Goal: Entertainment & Leisure: Consume media (video, audio)

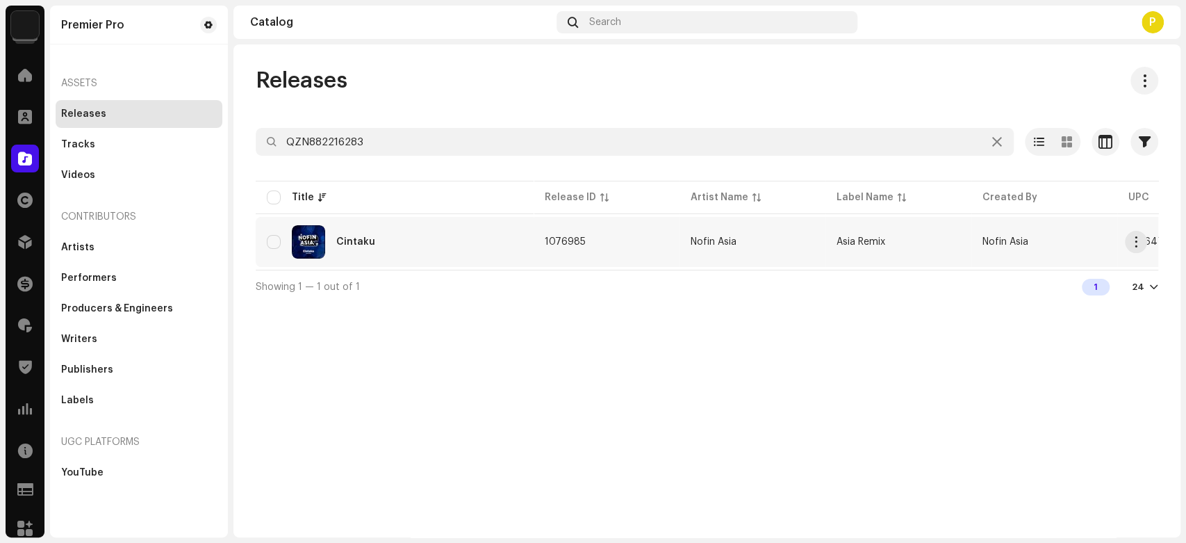
click at [341, 232] on div "Cintaku" at bounding box center [395, 241] width 256 height 33
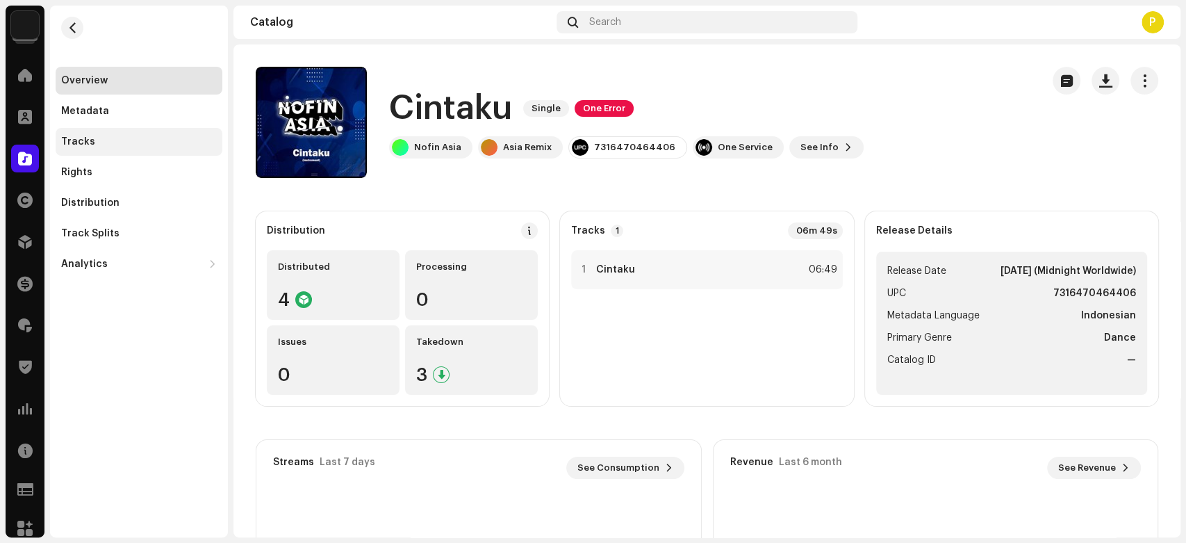
click at [149, 135] on div "Tracks" at bounding box center [139, 142] width 167 height 28
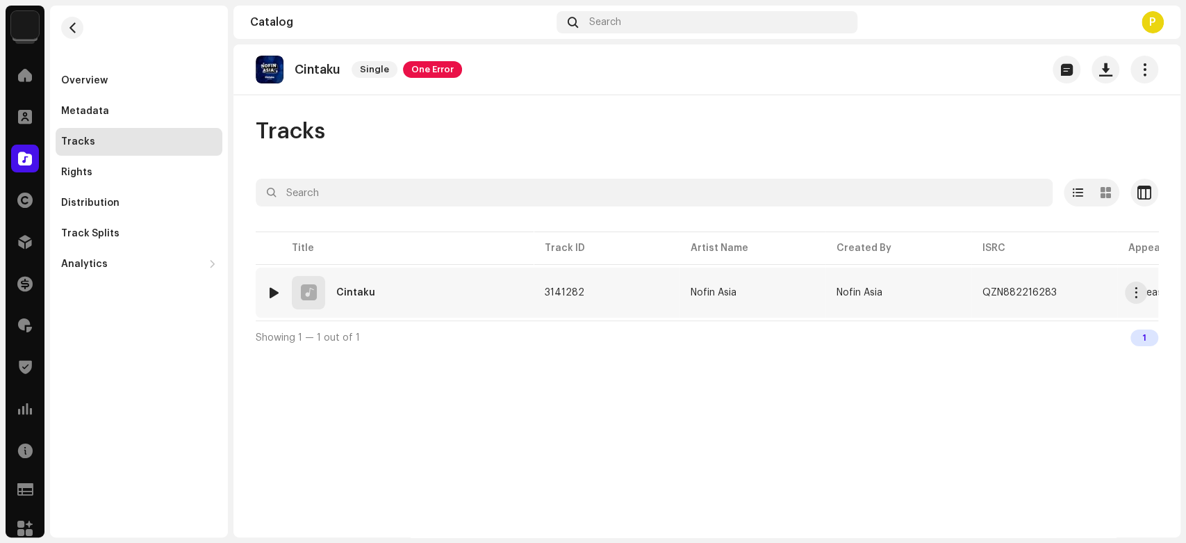
click at [269, 288] on div at bounding box center [274, 292] width 10 height 11
click at [359, 505] on span at bounding box center [358, 509] width 8 height 11
click at [362, 506] on span at bounding box center [358, 509] width 8 height 11
drag, startPoint x: 462, startPoint y: 509, endPoint x: 496, endPoint y: 509, distance: 34.1
click at [496, 509] on p-slider at bounding box center [740, 508] width 621 height 3
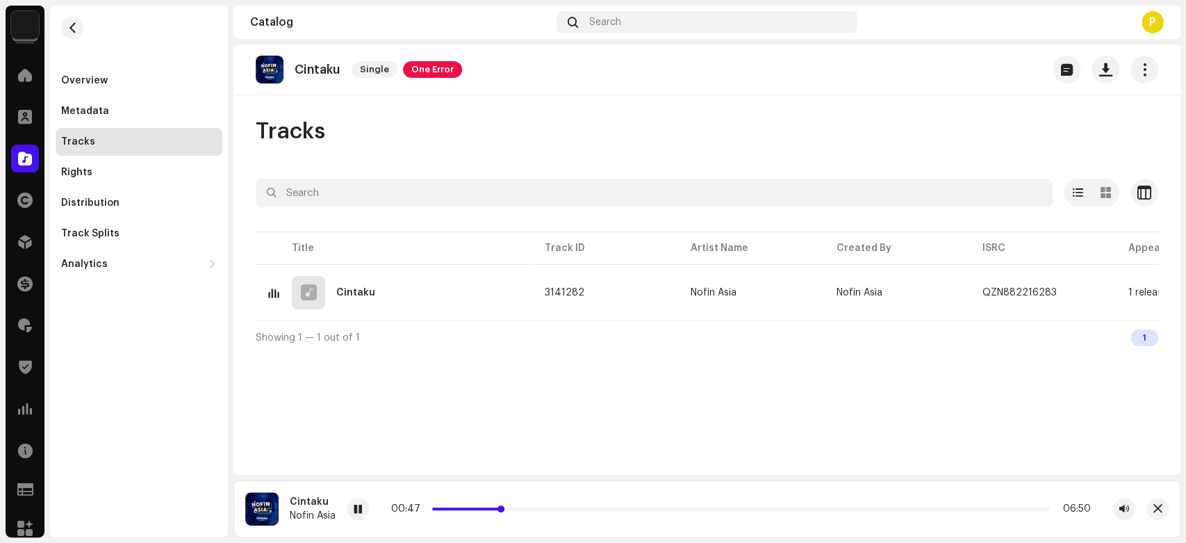
drag, startPoint x: 496, startPoint y: 509, endPoint x: 503, endPoint y: 510, distance: 7.8
click at [503, 510] on span at bounding box center [501, 508] width 7 height 7
drag, startPoint x: 503, startPoint y: 510, endPoint x: 516, endPoint y: 510, distance: 12.5
click at [516, 510] on span at bounding box center [512, 508] width 7 height 7
click at [1149, 510] on button "button" at bounding box center [1158, 509] width 22 height 22
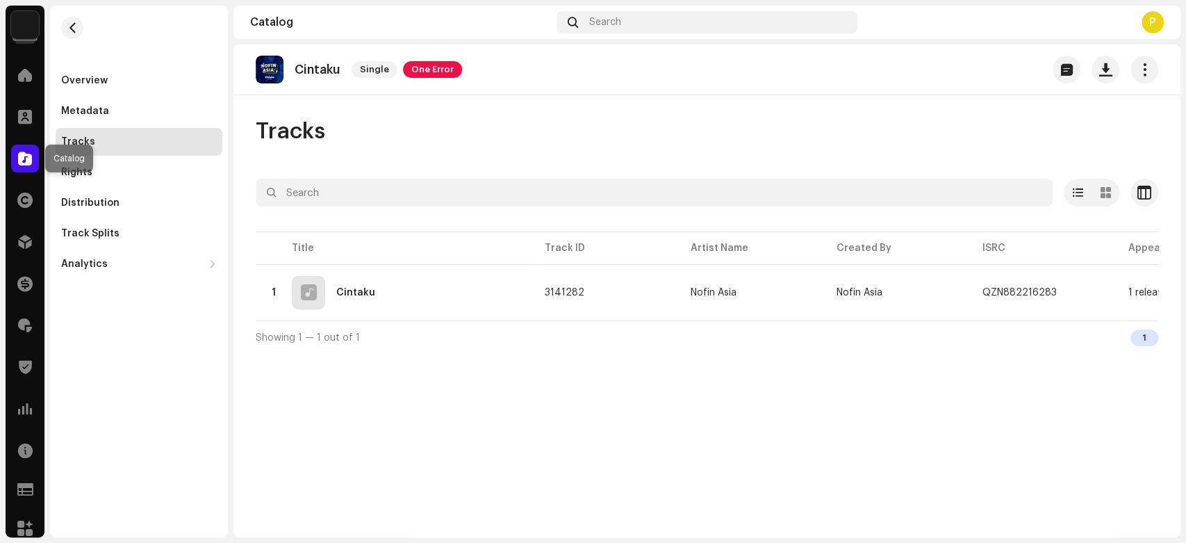
click at [22, 148] on div at bounding box center [25, 159] width 28 height 28
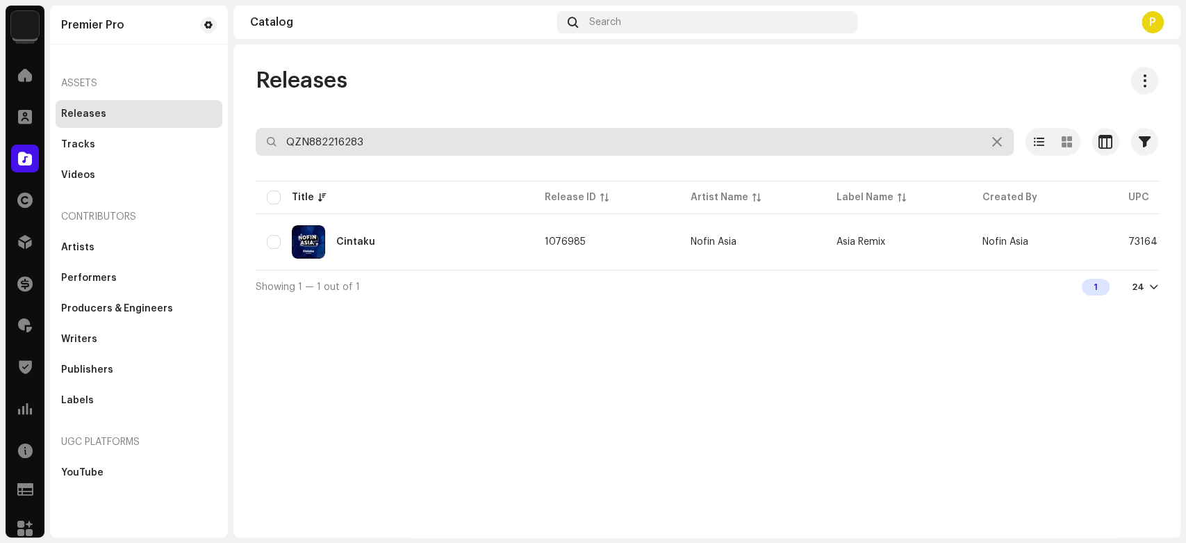
click at [310, 136] on input "QZN882216283" at bounding box center [635, 142] width 758 height 28
paste input "PREMIER PRO MCN Channel List"
type input "PREMIER PRO MCN Channel List"
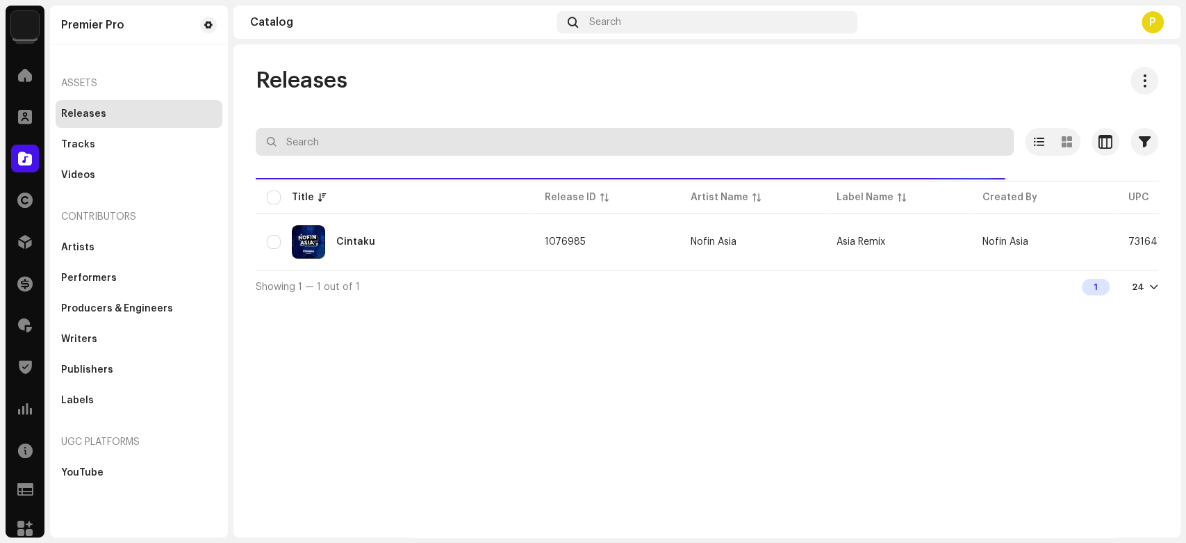
paste input "QZN882209729"
type input "QZN882209729"
click at [380, 88] on div "Releases" at bounding box center [707, 81] width 903 height 28
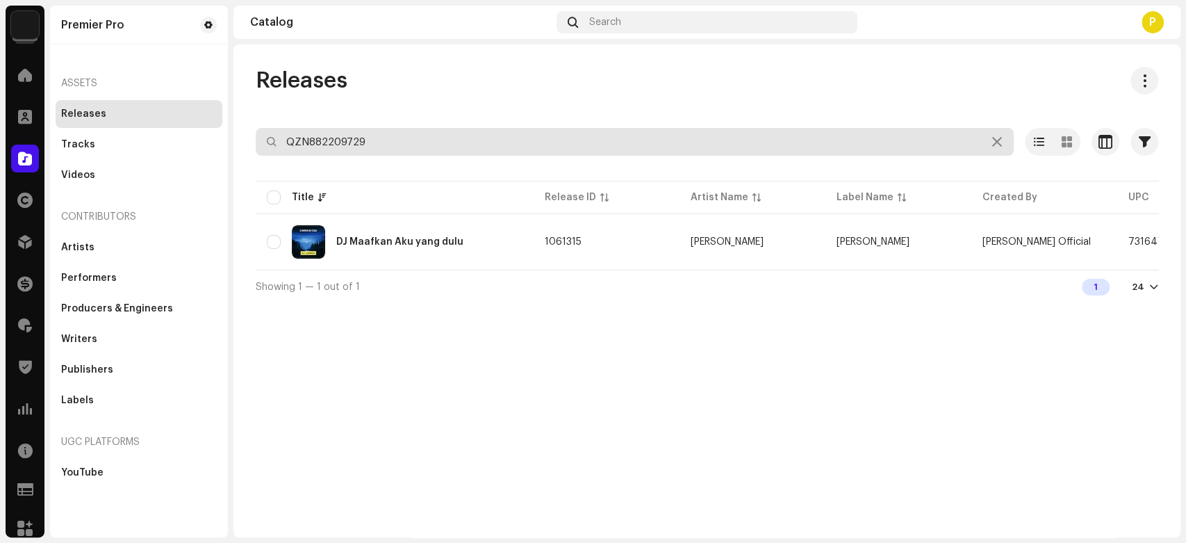
click at [356, 145] on input "QZN882209729" at bounding box center [635, 142] width 758 height 28
paste input "FR26V2007564"
type input "FR26V2007564"
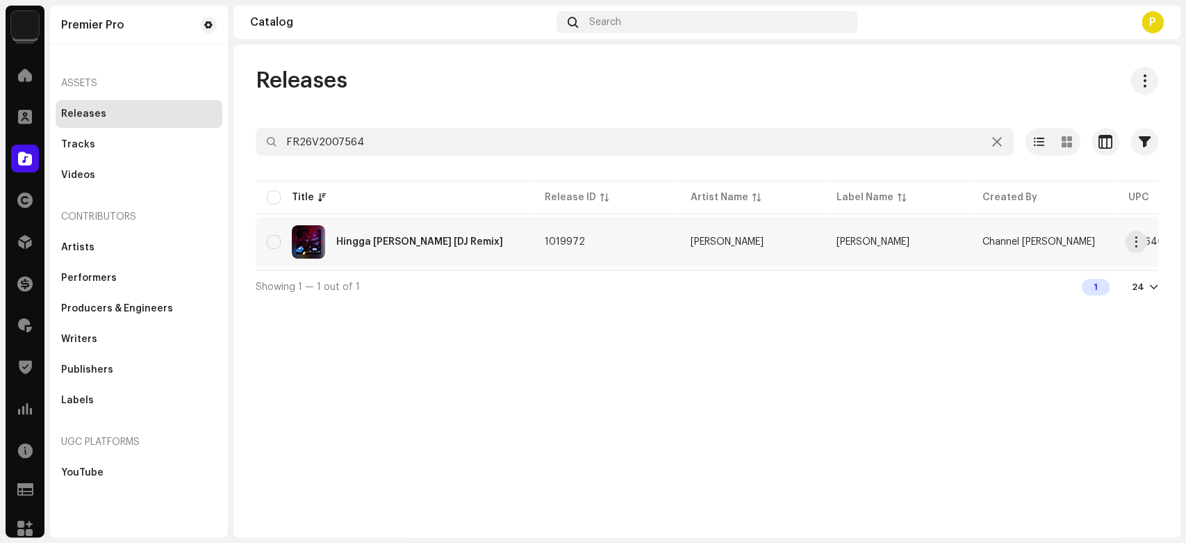
click at [425, 245] on div "Hingga [PERSON_NAME] [DJ Remix]" at bounding box center [419, 242] width 167 height 10
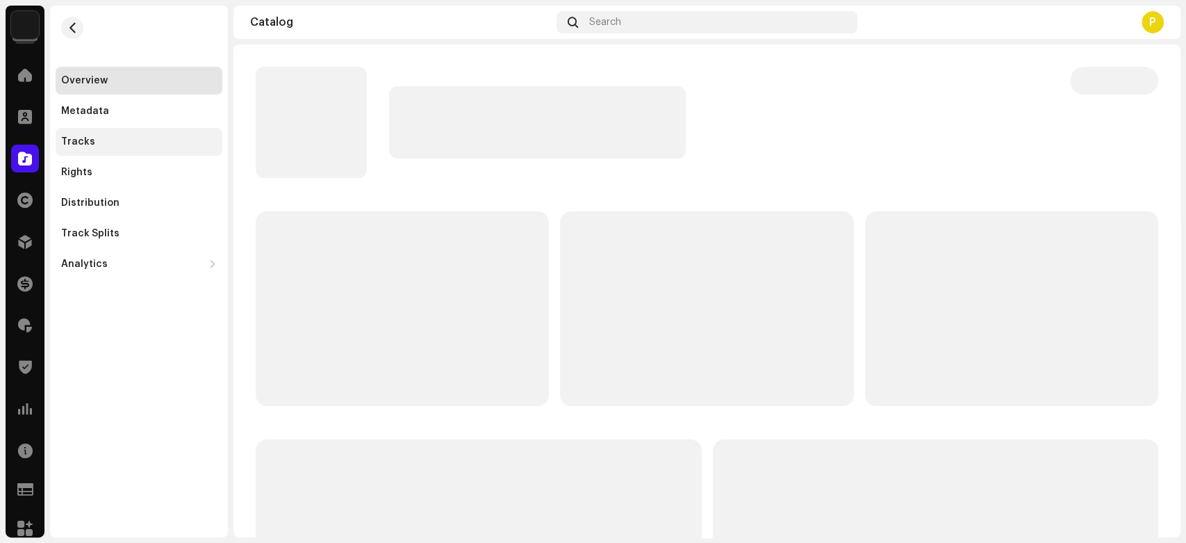
click at [150, 143] on div "Tracks" at bounding box center [139, 141] width 156 height 11
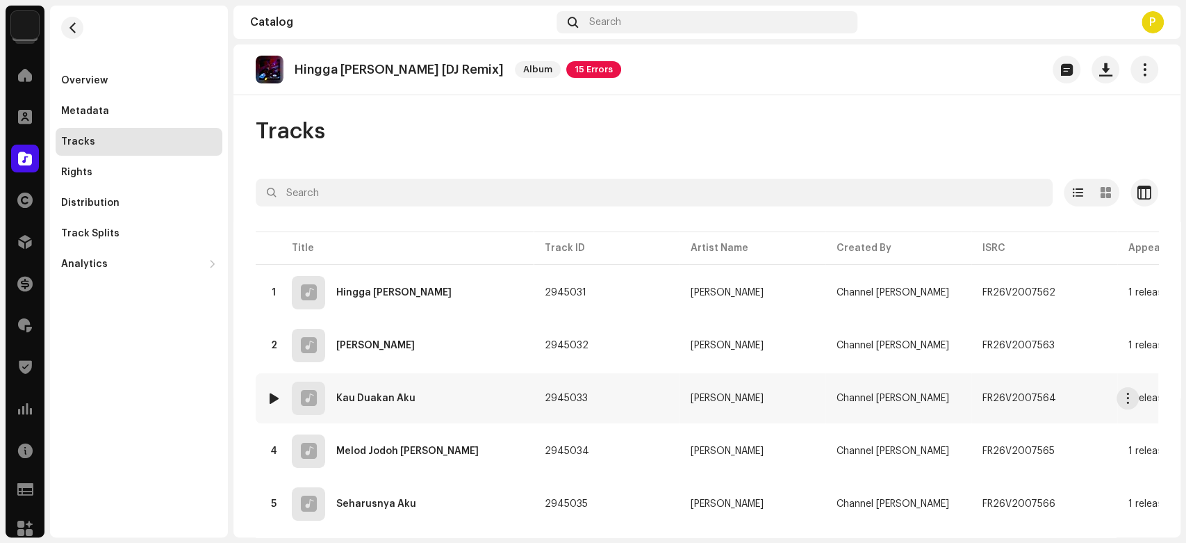
click at [278, 397] on div at bounding box center [274, 398] width 10 height 11
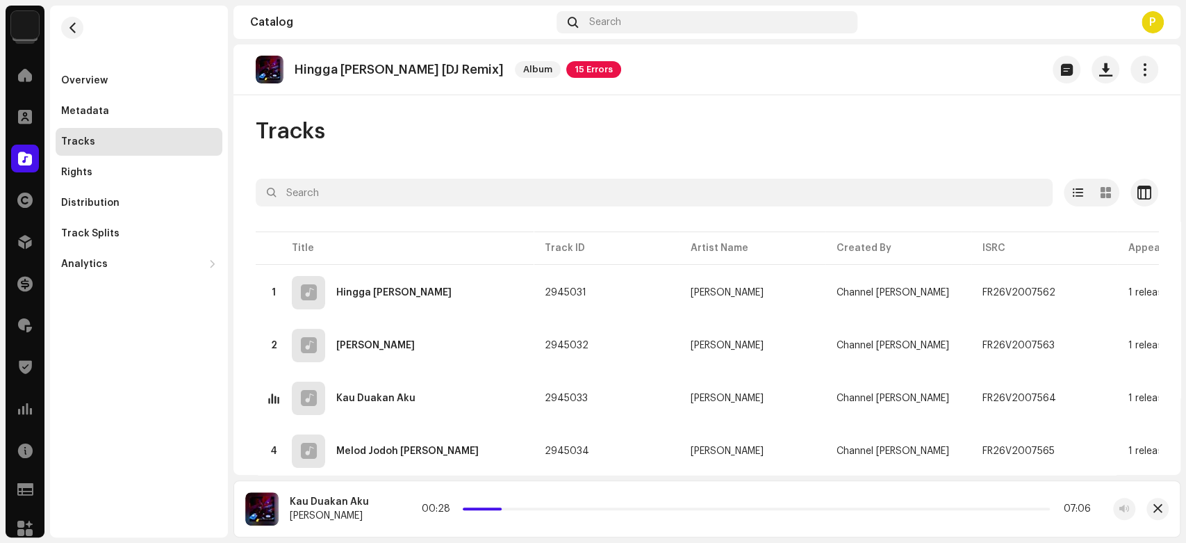
drag, startPoint x: 464, startPoint y: 507, endPoint x: 500, endPoint y: 506, distance: 36.8
click at [500, 506] on div "00:28 07:06" at bounding box center [756, 508] width 669 height 11
click at [1154, 499] on button "button" at bounding box center [1158, 509] width 22 height 22
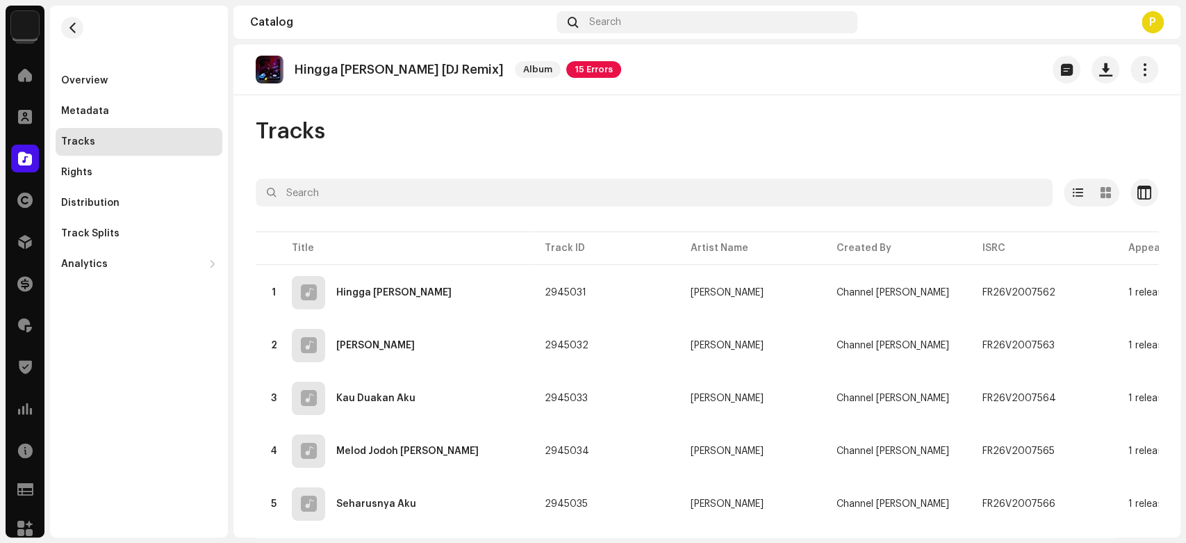
click at [27, 149] on div at bounding box center [25, 159] width 28 height 28
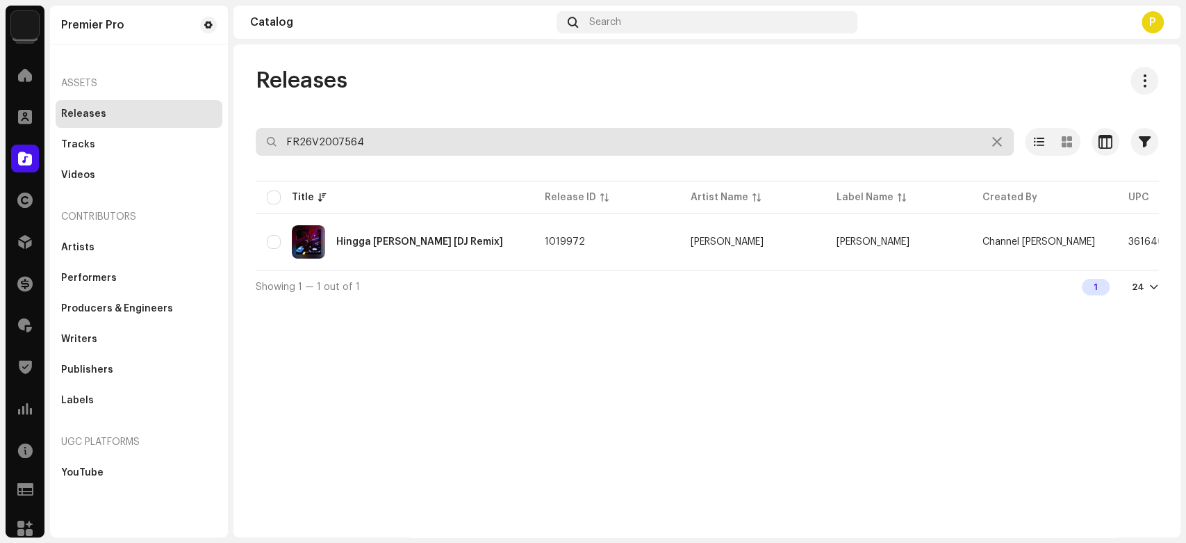
click at [344, 150] on input "FR26V2007564" at bounding box center [635, 142] width 758 height 28
paste input "QZN882213379"
type input "QZN882213379"
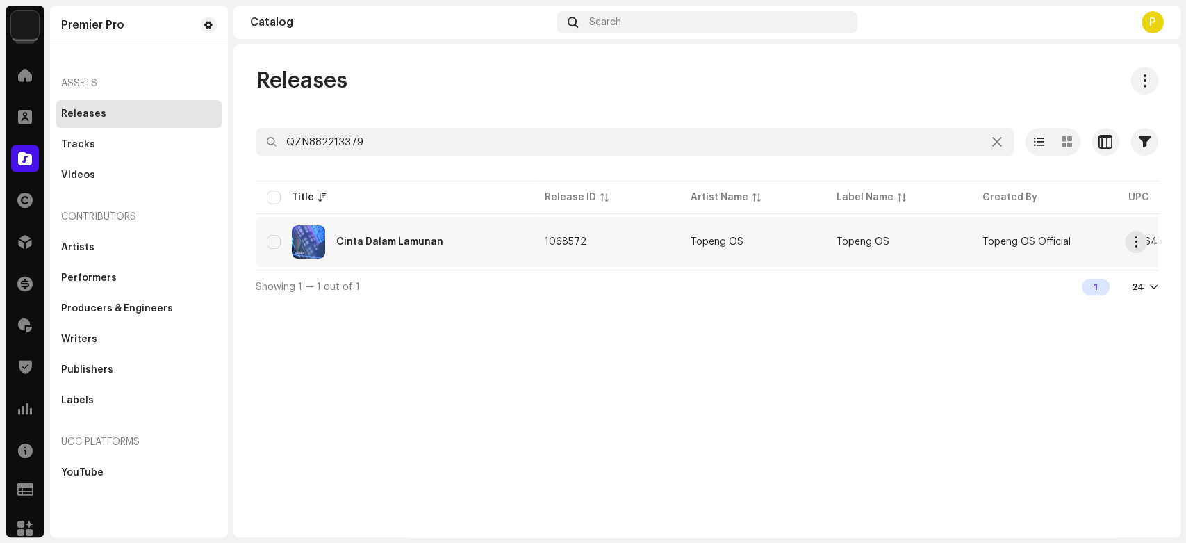
click at [450, 239] on div "Cinta Dalam Lamunan" at bounding box center [395, 241] width 256 height 33
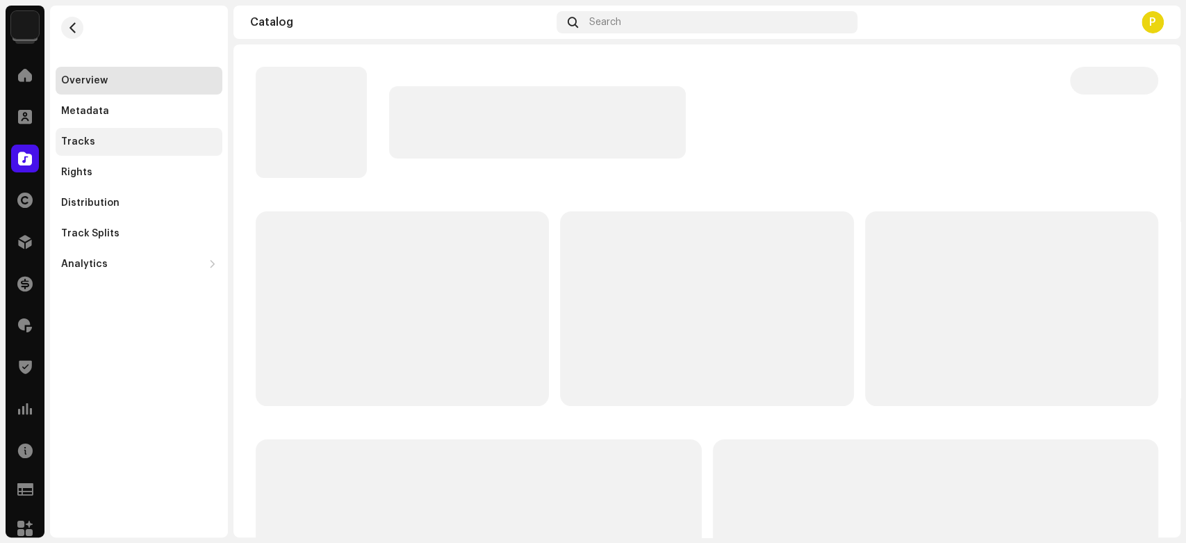
click at [172, 143] on div "Tracks" at bounding box center [139, 141] width 156 height 11
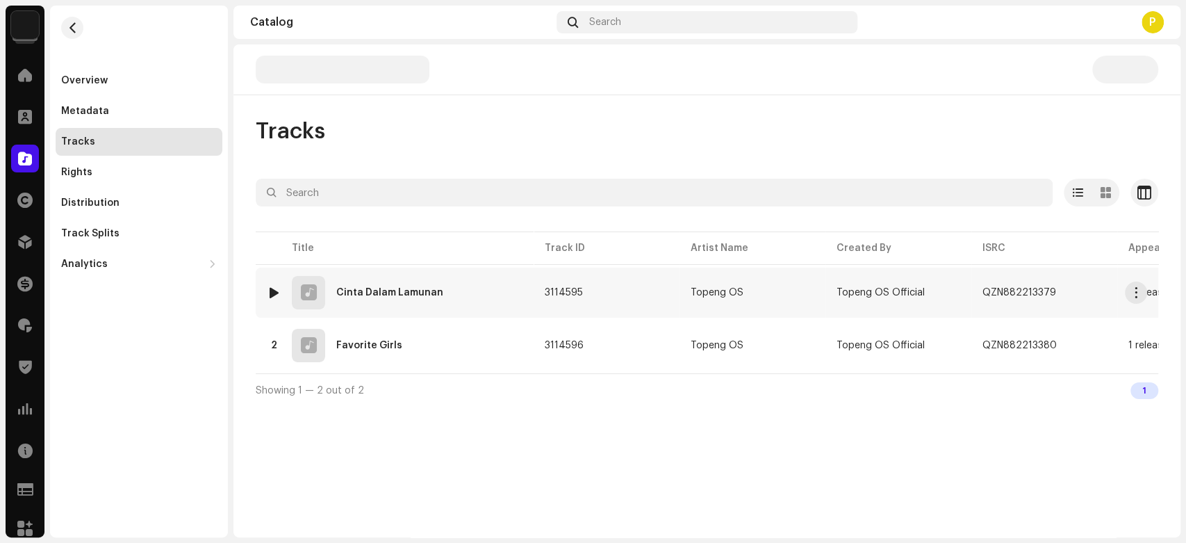
click at [274, 293] on div at bounding box center [274, 292] width 10 height 11
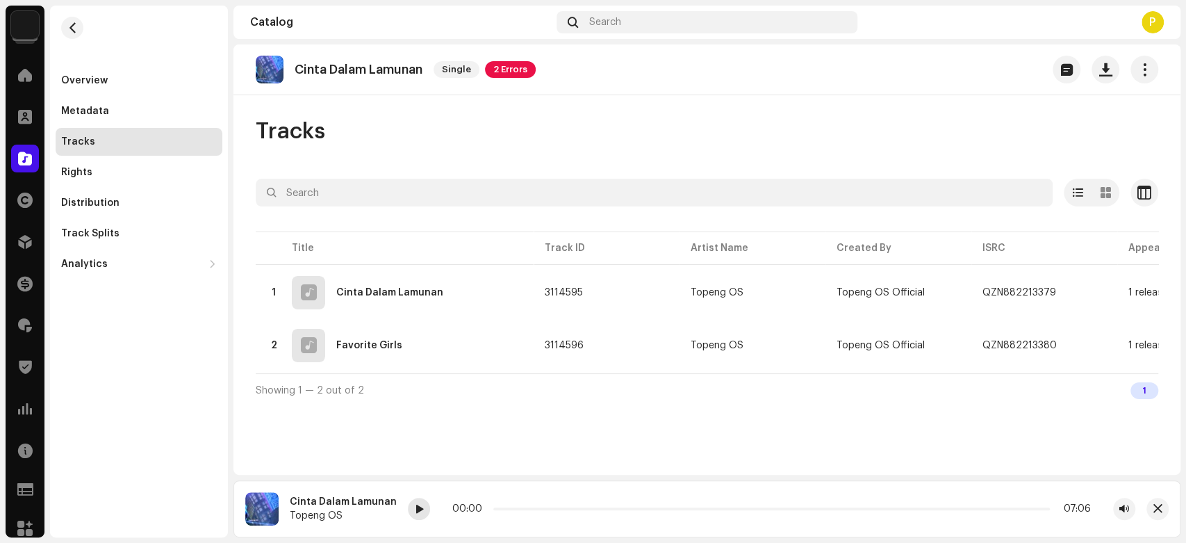
click at [415, 506] on span at bounding box center [419, 509] width 8 height 11
click at [415, 505] on span at bounding box center [419, 509] width 8 height 11
click at [415, 504] on span at bounding box center [419, 509] width 8 height 11
click at [415, 514] on span at bounding box center [419, 509] width 8 height 11
click at [410, 502] on div at bounding box center [419, 509] width 22 height 22
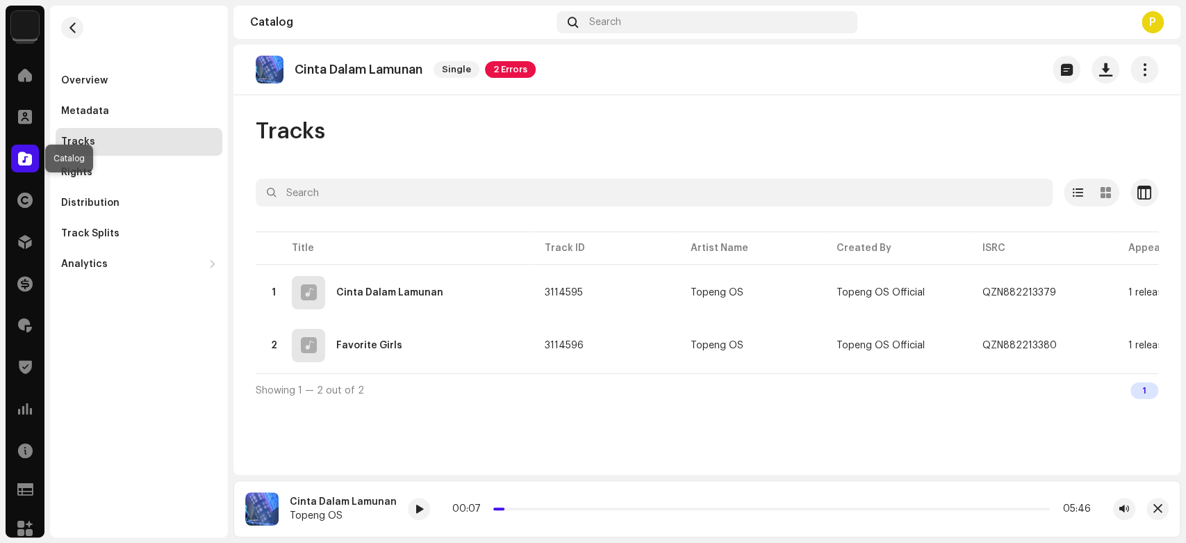
click at [24, 163] on span at bounding box center [25, 158] width 14 height 11
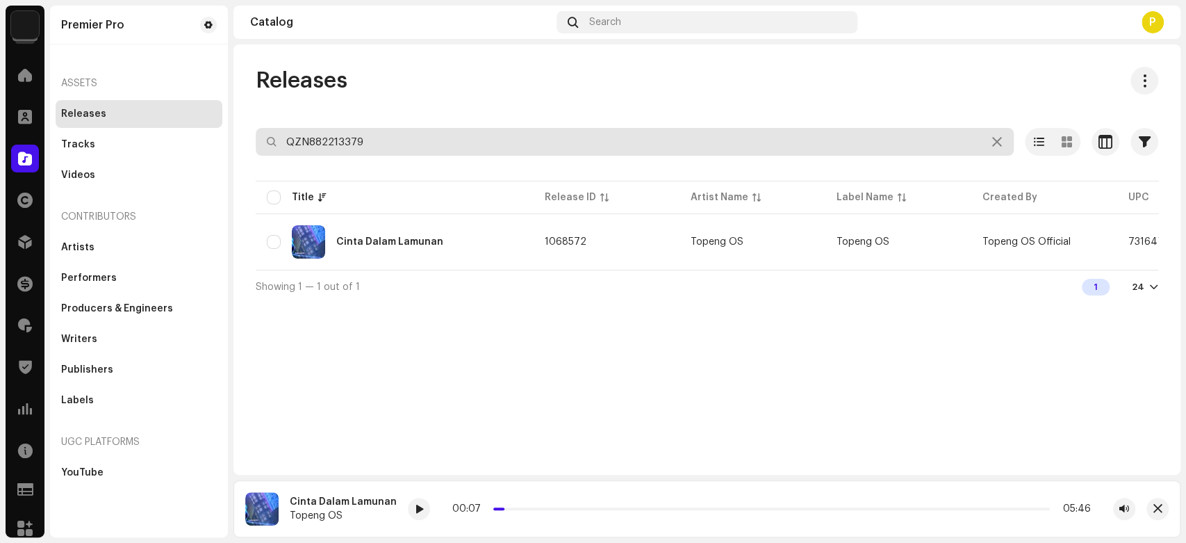
click at [383, 147] on input "QZN882213379" at bounding box center [635, 142] width 758 height 28
paste input "151820"
type input "QZN882151820"
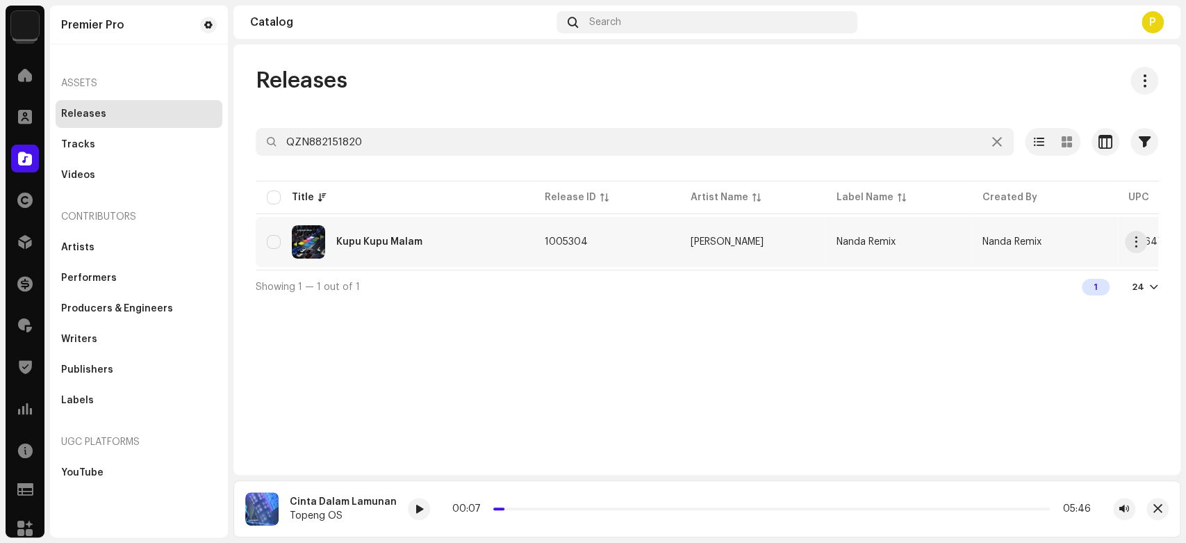
click at [420, 249] on div "Kupu Kupu Malam" at bounding box center [395, 241] width 256 height 33
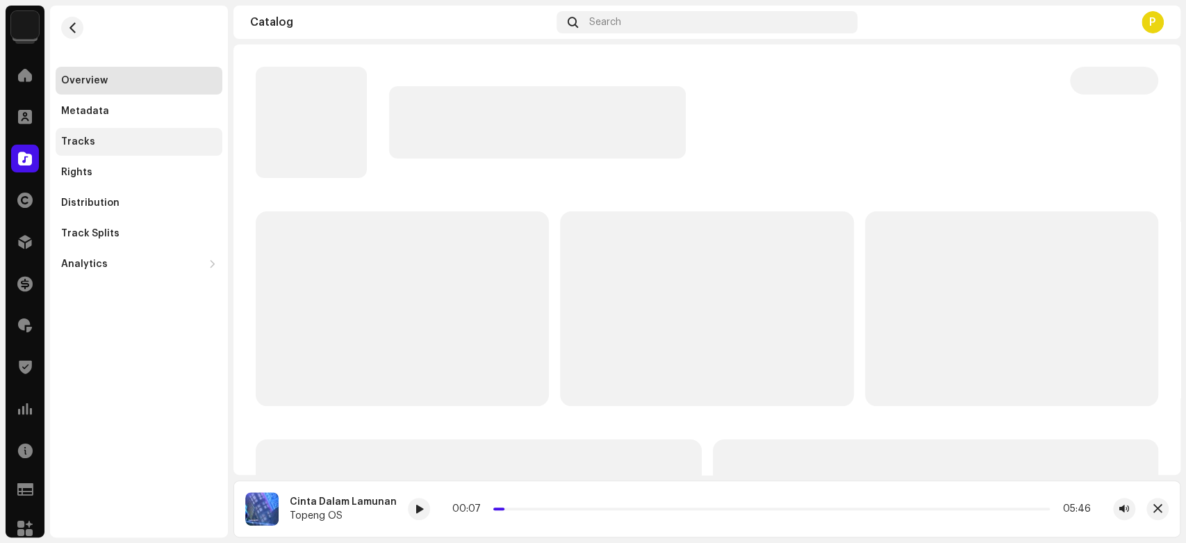
click at [188, 144] on div "Tracks" at bounding box center [139, 141] width 156 height 11
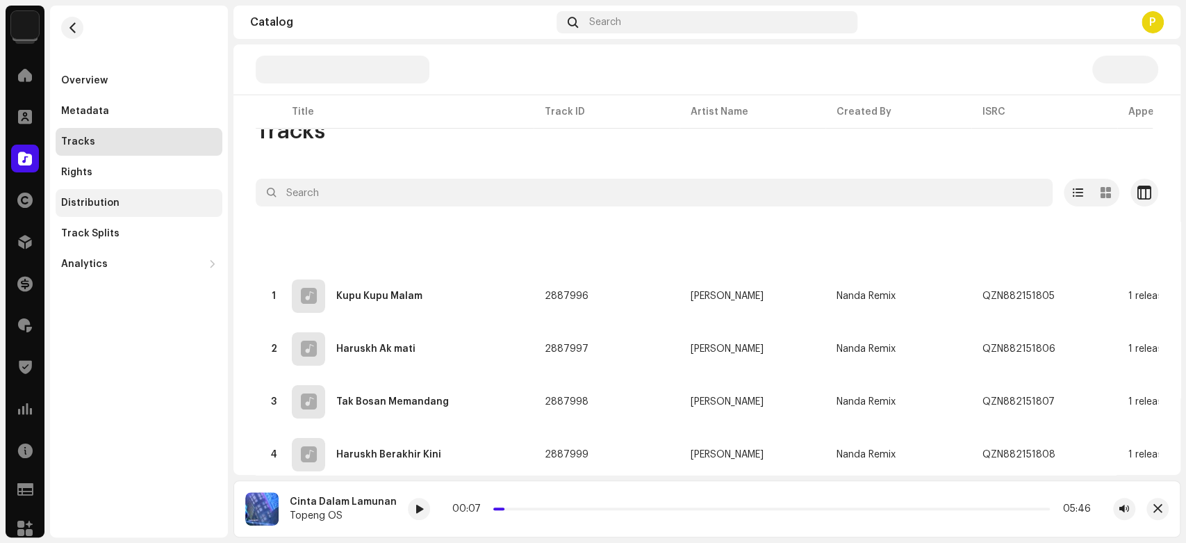
scroll to position [671, 0]
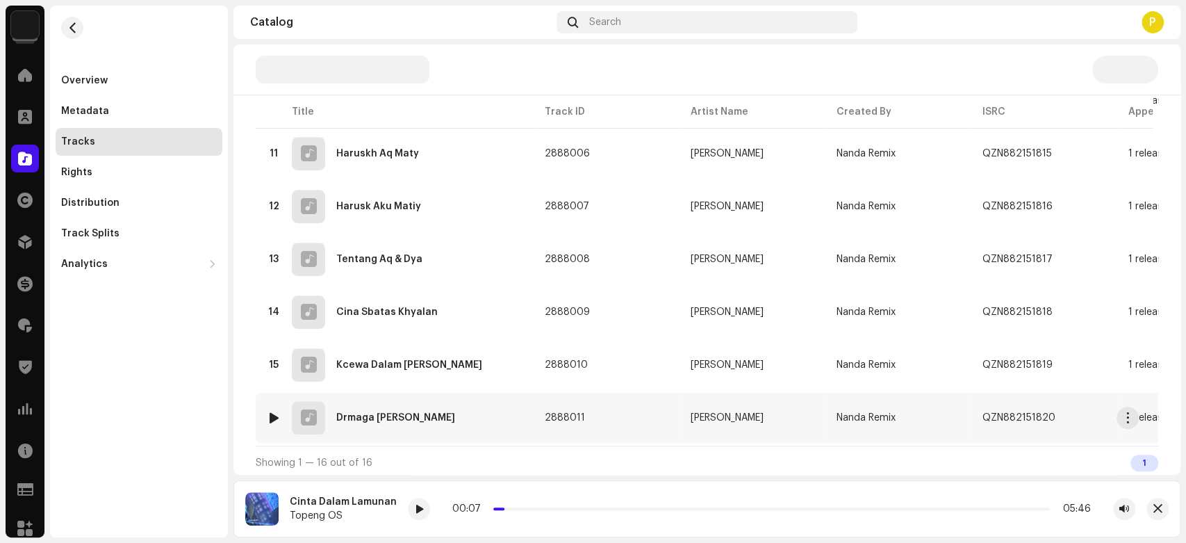
click at [270, 413] on div at bounding box center [274, 417] width 10 height 11
click at [427, 504] on span at bounding box center [431, 509] width 8 height 11
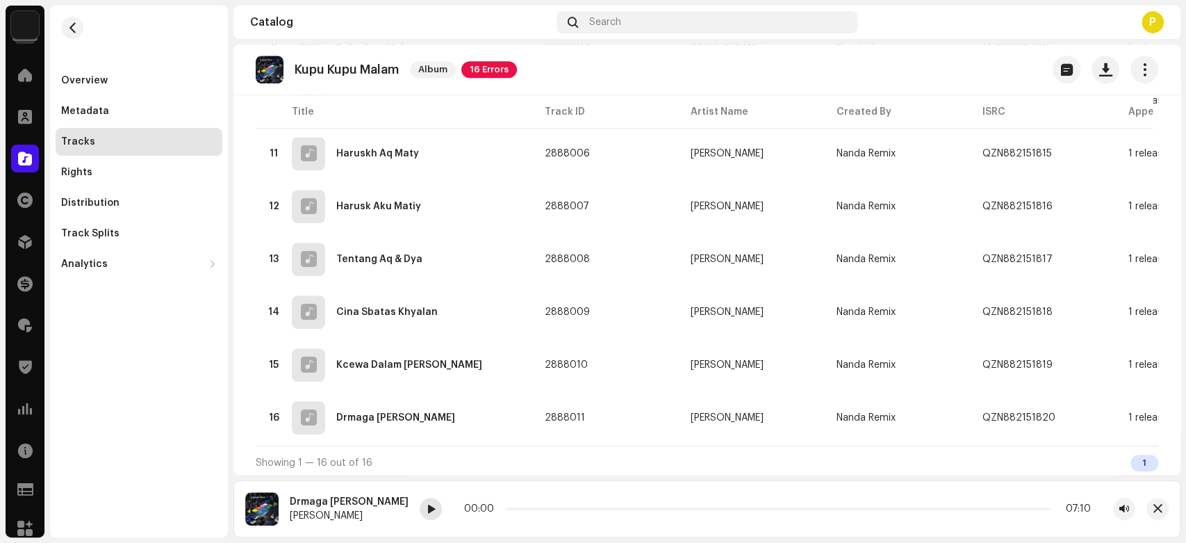
click at [427, 509] on span at bounding box center [431, 509] width 8 height 11
drag, startPoint x: 445, startPoint y: 508, endPoint x: 516, endPoint y: 508, distance: 71.6
click at [516, 508] on p-slider at bounding box center [777, 508] width 548 height 3
click at [1154, 511] on span "button" at bounding box center [1158, 508] width 9 height 11
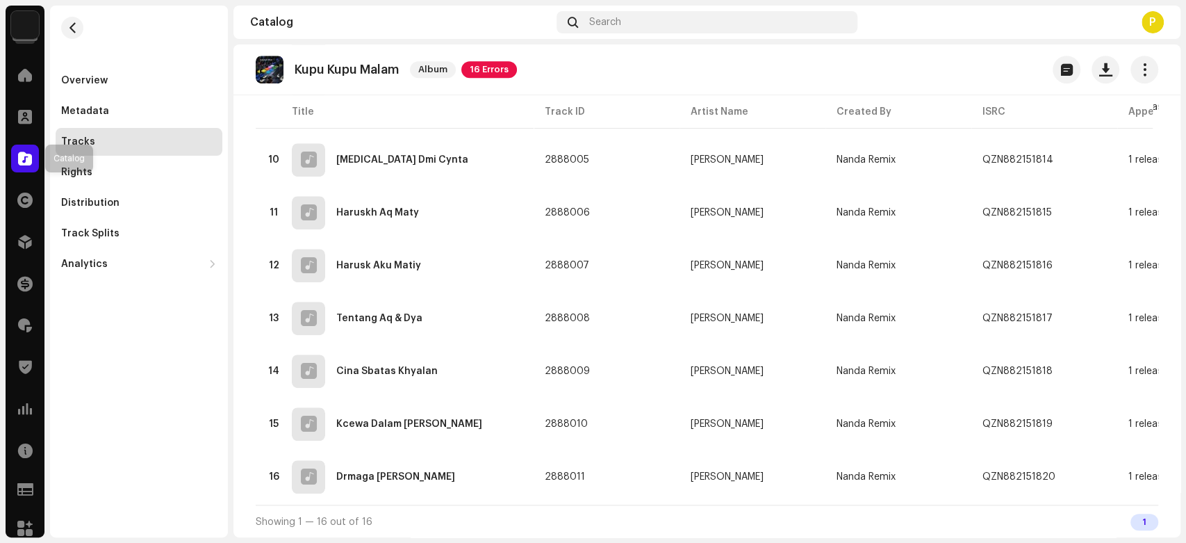
click at [17, 170] on div at bounding box center [25, 159] width 28 height 28
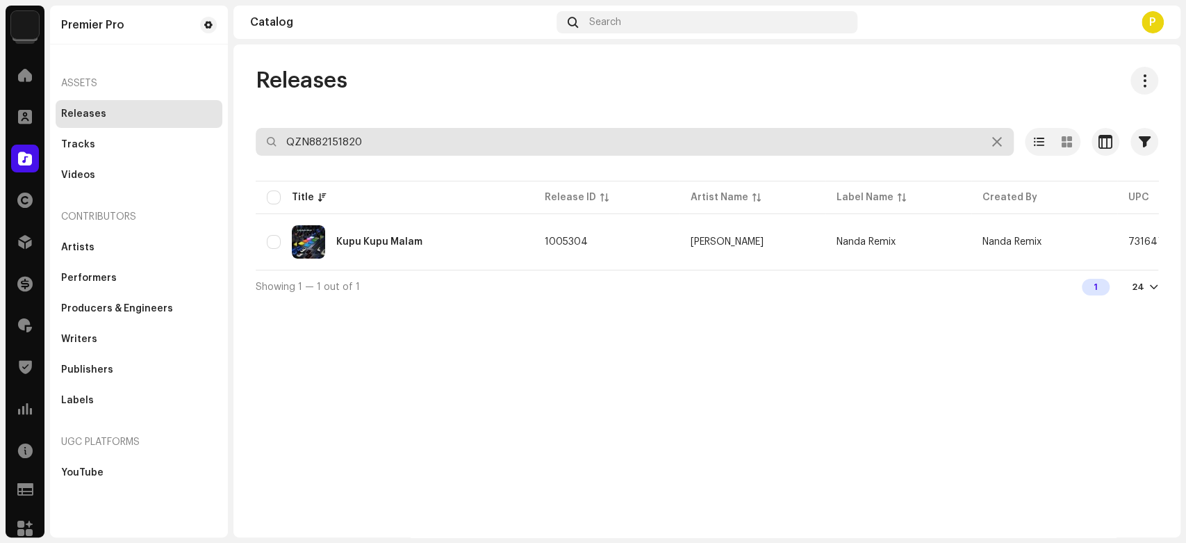
click at [377, 152] on input "QZN882151820" at bounding box center [635, 142] width 758 height 28
paste input "219481"
type input "QZN882219481"
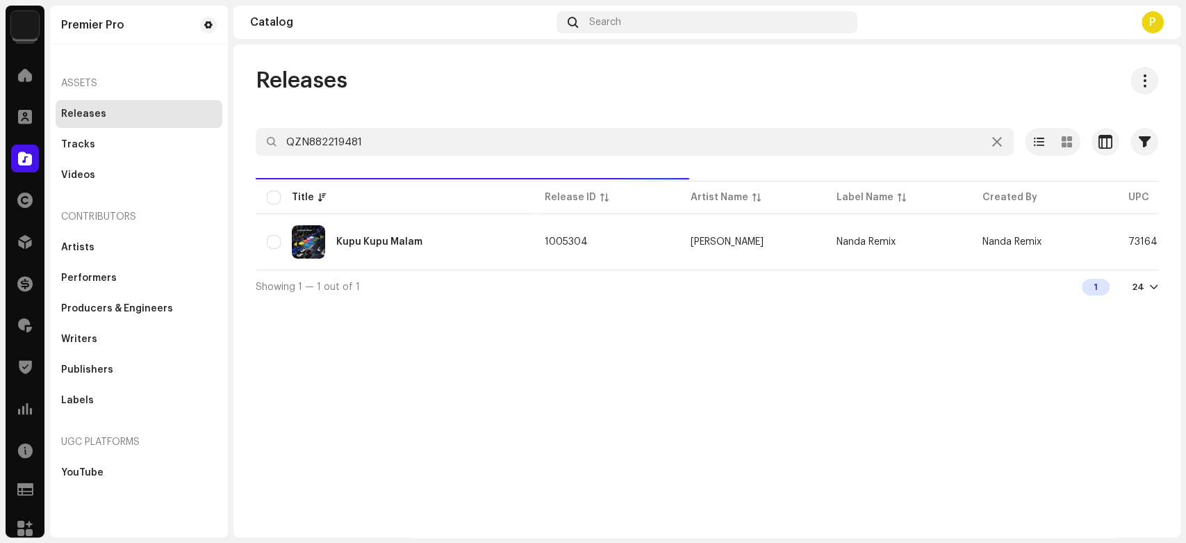
click at [453, 60] on div "Releases QZN882219481 Selected 0 Select all 1 Options Filters Distribution stat…" at bounding box center [707, 290] width 947 height 493
click at [405, 252] on div "DJ Bukanlah Untukku" at bounding box center [395, 241] width 256 height 33
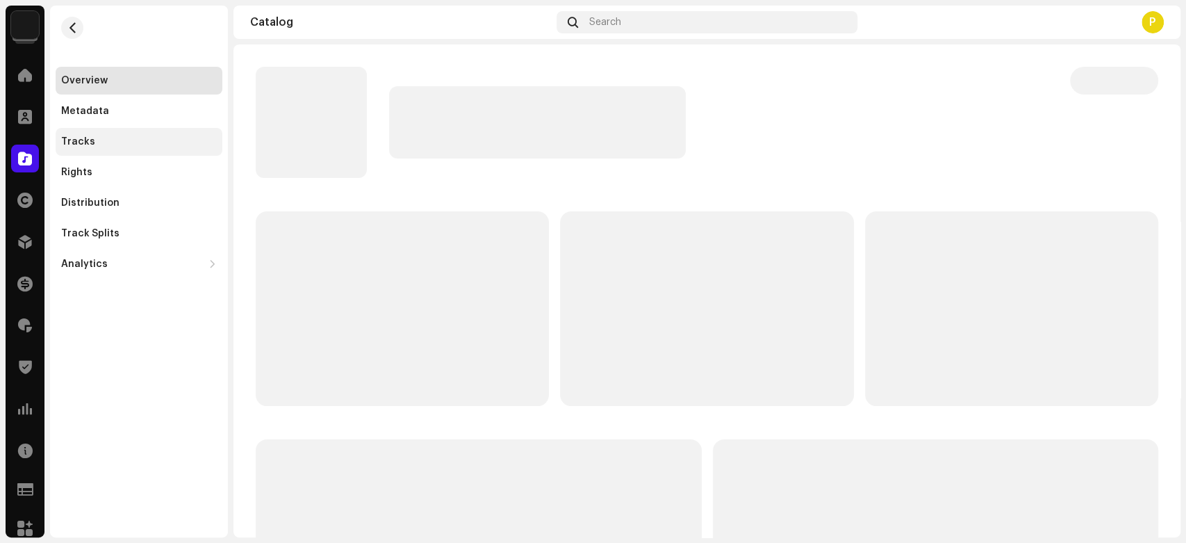
click at [150, 149] on div "Tracks" at bounding box center [139, 142] width 167 height 28
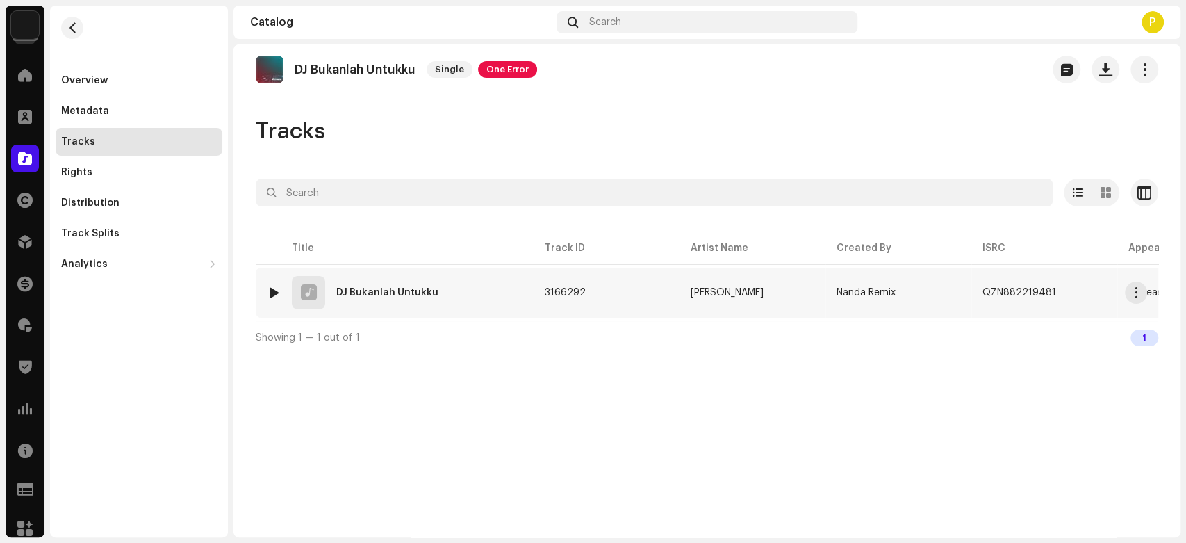
click at [277, 290] on div at bounding box center [274, 292] width 10 height 11
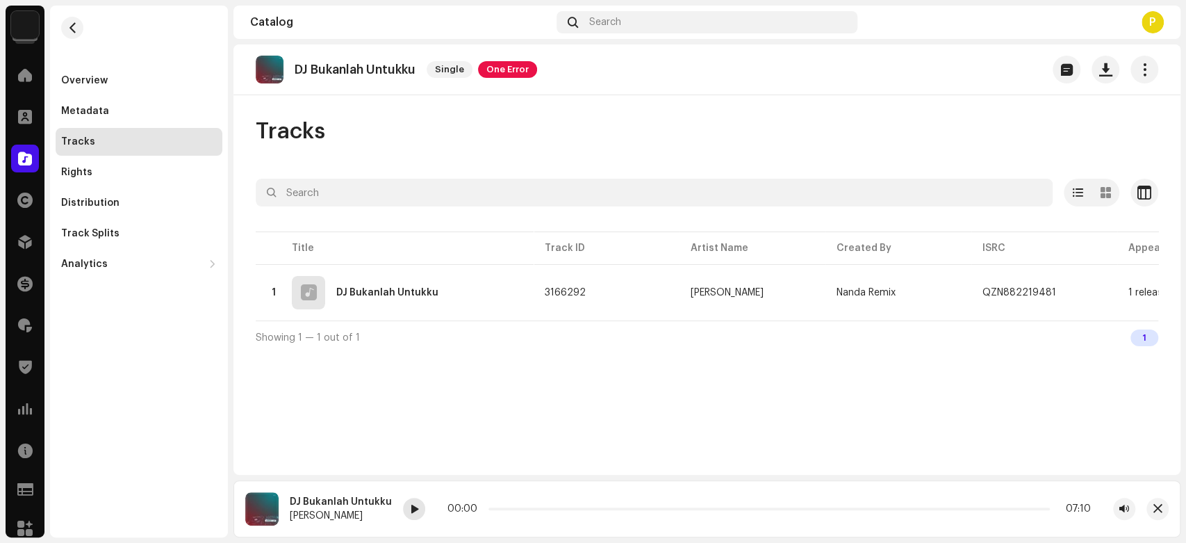
click at [404, 506] on div at bounding box center [414, 509] width 22 height 22
click at [410, 505] on span at bounding box center [414, 509] width 8 height 11
click at [414, 507] on span at bounding box center [415, 509] width 8 height 11
click at [332, 499] on div "DJ Bukanlah Untukku" at bounding box center [341, 501] width 102 height 11
drag, startPoint x: 332, startPoint y: 499, endPoint x: 365, endPoint y: 500, distance: 32.7
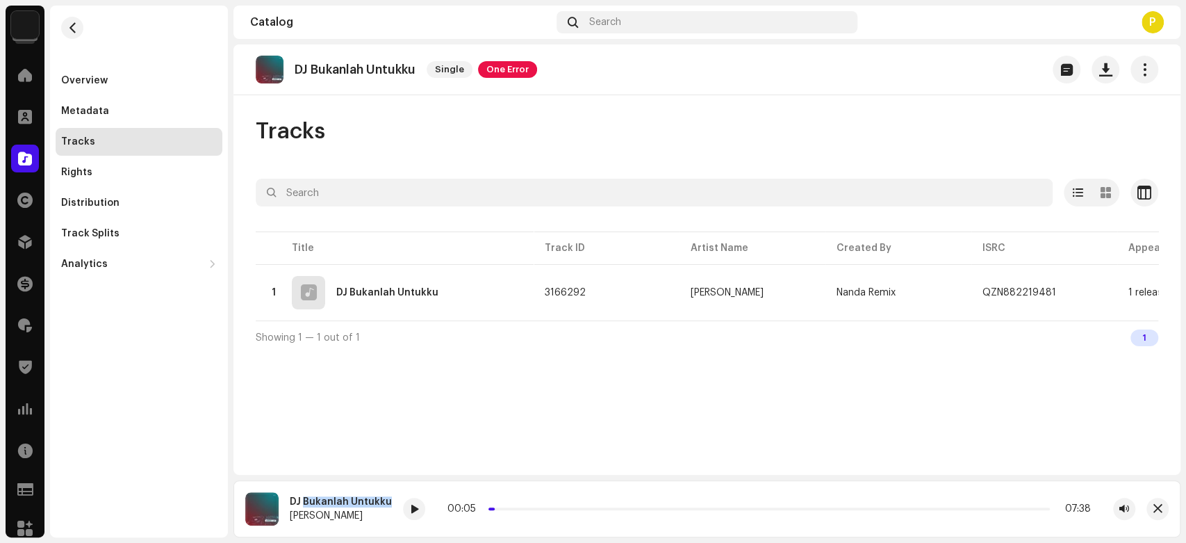
click at [365, 500] on div "DJ Bukanlah Untukku" at bounding box center [341, 501] width 102 height 11
copy div "Bukanlah Untukku"
click at [24, 149] on div at bounding box center [25, 159] width 28 height 28
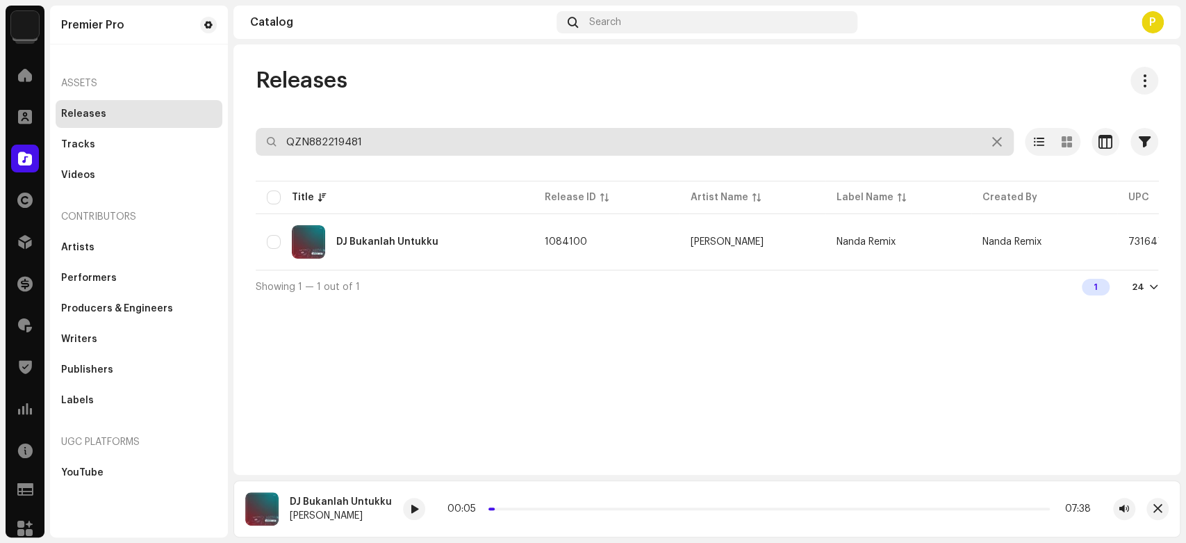
click at [470, 149] on input "QZN882219481" at bounding box center [635, 142] width 758 height 28
paste input "20878"
type input "QZN882220878"
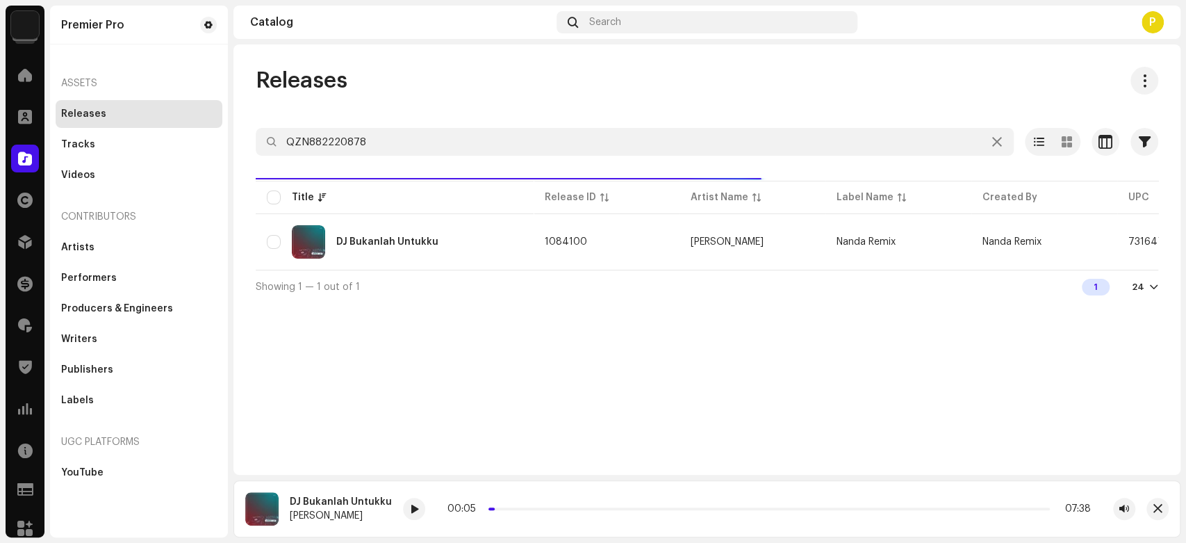
click at [443, 88] on div "Releases" at bounding box center [707, 81] width 903 height 28
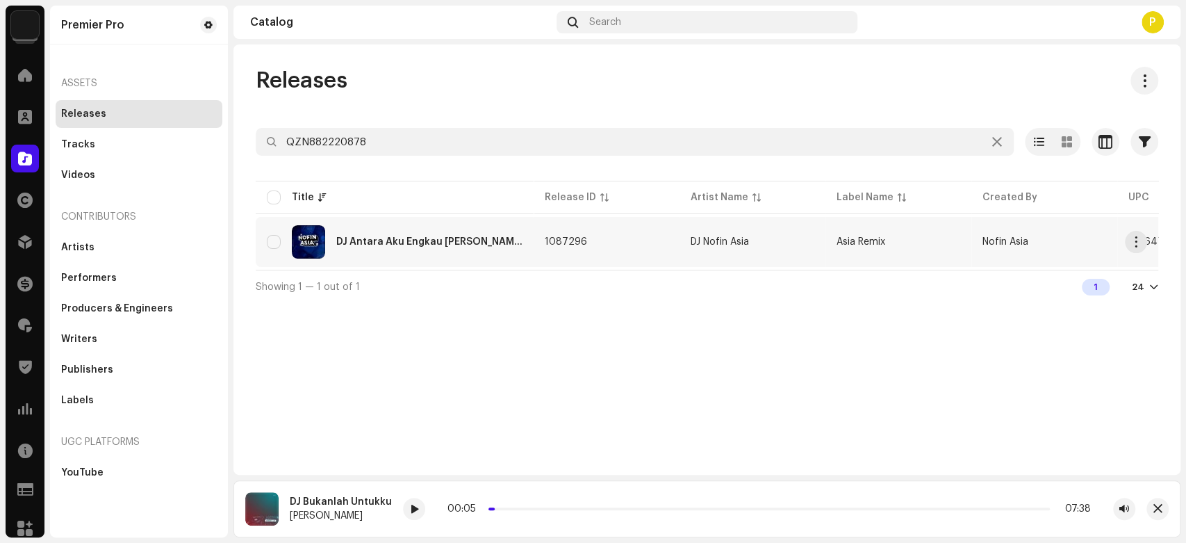
click at [431, 243] on div "DJ Antara Aku Engkau Dan Dia" at bounding box center [429, 242] width 186 height 10
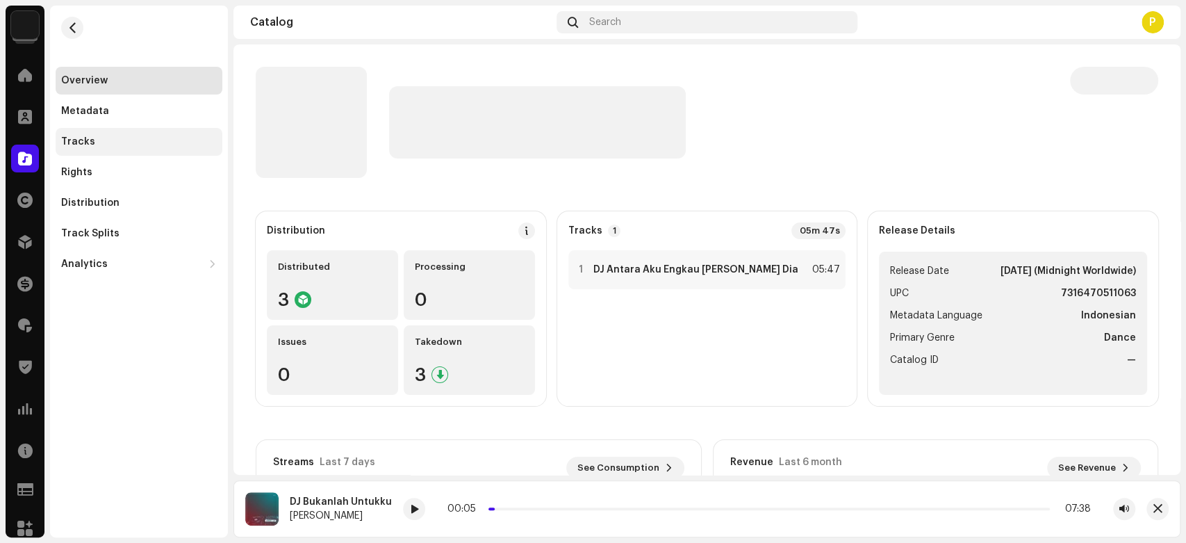
click at [124, 149] on div "Tracks" at bounding box center [139, 142] width 167 height 28
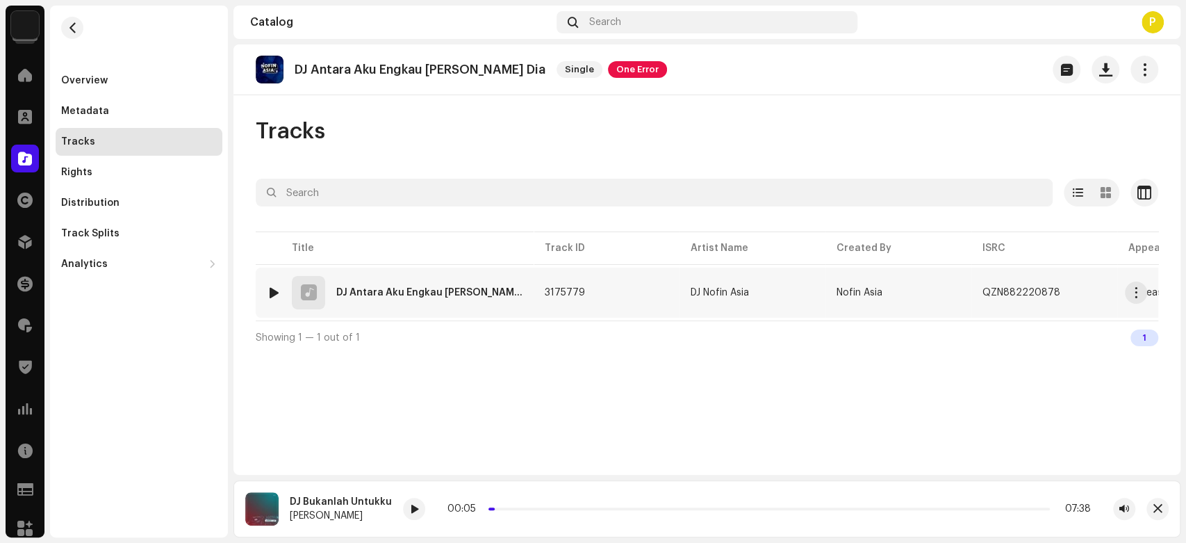
click at [272, 290] on div at bounding box center [274, 292] width 10 height 11
click at [447, 512] on span at bounding box center [445, 509] width 8 height 11
click at [456, 509] on div "00:00 05:48" at bounding box center [784, 509] width 701 height 22
click at [443, 511] on span at bounding box center [445, 509] width 8 height 11
click at [450, 506] on span at bounding box center [446, 509] width 8 height 11
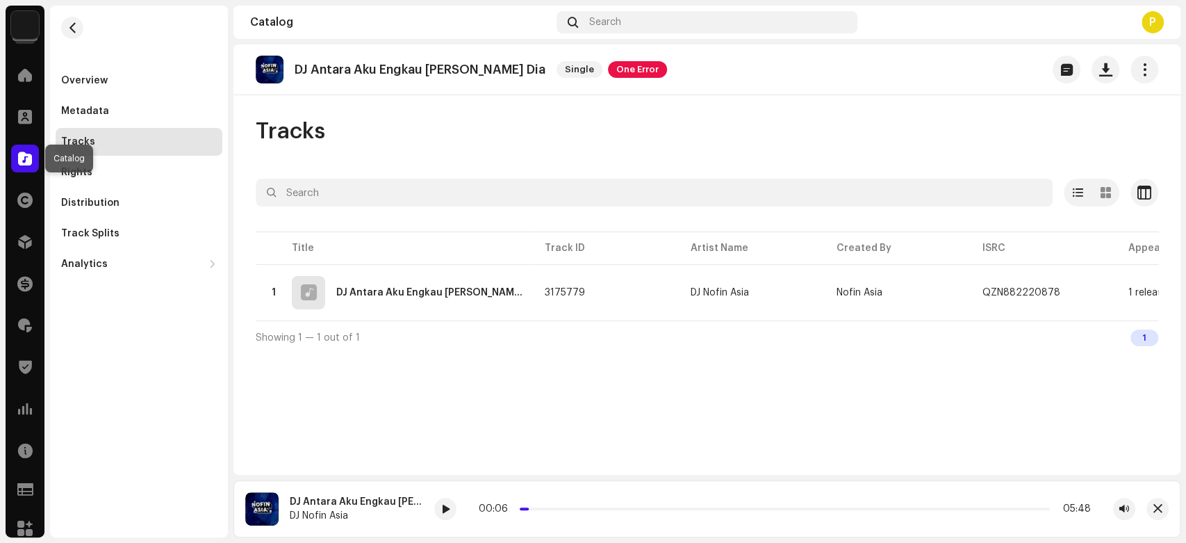
click at [30, 155] on span at bounding box center [25, 158] width 14 height 11
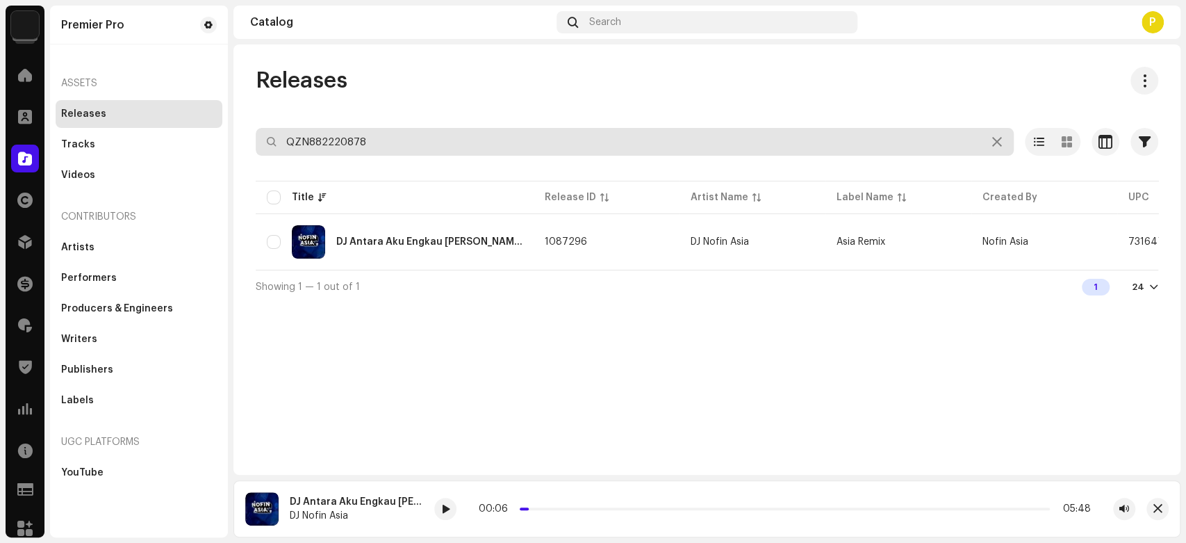
click at [480, 129] on input "QZN882220878" at bounding box center [635, 142] width 758 height 28
click at [471, 147] on input "QZN882220878" at bounding box center [635, 142] width 758 height 28
paste input "6"
type input "QZN882220876"
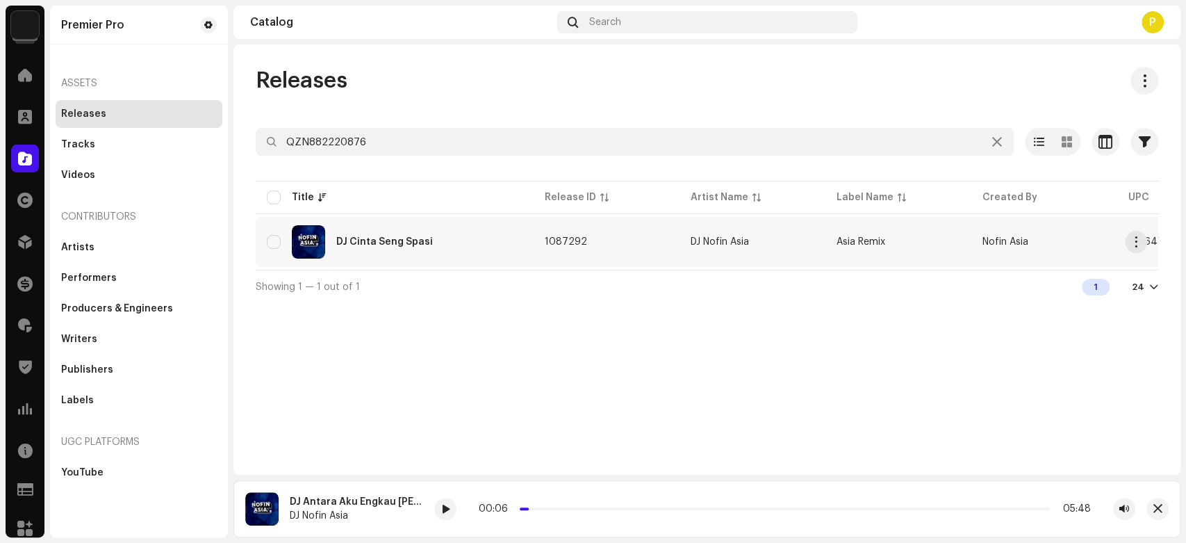
click at [462, 245] on div "DJ Cinta Seng Spasi" at bounding box center [395, 241] width 256 height 33
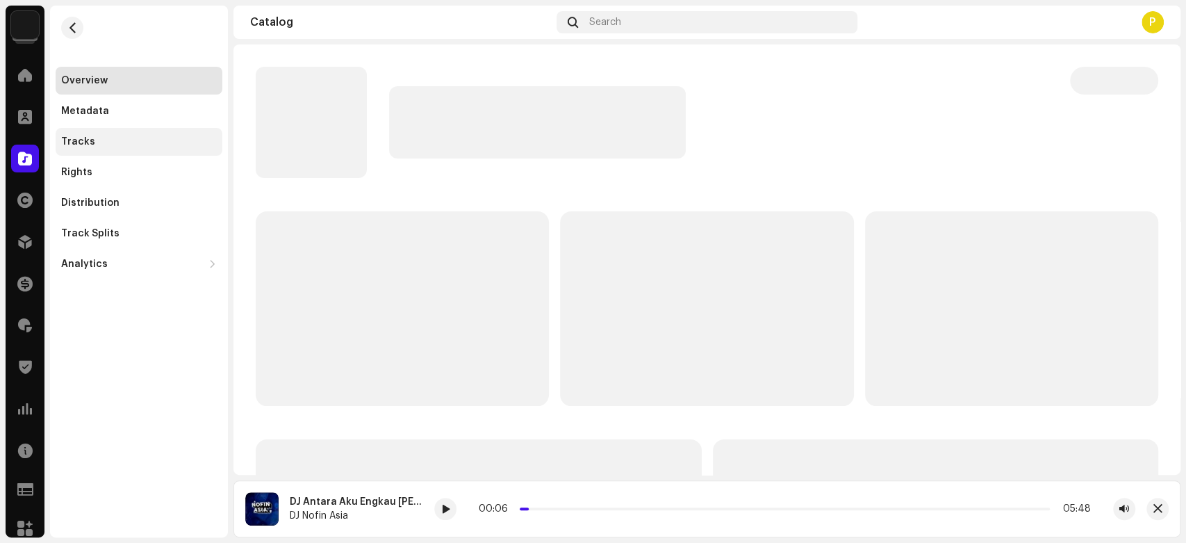
click at [147, 135] on div "Tracks" at bounding box center [139, 142] width 167 height 28
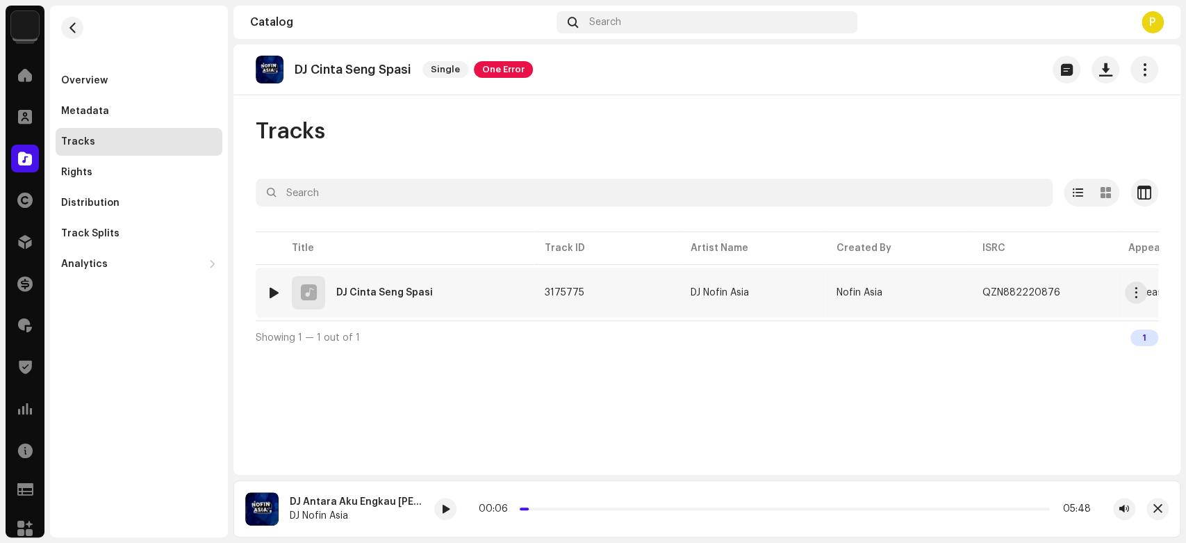
click at [273, 291] on div at bounding box center [274, 292] width 10 height 11
click at [411, 502] on div at bounding box center [409, 509] width 22 height 22
drag, startPoint x: 411, startPoint y: 502, endPoint x: 355, endPoint y: 481, distance: 60.0
click at [355, 481] on players-audio-dynamic "DJ Cinta Seng Spasi DJ Nofin Asia 00:00 05:48" at bounding box center [707, 506] width 947 height 63
click at [405, 505] on span at bounding box center [409, 509] width 8 height 11
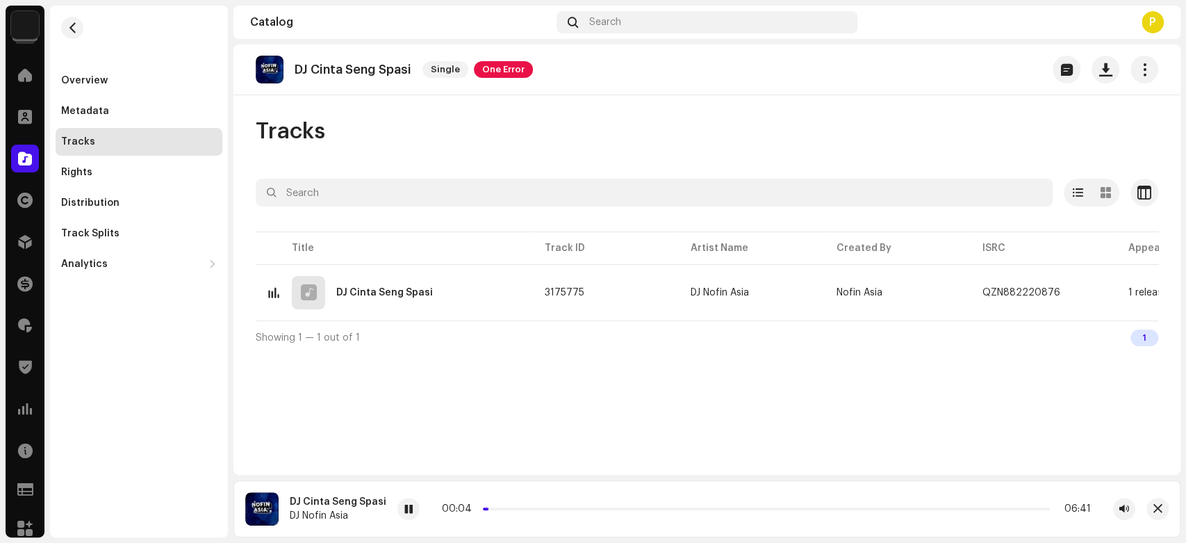
click at [484, 506] on span at bounding box center [486, 508] width 7 height 7
click at [405, 513] on span at bounding box center [409, 509] width 8 height 11
click at [26, 161] on span at bounding box center [25, 158] width 14 height 11
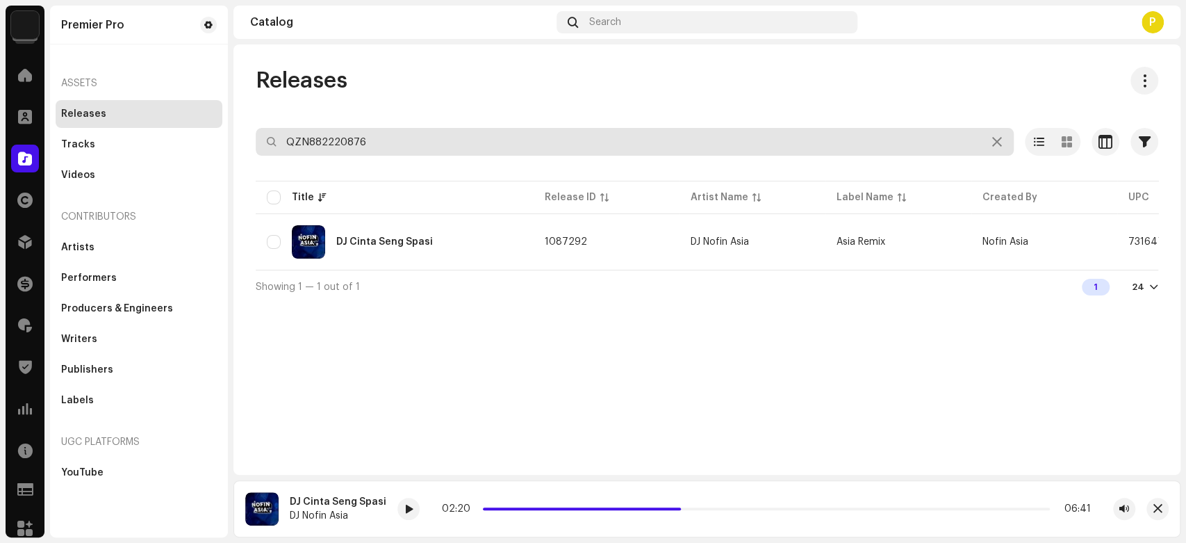
click at [428, 155] on input "QZN882220876" at bounding box center [635, 142] width 758 height 28
paste input "4"
type input "QZN882220874"
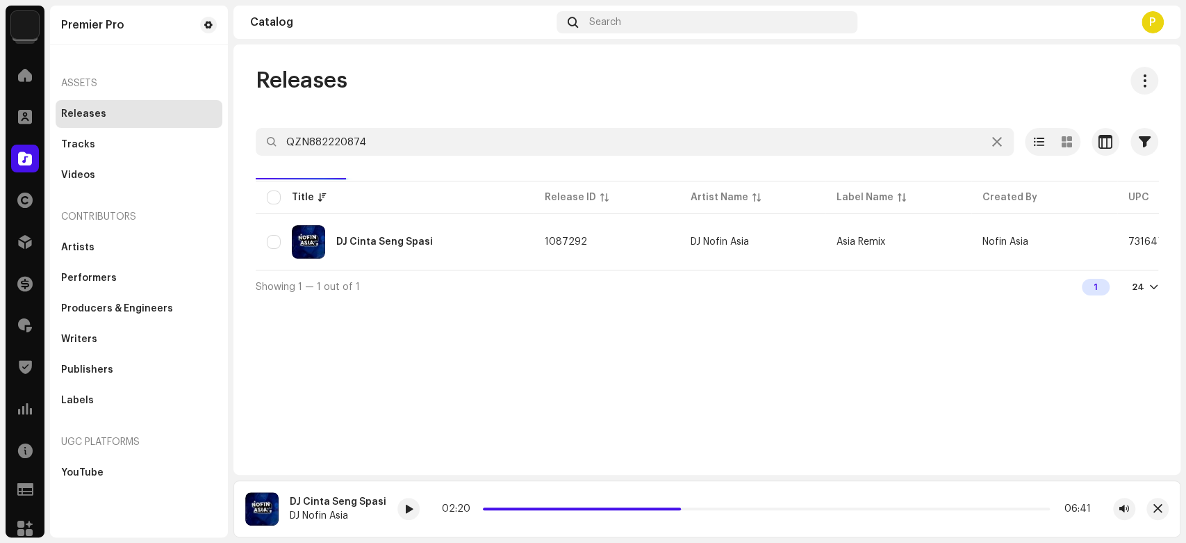
click at [440, 61] on div "Releases QZN882220874 Selected 0 Select all 1 Options Filters Distribution stat…" at bounding box center [707, 259] width 947 height 430
click at [385, 257] on div "DJ Rindu Terlalu Dalam" at bounding box center [395, 241] width 256 height 33
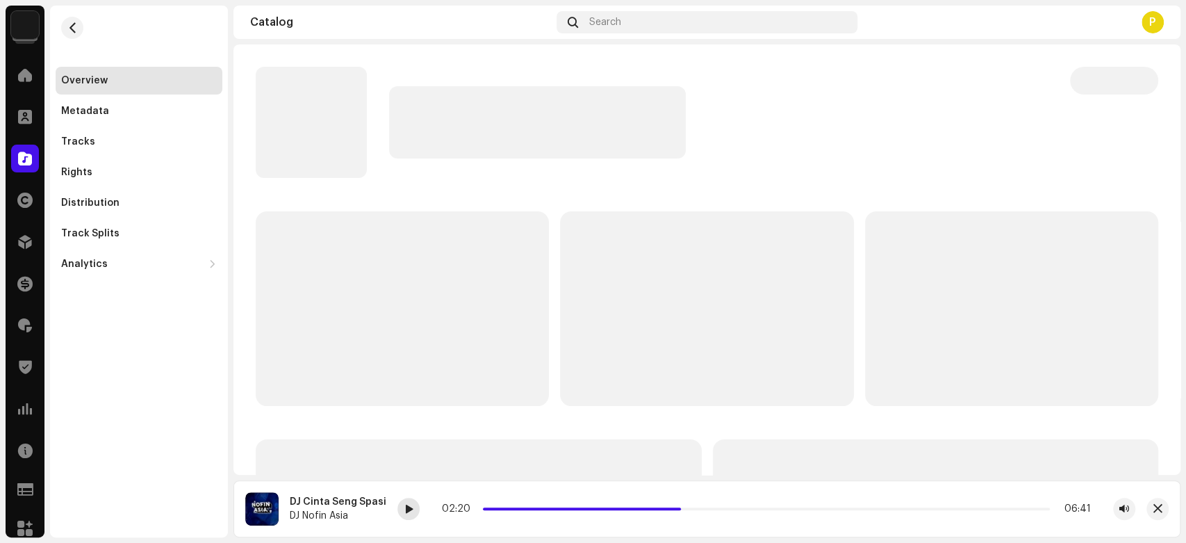
click at [405, 508] on span at bounding box center [409, 509] width 8 height 11
click at [405, 505] on span at bounding box center [409, 509] width 8 height 11
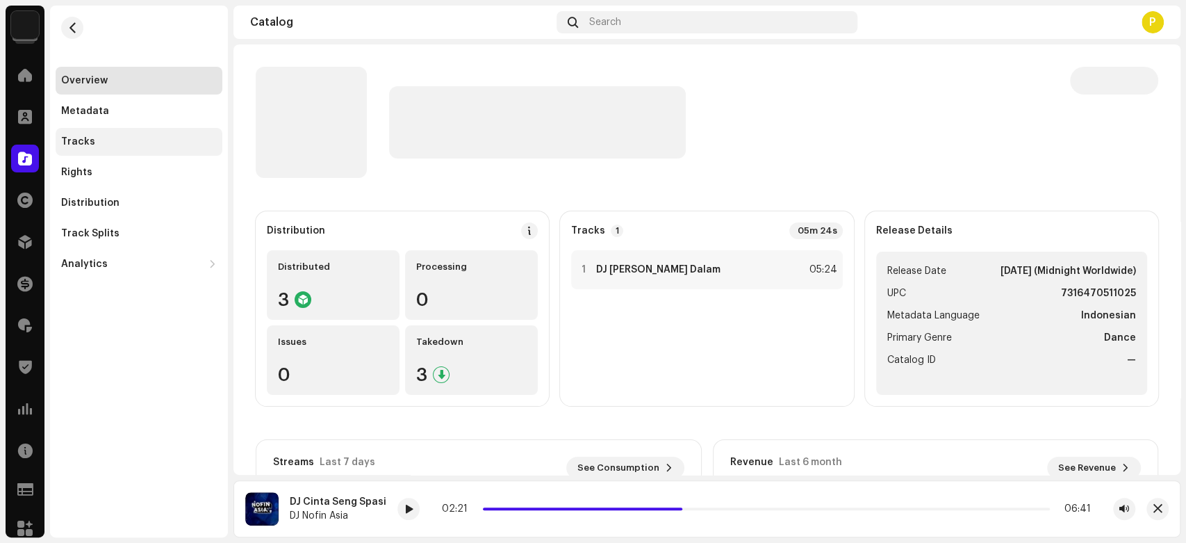
click at [122, 143] on div "Tracks" at bounding box center [139, 141] width 156 height 11
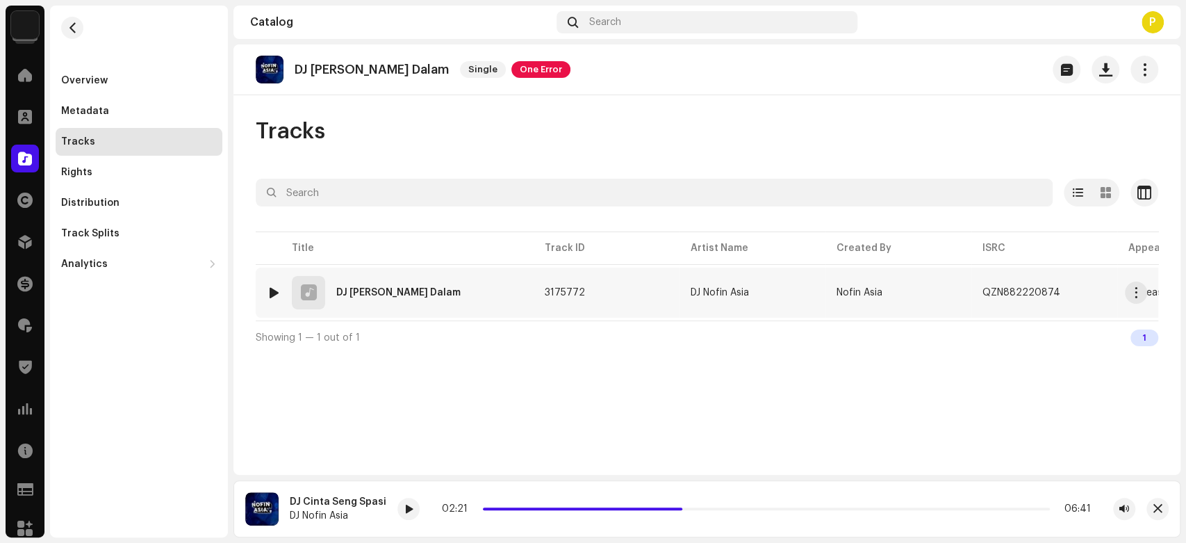
click at [272, 293] on div at bounding box center [274, 292] width 10 height 11
click at [432, 506] on span at bounding box center [436, 509] width 8 height 11
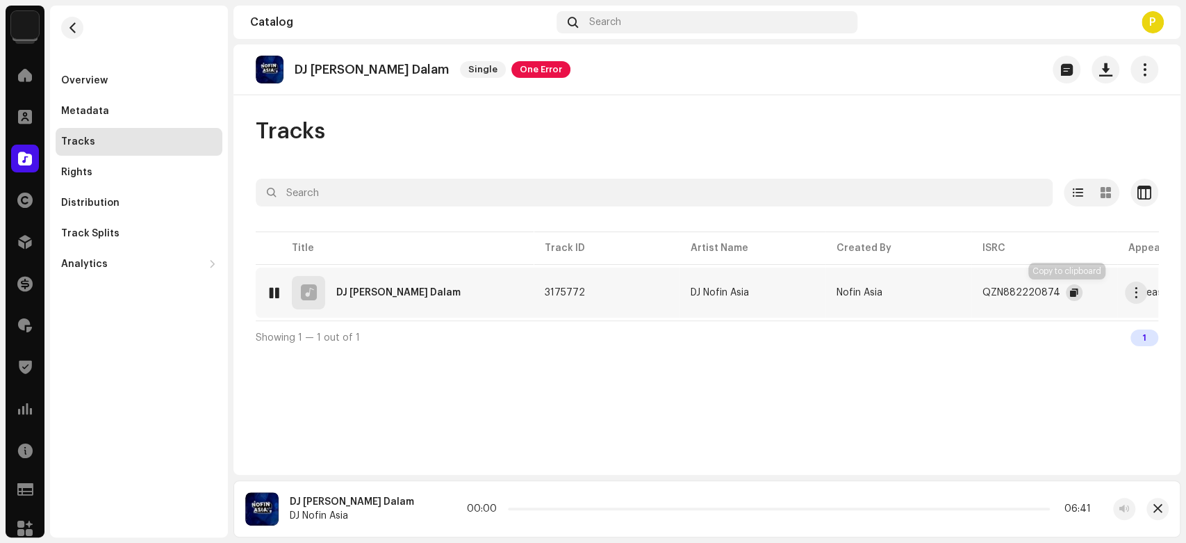
click at [1070, 288] on span "button" at bounding box center [1074, 292] width 8 height 11
click at [425, 500] on div at bounding box center [436, 509] width 22 height 22
click at [1166, 514] on button "button" at bounding box center [1158, 509] width 22 height 22
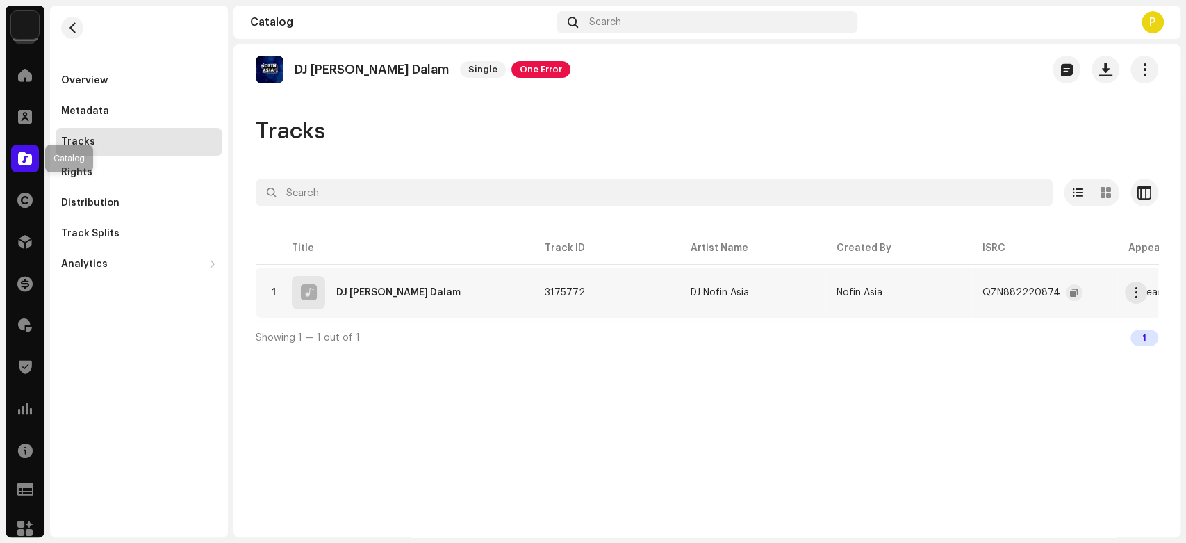
click at [28, 153] on span at bounding box center [25, 158] width 14 height 11
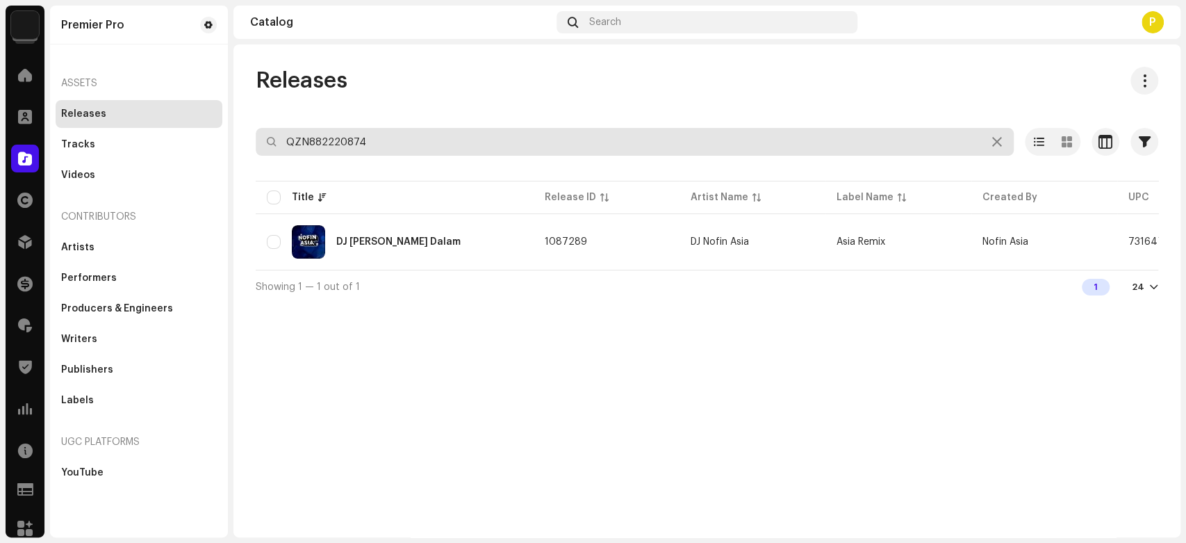
click at [327, 136] on input "QZN882220874" at bounding box center [635, 142] width 758 height 28
paste input "7"
type input "QZN882220877"
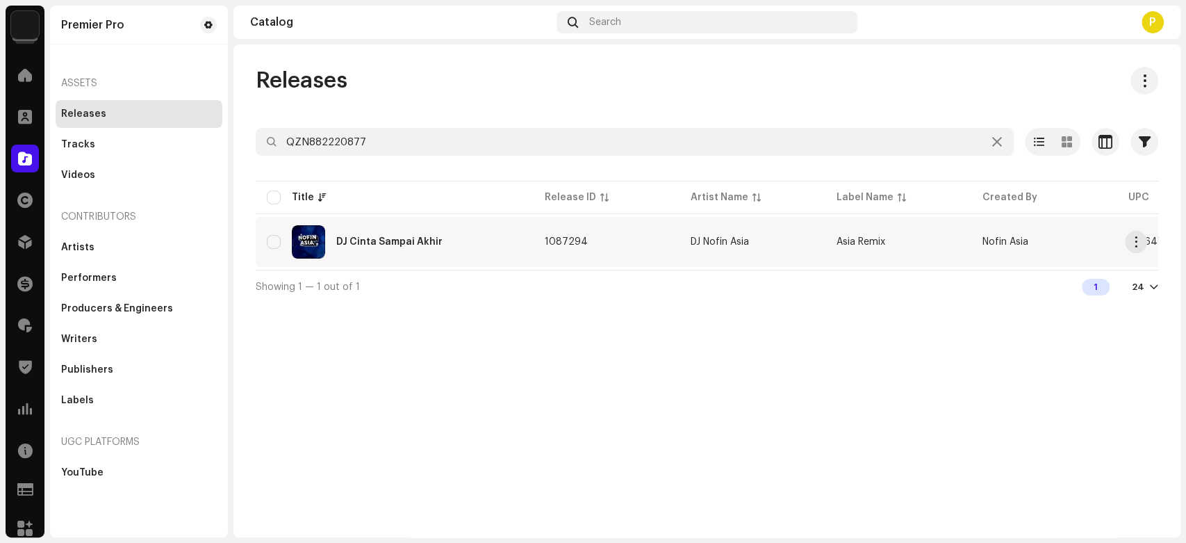
click at [441, 256] on div "DJ Cinta Sampai Akhir" at bounding box center [395, 241] width 256 height 33
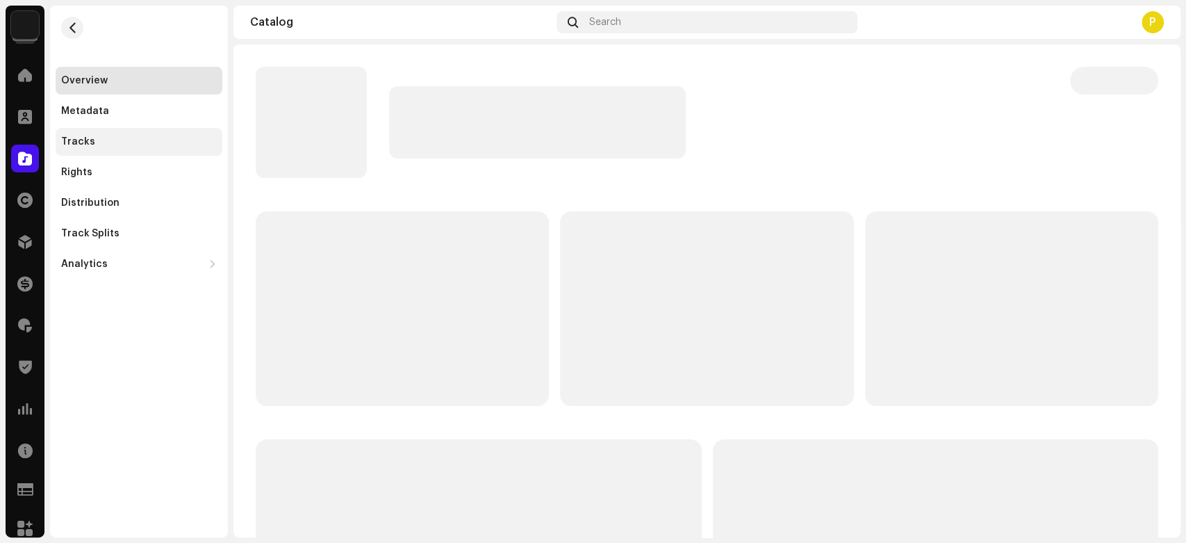
click at [186, 150] on div "Tracks" at bounding box center [139, 142] width 167 height 28
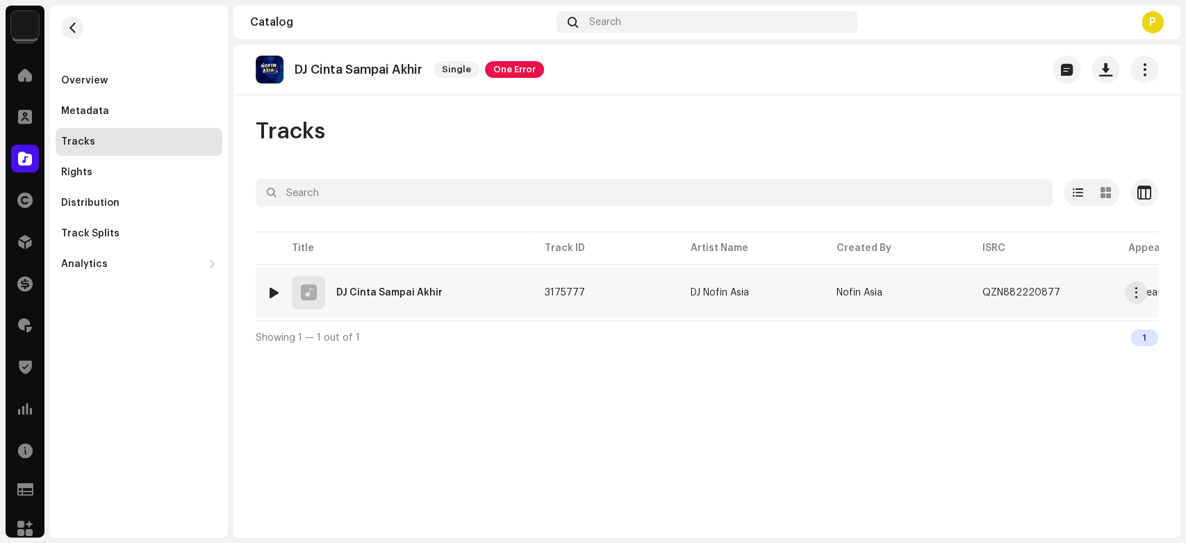
click at [271, 291] on div at bounding box center [274, 292] width 10 height 11
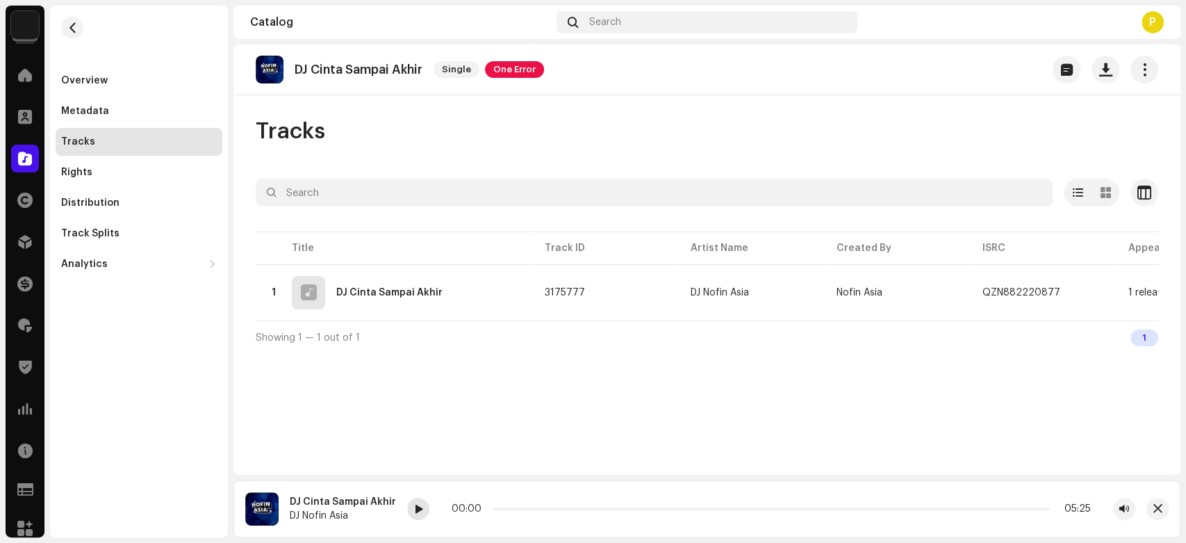
click at [417, 510] on span at bounding box center [418, 509] width 8 height 11
click at [424, 506] on div at bounding box center [418, 509] width 22 height 22
drag, startPoint x: 492, startPoint y: 507, endPoint x: 517, endPoint y: 511, distance: 25.3
click at [517, 511] on span at bounding box center [518, 508] width 7 height 7
click at [10, 170] on div "Catalog" at bounding box center [25, 158] width 39 height 39
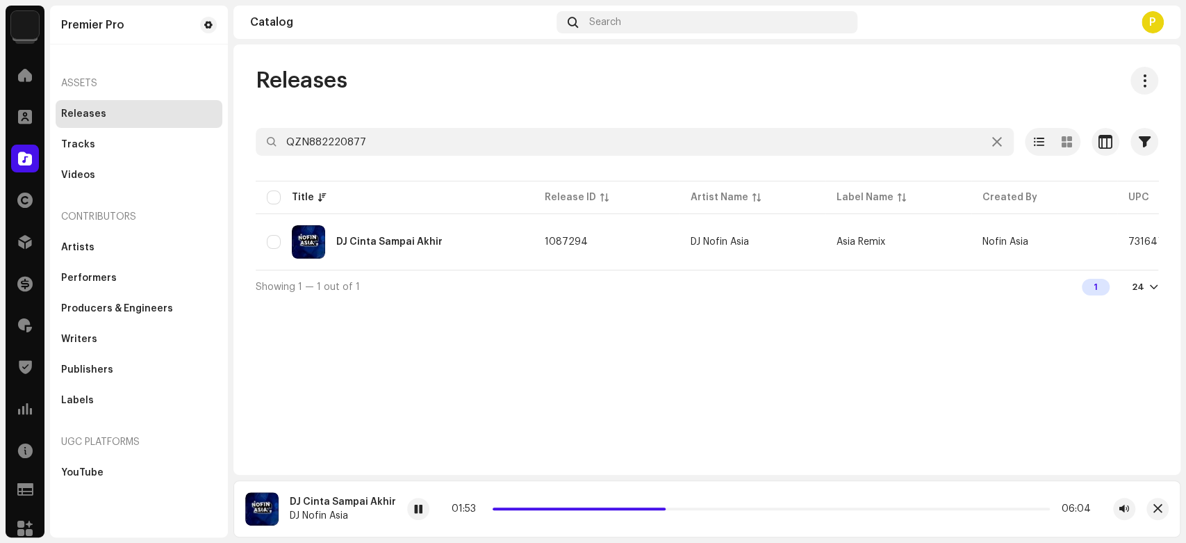
click at [342, 156] on div at bounding box center [707, 167] width 903 height 22
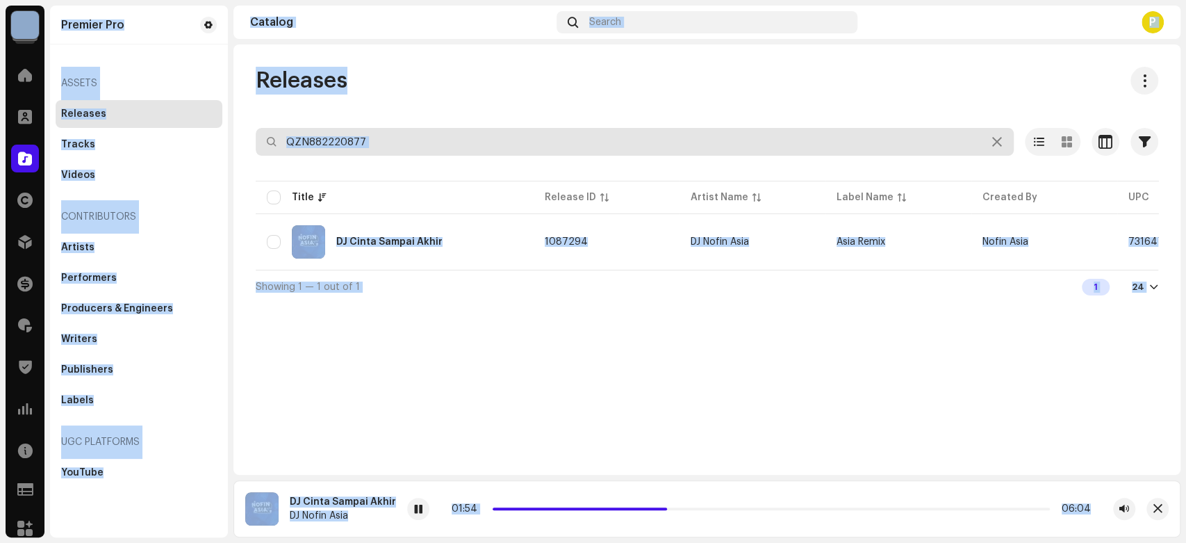
click at [399, 147] on input "QZN882220877" at bounding box center [635, 142] width 758 height 28
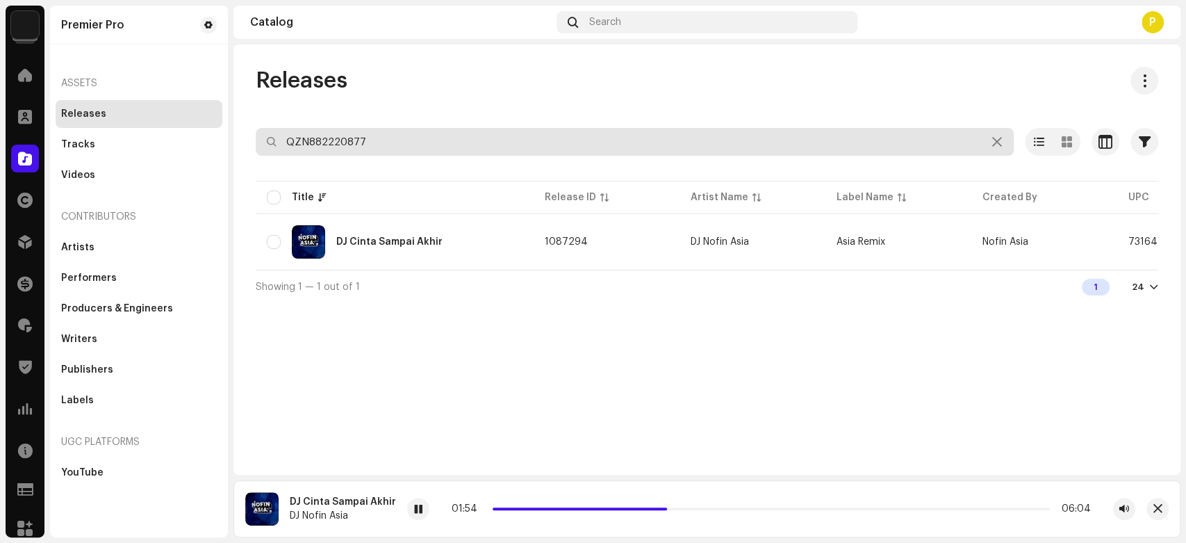
click at [399, 147] on input "QZN882220877" at bounding box center [635, 142] width 758 height 28
paste input "1072"
type input "QZN882221072"
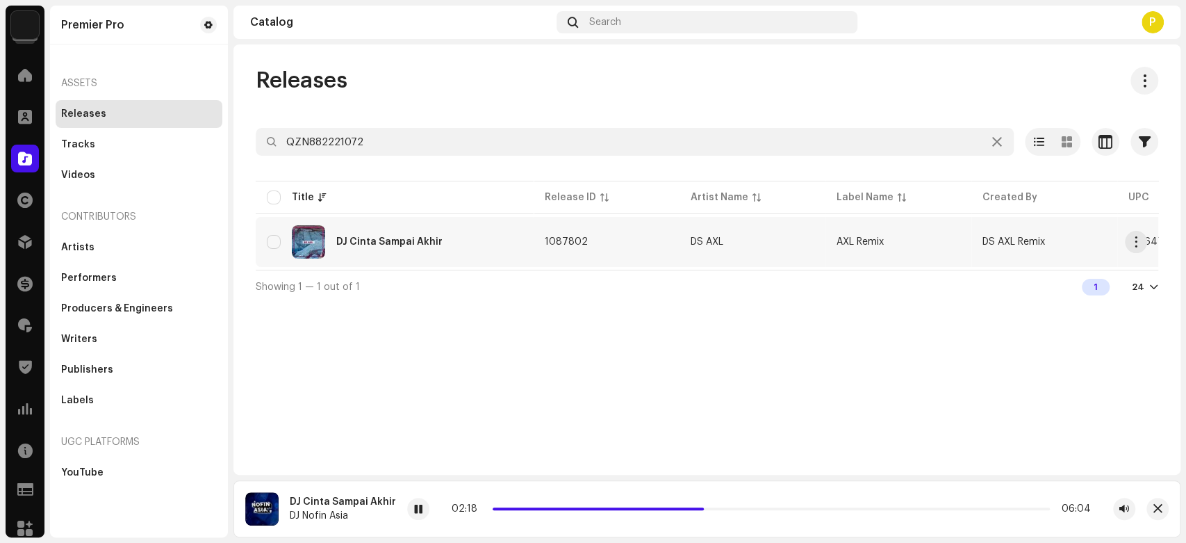
click at [393, 222] on td "DJ Cinta Sampai Akhir" at bounding box center [395, 242] width 278 height 50
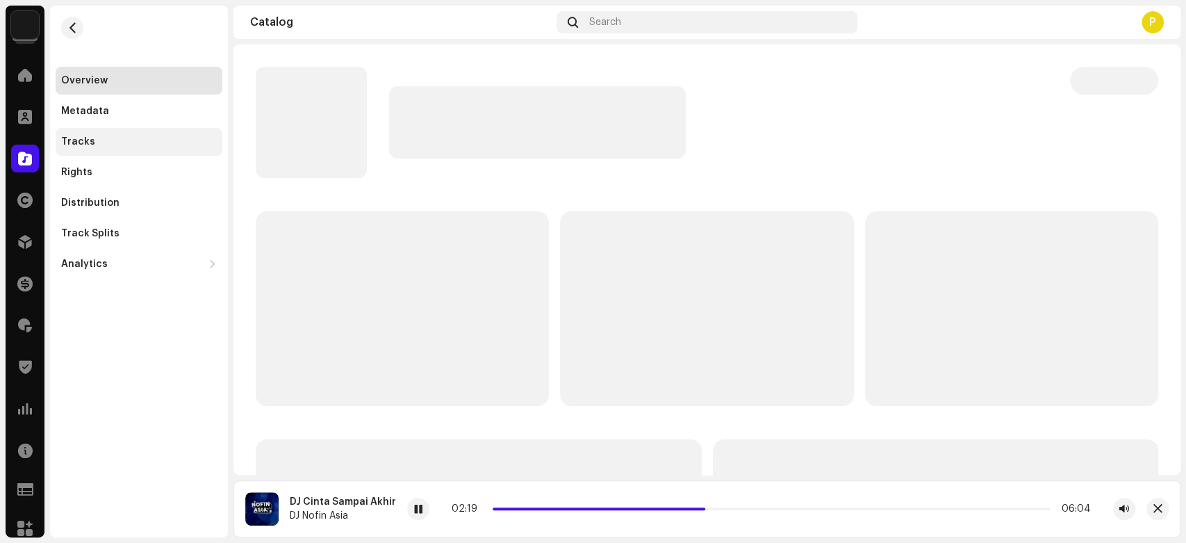
click at [147, 138] on div "Tracks" at bounding box center [139, 141] width 156 height 11
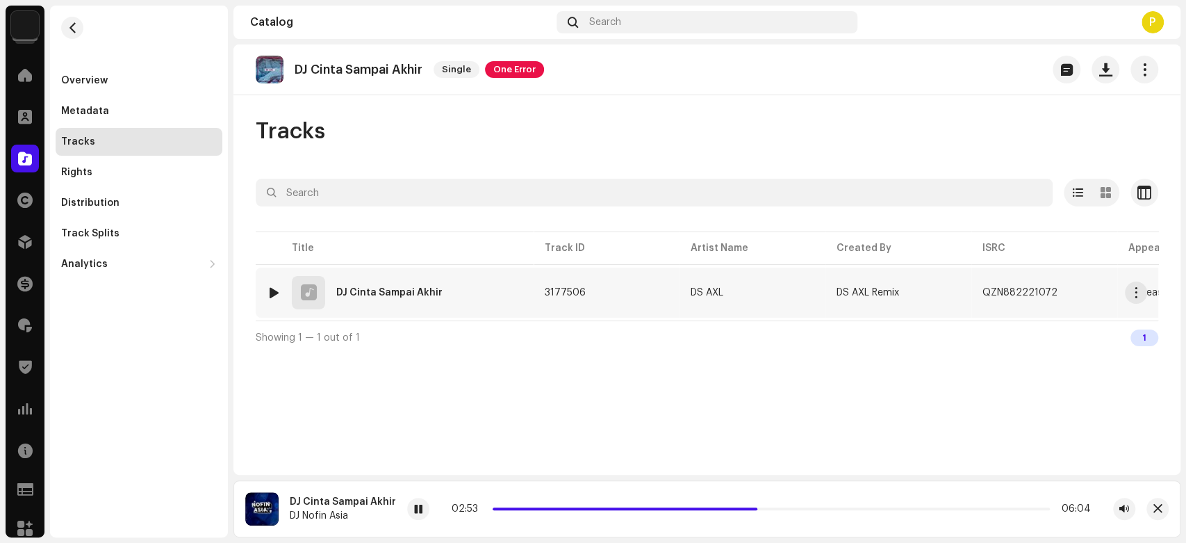
click at [272, 291] on div at bounding box center [274, 292] width 10 height 11
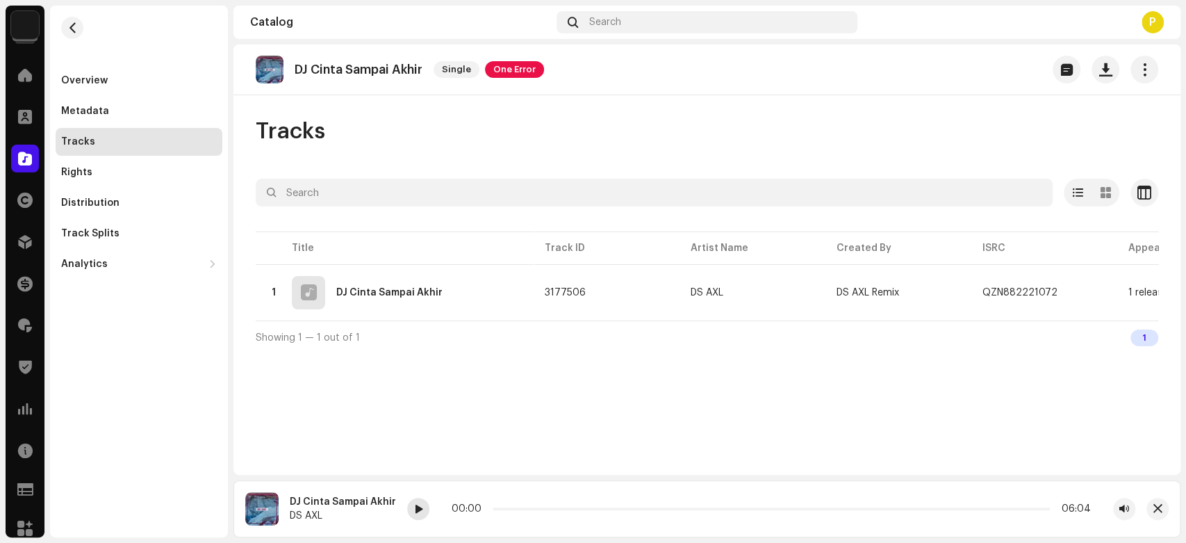
click at [420, 510] on div at bounding box center [418, 509] width 22 height 22
click at [420, 507] on div at bounding box center [418, 509] width 22 height 22
click at [271, 288] on div at bounding box center [274, 292] width 10 height 11
click at [416, 503] on div at bounding box center [418, 509] width 22 height 22
drag, startPoint x: 623, startPoint y: 506, endPoint x: 385, endPoint y: 477, distance: 239.4
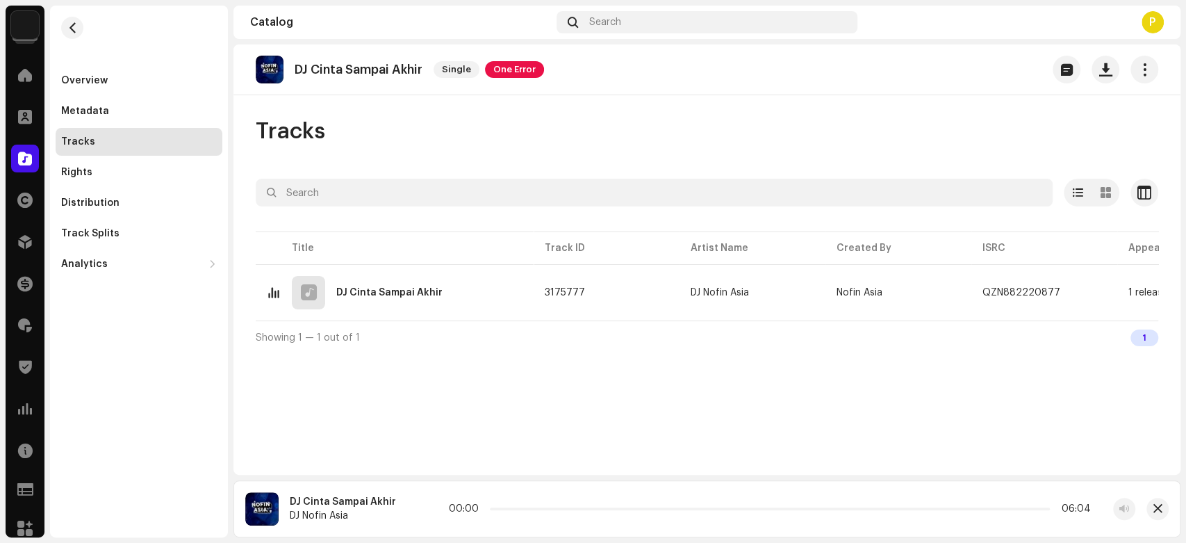
click at [388, 496] on div "DJ Cinta Sampai Akhir DJ Nofin Asia 00:00 06:04" at bounding box center [707, 508] width 947 height 57
click at [418, 510] on span at bounding box center [418, 509] width 8 height 11
click at [414, 510] on span at bounding box center [418, 509] width 8 height 11
drag, startPoint x: 417, startPoint y: 509, endPoint x: 412, endPoint y: 515, distance: 7.9
click at [416, 511] on span at bounding box center [418, 509] width 8 height 11
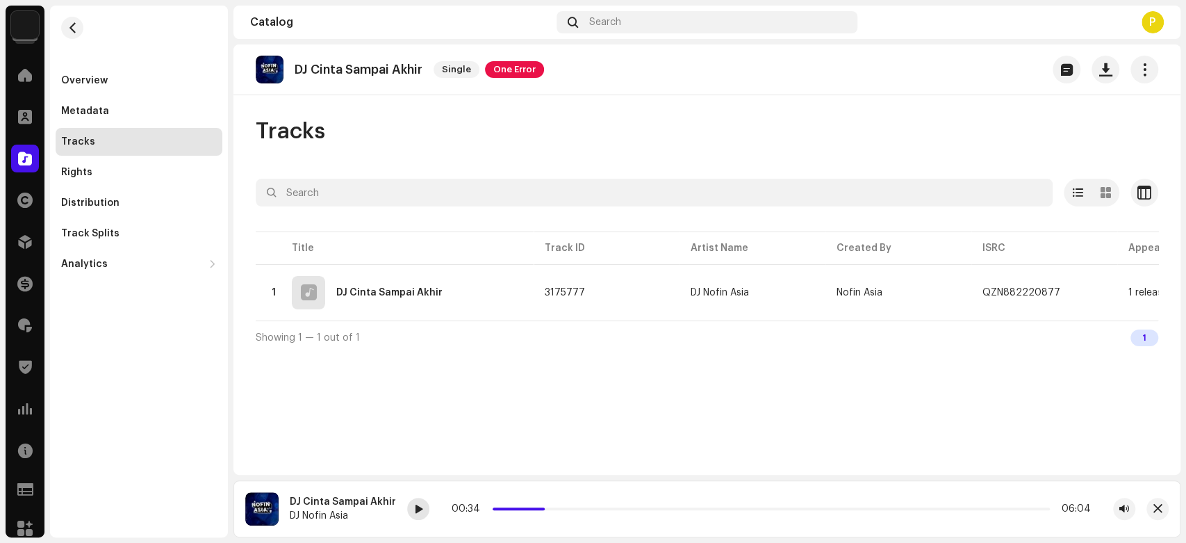
click at [411, 519] on div at bounding box center [418, 509] width 22 height 22
click at [414, 510] on span at bounding box center [418, 509] width 8 height 11
drag, startPoint x: 834, startPoint y: 505, endPoint x: 243, endPoint y: 461, distance: 592.5
click at [243, 461] on section "Catalog Search P DJ Cinta Sampai Akhir Single One Error Tracks Selected 0 Selec…" at bounding box center [707, 272] width 947 height 532
click at [425, 508] on div "01:25 06:04" at bounding box center [771, 509] width 728 height 22
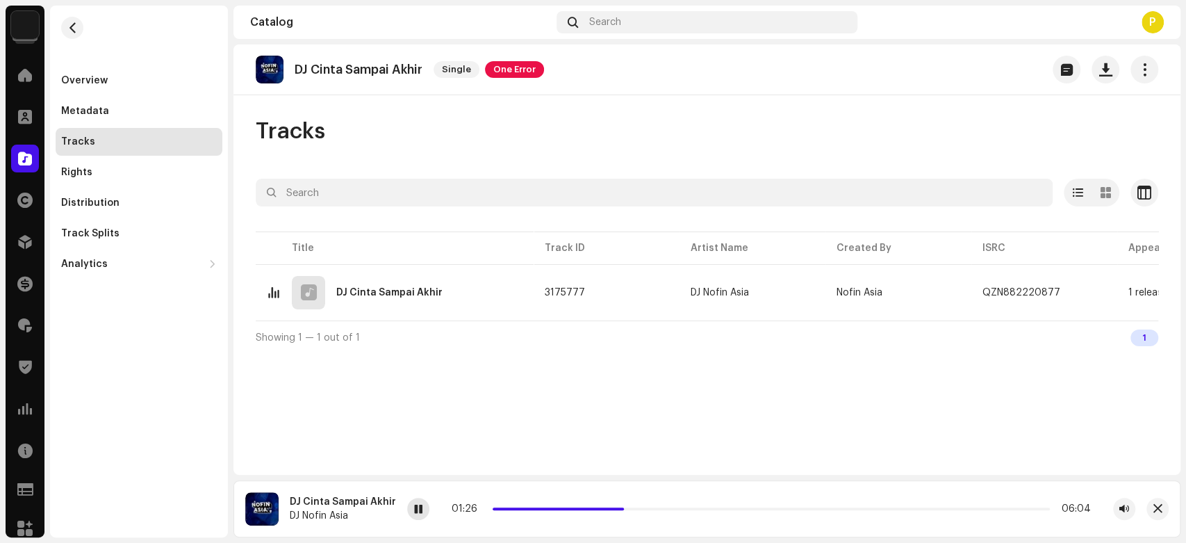
click at [422, 509] on div at bounding box center [418, 509] width 22 height 22
drag, startPoint x: 617, startPoint y: 509, endPoint x: 367, endPoint y: 483, distance: 251.5
click at [366, 489] on div "DJ Cinta Sampai Akhir DJ Nofin Asia 01:11 06:04" at bounding box center [707, 508] width 947 height 57
click at [417, 505] on span at bounding box center [418, 509] width 8 height 11
drag, startPoint x: 882, startPoint y: 505, endPoint x: 597, endPoint y: 491, distance: 285.3
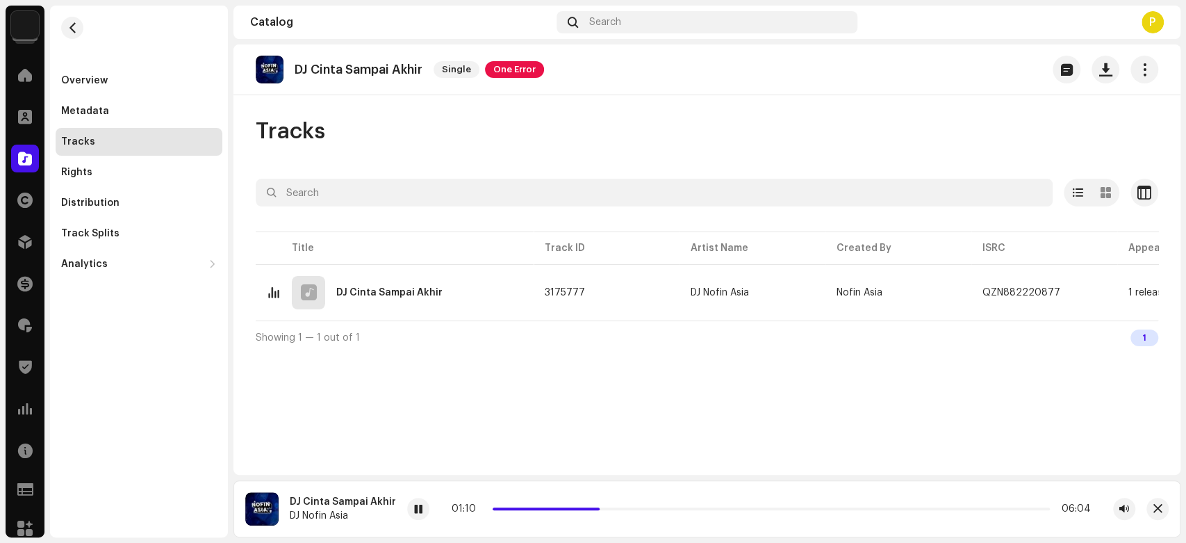
click at [597, 491] on div "DJ Cinta Sampai Akhir DJ Nofin Asia 01:10 06:04" at bounding box center [707, 508] width 947 height 57
click at [594, 505] on div "01:11 06:04" at bounding box center [771, 508] width 639 height 11
drag, startPoint x: 595, startPoint y: 509, endPoint x: 446, endPoint y: 482, distance: 151.2
click at [448, 482] on div "DJ Cinta Sampai Akhir DJ Nofin Asia 00:00 06:04" at bounding box center [707, 508] width 947 height 57
click at [414, 499] on div at bounding box center [418, 509] width 22 height 22
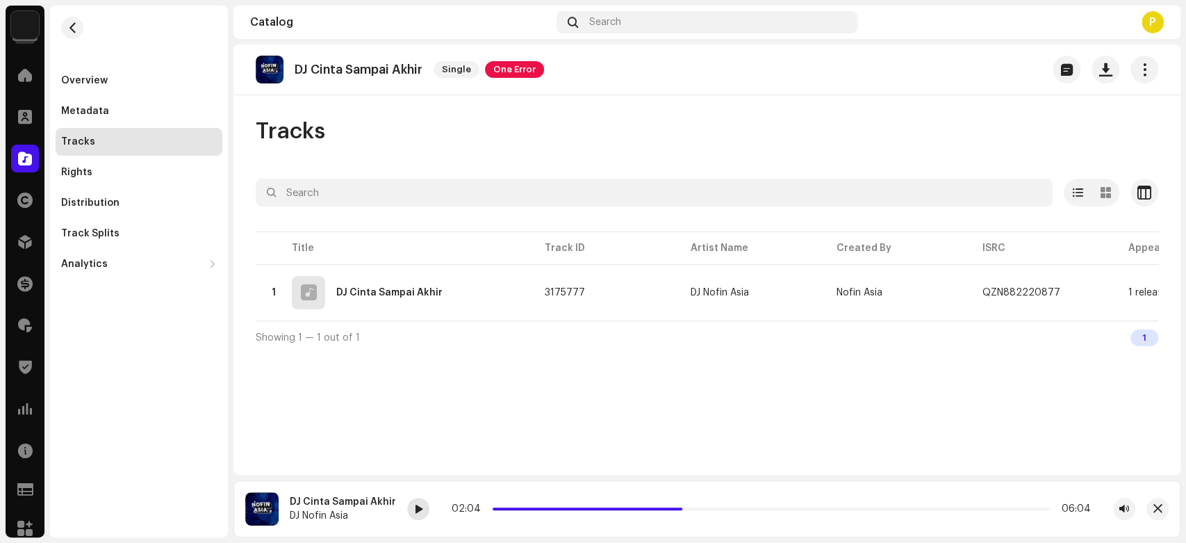
click at [417, 507] on span at bounding box center [418, 509] width 8 height 11
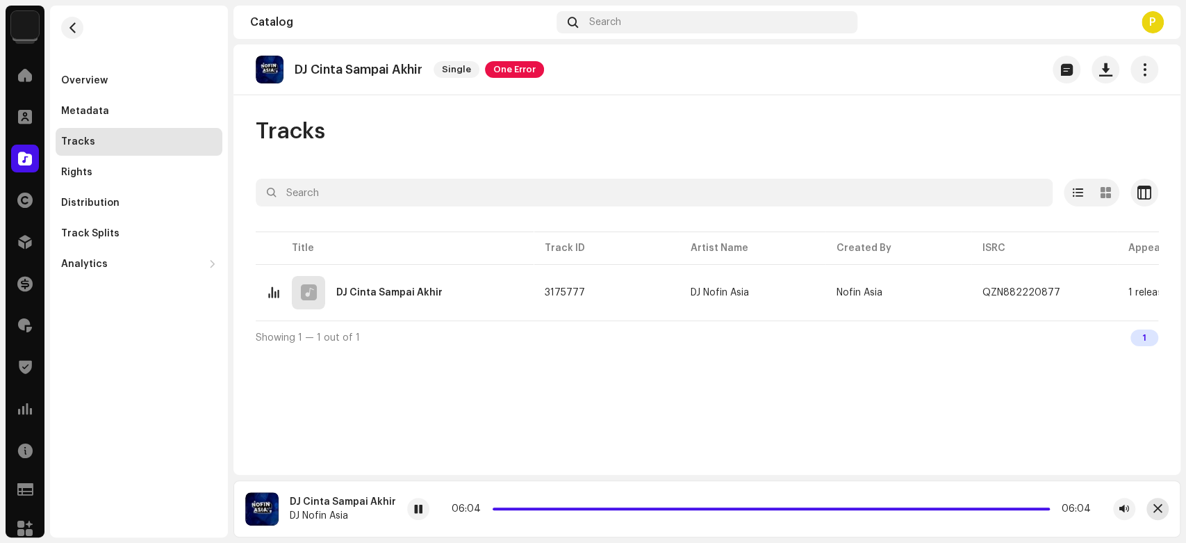
click at [1160, 506] on span "button" at bounding box center [1158, 508] width 9 height 11
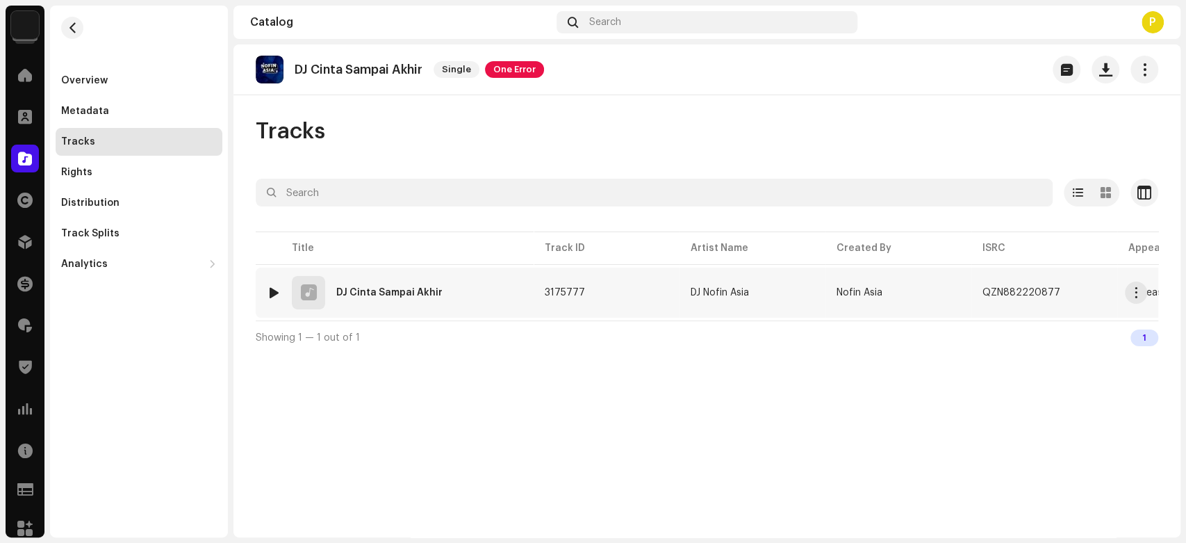
click at [272, 287] on div at bounding box center [274, 292] width 10 height 11
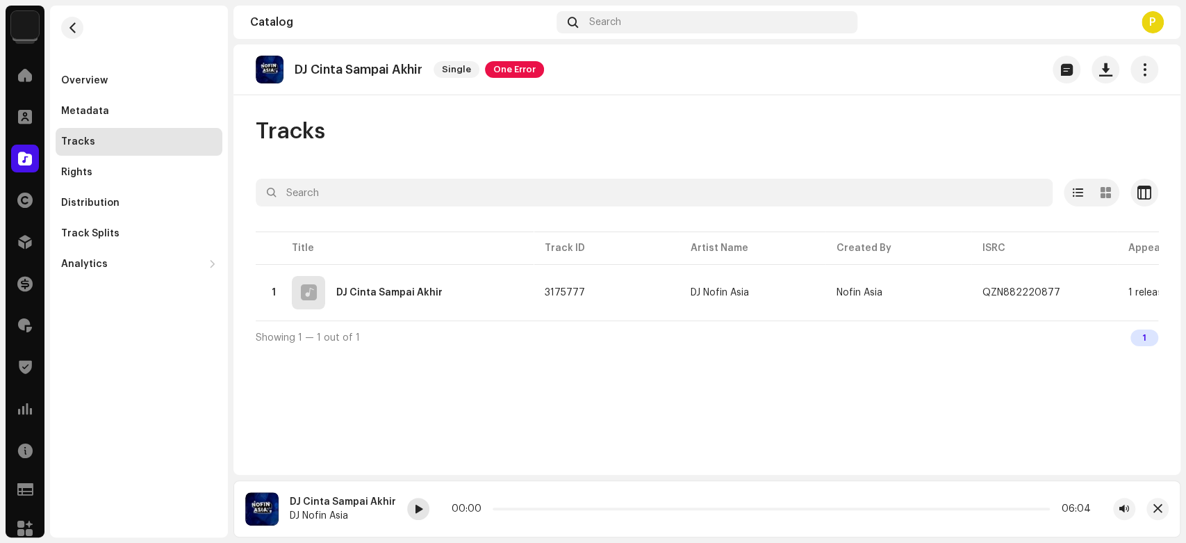
click at [407, 512] on div at bounding box center [418, 509] width 22 height 22
click at [423, 512] on div at bounding box center [418, 509] width 22 height 22
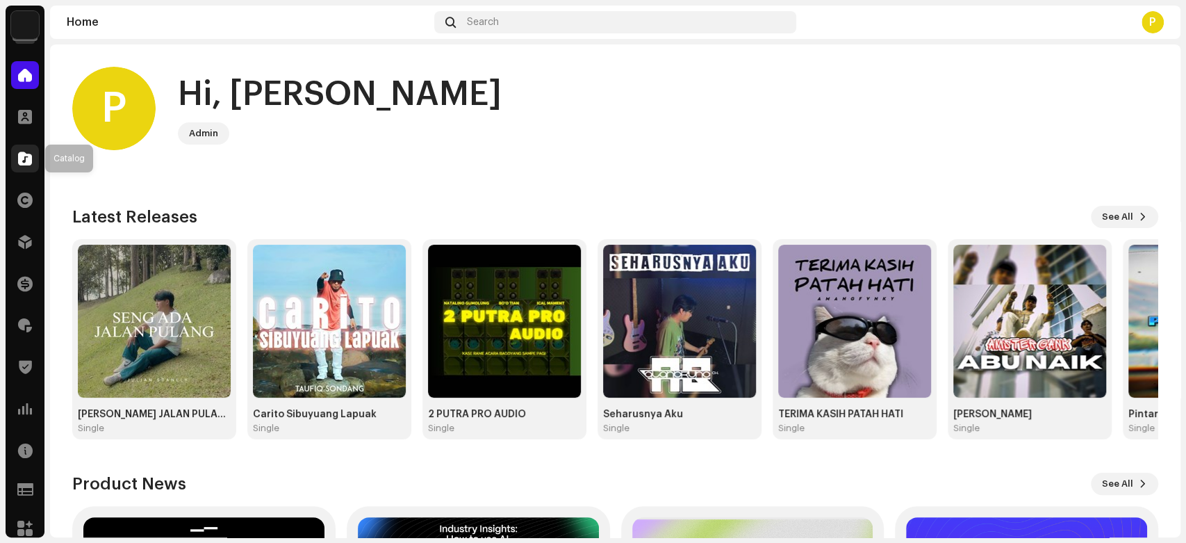
click at [22, 152] on div at bounding box center [25, 159] width 28 height 28
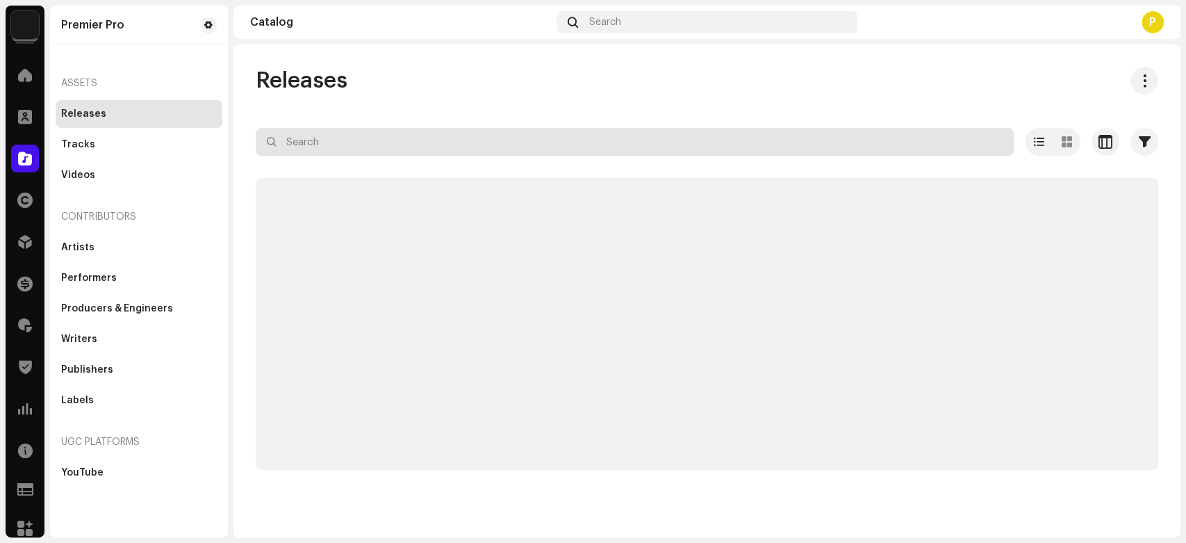
click at [311, 147] on input "text" at bounding box center [635, 142] width 758 height 28
paste input "QZN882214640"
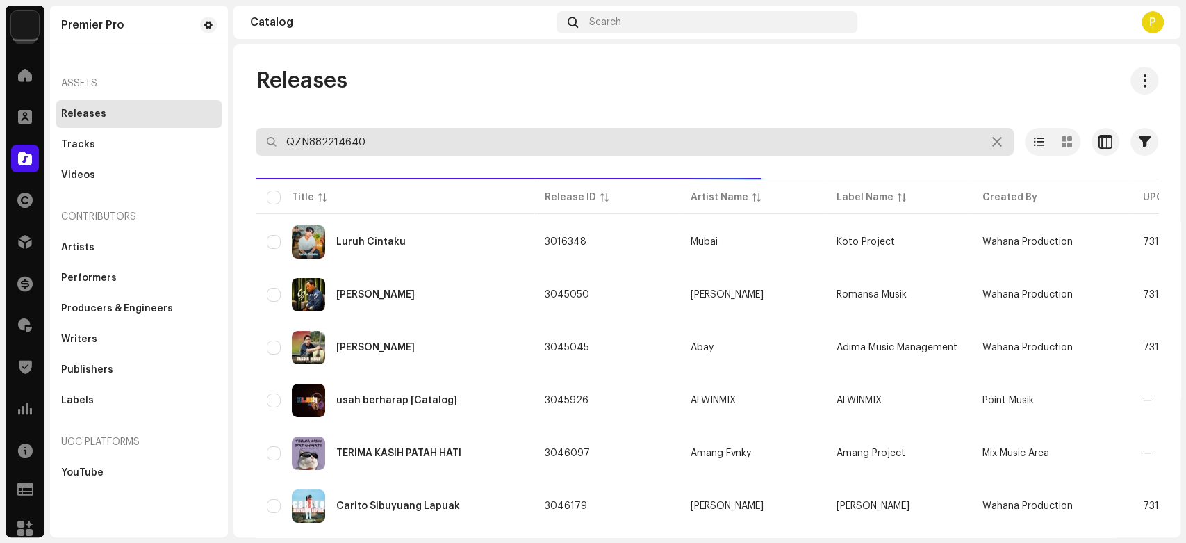
type input "QZN882214640"
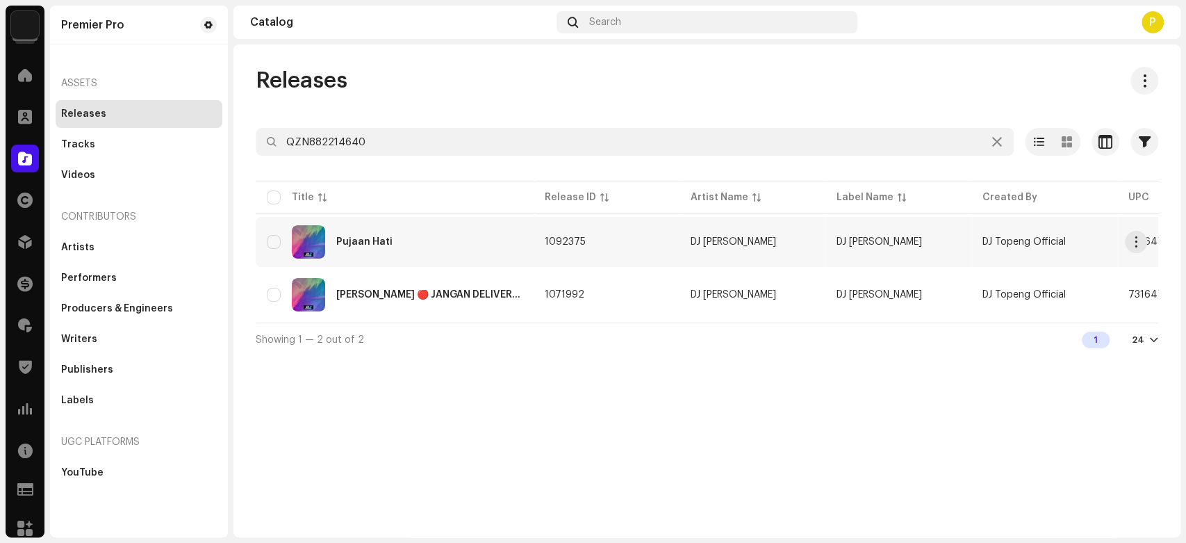
click at [395, 230] on div "Pujaan Hati" at bounding box center [395, 241] width 256 height 33
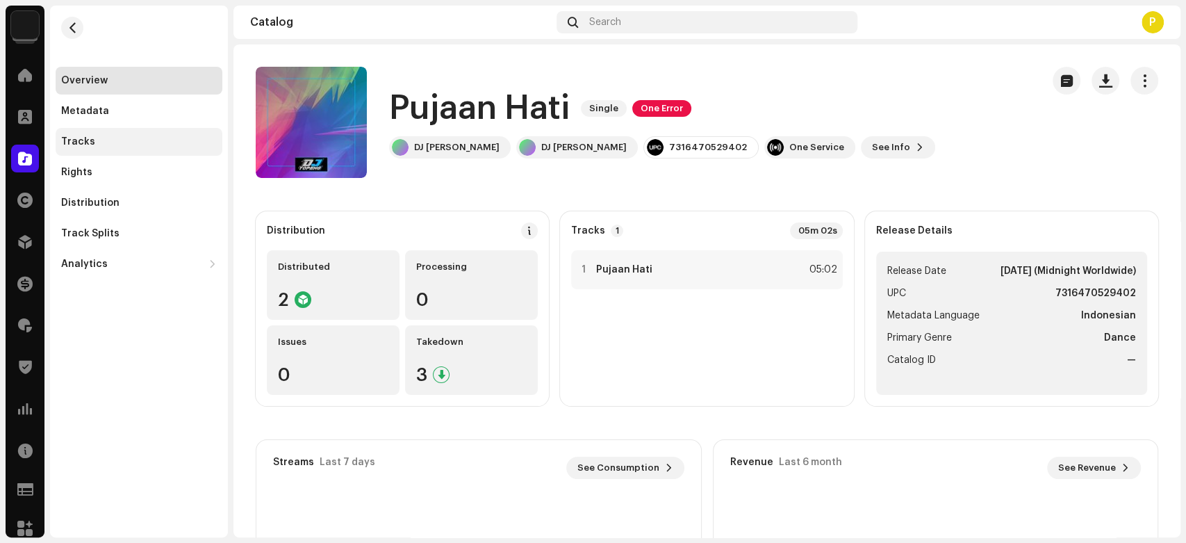
click at [163, 133] on div "Tracks" at bounding box center [139, 142] width 167 height 28
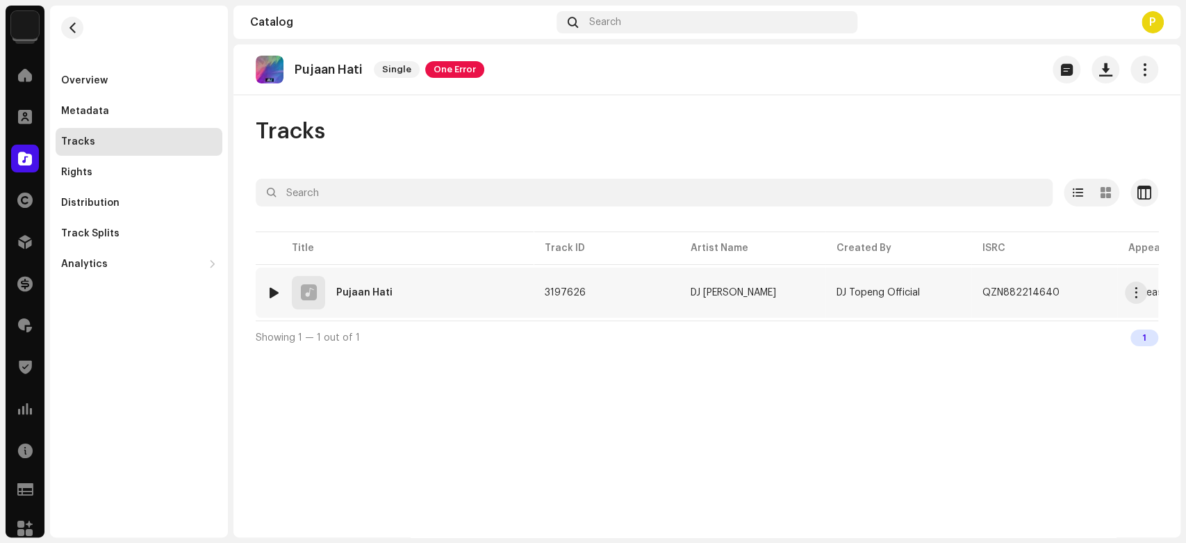
click at [270, 291] on div at bounding box center [274, 292] width 10 height 11
click at [312, 65] on p "Pujaan Hati" at bounding box center [329, 70] width 68 height 15
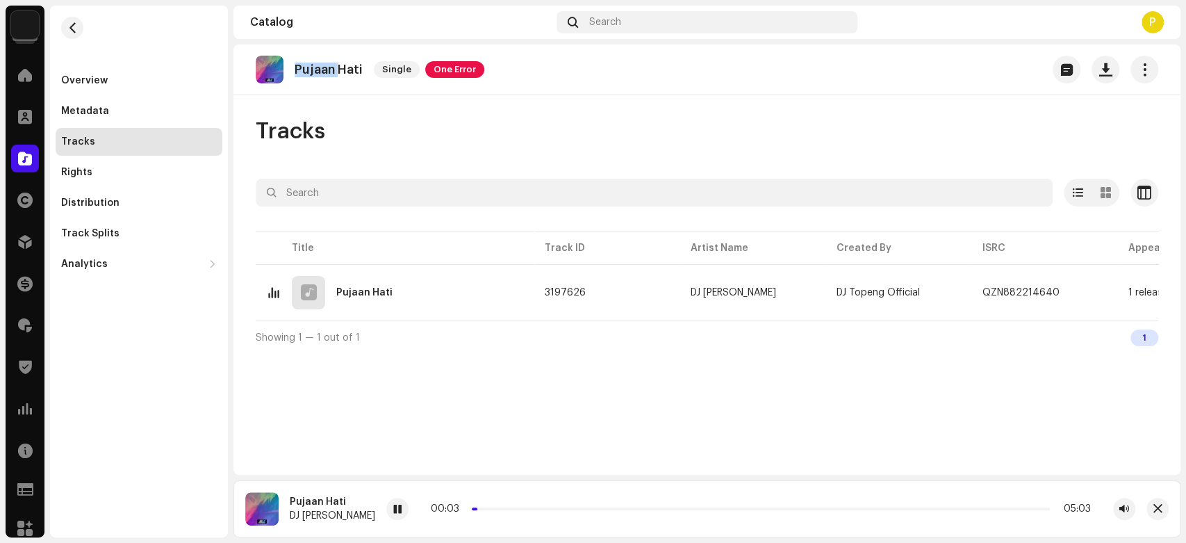
click at [312, 65] on p "Pujaan Hati" at bounding box center [329, 70] width 68 height 15
drag, startPoint x: 312, startPoint y: 65, endPoint x: 335, endPoint y: 65, distance: 22.9
click at [334, 65] on p "Pujaan Hati" at bounding box center [329, 70] width 68 height 15
copy re-o-release-hero "Pujaan Hati Single One Error"
click at [393, 505] on span at bounding box center [397, 509] width 8 height 11
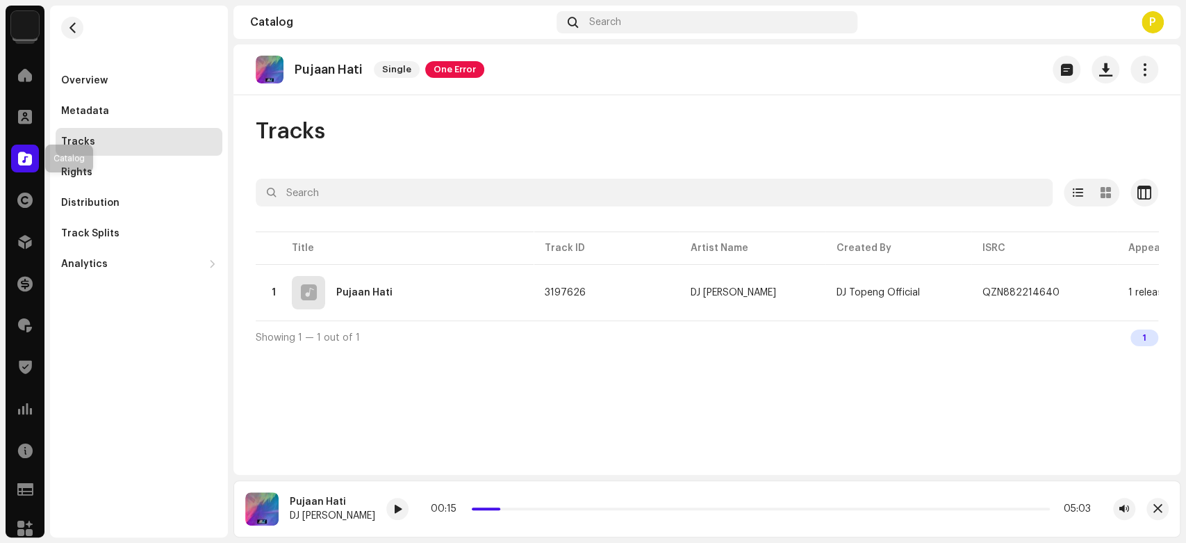
click at [36, 149] on div at bounding box center [25, 159] width 28 height 28
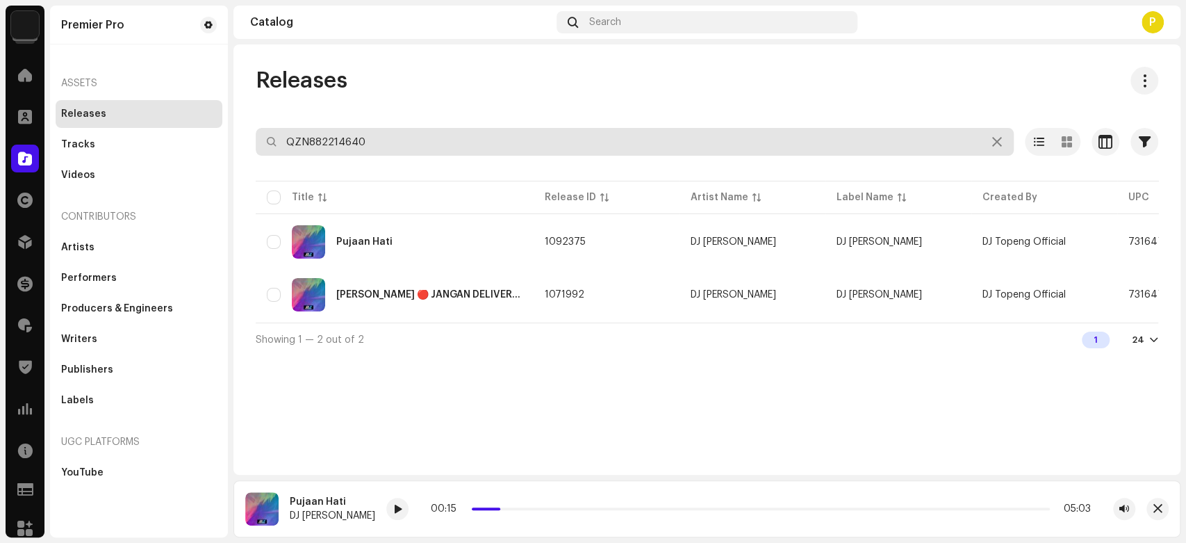
click at [338, 133] on input "QZN882214640" at bounding box center [635, 142] width 758 height 28
paste input "22962"
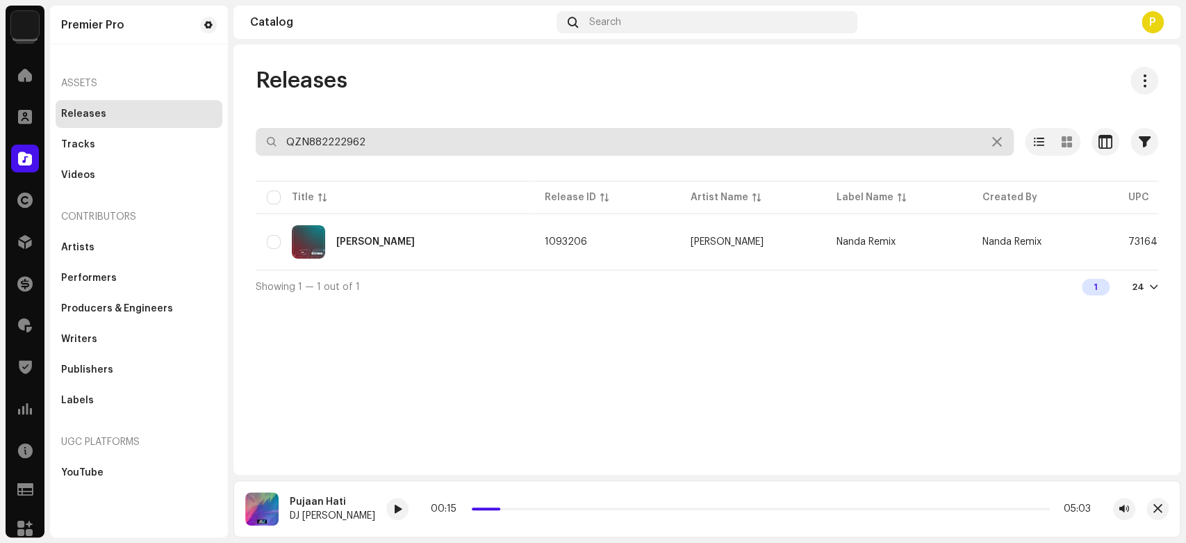
paste input "FR59R2149659"
type input "FR59R2149659"
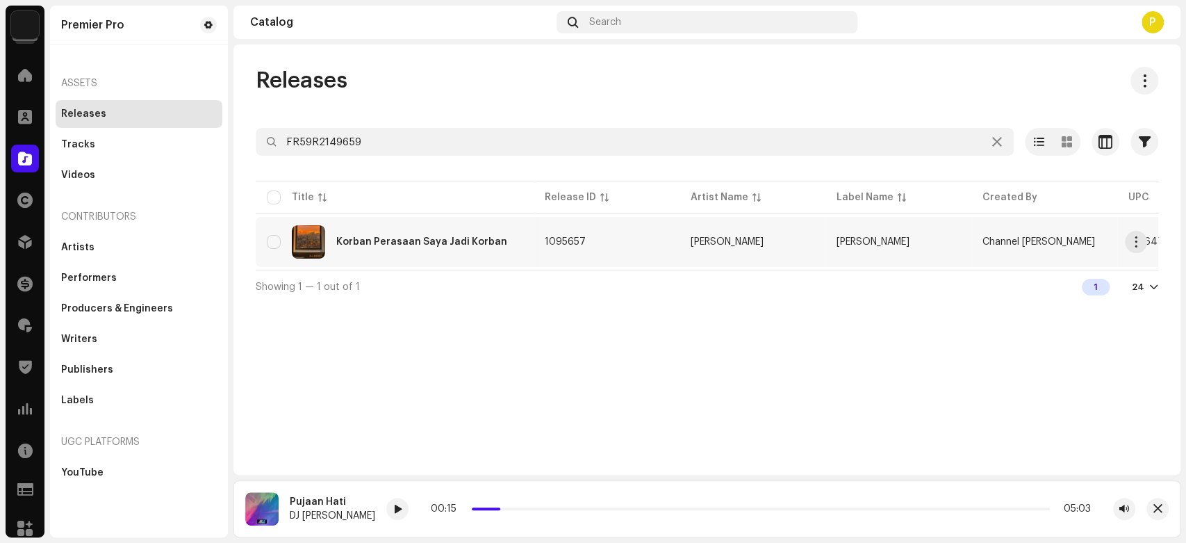
click at [403, 242] on div "Korban Perasaan Saya Jadi Korban" at bounding box center [421, 242] width 171 height 10
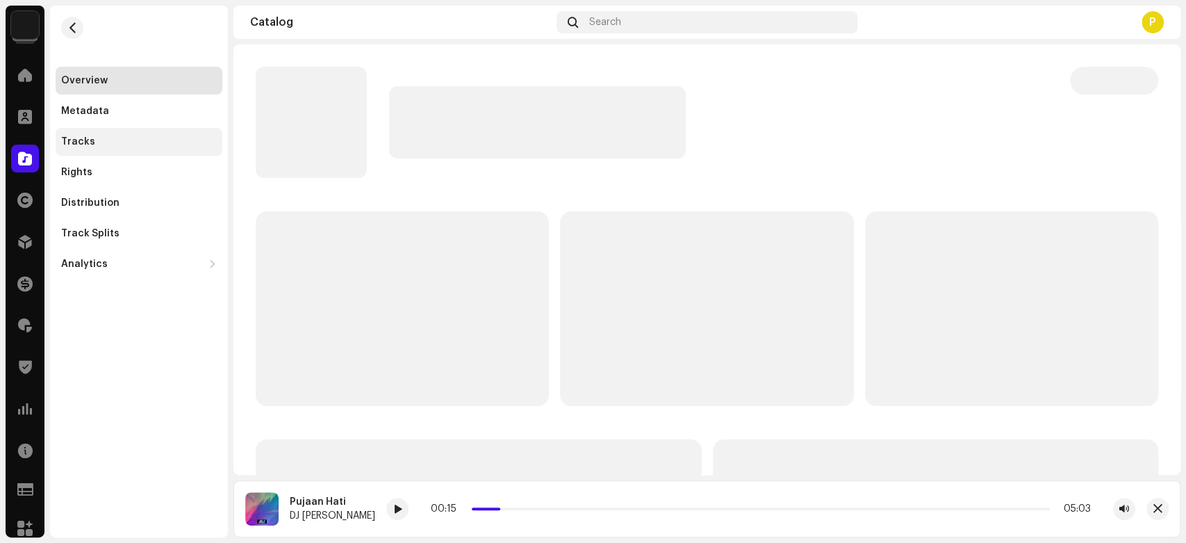
click at [183, 147] on div "Tracks" at bounding box center [139, 141] width 156 height 11
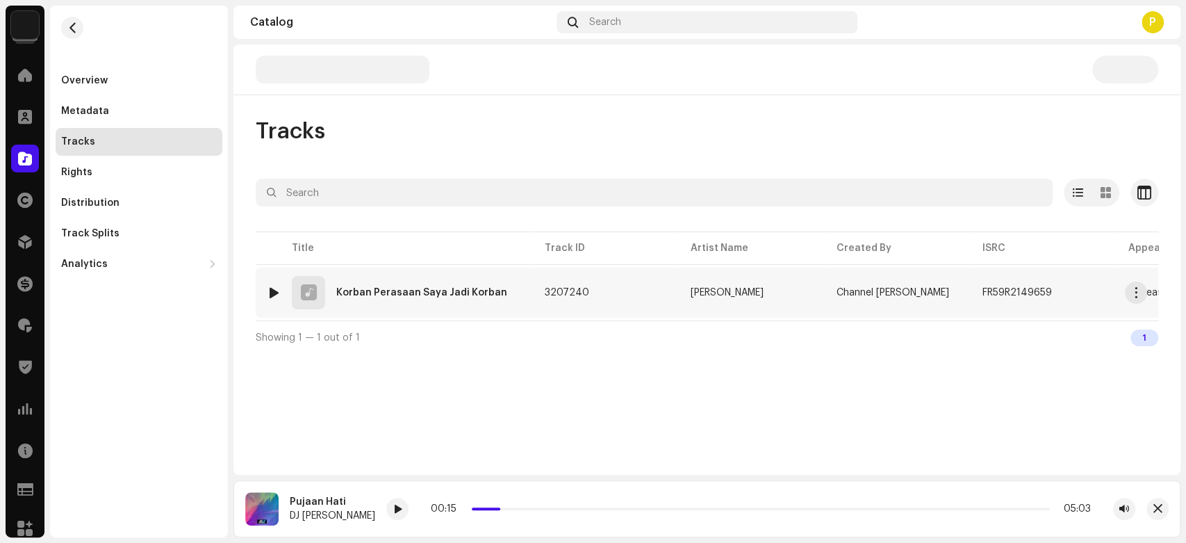
click at [270, 288] on div at bounding box center [274, 292] width 10 height 11
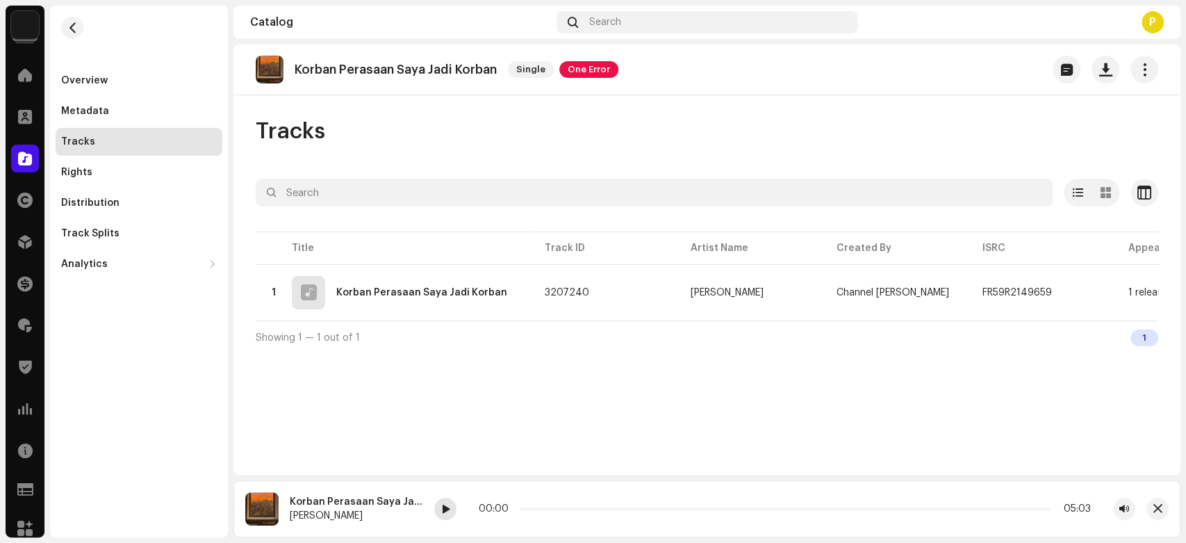
click at [443, 508] on span at bounding box center [445, 509] width 8 height 11
click at [29, 160] on span at bounding box center [25, 158] width 14 height 11
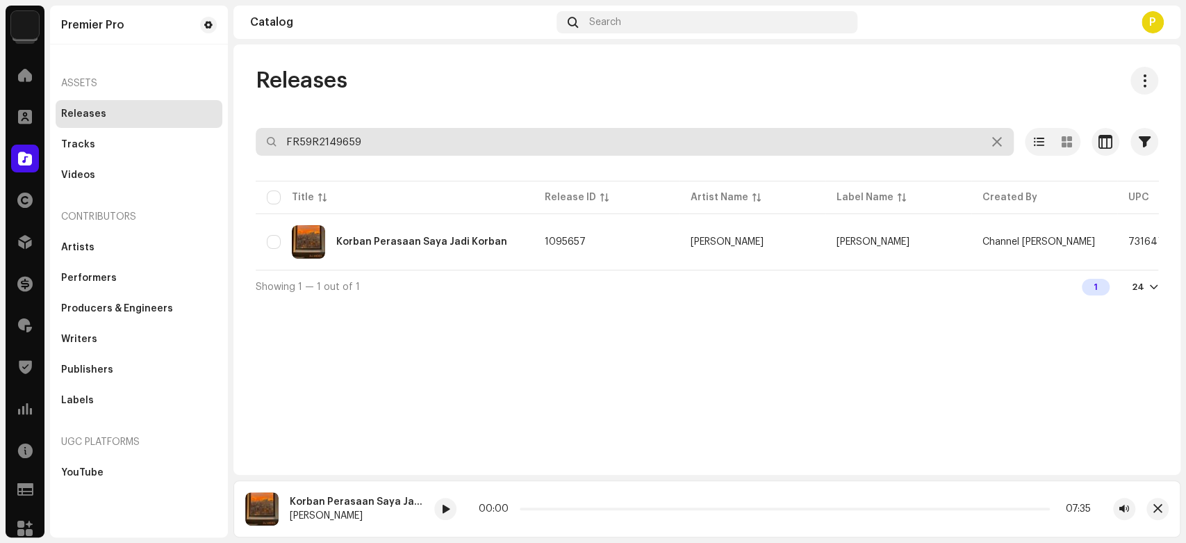
click at [329, 154] on input "FR59R2149659" at bounding box center [635, 142] width 758 height 28
paste input "X202179054"
type input "FRX202179054"
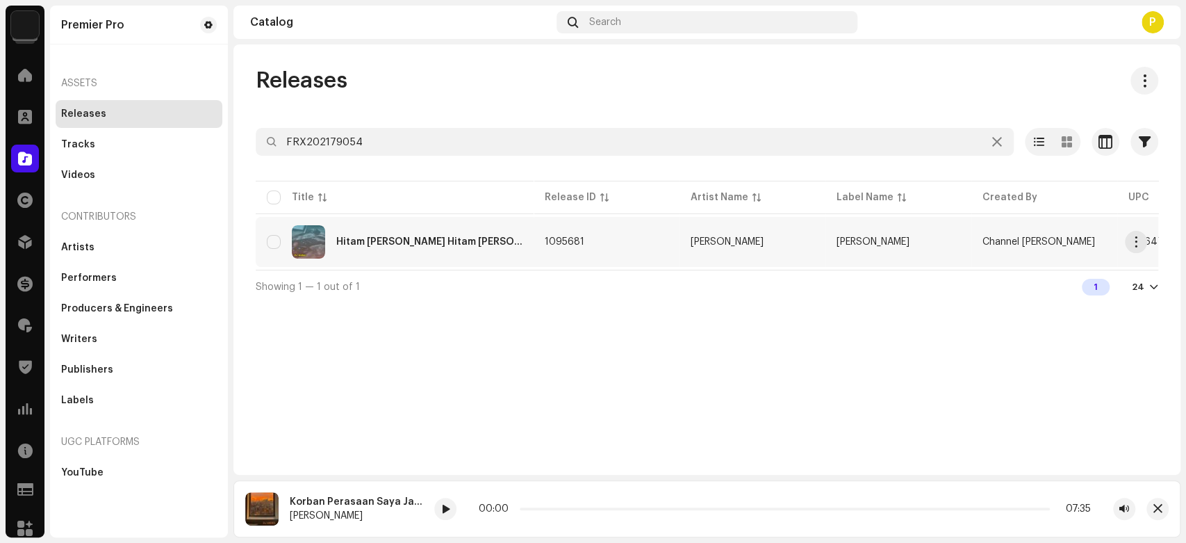
click at [395, 242] on div "Hitam Manis Yg Hitam Manis" at bounding box center [429, 242] width 186 height 10
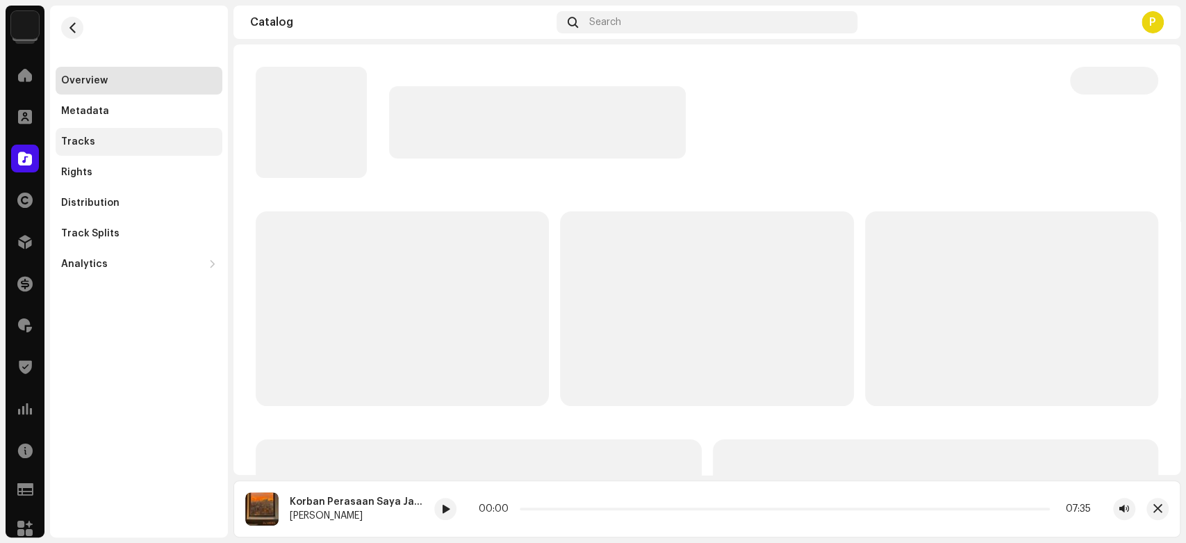
click at [167, 135] on div "Tracks" at bounding box center [139, 142] width 167 height 28
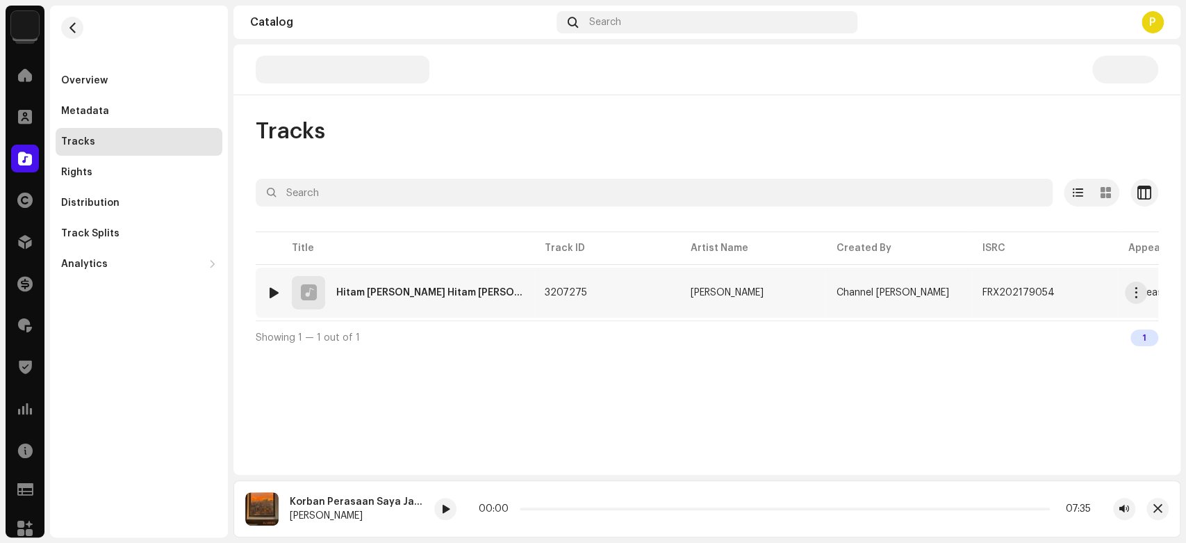
click at [270, 287] on div at bounding box center [274, 292] width 10 height 11
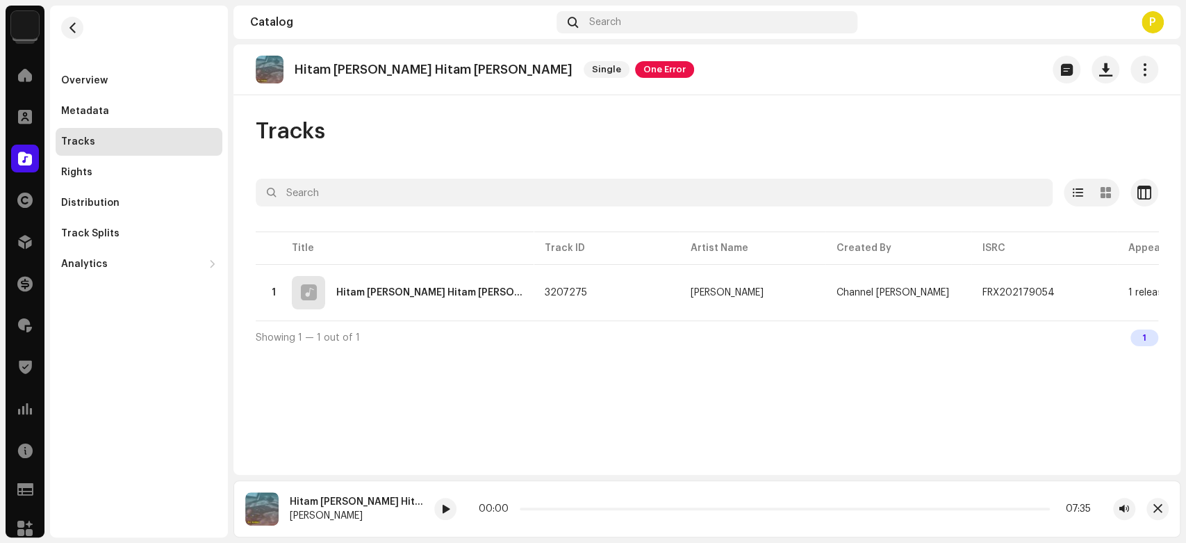
click at [427, 499] on div "Hitam Manis Yg Hitam Manis DJ Andies 00:00 07:35" at bounding box center [707, 508] width 947 height 57
click at [434, 505] on div at bounding box center [445, 509] width 22 height 22
click at [438, 510] on div at bounding box center [445, 509] width 22 height 22
drag, startPoint x: 521, startPoint y: 510, endPoint x: 548, endPoint y: 510, distance: 27.8
click at [537, 510] on span at bounding box center [533, 508] width 7 height 7
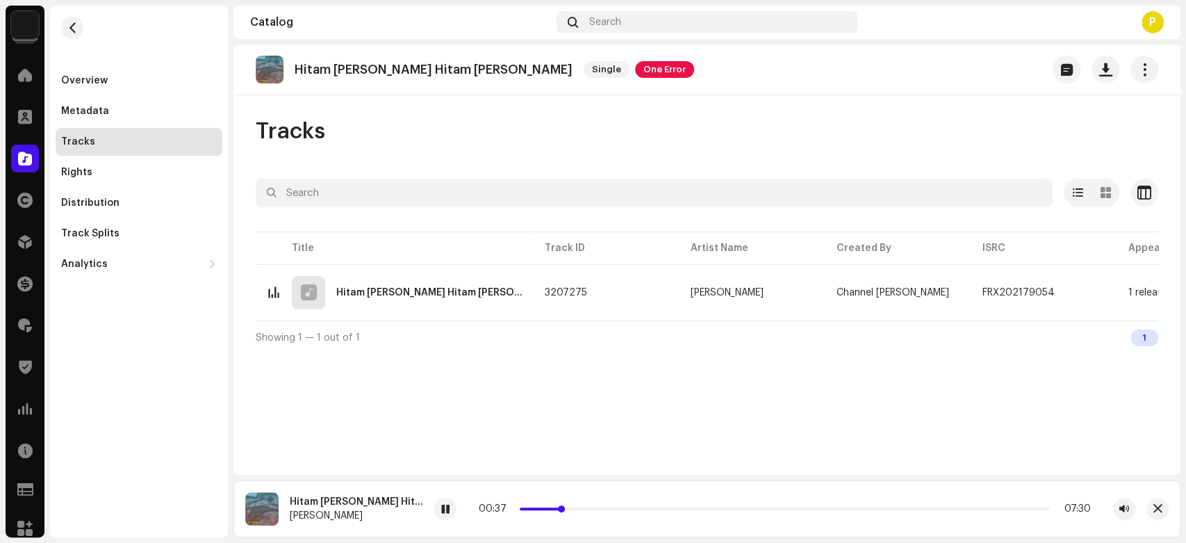
drag, startPoint x: 549, startPoint y: 510, endPoint x: 562, endPoint y: 510, distance: 13.2
click at [562, 510] on div "00:37 07:30" at bounding box center [785, 508] width 612 height 11
drag, startPoint x: 563, startPoint y: 510, endPoint x: 583, endPoint y: 508, distance: 20.3
click at [583, 508] on span at bounding box center [582, 508] width 7 height 7
click at [441, 510] on span at bounding box center [445, 509] width 8 height 11
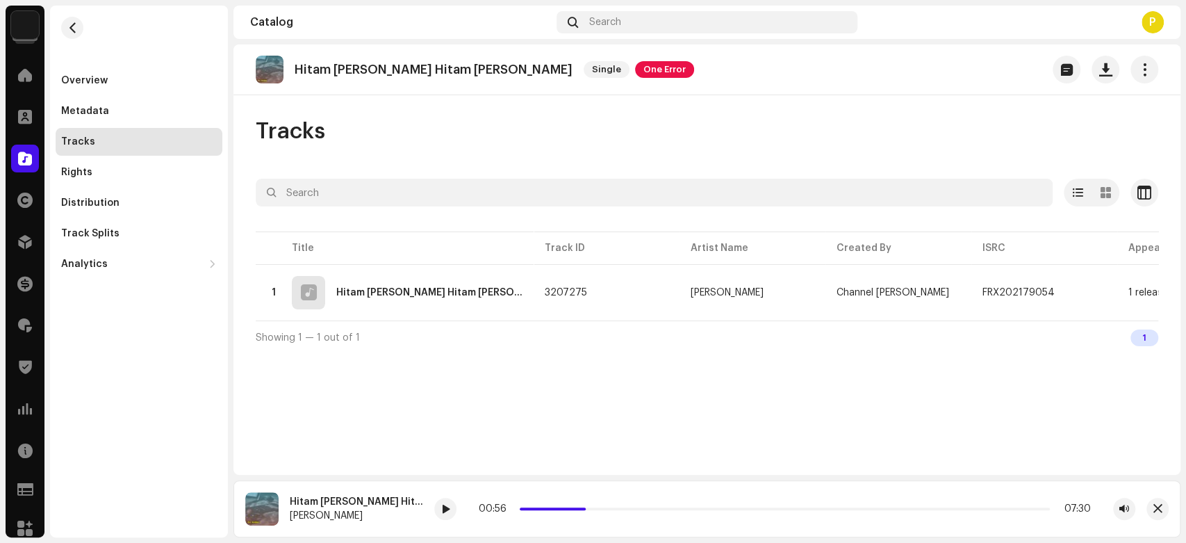
click at [20, 160] on span at bounding box center [25, 158] width 14 height 11
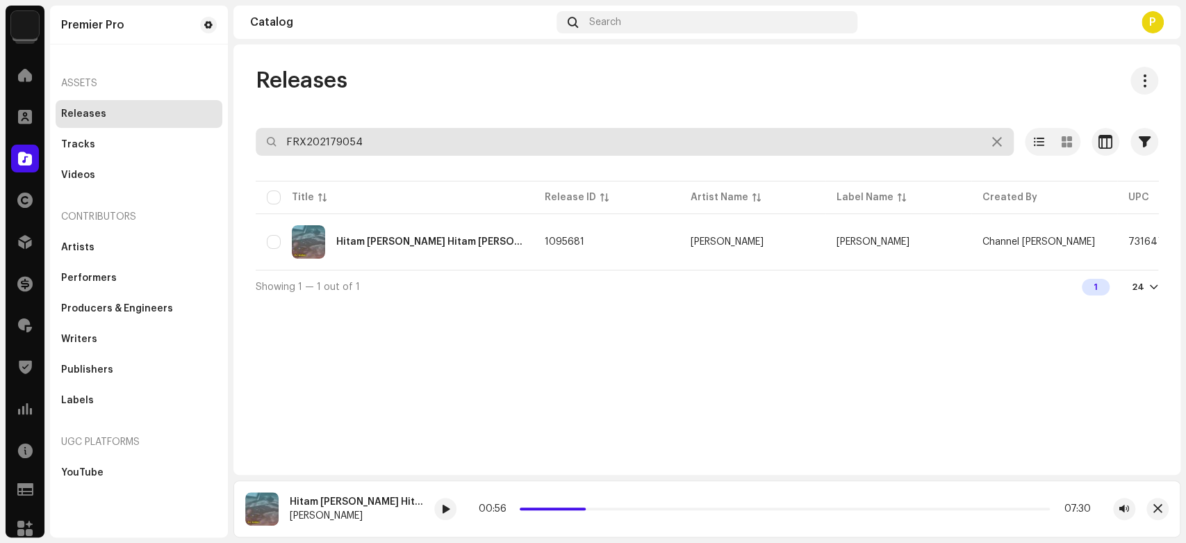
click at [366, 143] on input "FRX202179054" at bounding box center [635, 142] width 758 height 28
paste input "49"
paste input "59R214966"
type input "FR59R2149669"
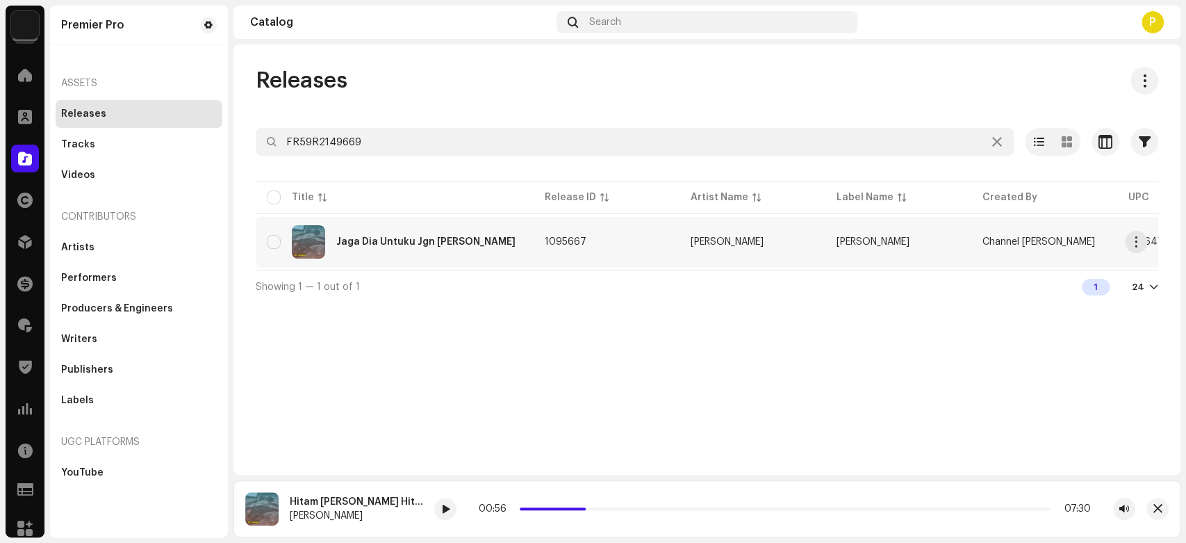
click at [366, 245] on div "Jaga Dia Untuku Jgn Sia-Sia Kan" at bounding box center [425, 242] width 179 height 10
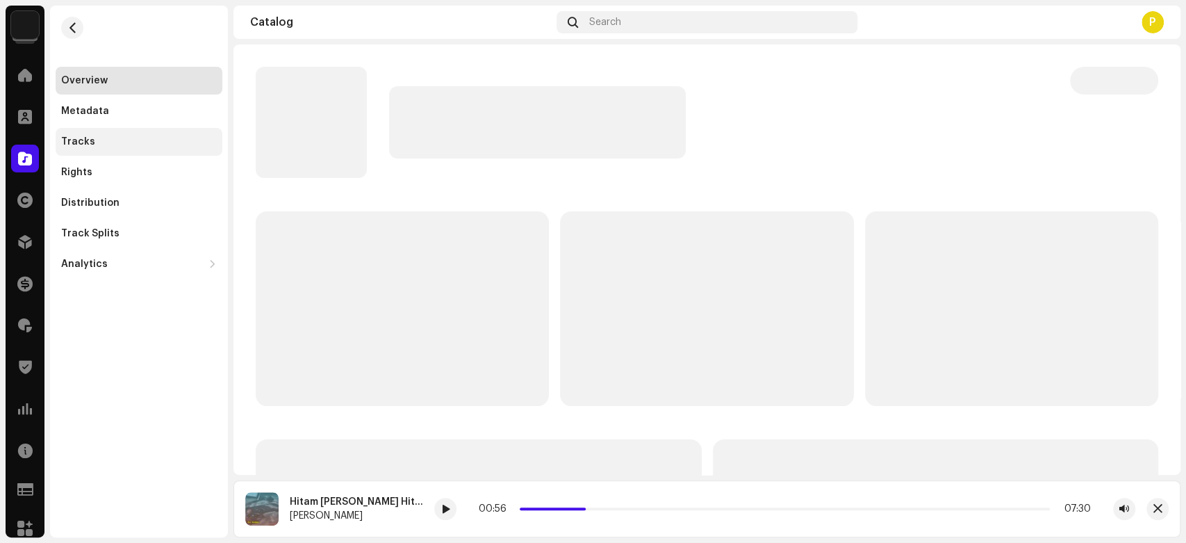
click at [140, 135] on div "Tracks" at bounding box center [139, 142] width 167 height 28
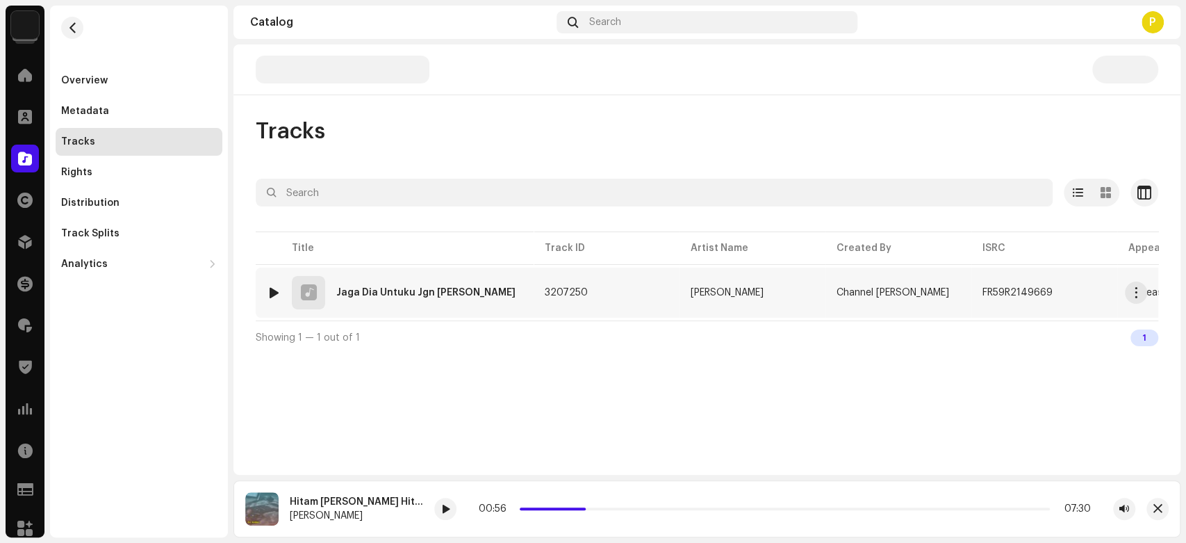
click at [275, 292] on div at bounding box center [274, 292] width 10 height 11
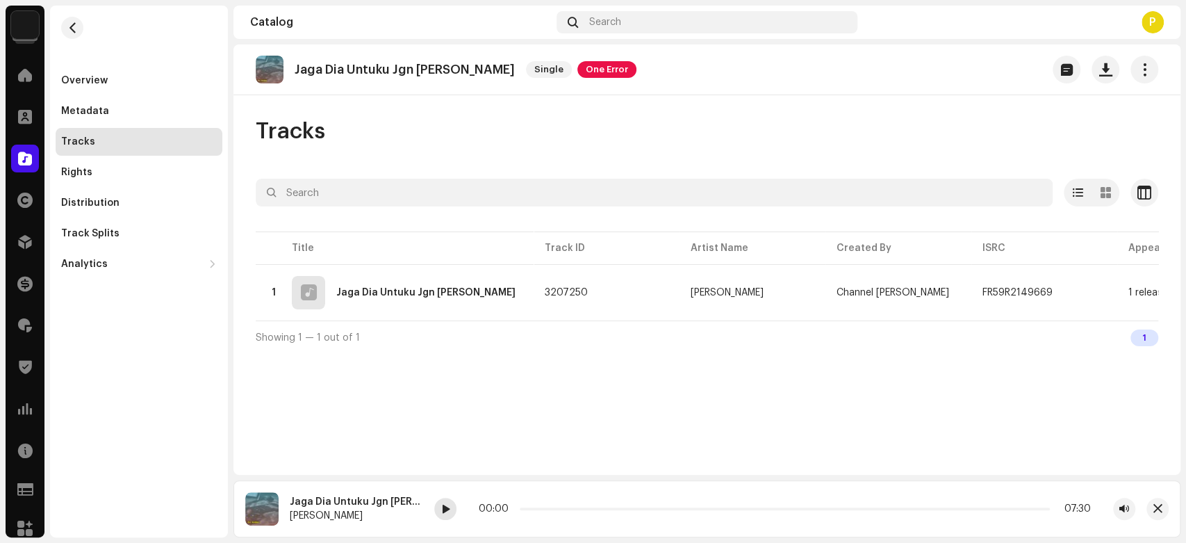
click at [439, 506] on div at bounding box center [445, 509] width 22 height 22
click at [450, 505] on span at bounding box center [446, 509] width 8 height 11
drag, startPoint x: 523, startPoint y: 510, endPoint x: 550, endPoint y: 512, distance: 27.8
click at [550, 512] on div "00:26 07:41" at bounding box center [783, 508] width 615 height 11
click at [1157, 509] on span "button" at bounding box center [1158, 508] width 9 height 11
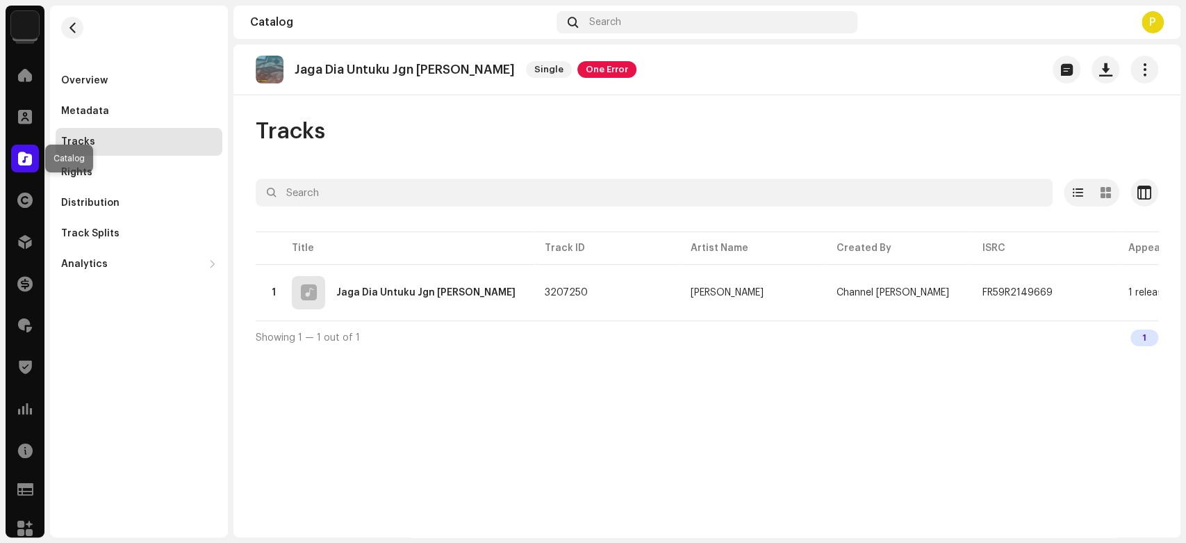
click at [24, 149] on div at bounding box center [25, 159] width 28 height 28
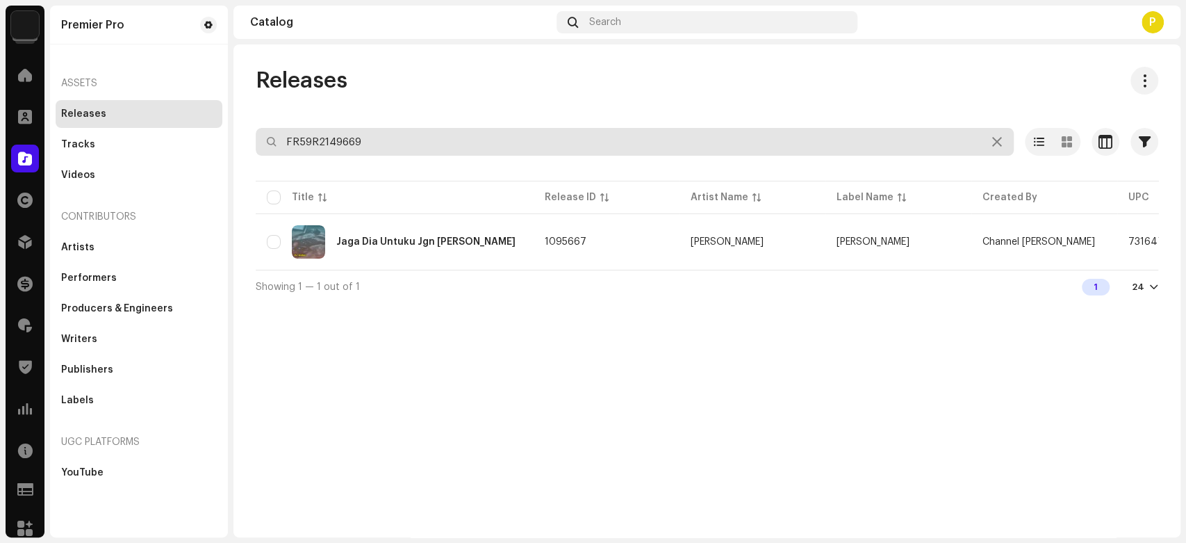
click at [350, 141] on input "FR59R2149669" at bounding box center [635, 142] width 758 height 28
paste input "10S2100686"
type input "FR10S2100686"
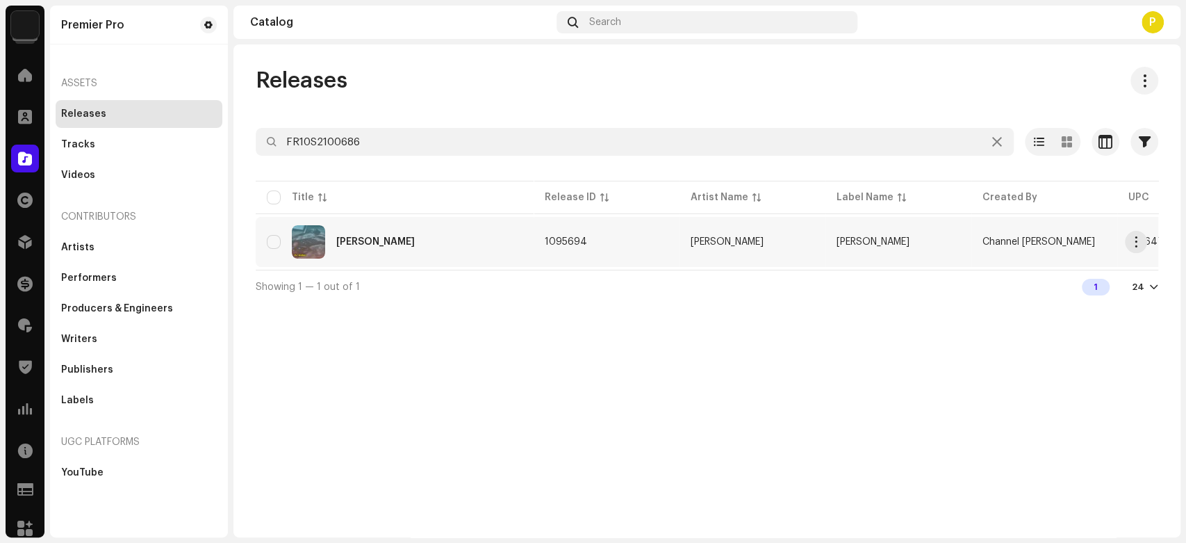
click at [392, 238] on div "Syahara Kasihku" at bounding box center [375, 242] width 79 height 10
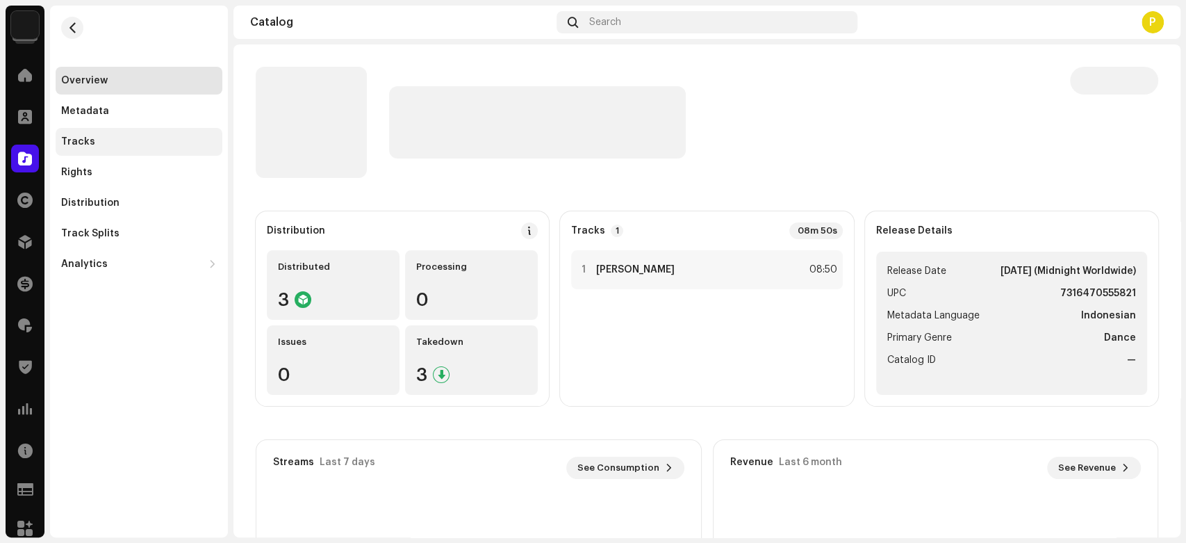
click at [147, 133] on div "Tracks" at bounding box center [139, 142] width 167 height 28
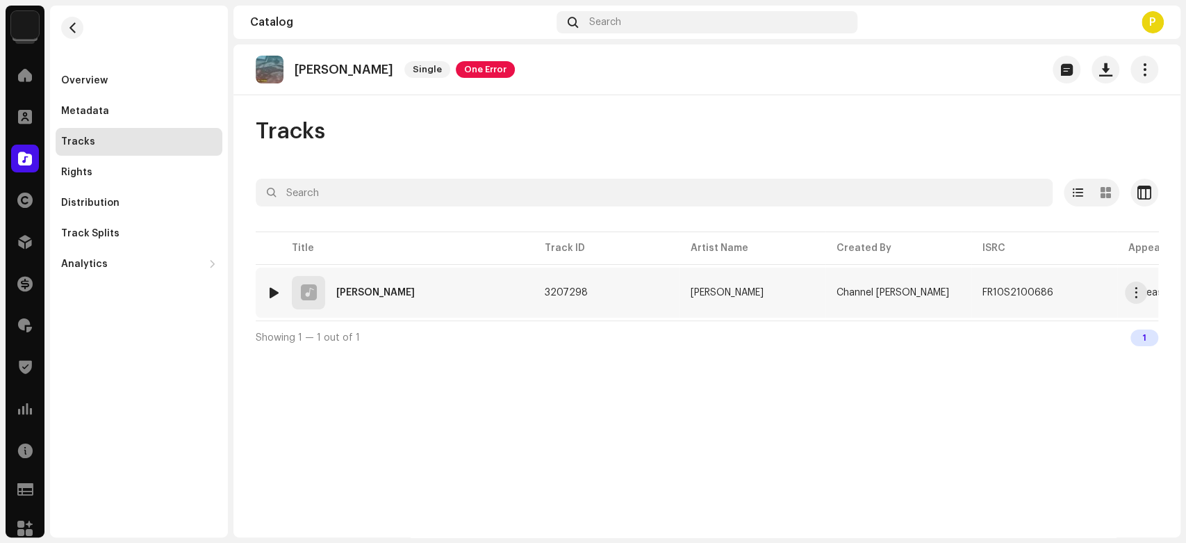
click at [269, 289] on div at bounding box center [274, 292] width 10 height 11
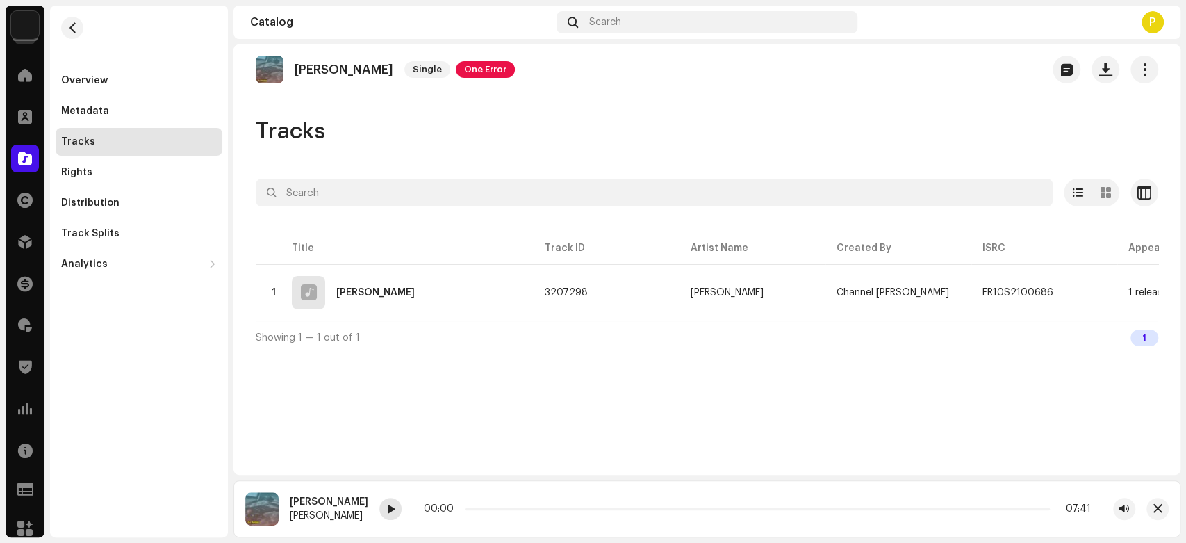
click at [383, 505] on div at bounding box center [390, 509] width 22 height 22
click at [386, 507] on span at bounding box center [390, 509] width 8 height 11
click at [483, 505] on div "00:18 08:51" at bounding box center [757, 508] width 667 height 11
drag, startPoint x: 482, startPoint y: 507, endPoint x: 528, endPoint y: 507, distance: 45.9
click at [528, 507] on div "00:59 08:51" at bounding box center [756, 508] width 670 height 11
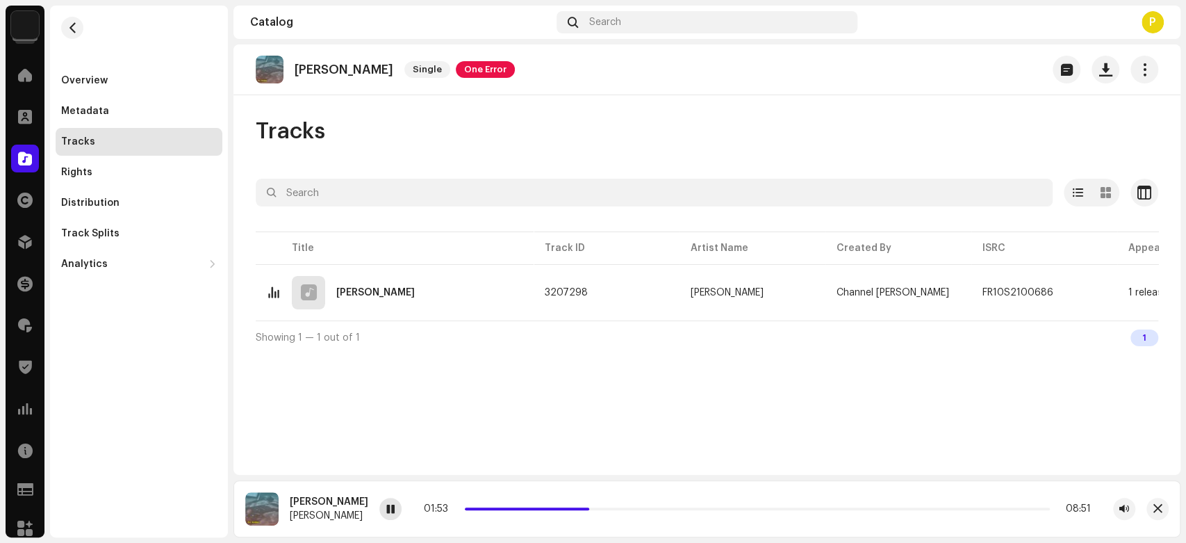
click at [393, 512] on div at bounding box center [390, 509] width 22 height 22
click at [22, 149] on div at bounding box center [25, 159] width 28 height 28
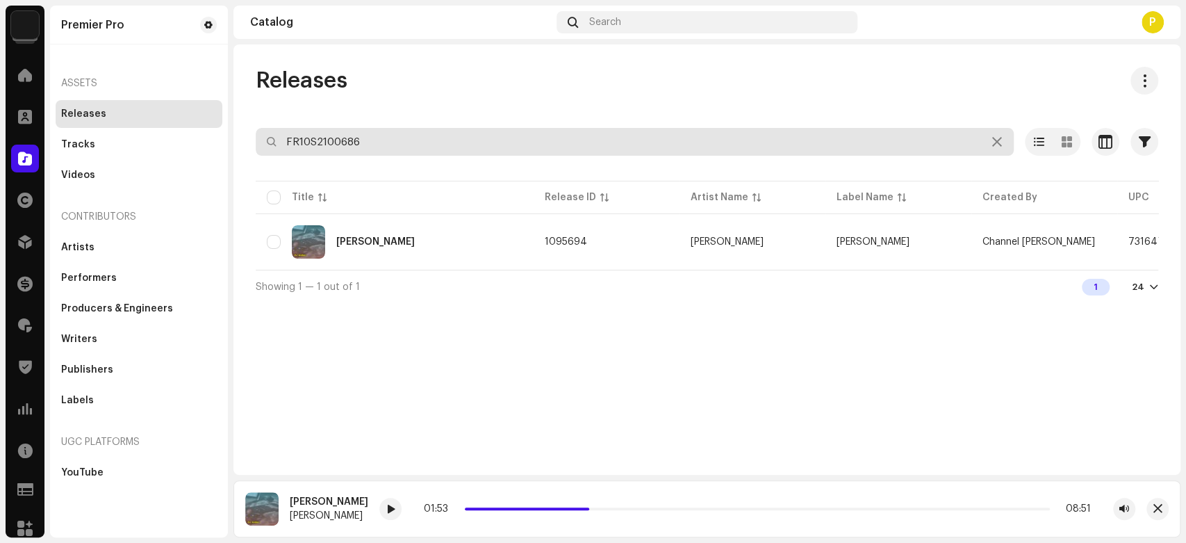
click at [350, 135] on input "FR10S2100686" at bounding box center [635, 142] width 758 height 28
paste input "QZN882225201"
type input "QZN882225201"
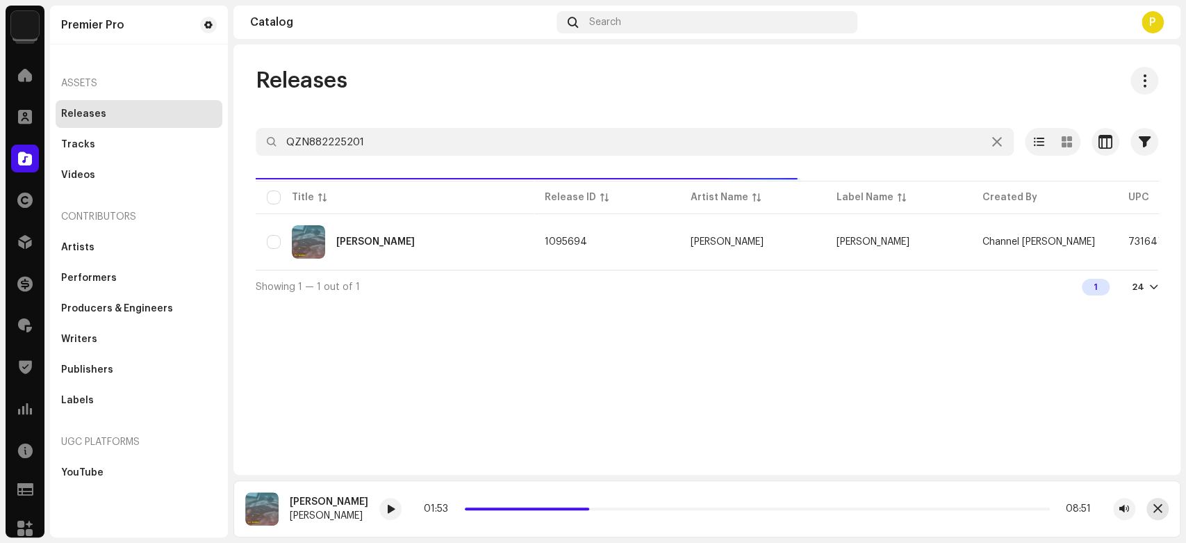
click at [1159, 505] on span "button" at bounding box center [1158, 508] width 9 height 11
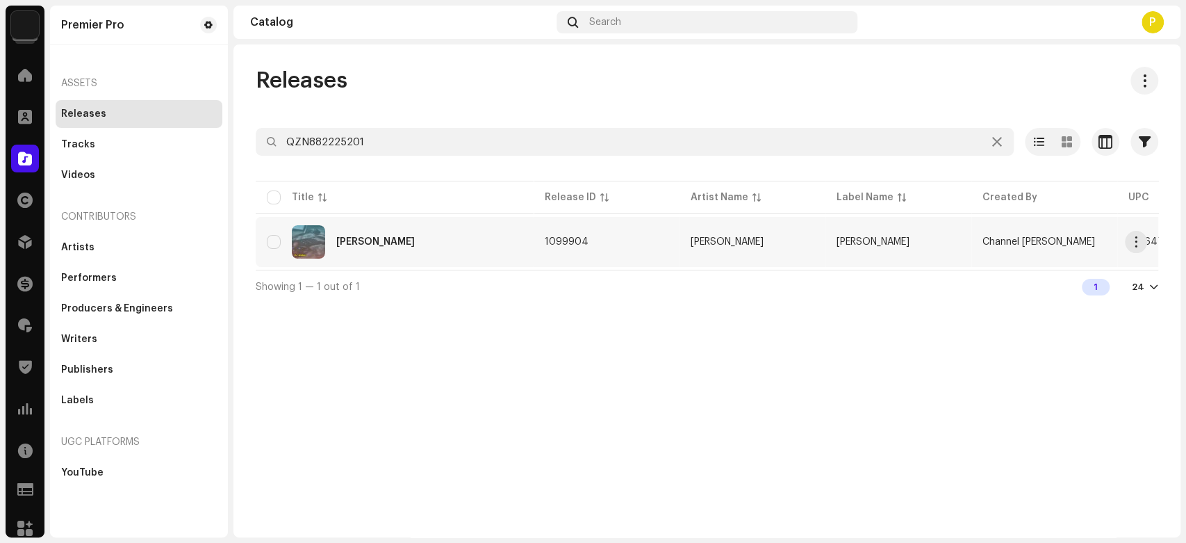
click at [388, 250] on div "Menawan Rindu" at bounding box center [395, 241] width 256 height 33
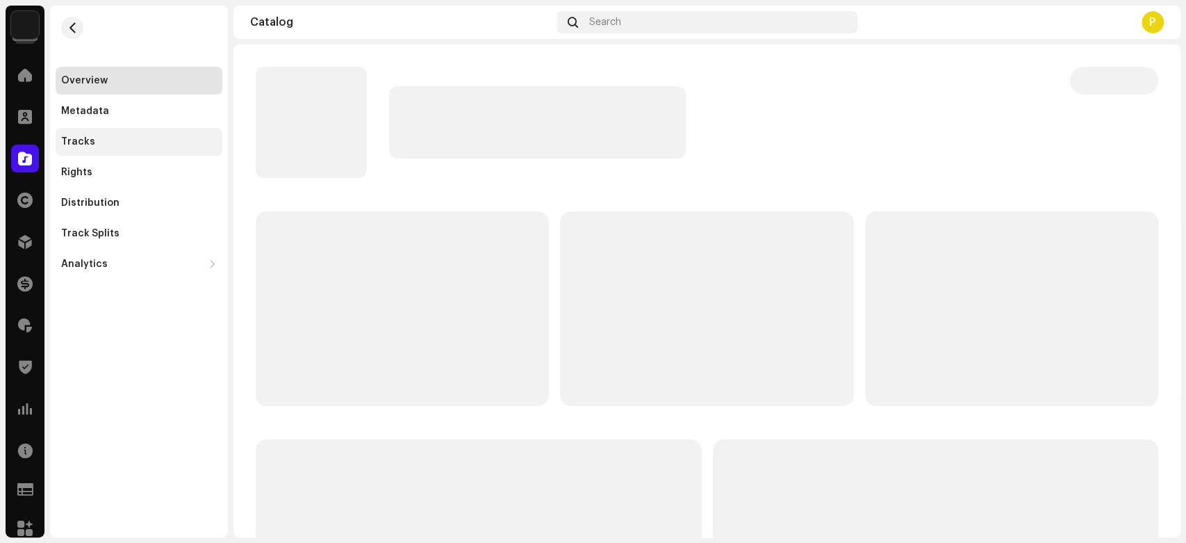
click at [153, 149] on div "Tracks" at bounding box center [139, 142] width 167 height 28
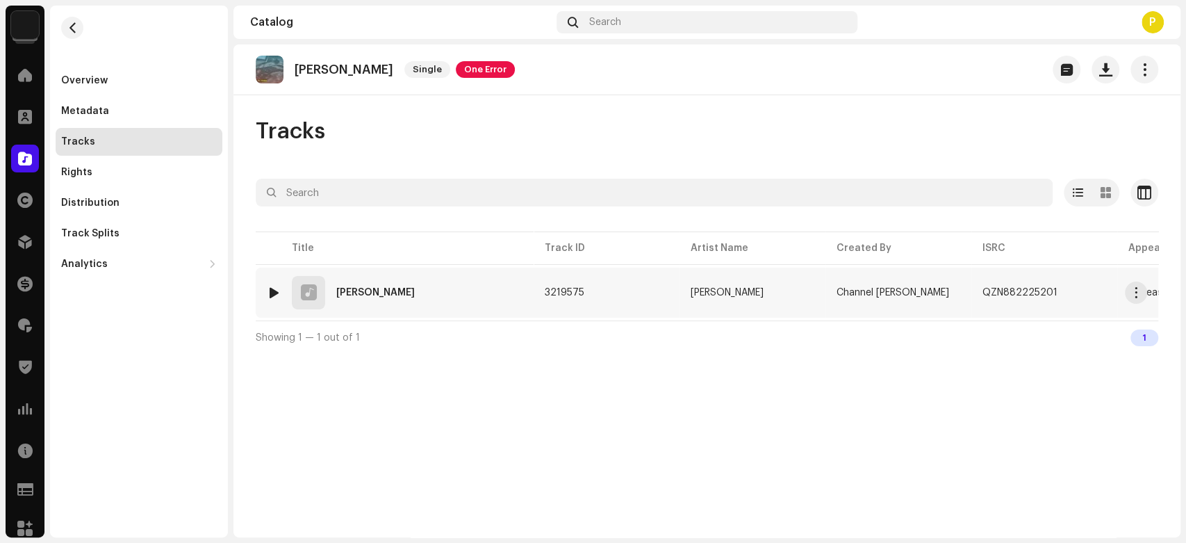
click at [275, 288] on div at bounding box center [274, 292] width 10 height 11
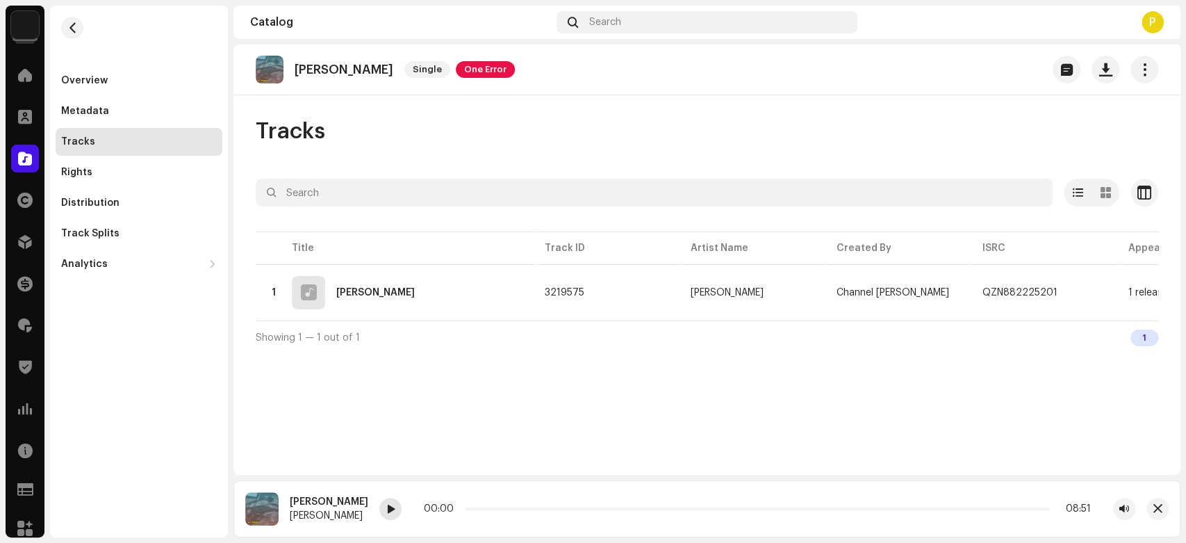
click at [389, 515] on span at bounding box center [390, 509] width 8 height 11
click at [395, 514] on div at bounding box center [390, 509] width 22 height 22
drag, startPoint x: 465, startPoint y: 509, endPoint x: 490, endPoint y: 507, distance: 25.1
click at [490, 507] on p-slider at bounding box center [756, 508] width 588 height 3
click at [493, 507] on div "00:23 07:50" at bounding box center [756, 508] width 670 height 11
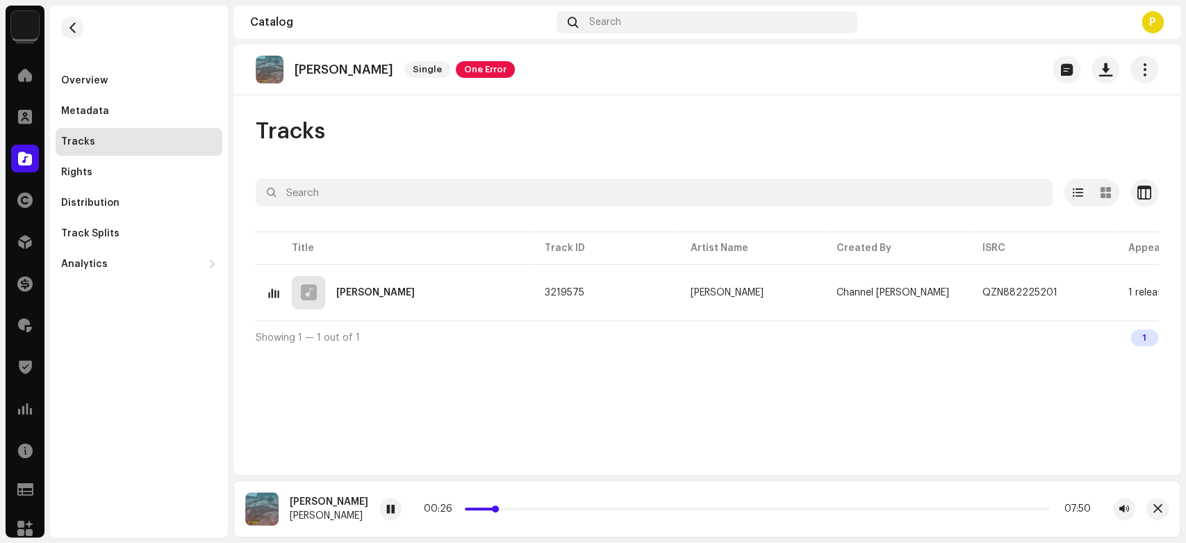
click at [498, 509] on p-slider at bounding box center [757, 508] width 585 height 3
click at [22, 139] on div "Catalog" at bounding box center [25, 158] width 39 height 39
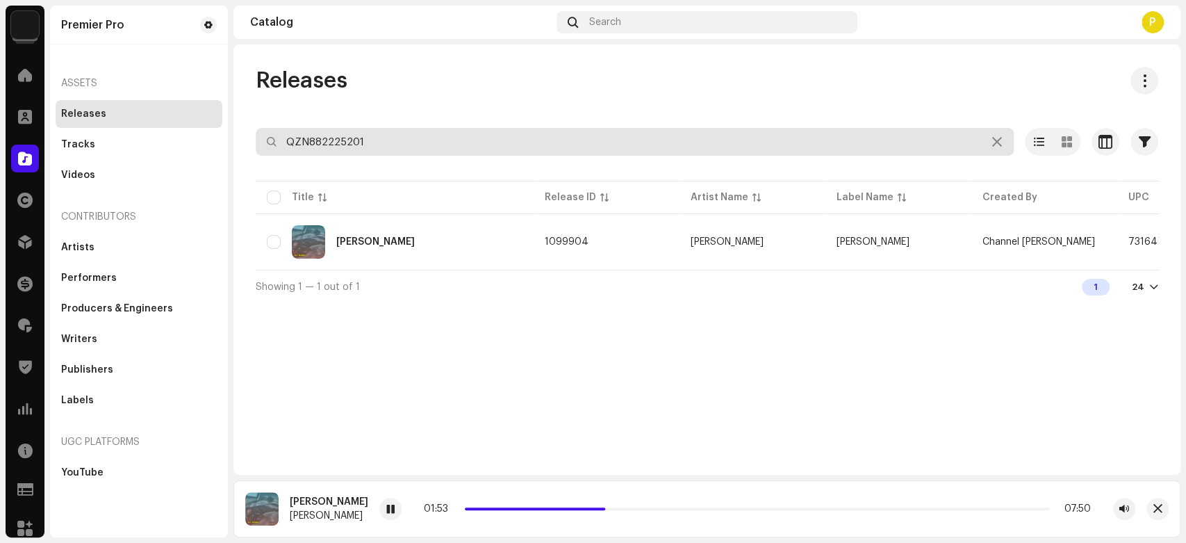
click at [364, 136] on input "QZN882225201" at bounding box center [635, 142] width 758 height 28
paste input "DGA052050689"
type input "DGA052050689"
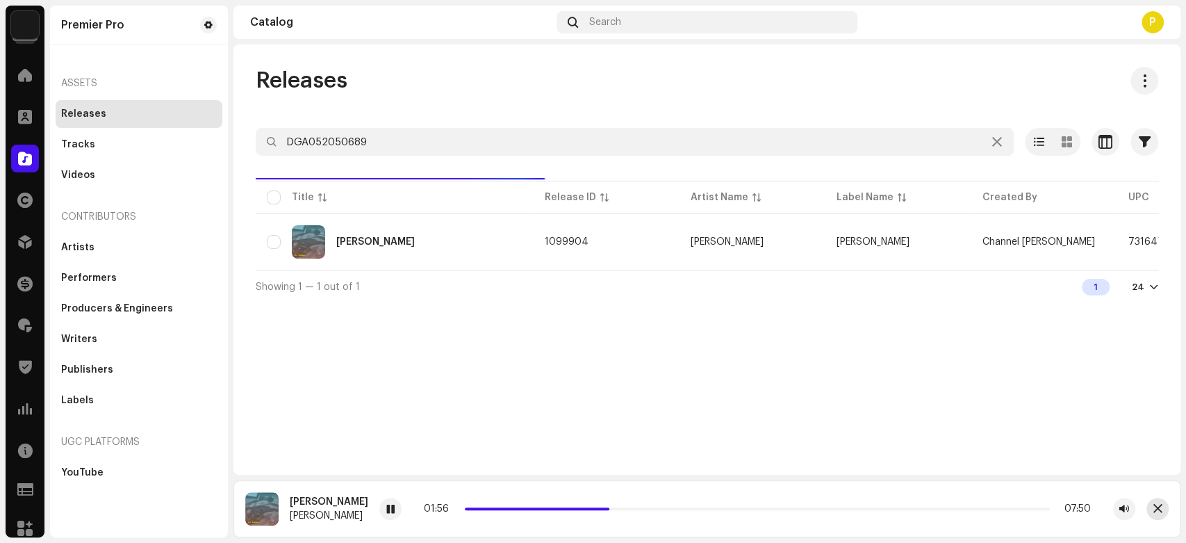
click at [1154, 503] on span "button" at bounding box center [1158, 508] width 9 height 11
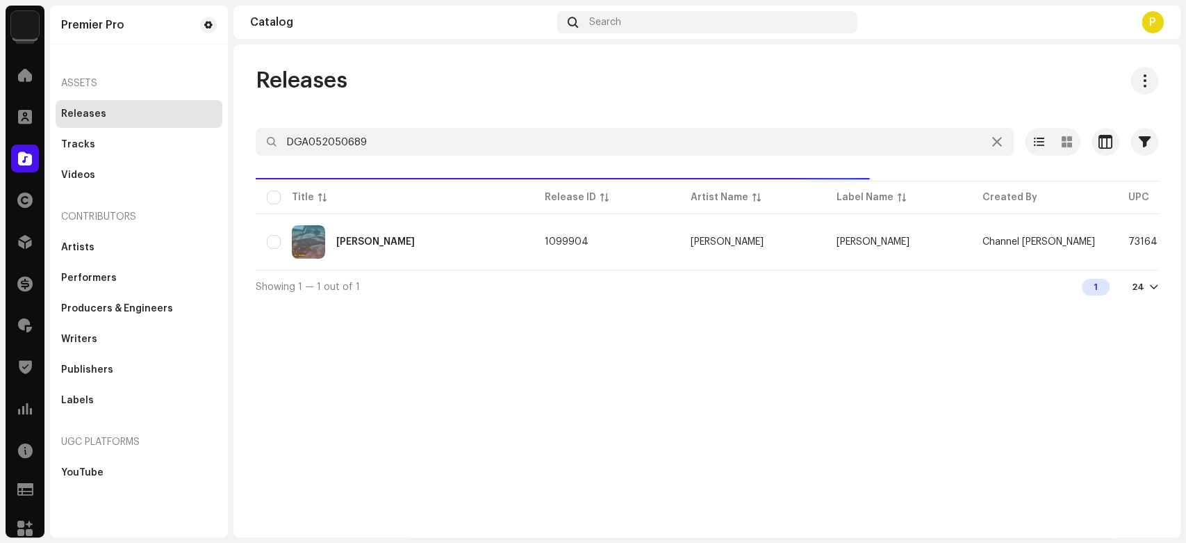
click at [475, 88] on div "Releases" at bounding box center [707, 81] width 903 height 28
click at [423, 231] on div "Kamu Dimana" at bounding box center [395, 241] width 256 height 33
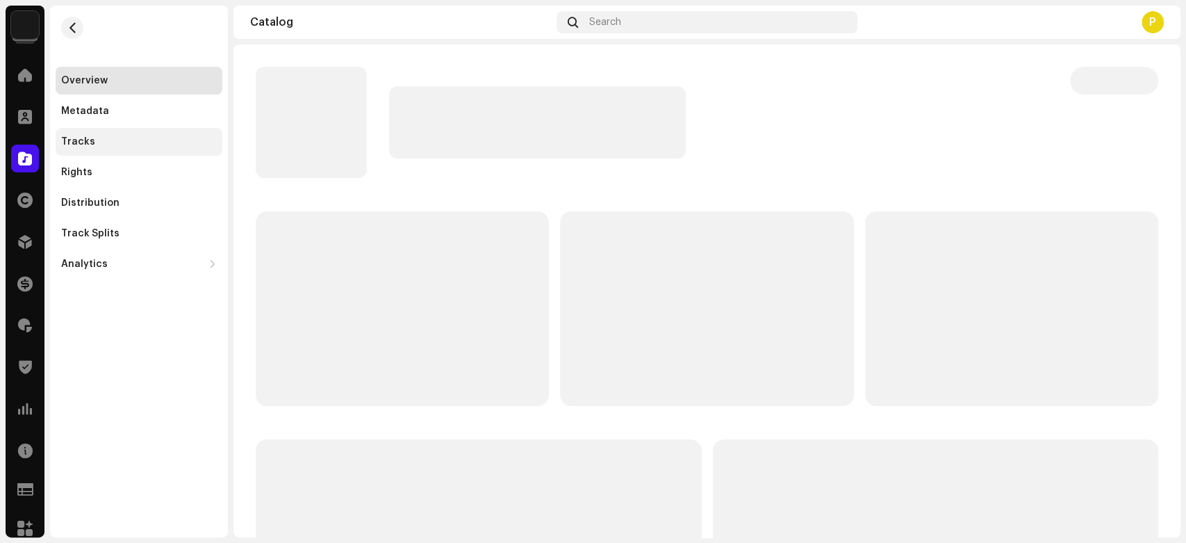
click at [181, 145] on div "Tracks" at bounding box center [139, 141] width 156 height 11
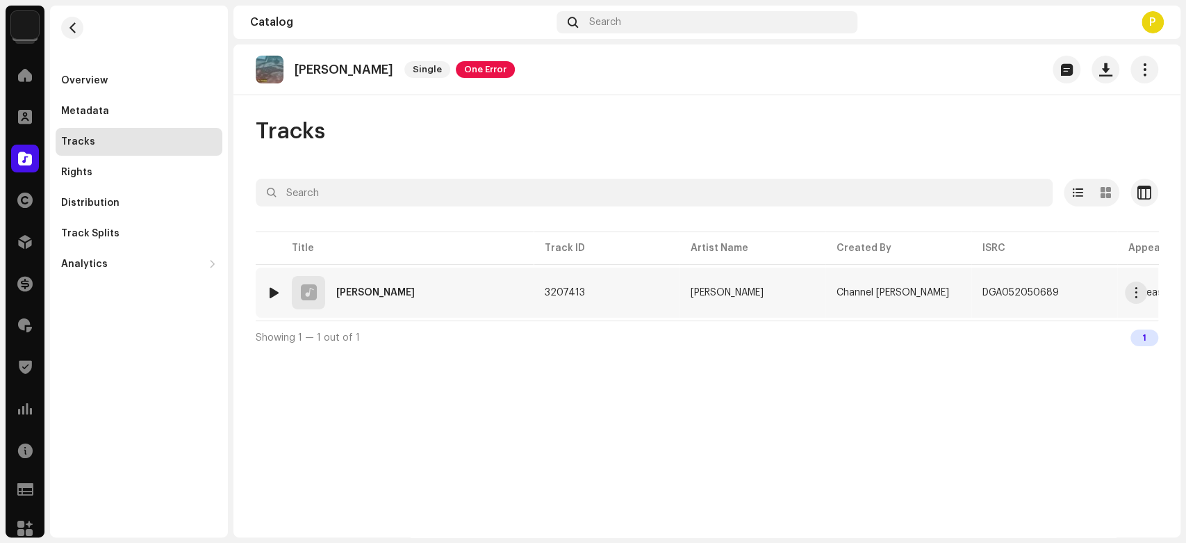
click at [272, 284] on img at bounding box center [274, 293] width 18 height 18
click at [275, 288] on div at bounding box center [274, 292] width 10 height 11
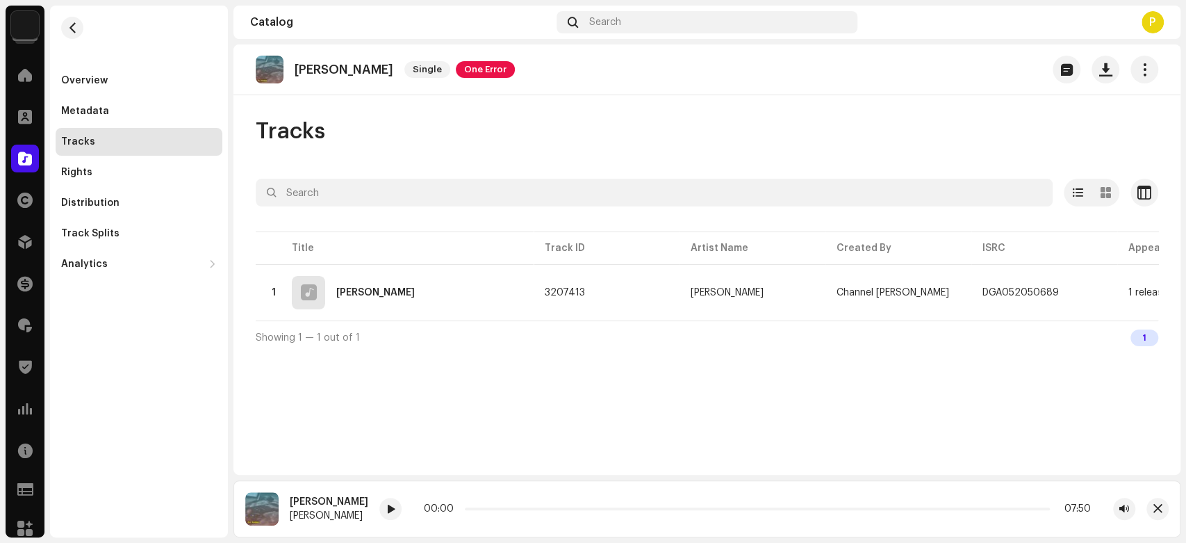
click at [383, 522] on div "Kamu Dimana DJ Andies 00:00 07:50" at bounding box center [707, 508] width 947 height 57
click at [386, 507] on span at bounding box center [390, 509] width 8 height 11
click at [386, 506] on span at bounding box center [390, 509] width 8 height 11
click at [462, 506] on div "00:06 07:55" at bounding box center [757, 508] width 667 height 11
drag, startPoint x: 459, startPoint y: 507, endPoint x: 484, endPoint y: 507, distance: 25.0
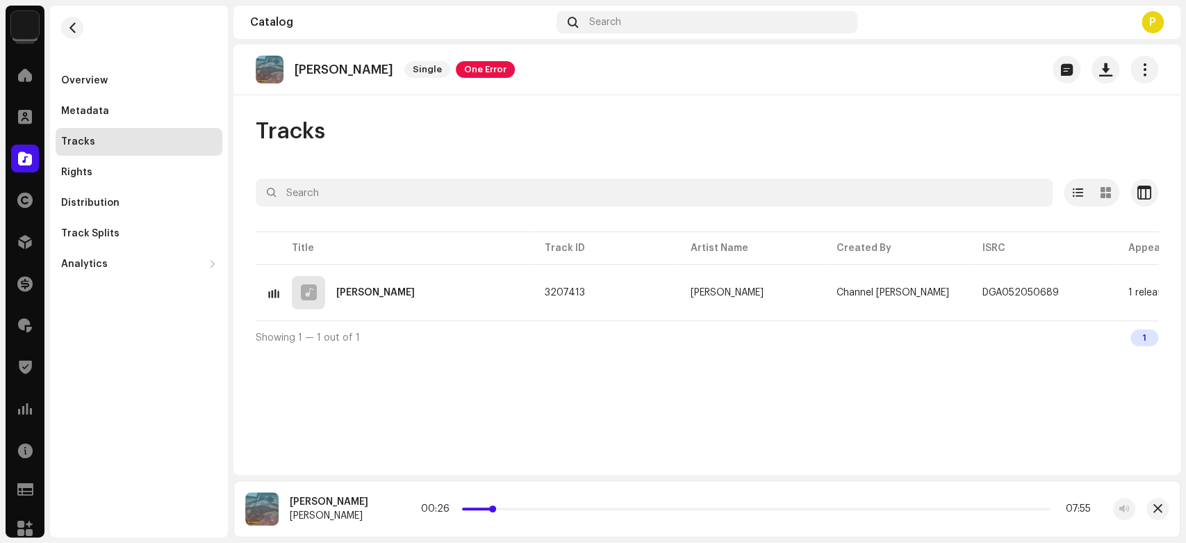
click at [484, 507] on p-slider at bounding box center [756, 508] width 588 height 3
click at [381, 509] on div at bounding box center [390, 509] width 22 height 22
click at [386, 504] on span at bounding box center [390, 509] width 8 height 11
drag, startPoint x: 483, startPoint y: 507, endPoint x: 522, endPoint y: 507, distance: 38.9
click at [522, 507] on div "00:56 07:55" at bounding box center [756, 508] width 670 height 11
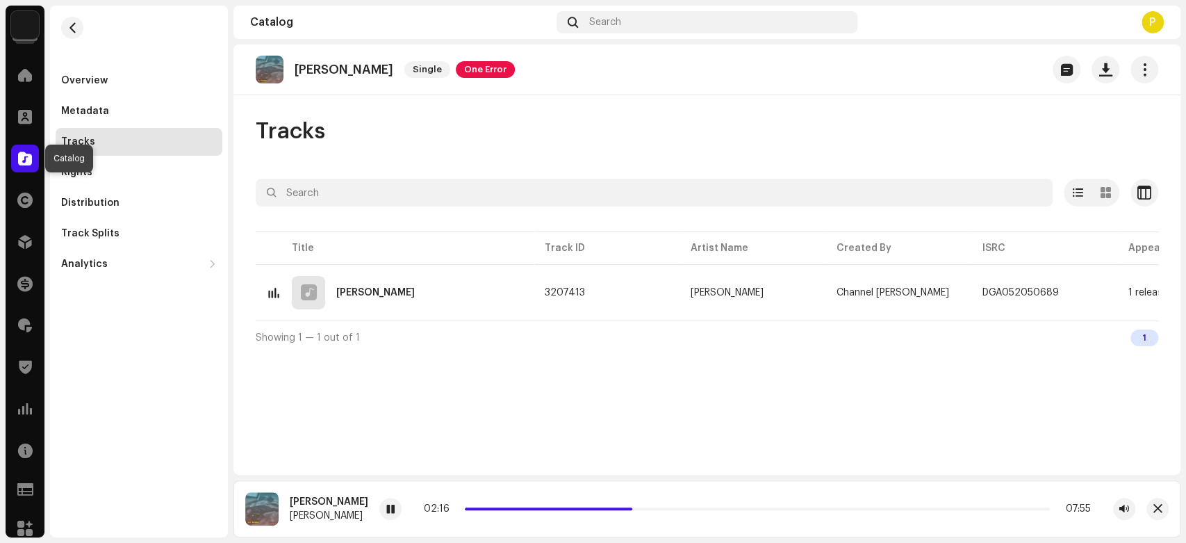
click at [22, 147] on div at bounding box center [25, 159] width 28 height 28
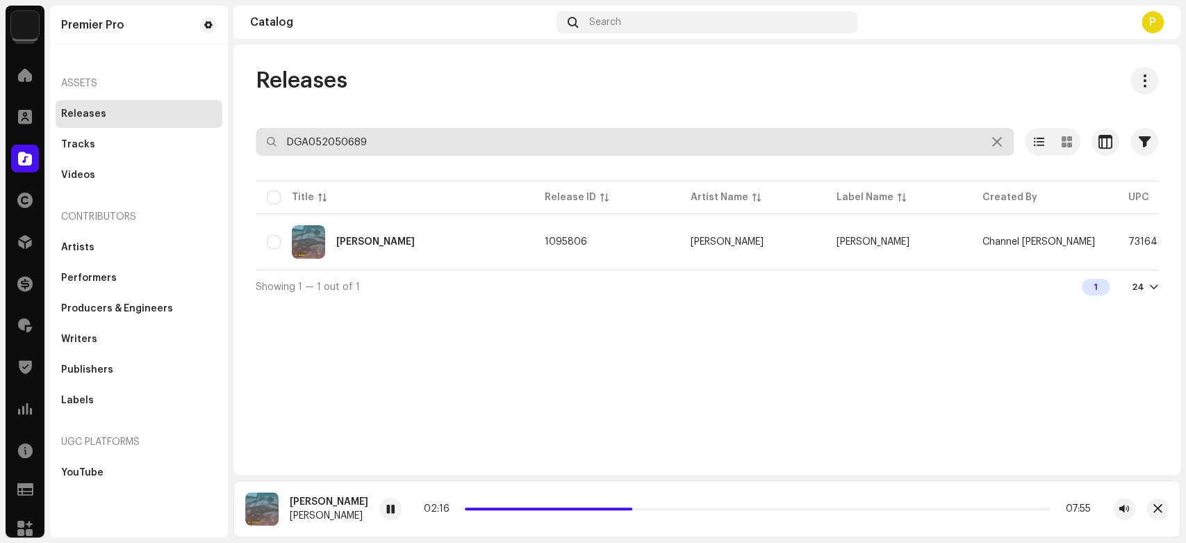
click at [337, 134] on input "DGA052050689" at bounding box center [635, 142] width 758 height 28
paste input "QZN882226665"
type input "QZN882226665"
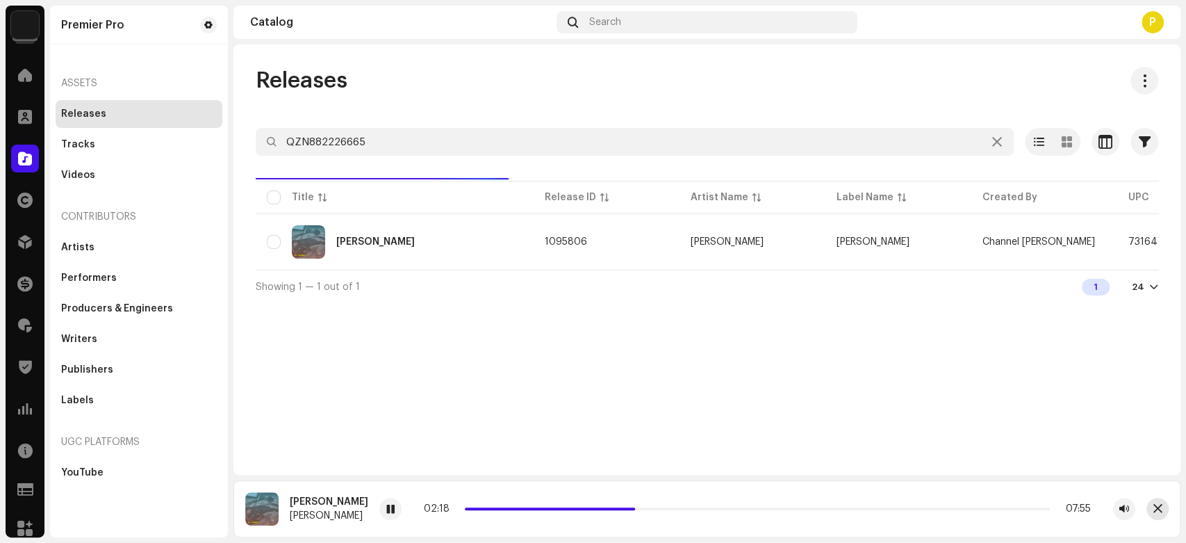
click at [1161, 506] on span "button" at bounding box center [1158, 508] width 9 height 11
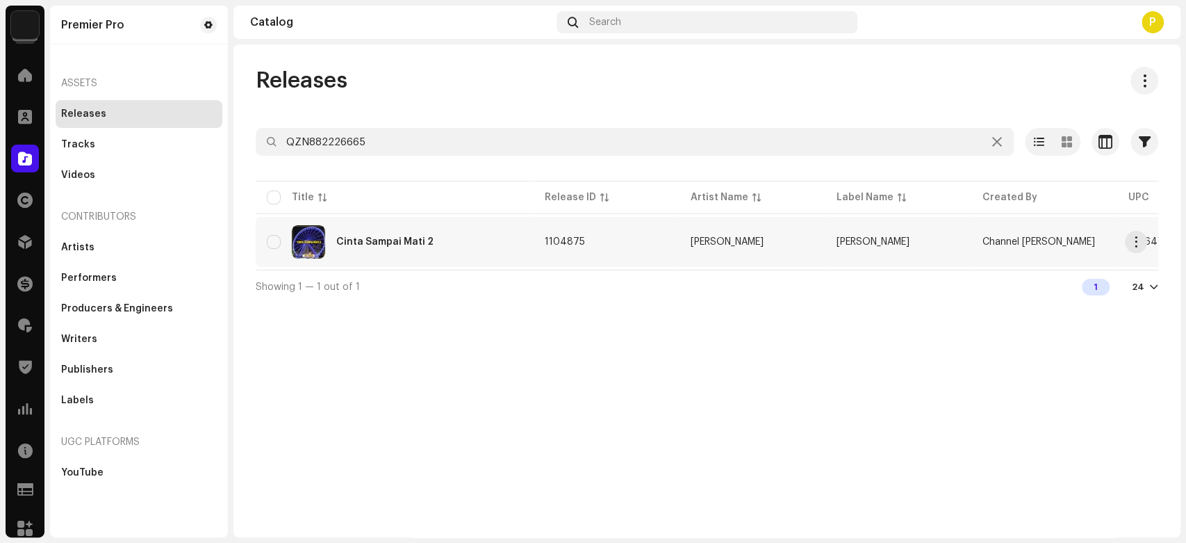
click at [423, 243] on div "Cinta Sampai Mati 2" at bounding box center [384, 242] width 97 height 10
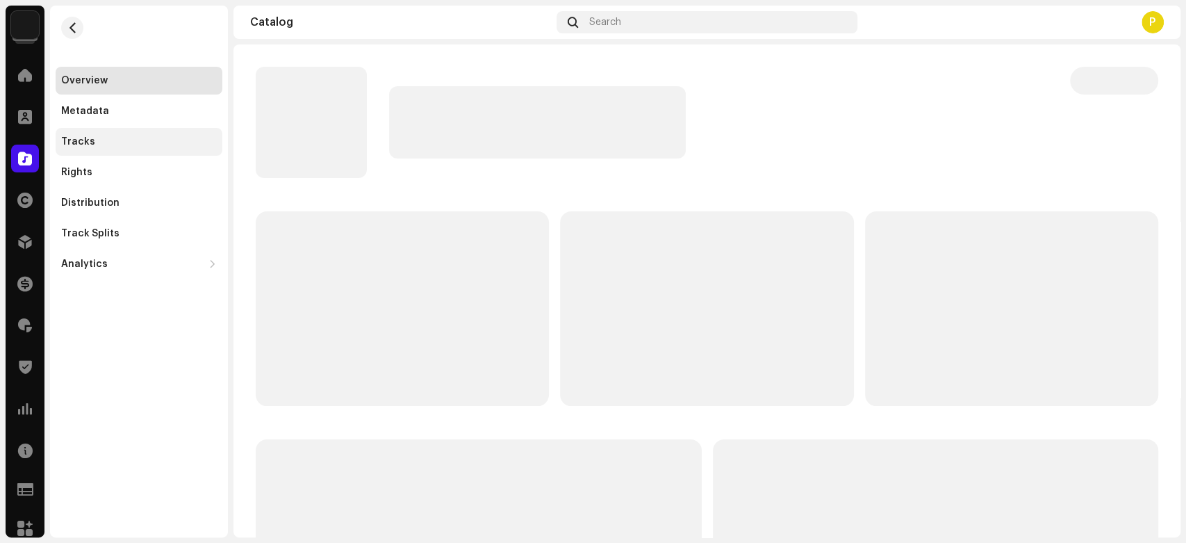
click at [130, 145] on div "Tracks" at bounding box center [139, 141] width 156 height 11
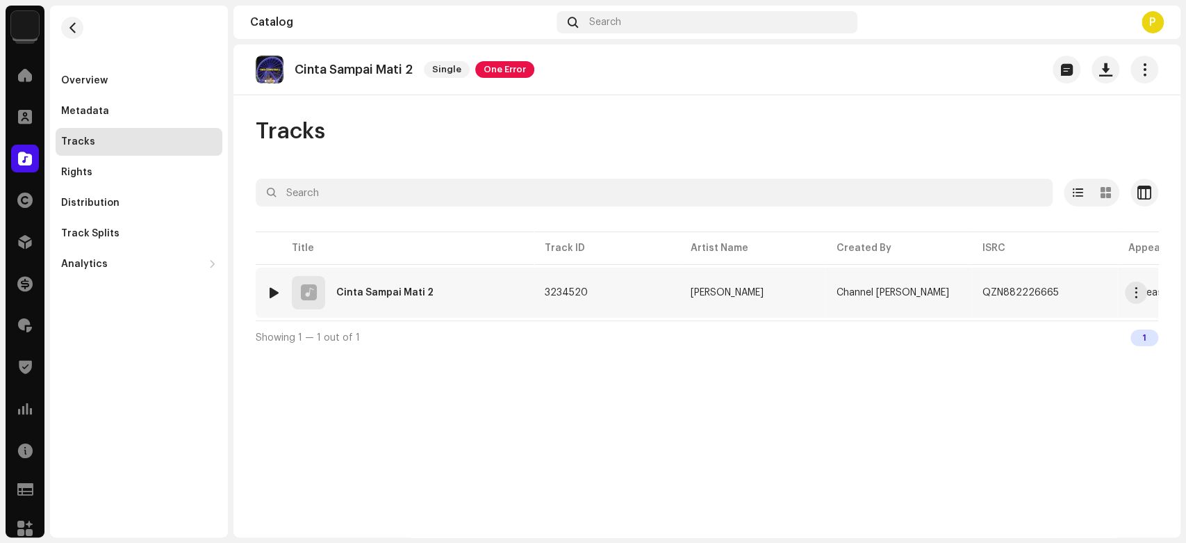
click at [271, 292] on div at bounding box center [274, 292] width 10 height 11
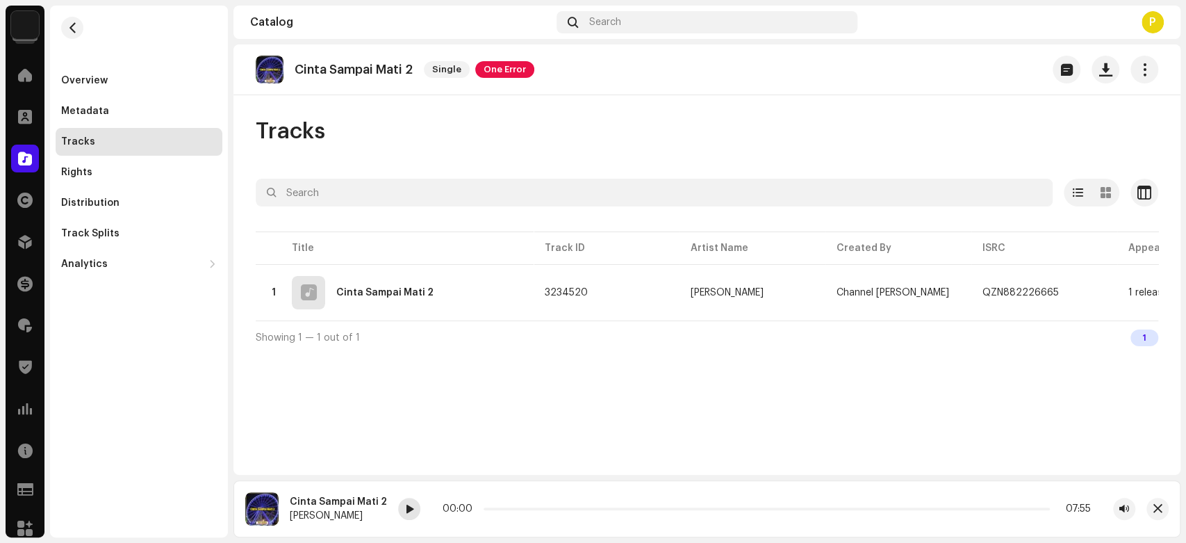
click at [405, 514] on span at bounding box center [409, 509] width 8 height 11
click at [409, 514] on div at bounding box center [409, 509] width 22 height 22
drag, startPoint x: 483, startPoint y: 507, endPoint x: 502, endPoint y: 507, distance: 18.8
click at [502, 507] on span at bounding box center [504, 508] width 7 height 7
click at [502, 507] on p-slider at bounding box center [767, 508] width 566 height 3
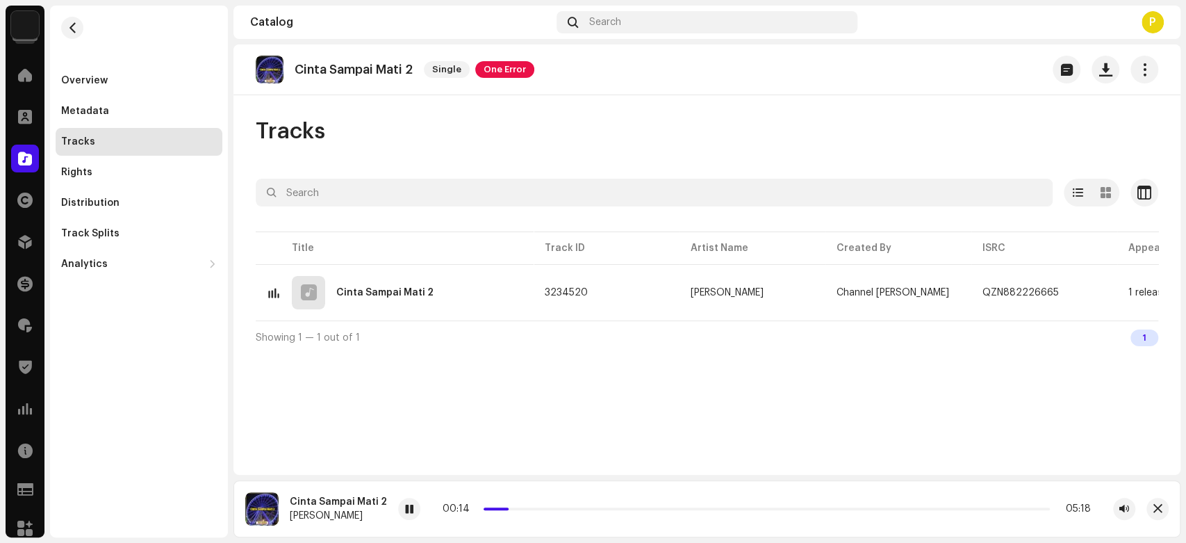
drag, startPoint x: 502, startPoint y: 507, endPoint x: 526, endPoint y: 506, distance: 24.4
click at [526, 506] on div "00:14 05:18" at bounding box center [767, 508] width 648 height 11
drag, startPoint x: 527, startPoint y: 507, endPoint x: 505, endPoint y: 507, distance: 22.2
click at [506, 507] on span at bounding box center [509, 508] width 7 height 7
click at [404, 501] on div at bounding box center [409, 509] width 22 height 22
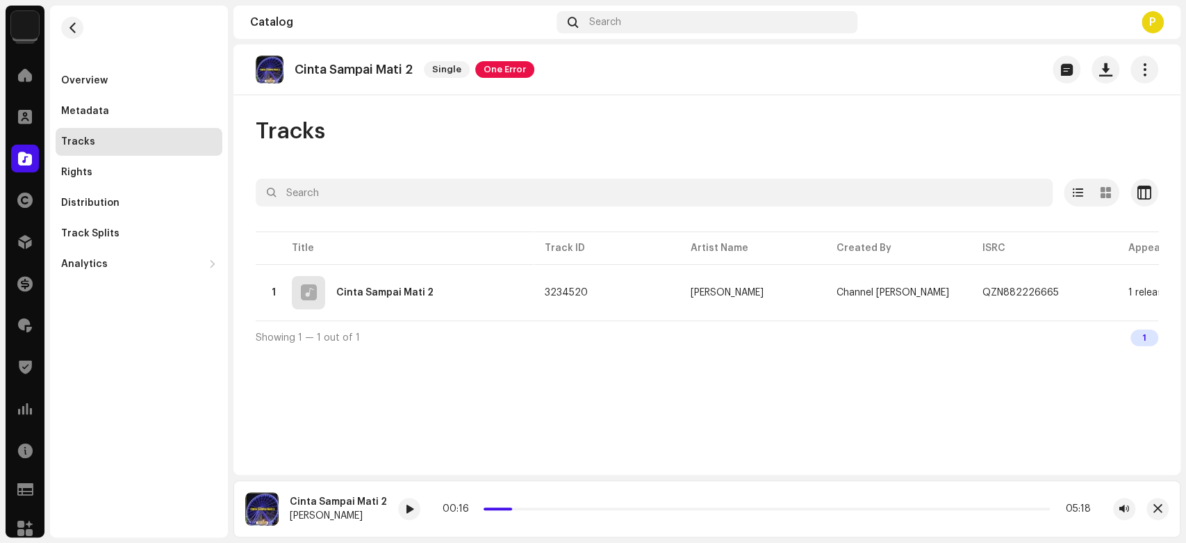
click at [305, 74] on p "Cinta Sampai Mati 2" at bounding box center [354, 70] width 118 height 15
copy re-o-release-hero "Cinta Sampai Mati 2 Single One Error"
drag, startPoint x: 305, startPoint y: 74, endPoint x: 411, endPoint y: 74, distance: 105.6
click at [411, 74] on p "Cinta Sampai Mati 2" at bounding box center [354, 70] width 118 height 15
drag, startPoint x: 505, startPoint y: 509, endPoint x: 496, endPoint y: 510, distance: 9.1
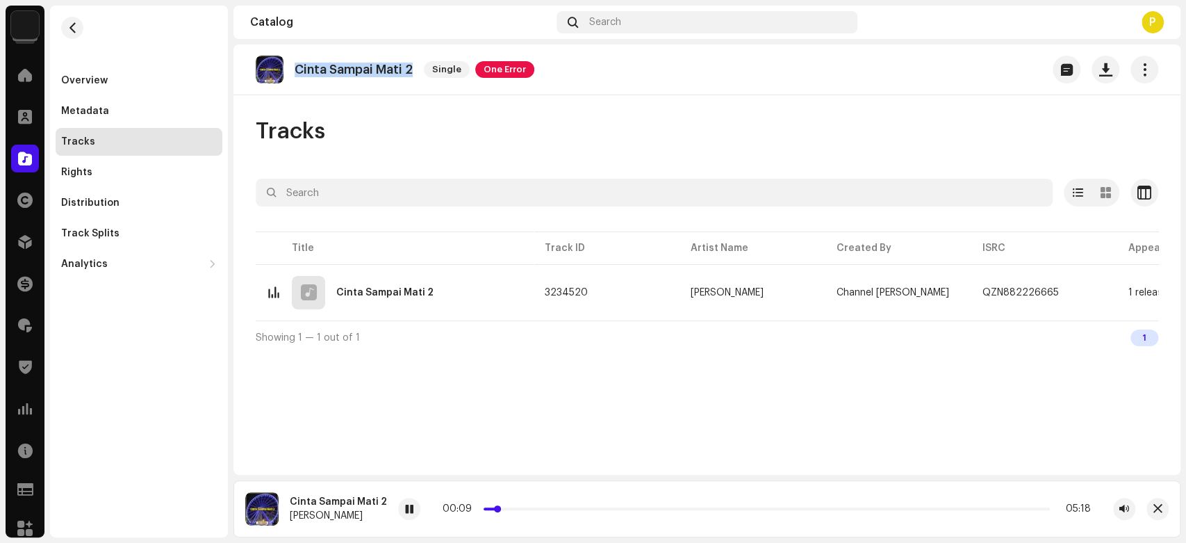
click at [496, 510] on p-slider at bounding box center [767, 508] width 566 height 3
click at [405, 506] on span at bounding box center [409, 509] width 8 height 11
click at [31, 155] on span at bounding box center [25, 158] width 14 height 11
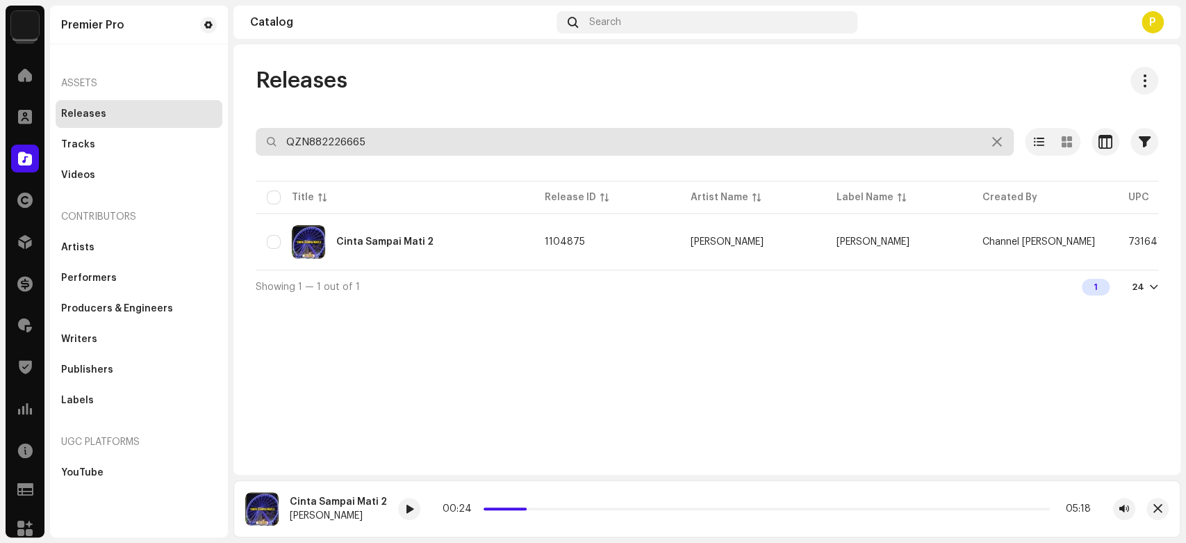
click at [329, 142] on input "QZN882226665" at bounding box center [635, 142] width 758 height 28
paste input "7024"
type input "QZN882227024"
click at [397, 138] on input "QZN882227024" at bounding box center [635, 142] width 758 height 28
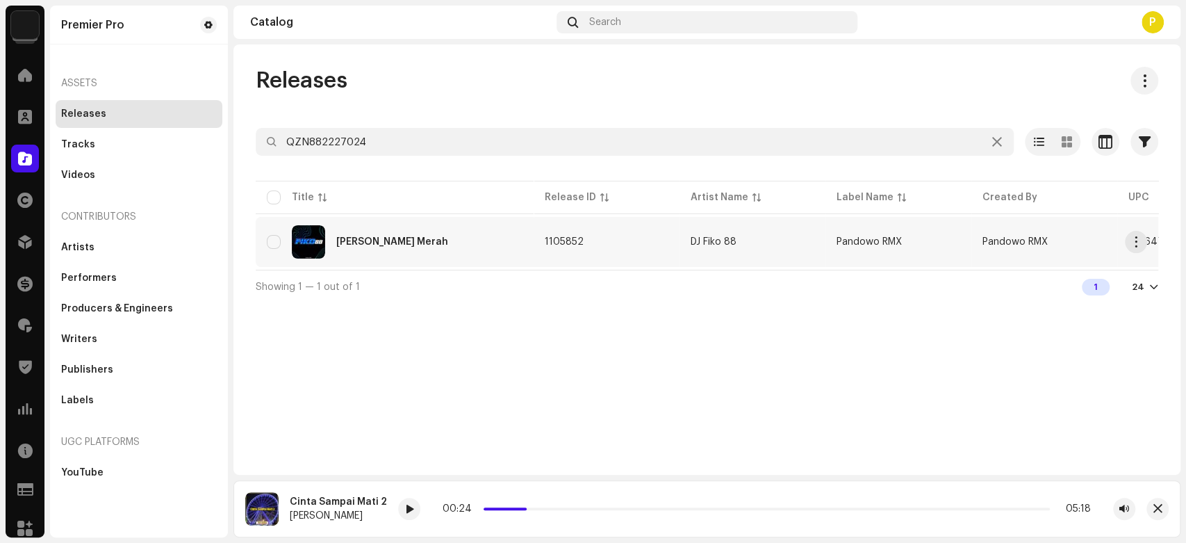
click at [398, 238] on div "DJ Gaun Merah" at bounding box center [392, 242] width 112 height 10
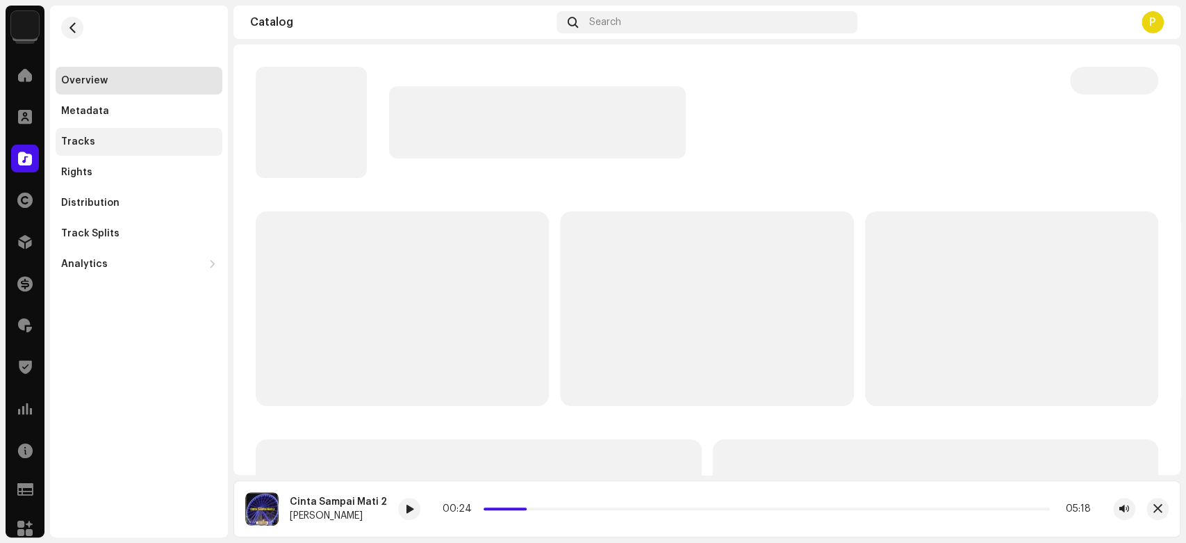
click at [117, 140] on div "Tracks" at bounding box center [139, 141] width 156 height 11
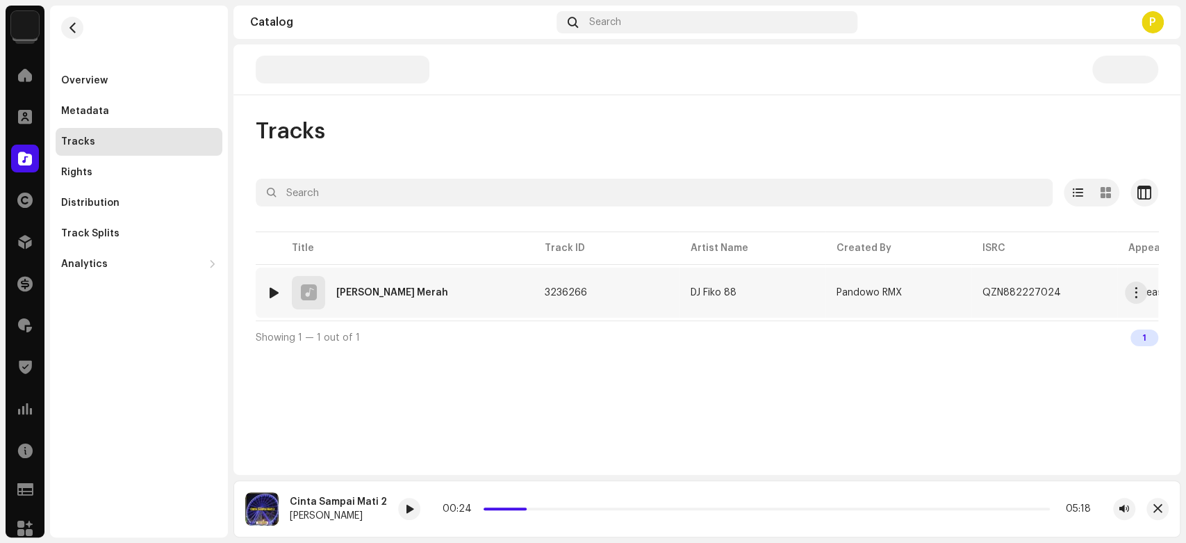
click at [275, 289] on div at bounding box center [274, 292] width 10 height 11
click at [420, 509] on span at bounding box center [424, 509] width 8 height 11
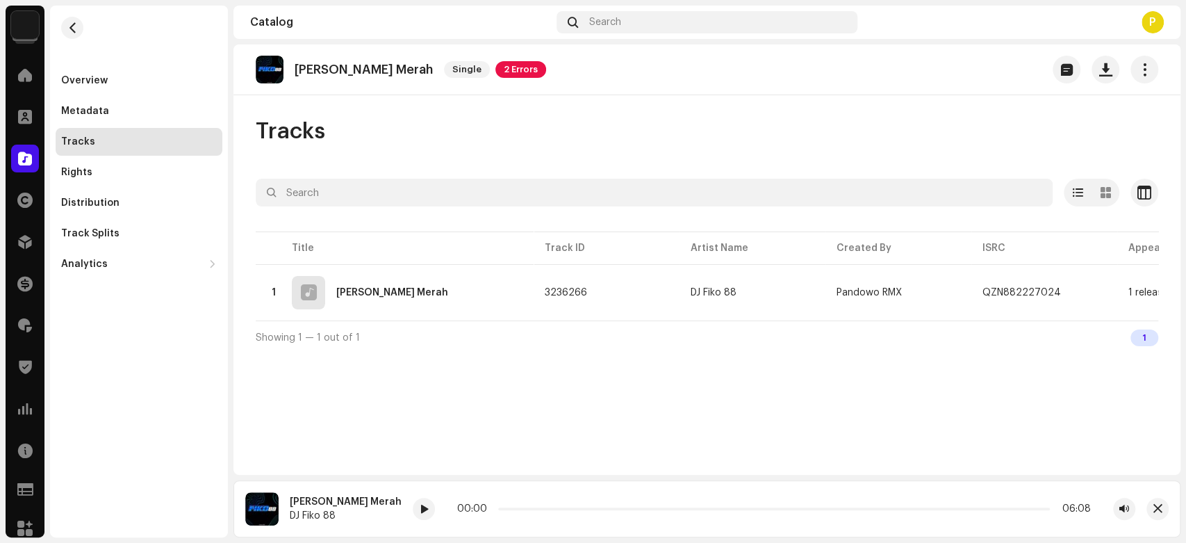
click at [420, 509] on span at bounding box center [424, 509] width 8 height 11
drag, startPoint x: 459, startPoint y: 509, endPoint x: 493, endPoint y: 510, distance: 34.8
click at [523, 510] on span at bounding box center [526, 508] width 7 height 7
click at [413, 509] on div at bounding box center [424, 509] width 22 height 22
click at [24, 154] on span at bounding box center [25, 158] width 14 height 11
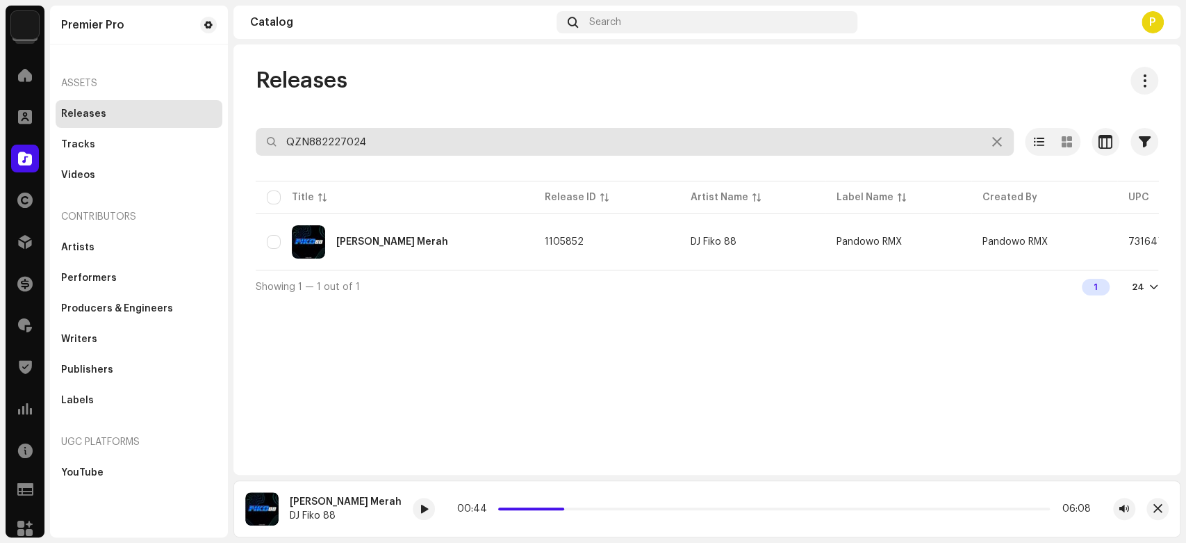
click at [407, 135] on input "QZN882227024" at bounding box center [635, 142] width 758 height 28
paste input "8913"
type input "QZN882228913"
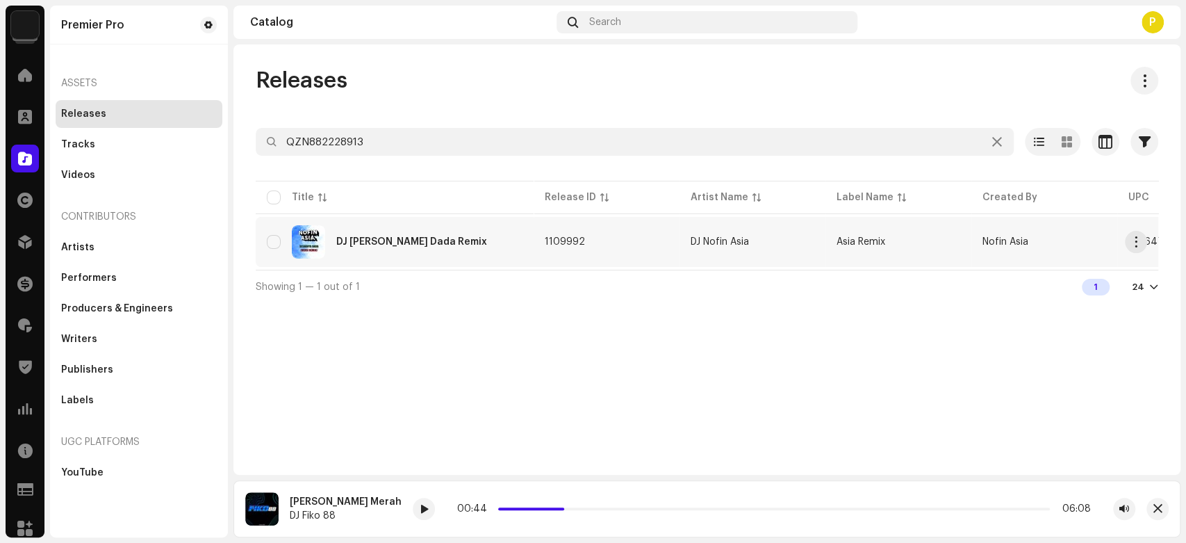
click at [349, 233] on div "DJ Sesaknya Dada Remix" at bounding box center [395, 241] width 256 height 33
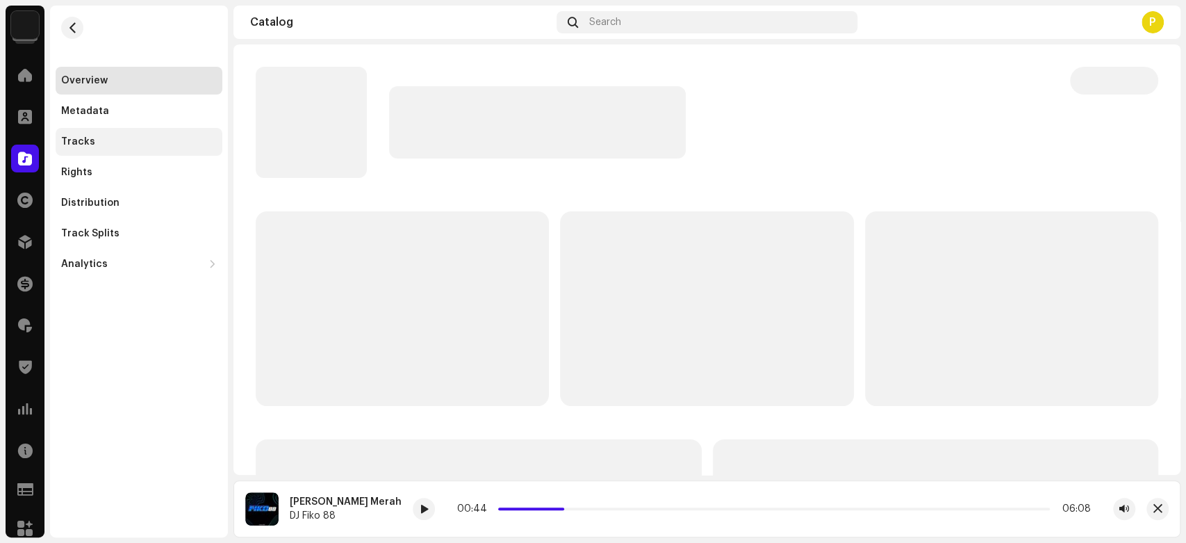
click at [88, 149] on div "Tracks" at bounding box center [139, 142] width 167 height 28
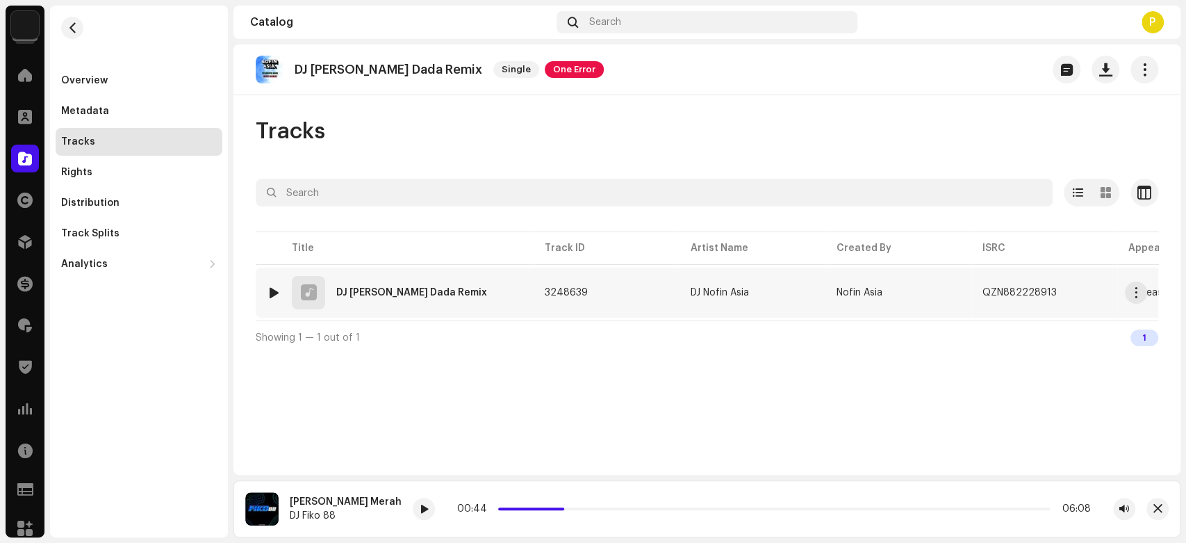
click at [270, 293] on div at bounding box center [274, 292] width 10 height 11
click at [435, 514] on div at bounding box center [445, 509] width 22 height 22
drag, startPoint x: 509, startPoint y: 507, endPoint x: 530, endPoint y: 505, distance: 21.0
click at [530, 505] on div "00:15 05:01" at bounding box center [783, 508] width 615 height 11
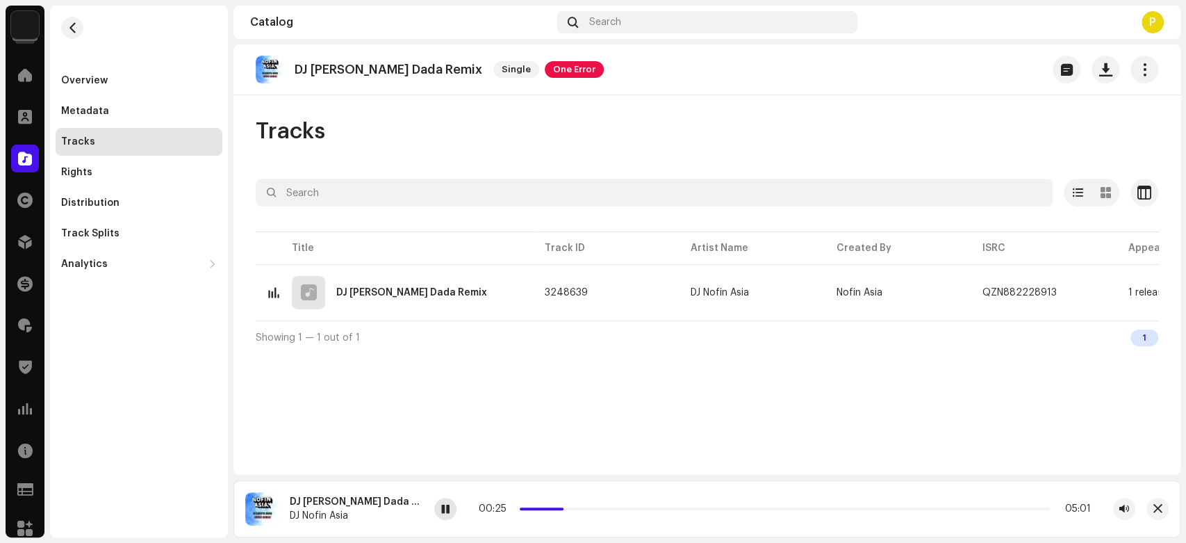
click at [434, 503] on div at bounding box center [445, 509] width 22 height 22
click at [24, 155] on span at bounding box center [25, 158] width 14 height 11
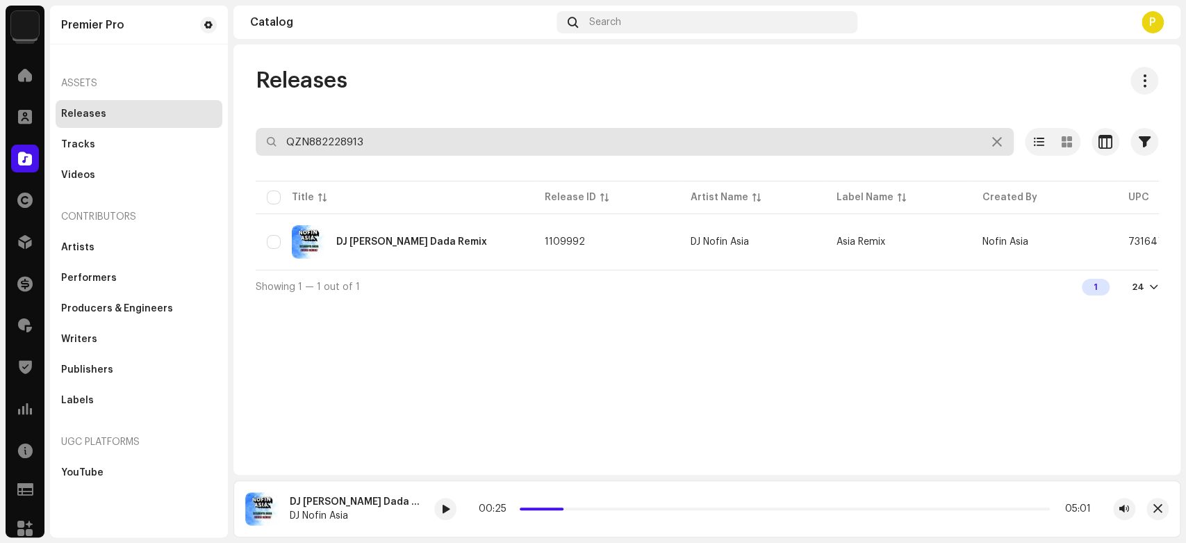
click at [336, 142] on input "QZN882228913" at bounding box center [635, 142] width 758 height 28
paste input "894"
type input "QZN882228894"
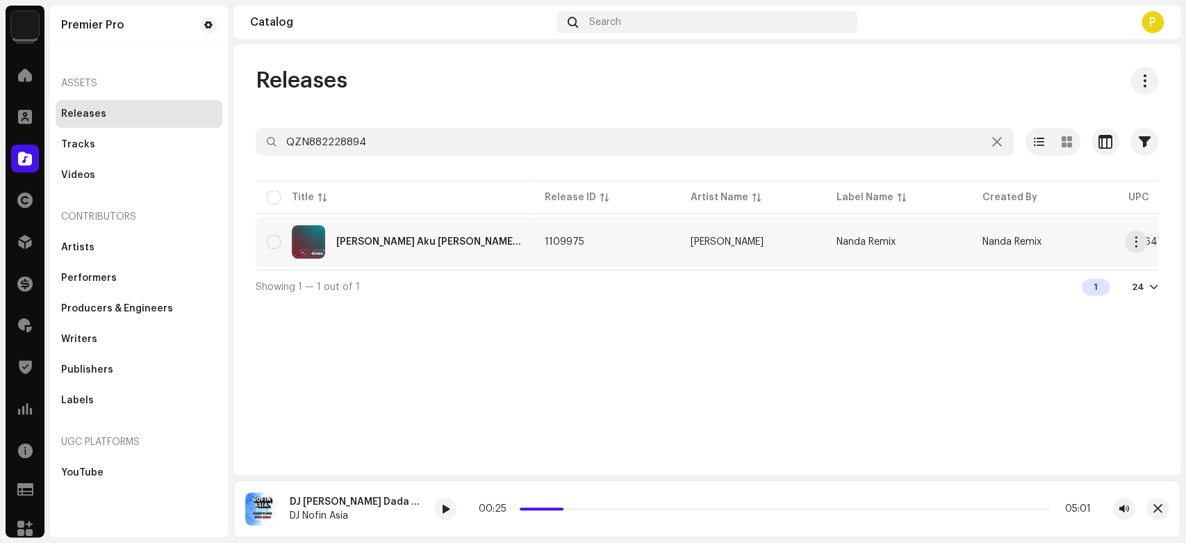
click at [391, 245] on div "DJ Arief Aku Yang Kau Tinggalkan" at bounding box center [429, 242] width 186 height 10
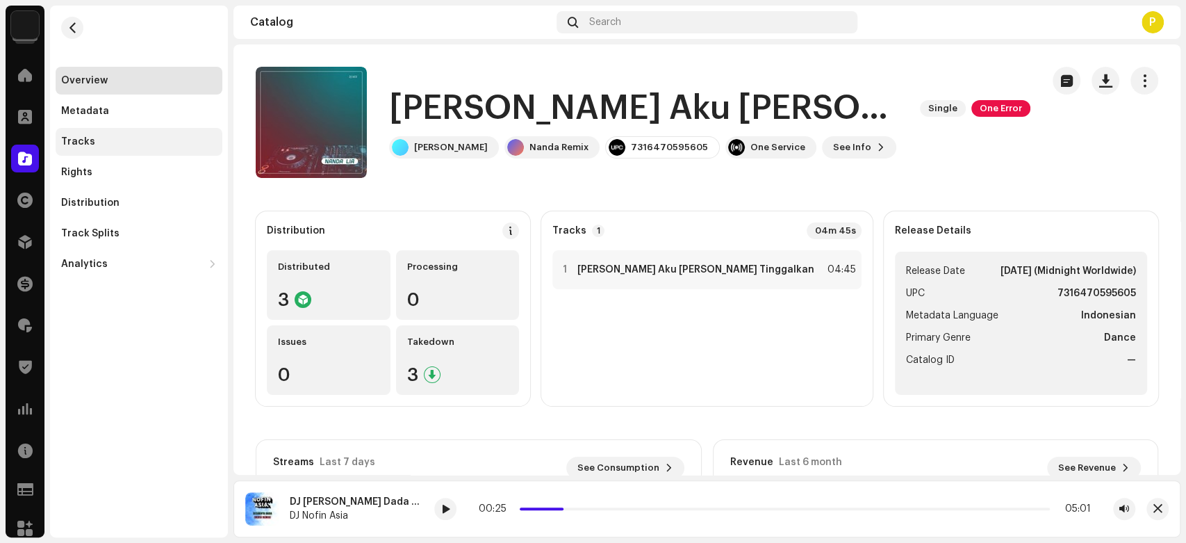
click at [145, 129] on div "Tracks" at bounding box center [139, 142] width 167 height 28
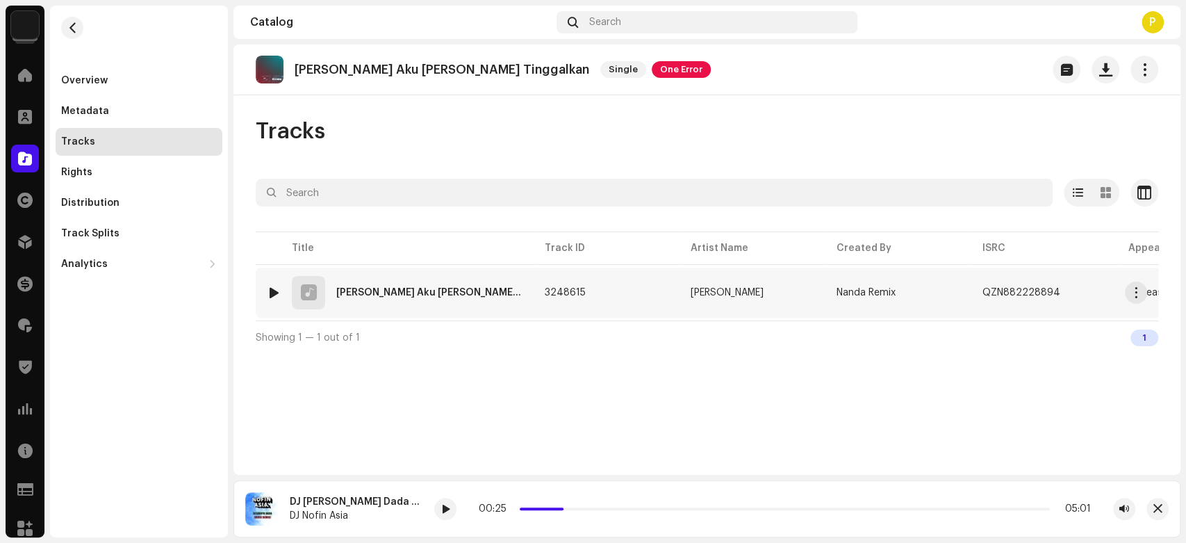
click at [279, 293] on img at bounding box center [274, 293] width 18 height 18
click at [272, 291] on div at bounding box center [274, 292] width 10 height 11
click at [447, 505] on span at bounding box center [445, 509] width 8 height 11
click at [275, 287] on div at bounding box center [274, 292] width 10 height 11
drag, startPoint x: 526, startPoint y: 509, endPoint x: 581, endPoint y: 512, distance: 54.9
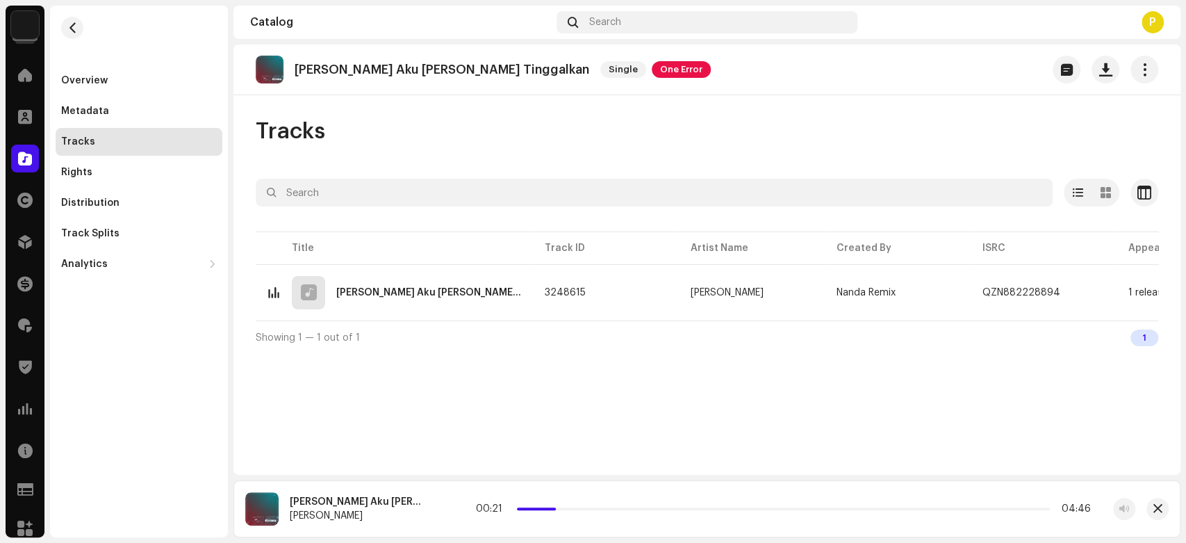
click at [581, 512] on div "00:21 04:46" at bounding box center [783, 508] width 615 height 11
click at [452, 509] on div at bounding box center [445, 509] width 22 height 22
drag, startPoint x: 621, startPoint y: 509, endPoint x: 502, endPoint y: 504, distance: 119.7
click at [502, 504] on div "00:10 04:46" at bounding box center [783, 508] width 615 height 11
click at [450, 510] on div at bounding box center [445, 509] width 22 height 22
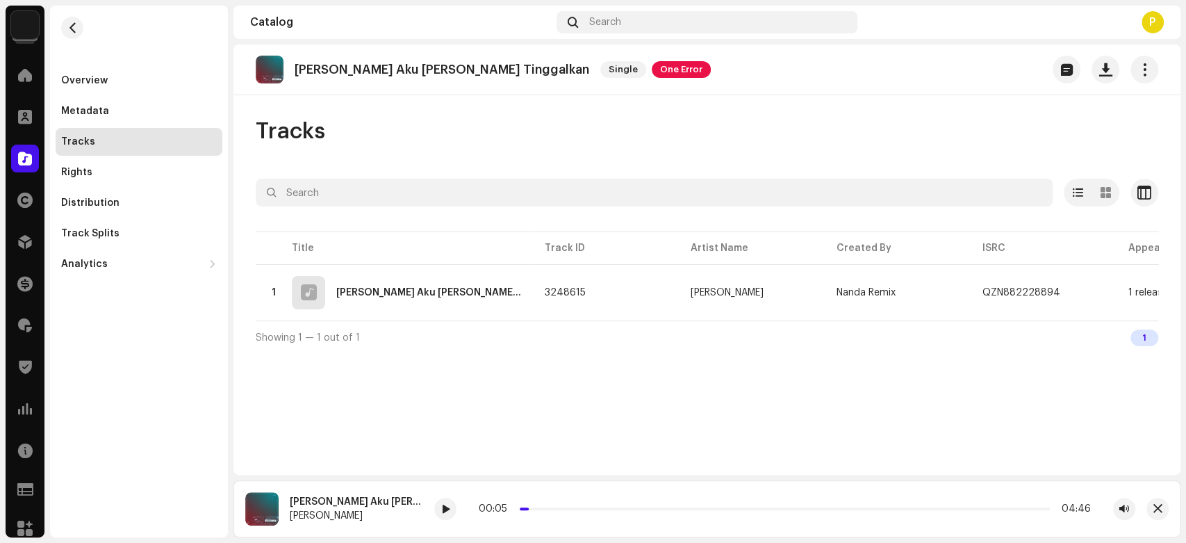
click at [22, 150] on div at bounding box center [25, 159] width 28 height 28
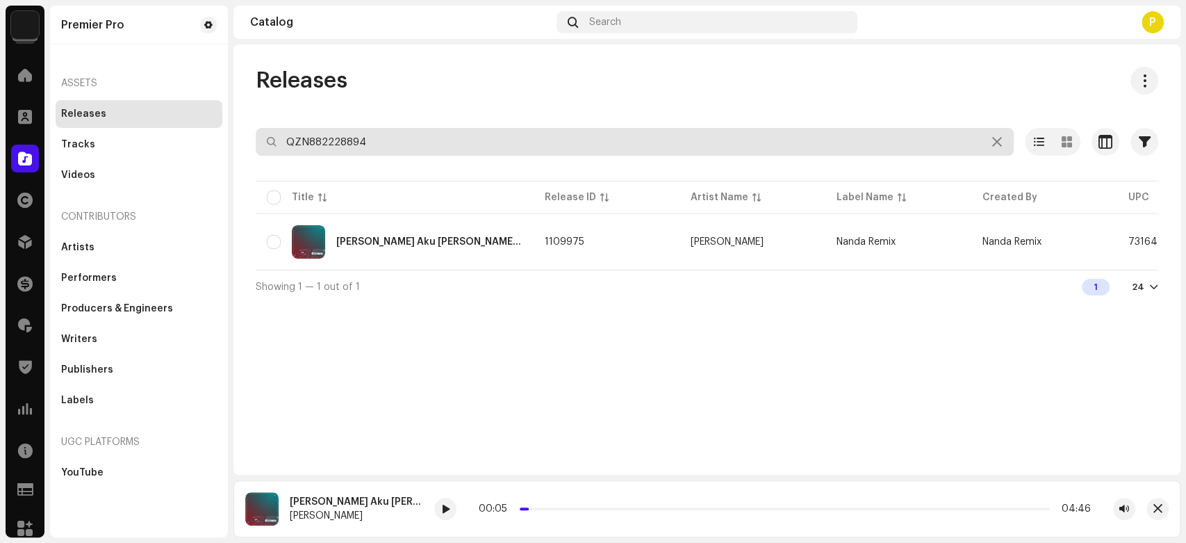
click at [336, 141] on input "QZN882228894" at bounding box center [635, 142] width 758 height 28
paste input "9208"
type input "QZN882229208"
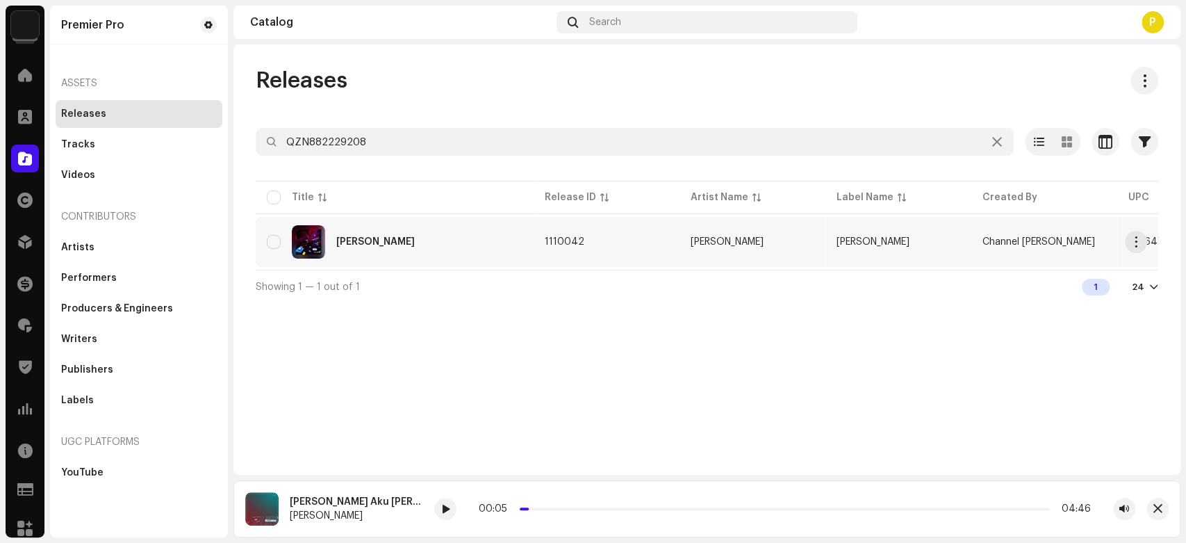
click at [364, 226] on div "DJ Doy" at bounding box center [395, 241] width 256 height 33
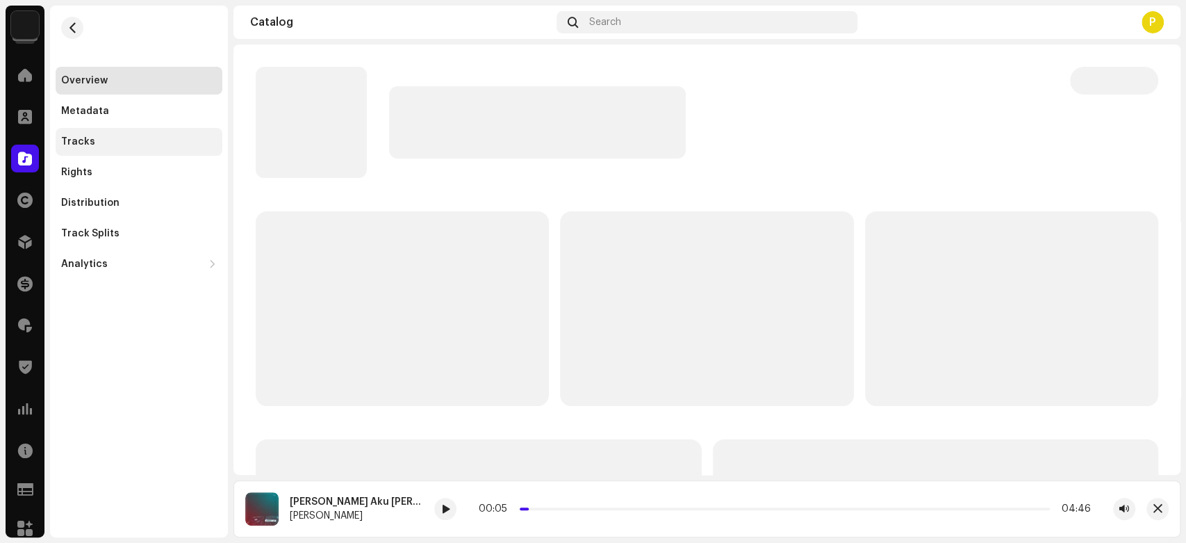
click at [136, 148] on div "Tracks" at bounding box center [139, 142] width 167 height 28
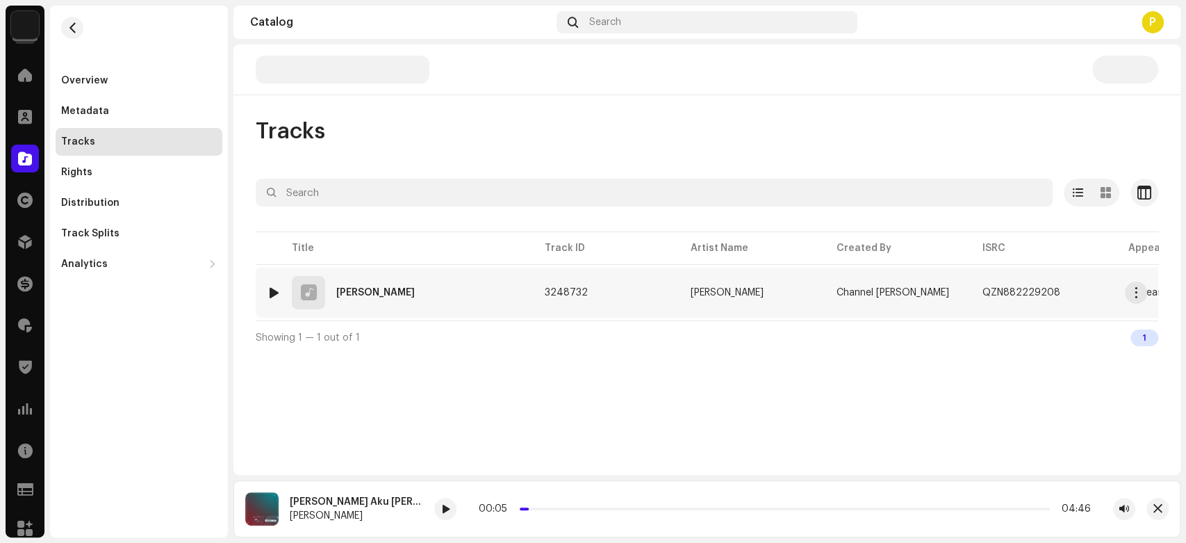
click at [266, 288] on img at bounding box center [274, 293] width 18 height 18
click at [279, 289] on img at bounding box center [274, 293] width 18 height 18
click at [271, 293] on div at bounding box center [274, 292] width 10 height 11
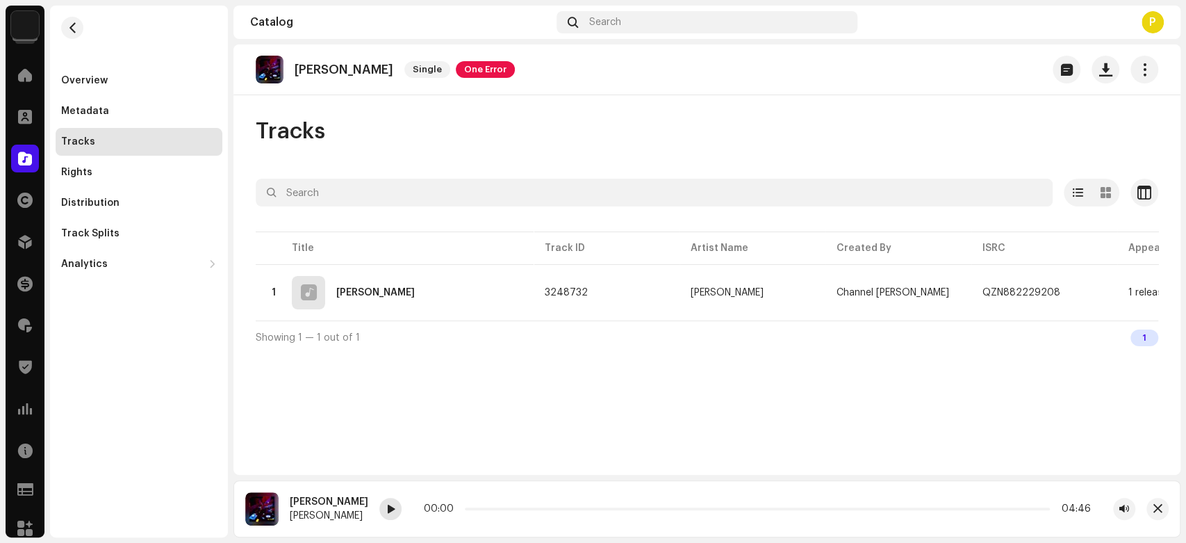
click at [379, 499] on div at bounding box center [390, 509] width 22 height 22
click at [317, 70] on p "DJ Doy" at bounding box center [344, 70] width 99 height 15
drag, startPoint x: 317, startPoint y: 70, endPoint x: 325, endPoint y: 69, distance: 8.4
click at [325, 69] on p "DJ Doy" at bounding box center [344, 70] width 99 height 15
copy p "Doy"
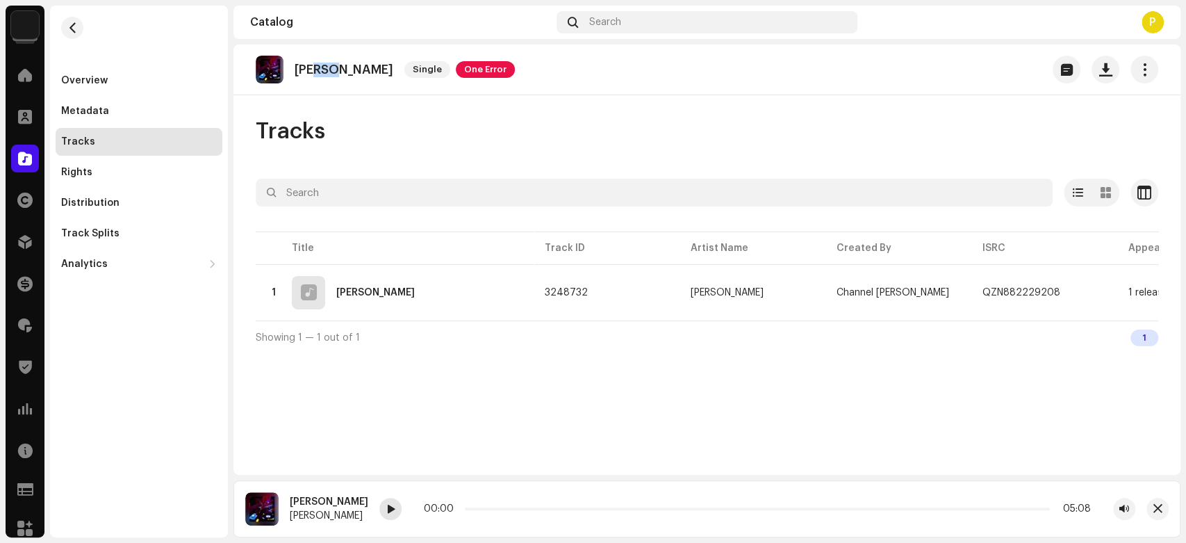
click at [379, 510] on div at bounding box center [390, 509] width 22 height 22
click at [6, 160] on div "Catalog" at bounding box center [25, 158] width 39 height 39
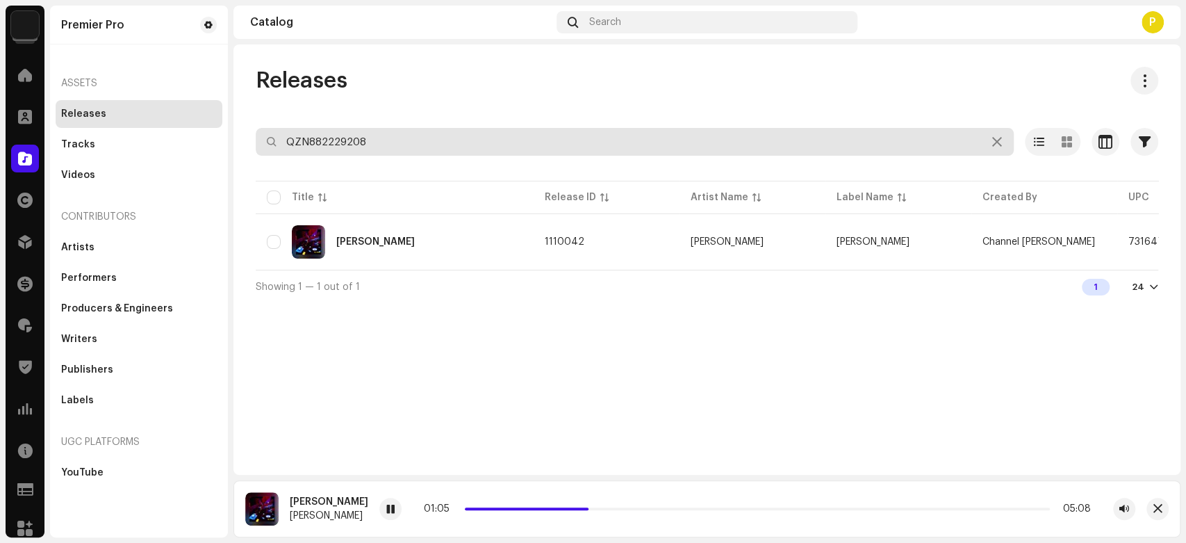
click at [366, 143] on input "QZN882229208" at bounding box center [635, 142] width 758 height 28
paste input "632"
type input "QZN882229632"
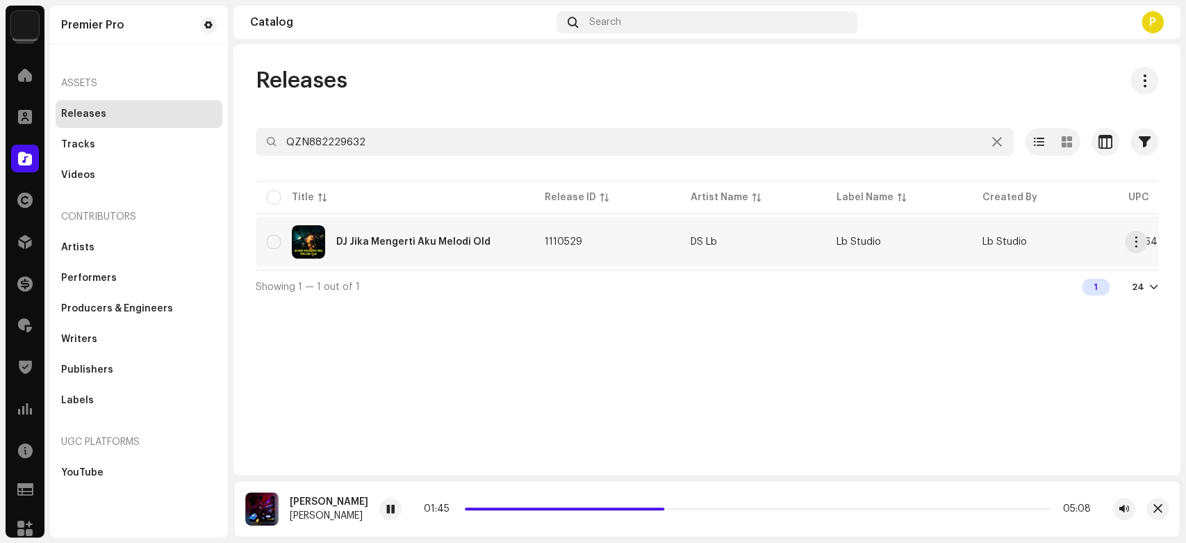
click at [428, 243] on div "DJ Jika Mengerti Aku Melodi Old" at bounding box center [413, 242] width 154 height 10
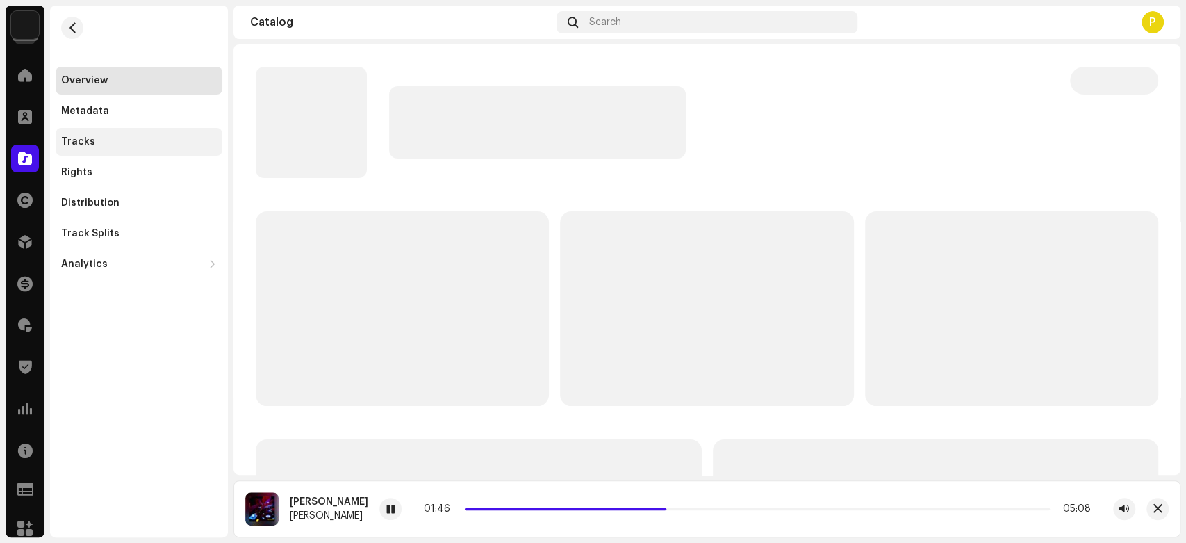
click at [174, 145] on div "Tracks" at bounding box center [139, 141] width 156 height 11
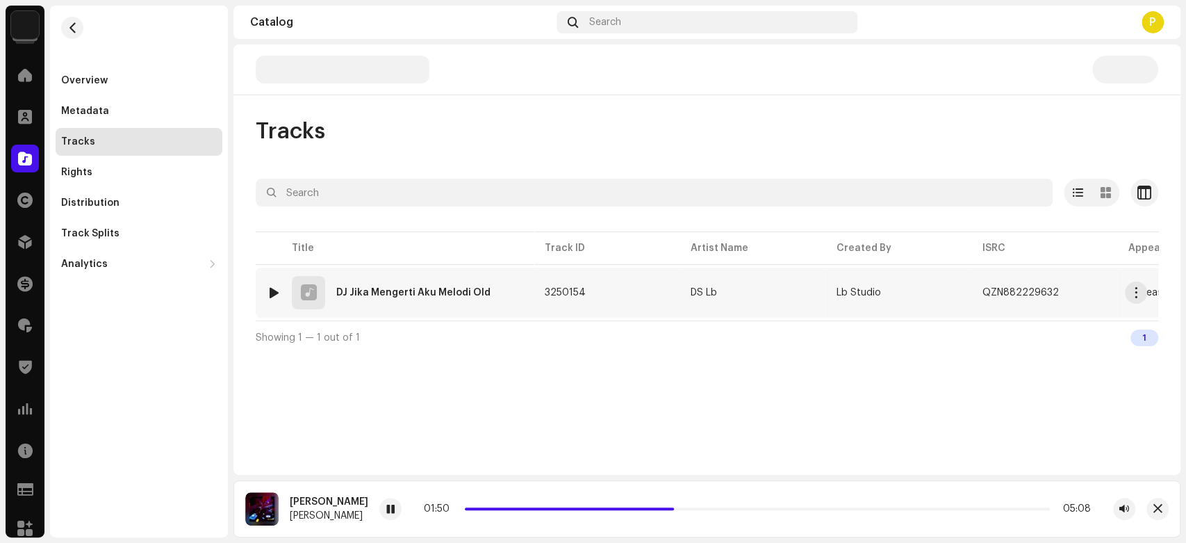
click at [275, 289] on div at bounding box center [274, 292] width 10 height 11
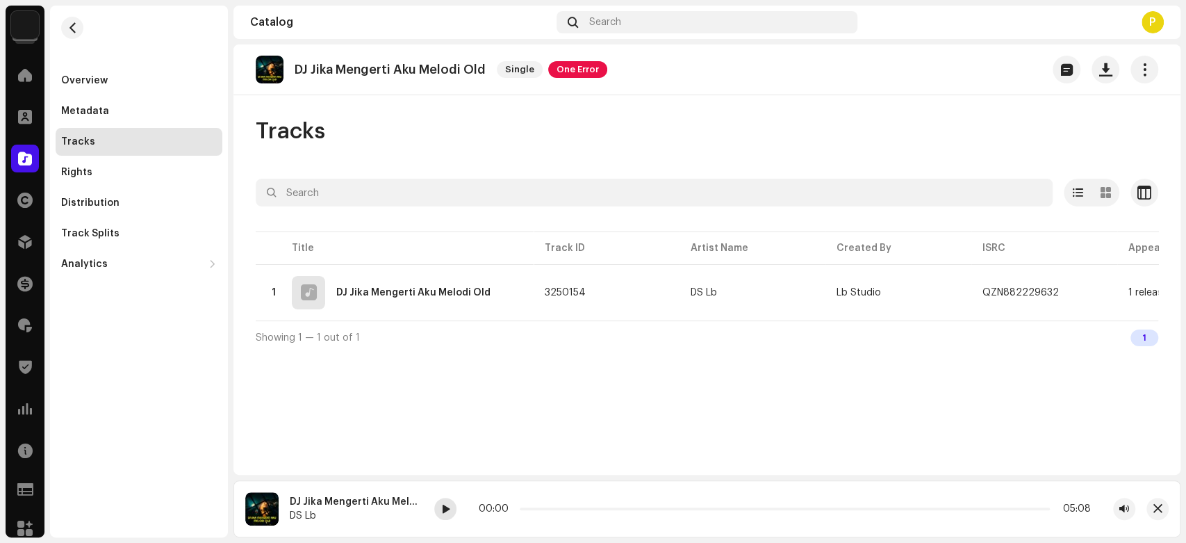
click at [446, 511] on span at bounding box center [445, 509] width 8 height 11
click at [525, 510] on div "00:02 04:27" at bounding box center [785, 508] width 612 height 11
click at [525, 509] on span at bounding box center [521, 508] width 7 height 7
drag, startPoint x: 528, startPoint y: 509, endPoint x: 571, endPoint y: 505, distance: 42.5
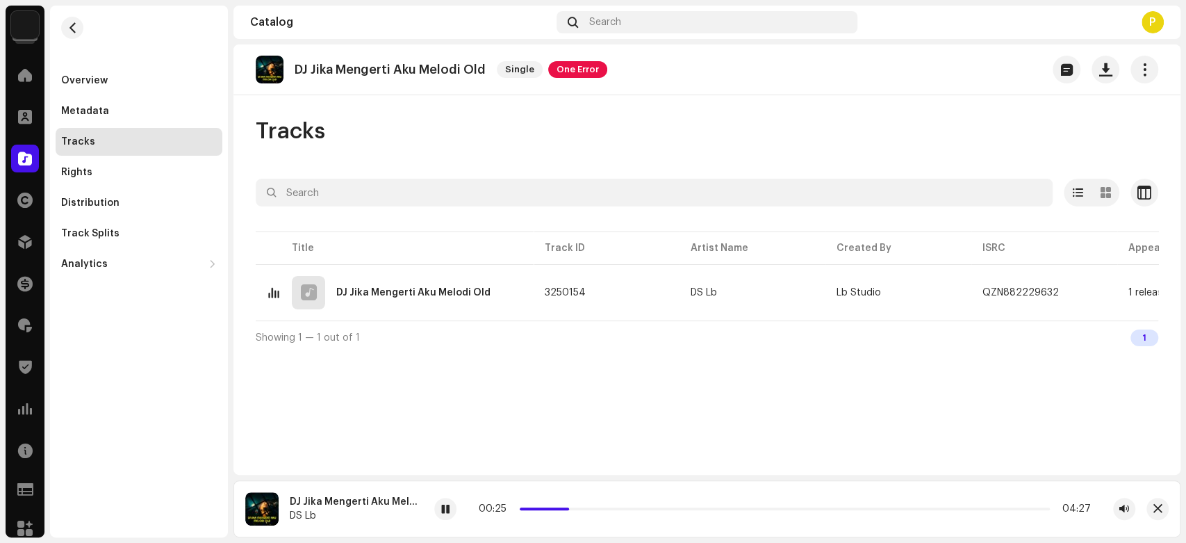
click at [571, 505] on span at bounding box center [567, 508] width 7 height 7
click at [324, 74] on p "DJ Jika Mengerti Aku Melodi Old" at bounding box center [390, 70] width 191 height 15
drag, startPoint x: 324, startPoint y: 74, endPoint x: 400, endPoint y: 68, distance: 76.7
click at [400, 68] on p "DJ Jika Mengerti Aku Melodi Old" at bounding box center [390, 70] width 191 height 15
copy p "Jika Mengerti Aku"
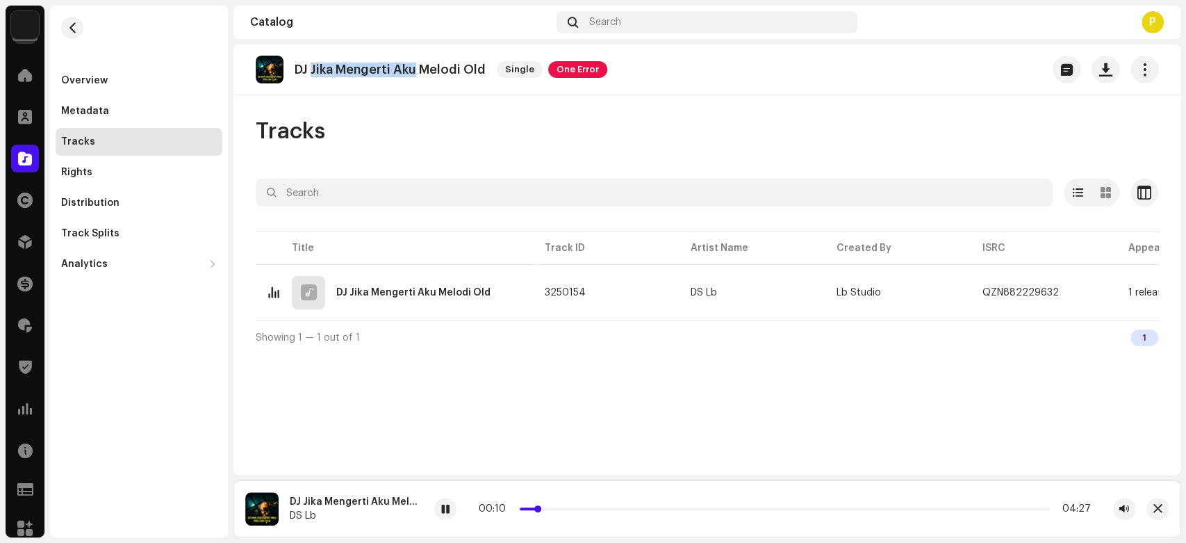
drag, startPoint x: 588, startPoint y: 507, endPoint x: 540, endPoint y: 507, distance: 48.0
click at [540, 507] on span at bounding box center [537, 508] width 7 height 7
copy p "Jika Mengerti Aku"
click at [22, 149] on div at bounding box center [25, 159] width 28 height 28
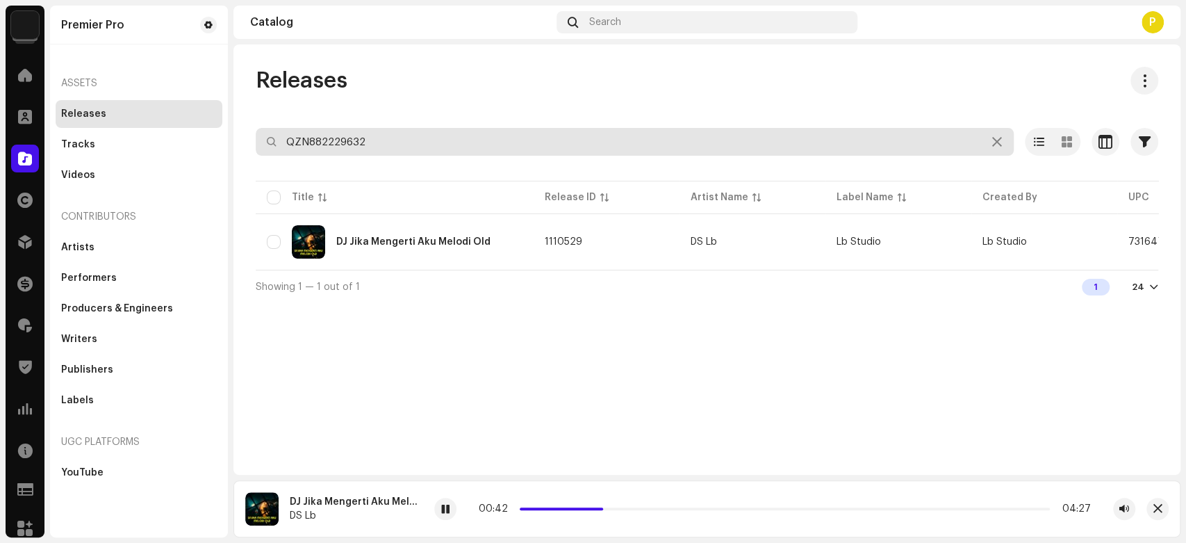
click at [397, 144] on input "QZN882229632" at bounding box center [635, 142] width 758 height 28
paste input "89"
type input "QZN882229689"
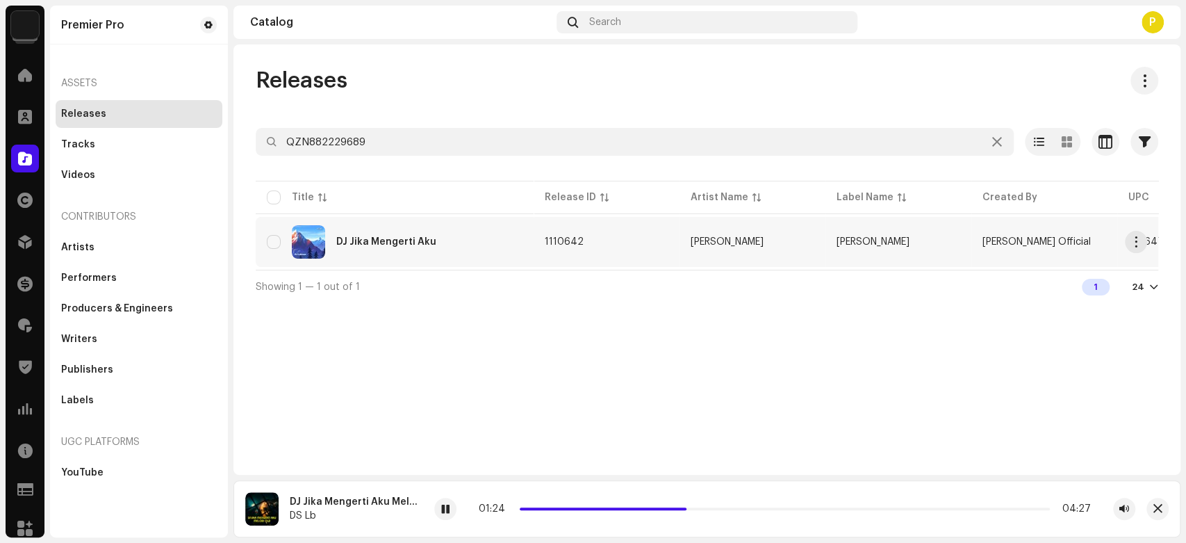
click at [395, 237] on div "DJ Jika Mengerti Aku" at bounding box center [386, 242] width 100 height 10
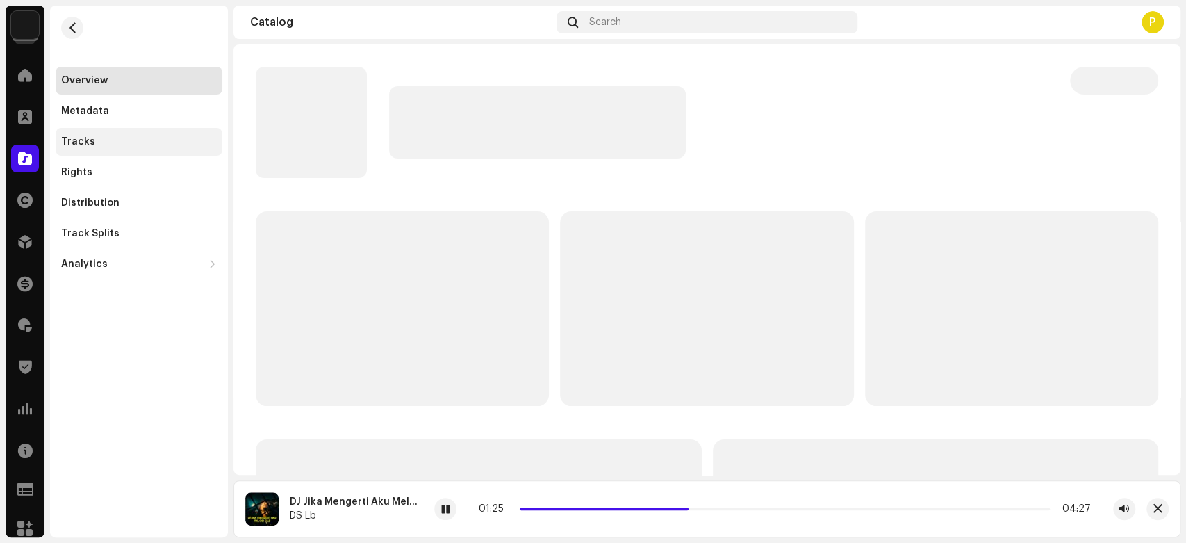
click at [152, 136] on div "Tracks" at bounding box center [139, 141] width 156 height 11
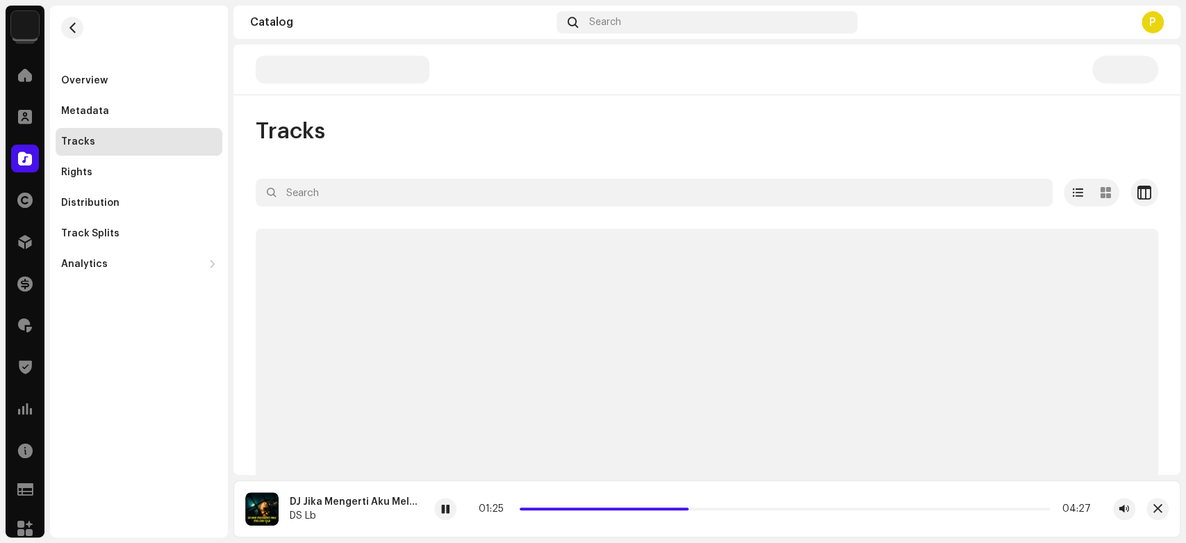
click at [152, 136] on div "Tracks" at bounding box center [139, 141] width 156 height 11
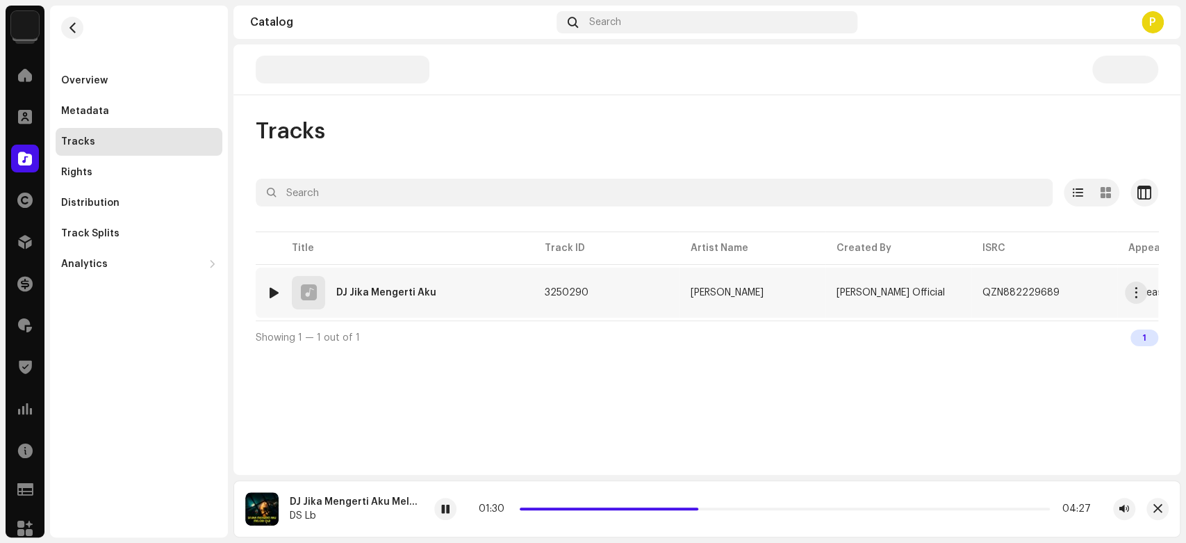
click at [274, 291] on div at bounding box center [274, 292] width 10 height 11
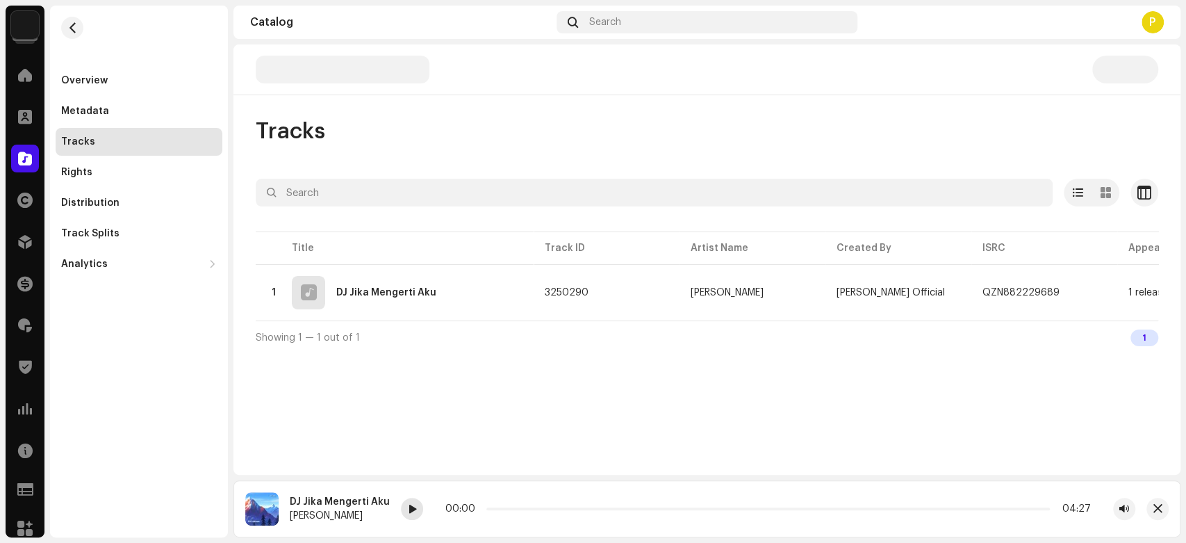
click at [401, 507] on div at bounding box center [412, 509] width 22 height 22
click at [413, 514] on div at bounding box center [412, 509] width 22 height 22
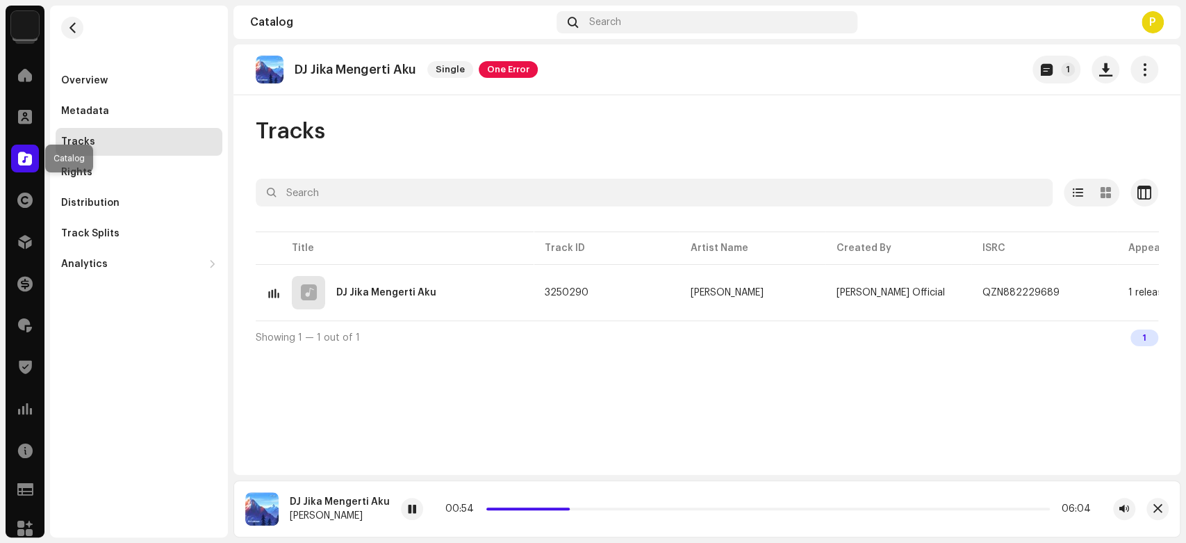
drag, startPoint x: 15, startPoint y: 155, endPoint x: 42, endPoint y: 150, distance: 26.9
click at [17, 155] on div at bounding box center [25, 159] width 28 height 28
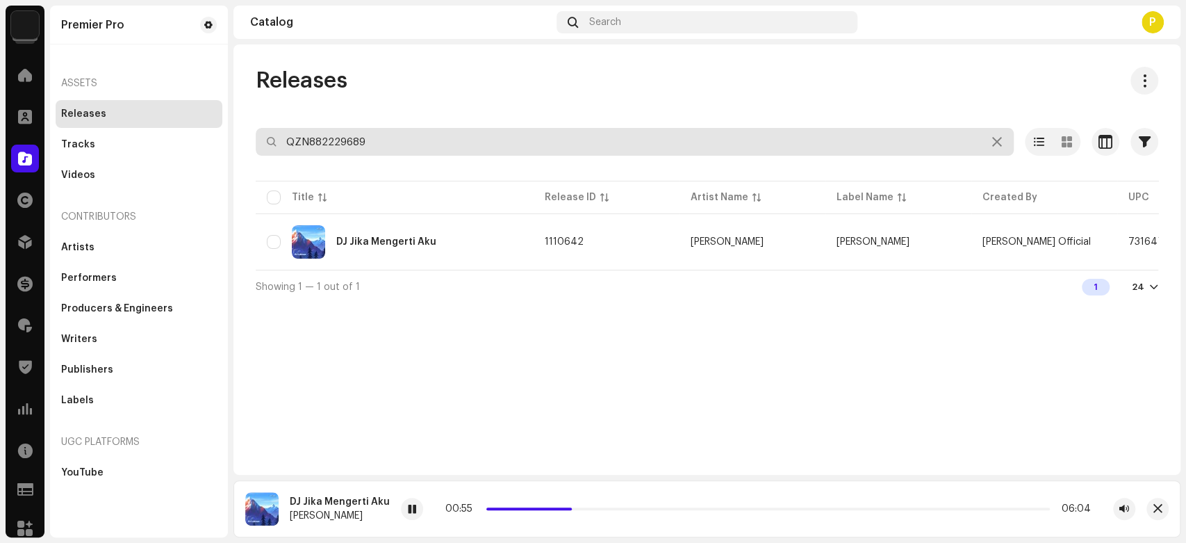
click at [336, 141] on input "QZN882229689" at bounding box center [635, 142] width 758 height 28
paste input "30061"
type input "QZN882230061"
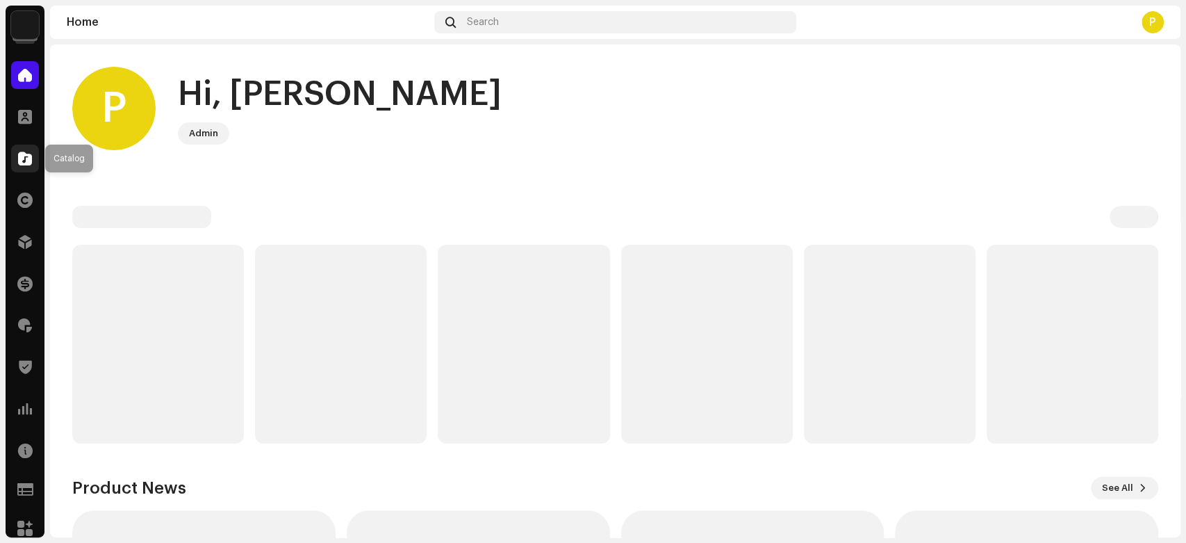
click at [23, 161] on span at bounding box center [25, 158] width 14 height 11
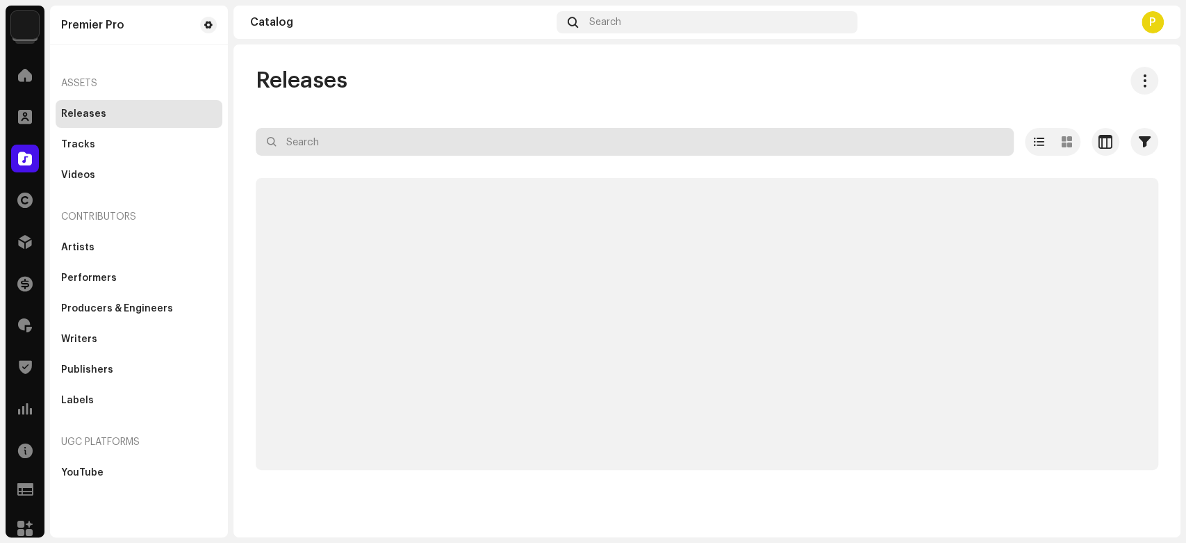
click at [405, 133] on input "text" at bounding box center [635, 142] width 758 height 28
paste input "QZN882214642"
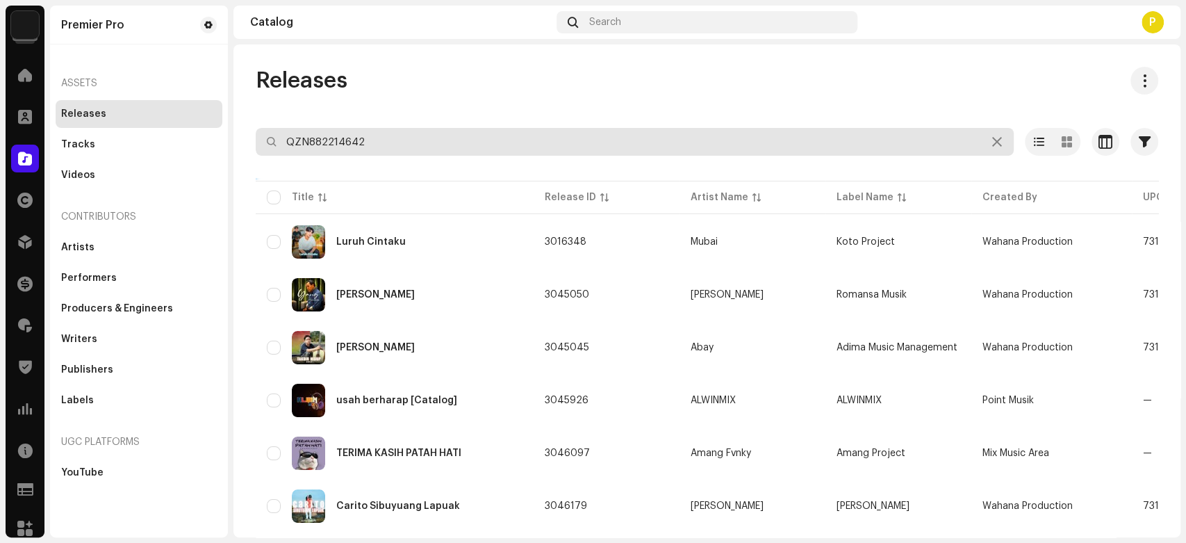
type input "QZN882214642"
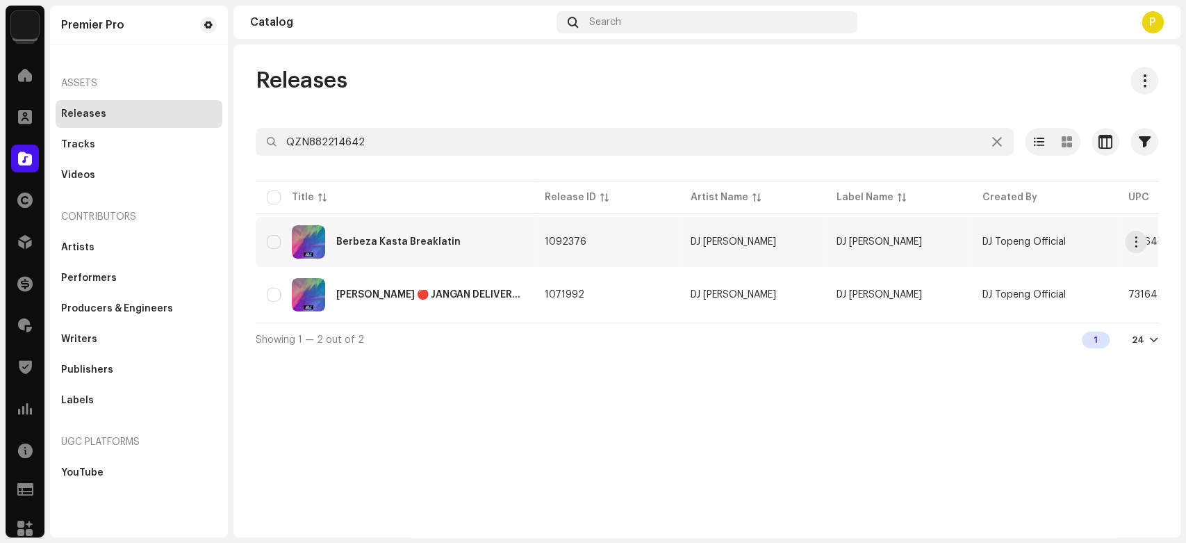
click at [353, 232] on div "Berbeza Kasta Breaklatin" at bounding box center [395, 241] width 256 height 33
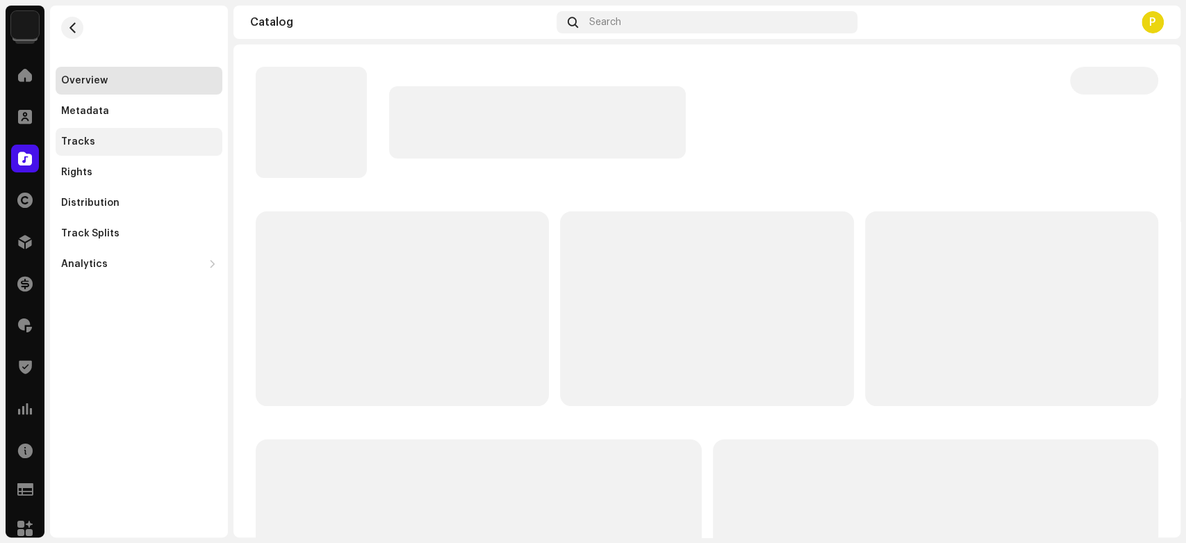
click at [167, 139] on div "Tracks" at bounding box center [139, 141] width 156 height 11
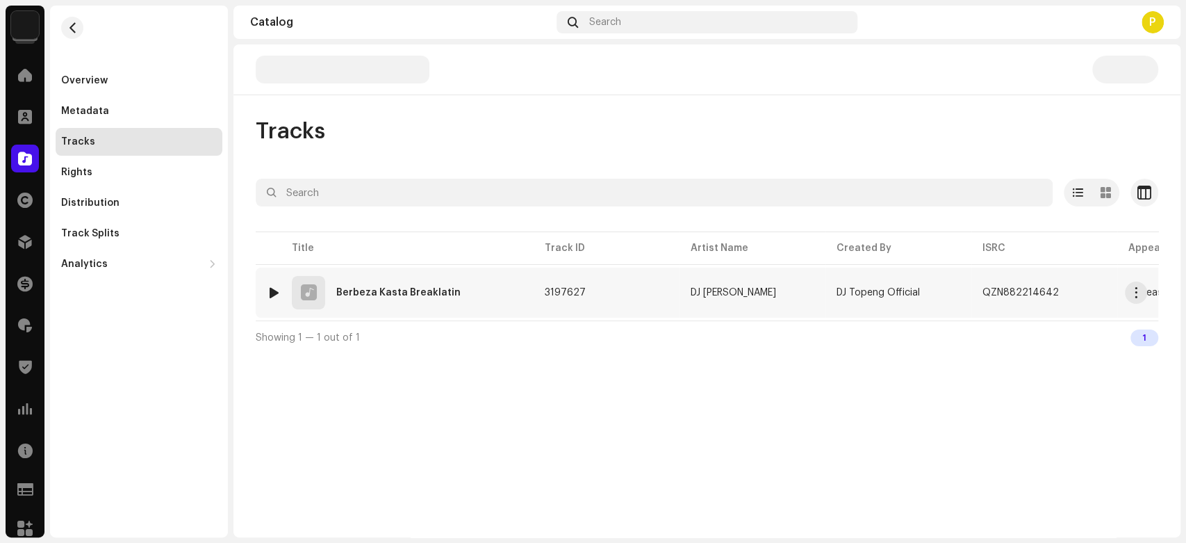
click at [278, 290] on div at bounding box center [274, 292] width 10 height 11
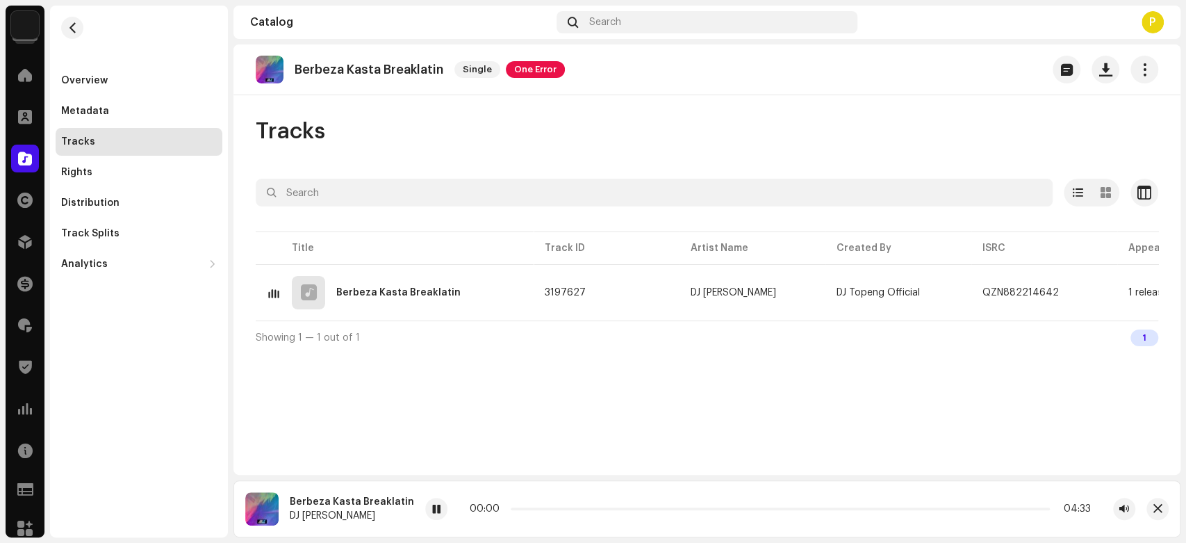
click at [432, 510] on span at bounding box center [436, 509] width 8 height 11
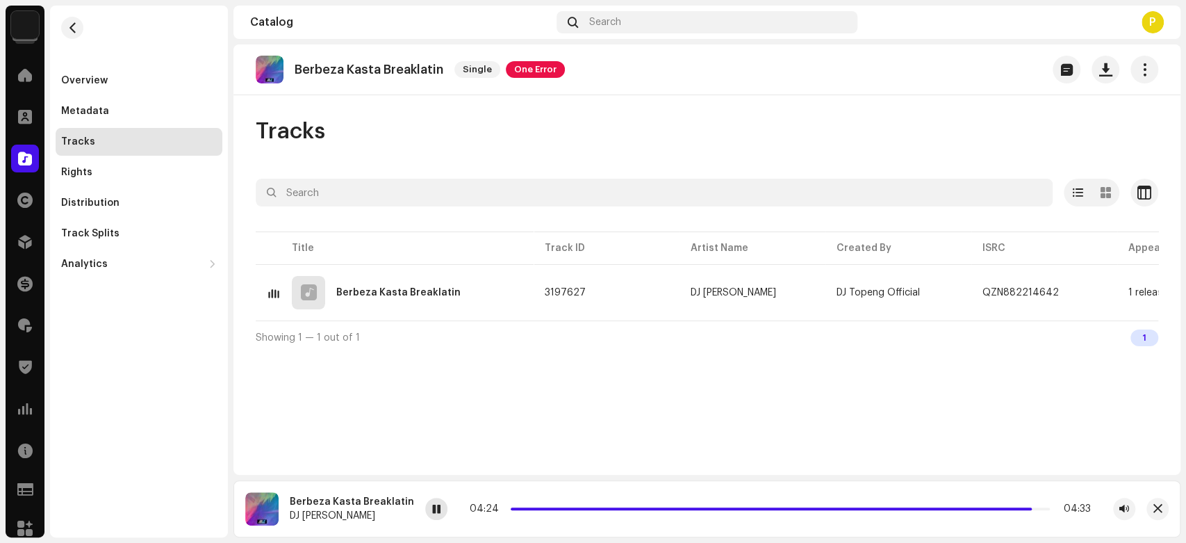
click at [432, 510] on span at bounding box center [436, 509] width 8 height 11
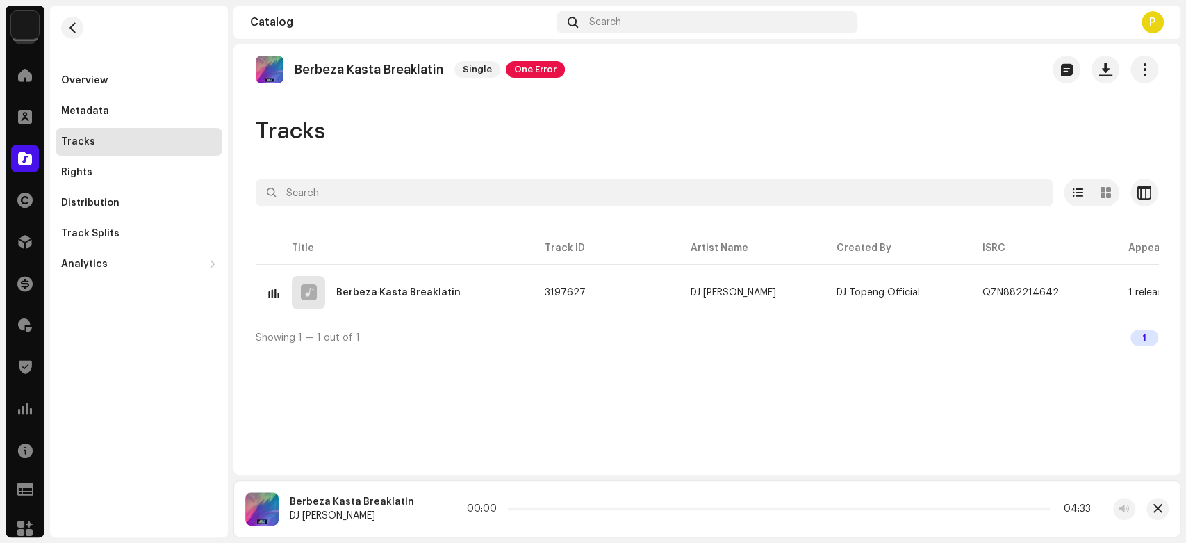
drag, startPoint x: 1029, startPoint y: 506, endPoint x: 322, endPoint y: 493, distance: 706.3
click at [322, 493] on div "Berbeza Kasta Breaklatin DJ Topeng 00:00 04:33" at bounding box center [707, 508] width 947 height 57
click at [432, 513] on span at bounding box center [436, 509] width 8 height 11
click at [0, 99] on div "Premier Pro Home Clients Catalog Rights Distribution Finance Royalties Trust & …" at bounding box center [593, 271] width 1186 height 543
click at [19, 158] on span at bounding box center [25, 158] width 14 height 11
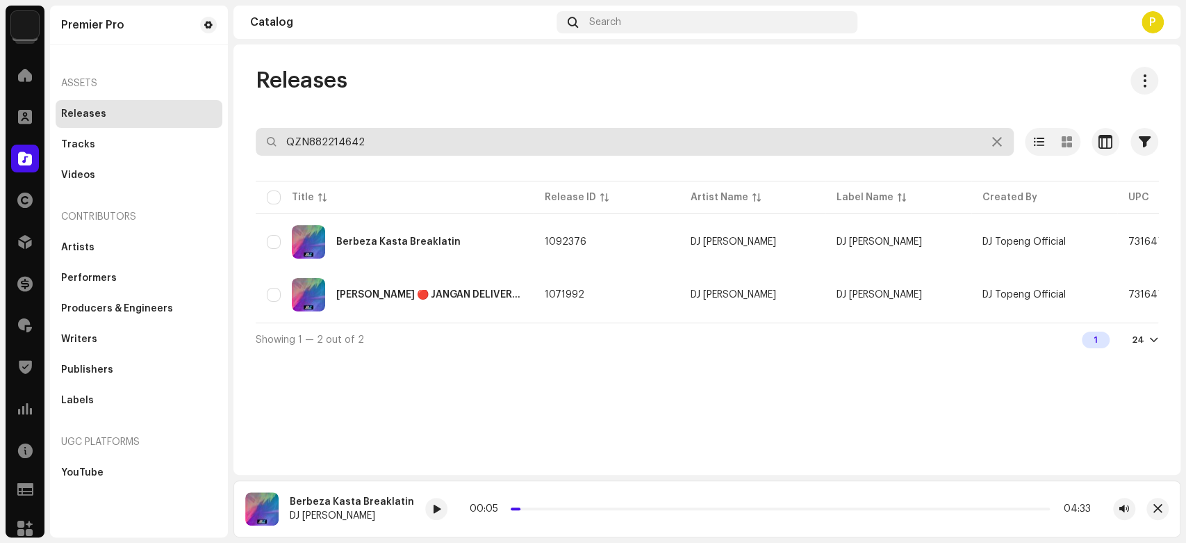
click at [393, 146] on input "QZN882214642" at bounding box center [635, 142] width 758 height 28
paste input "FR10S2100684"
type input "FR10S2100684"
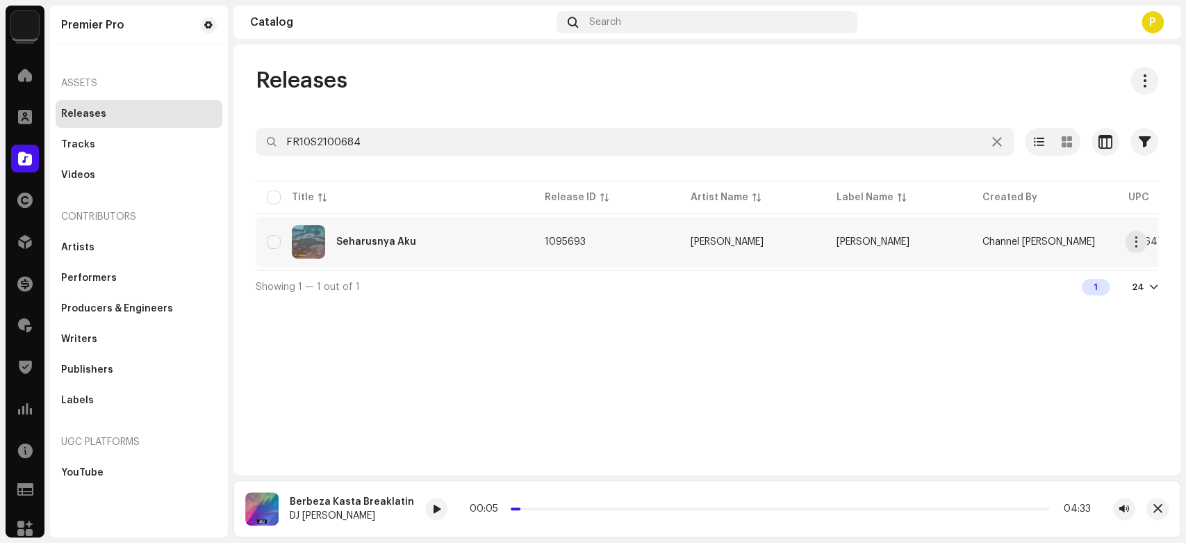
click at [420, 237] on div "Seharusnya Aku" at bounding box center [395, 241] width 256 height 33
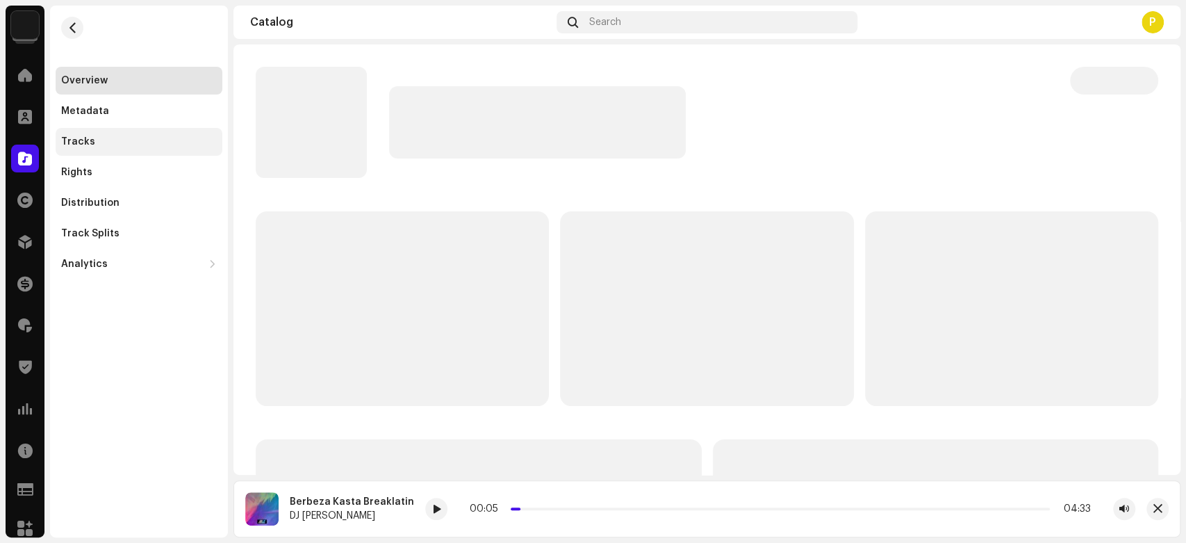
click at [168, 147] on div "Tracks" at bounding box center [139, 141] width 156 height 11
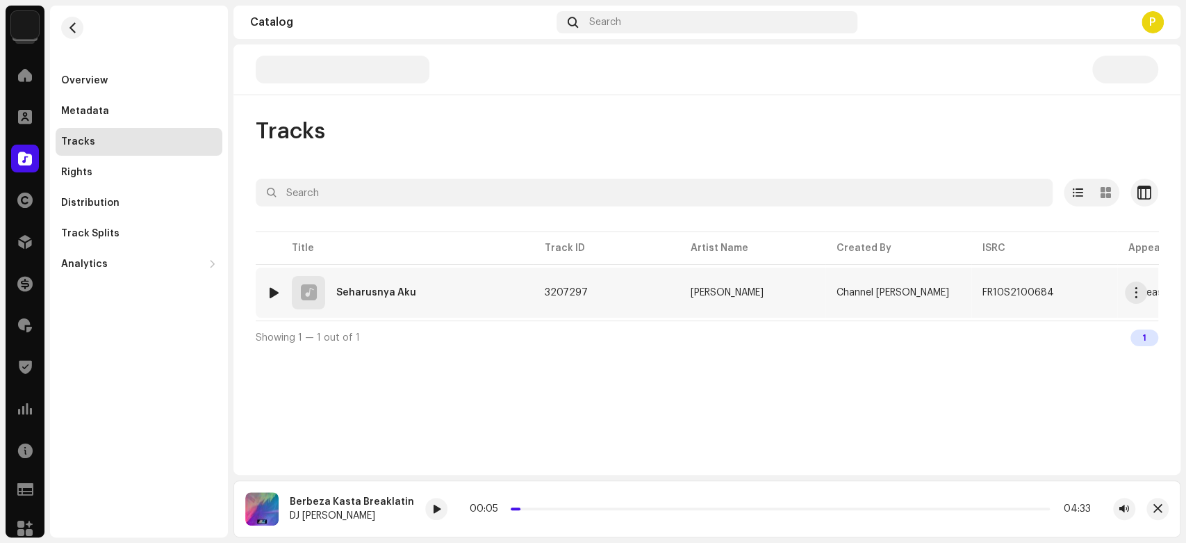
click at [272, 291] on div at bounding box center [274, 292] width 10 height 11
click at [389, 506] on span at bounding box center [392, 509] width 8 height 11
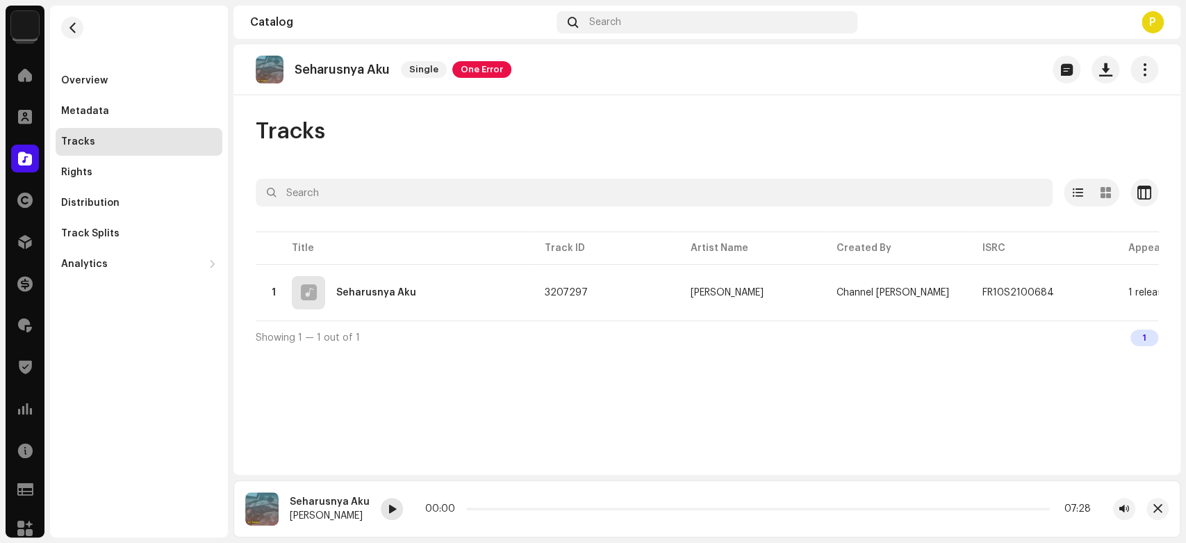
click at [389, 508] on span at bounding box center [392, 509] width 8 height 11
drag, startPoint x: 466, startPoint y: 508, endPoint x: 504, endPoint y: 510, distance: 37.6
click at [504, 510] on p-slider at bounding box center [757, 508] width 587 height 3
click at [388, 512] on span at bounding box center [392, 509] width 8 height 11
click at [25, 153] on span at bounding box center [25, 158] width 14 height 11
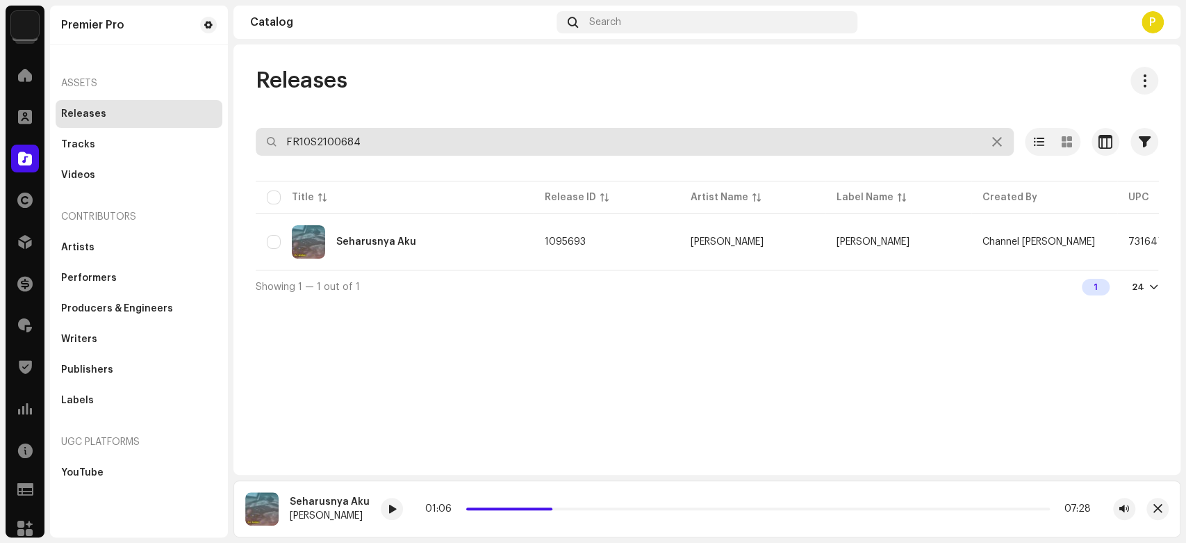
click at [373, 140] on input "FR10S2100684" at bounding box center [635, 142] width 758 height 28
paste input "QZN882227050"
type input "QZN882227050"
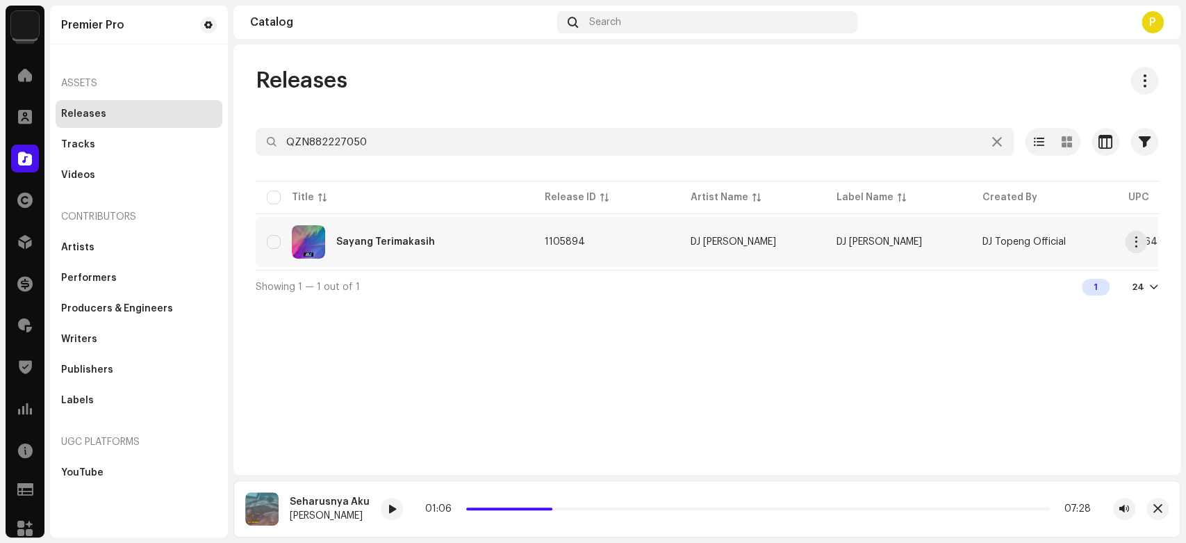
click at [405, 234] on div "Sayang Terimakasih" at bounding box center [395, 241] width 256 height 33
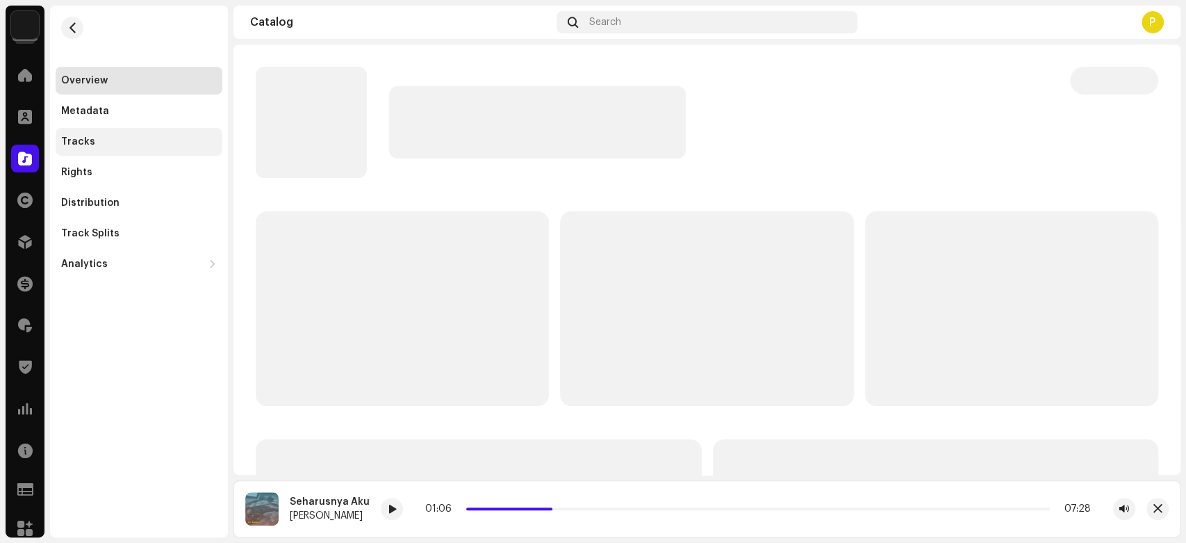
click at [153, 138] on div "Tracks" at bounding box center [139, 141] width 156 height 11
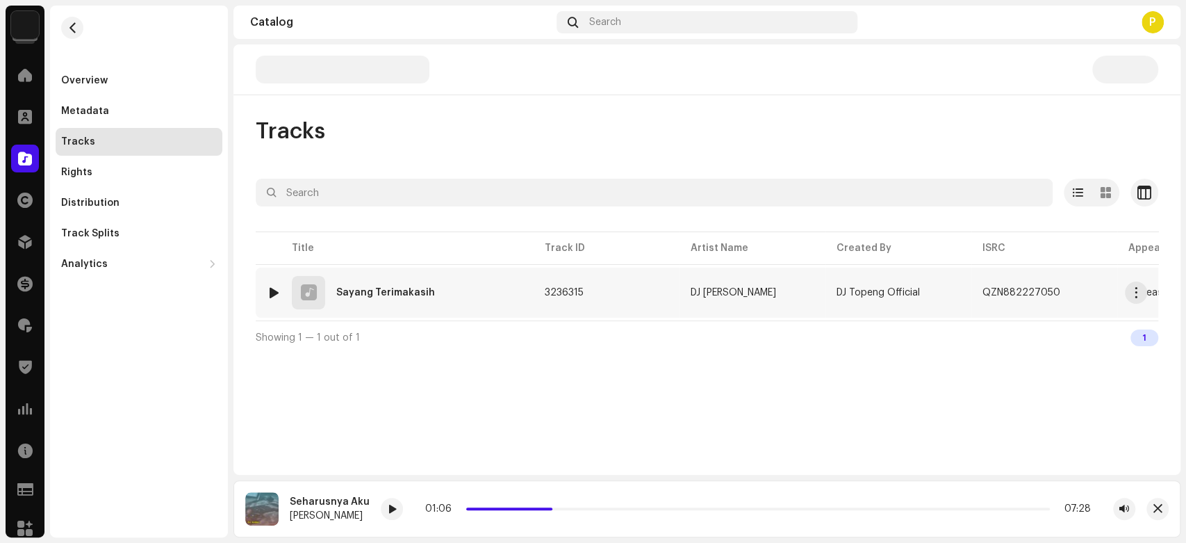
click at [270, 290] on div at bounding box center [274, 292] width 10 height 11
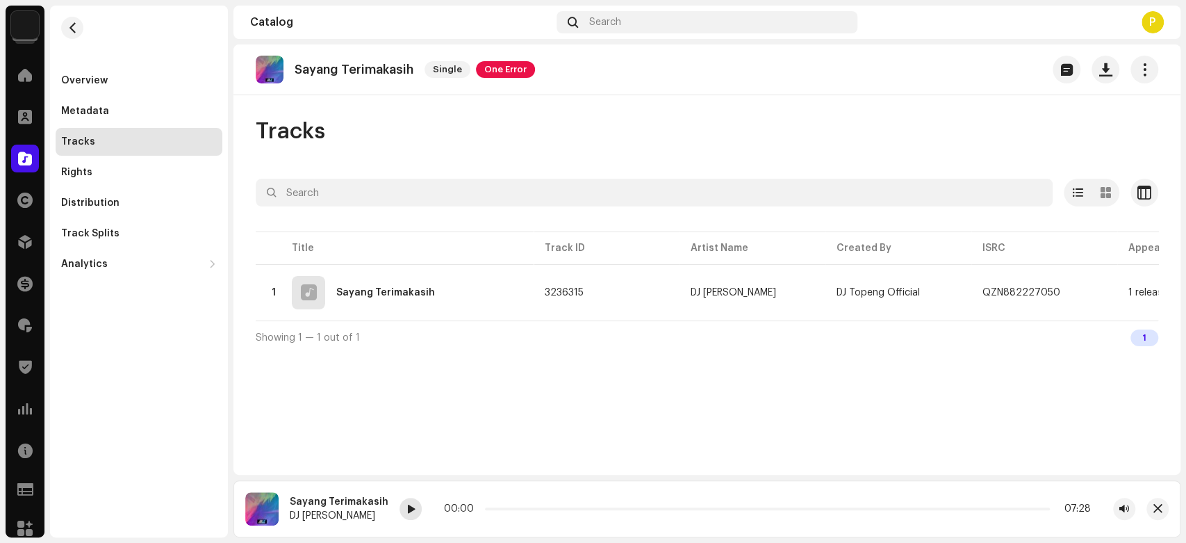
click at [407, 508] on span at bounding box center [411, 509] width 8 height 11
click at [400, 504] on div at bounding box center [411, 509] width 22 height 22
click at [325, 64] on p "Sayang Terimakasih" at bounding box center [354, 70] width 119 height 15
copy p "Sayang Terimakasih"
drag, startPoint x: 325, startPoint y: 64, endPoint x: 400, endPoint y: 65, distance: 74.4
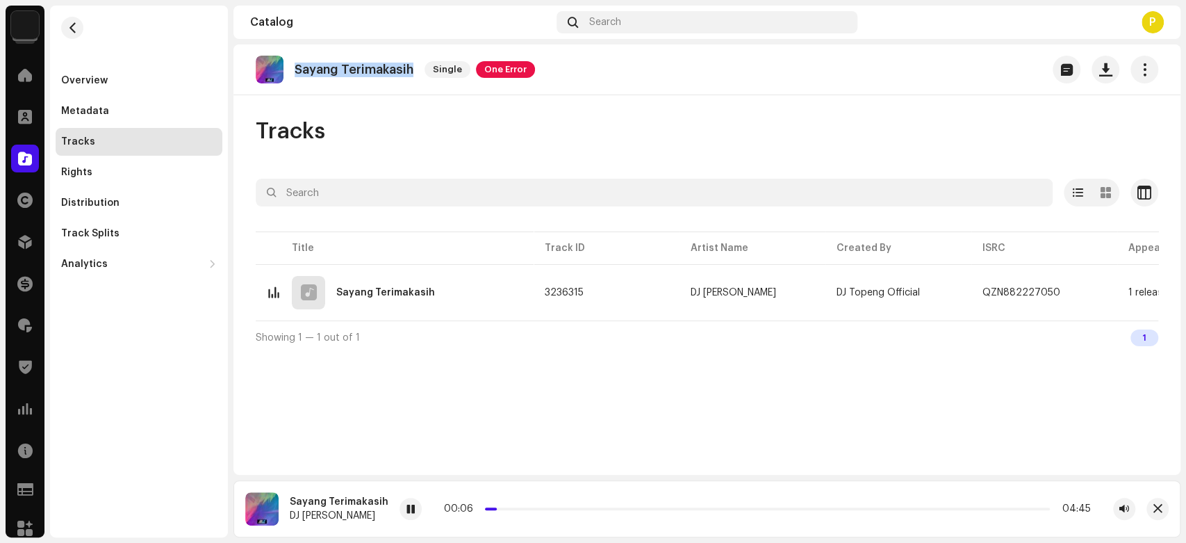
click at [400, 65] on p "Sayang Terimakasih" at bounding box center [354, 70] width 119 height 15
click at [411, 507] on div at bounding box center [411, 509] width 22 height 22
click at [17, 151] on div at bounding box center [25, 159] width 28 height 28
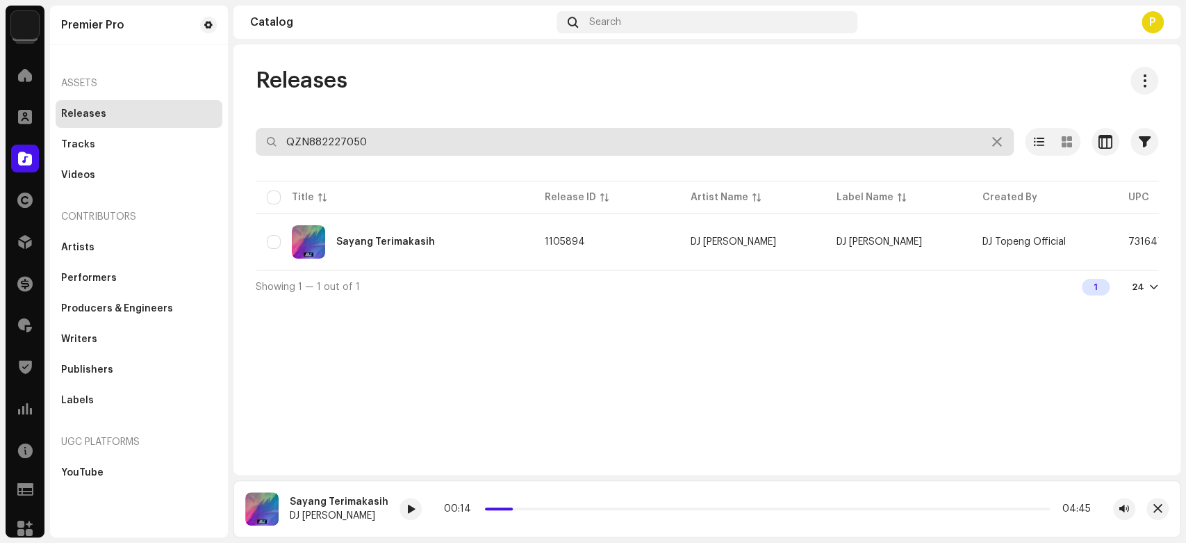
click at [322, 137] on input "QZN882227050" at bounding box center [635, 142] width 758 height 28
paste input "8907"
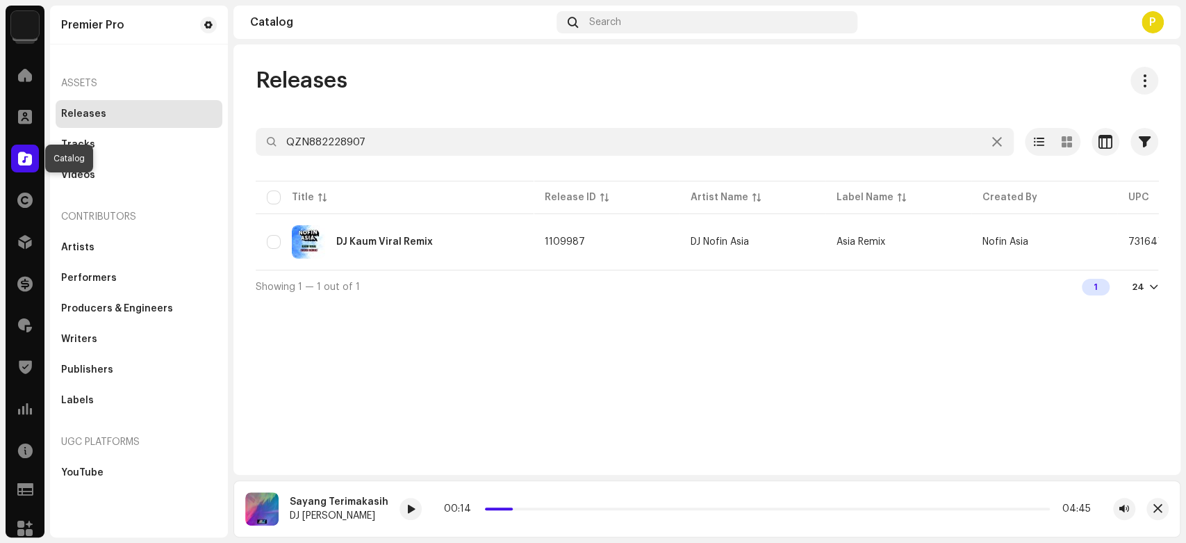
click at [28, 153] on span at bounding box center [25, 158] width 14 height 11
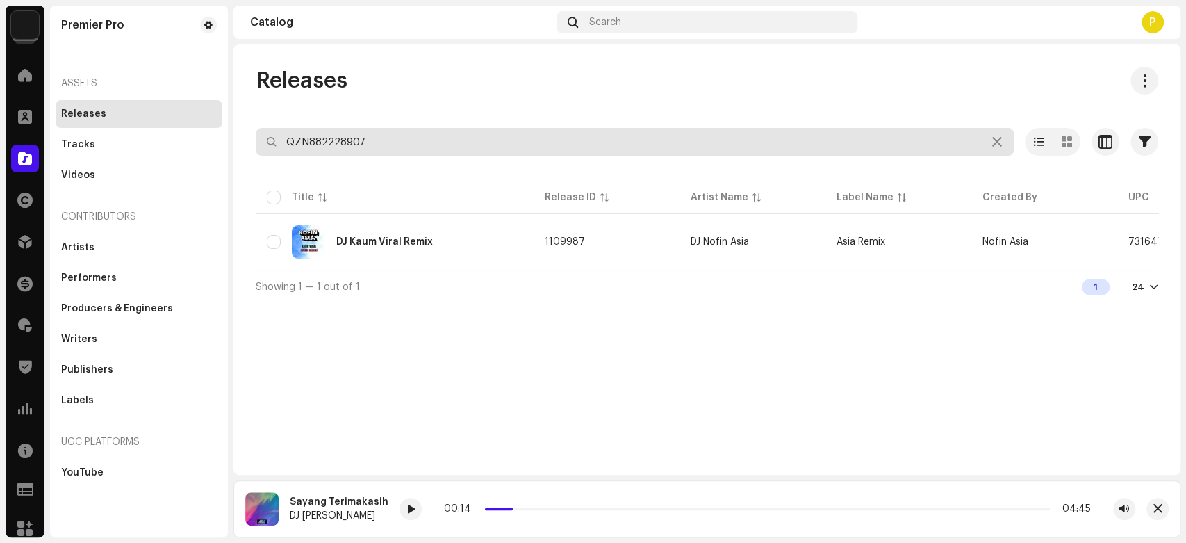
click at [306, 137] on input "QZN882228907" at bounding box center [635, 142] width 758 height 28
paste input "1"
type input "QZN882228901"
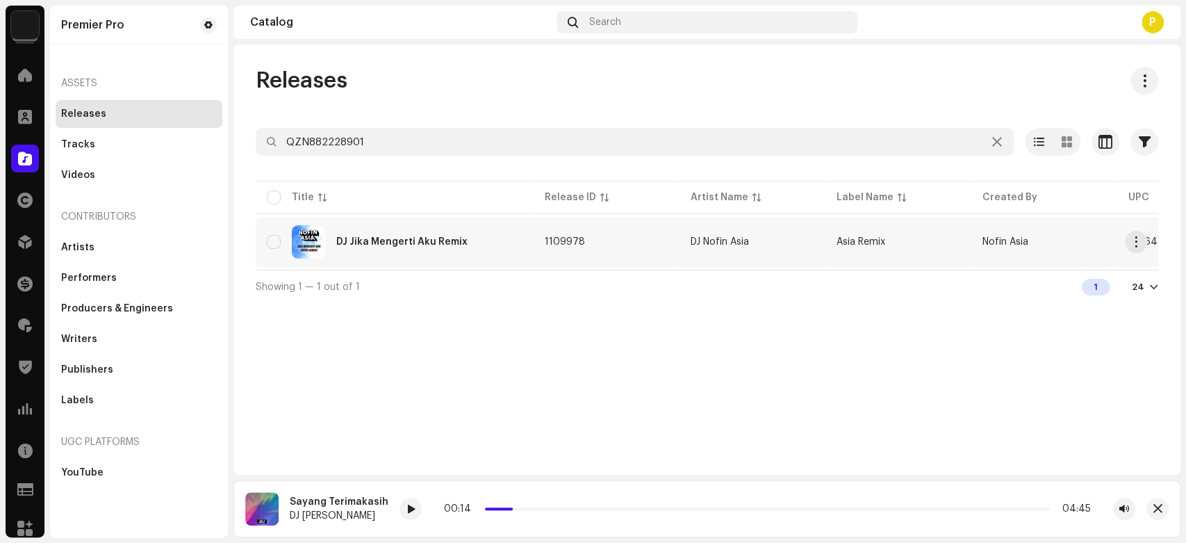
click at [406, 228] on div "DJ Jika Mengerti Aku Remix" at bounding box center [395, 241] width 256 height 33
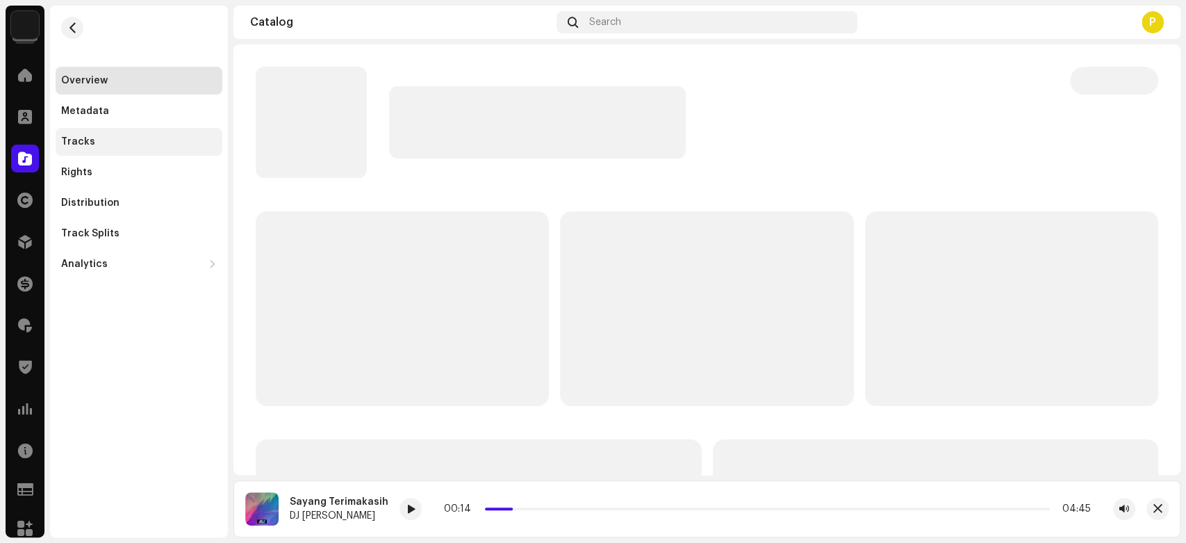
click at [124, 143] on div "Tracks" at bounding box center [139, 141] width 156 height 11
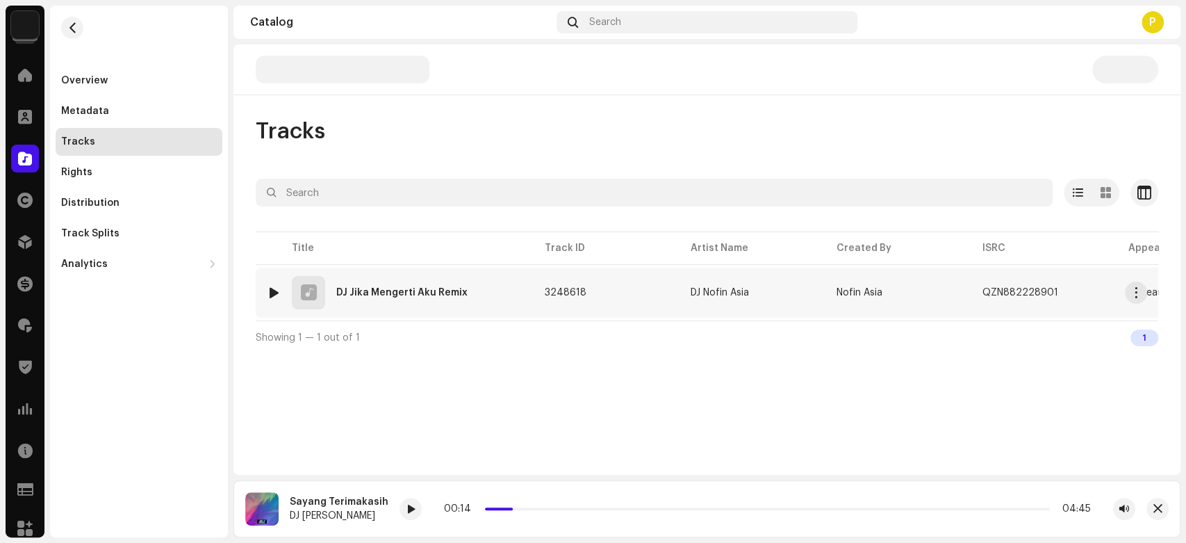
click at [273, 293] on div at bounding box center [274, 292] width 10 height 11
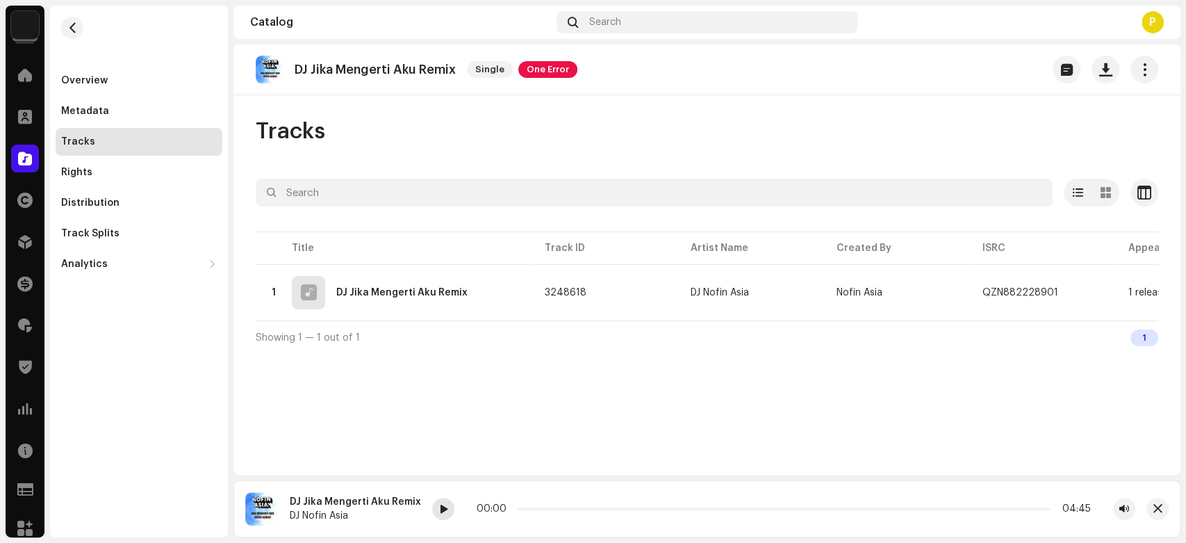
click at [440, 519] on div at bounding box center [443, 509] width 22 height 22
click at [275, 289] on div at bounding box center [274, 292] width 10 height 11
click at [439, 514] on span at bounding box center [443, 509] width 8 height 11
drag, startPoint x: 557, startPoint y: 509, endPoint x: 523, endPoint y: 505, distance: 35.0
click at [523, 505] on div "00:08 06:42" at bounding box center [782, 508] width 617 height 11
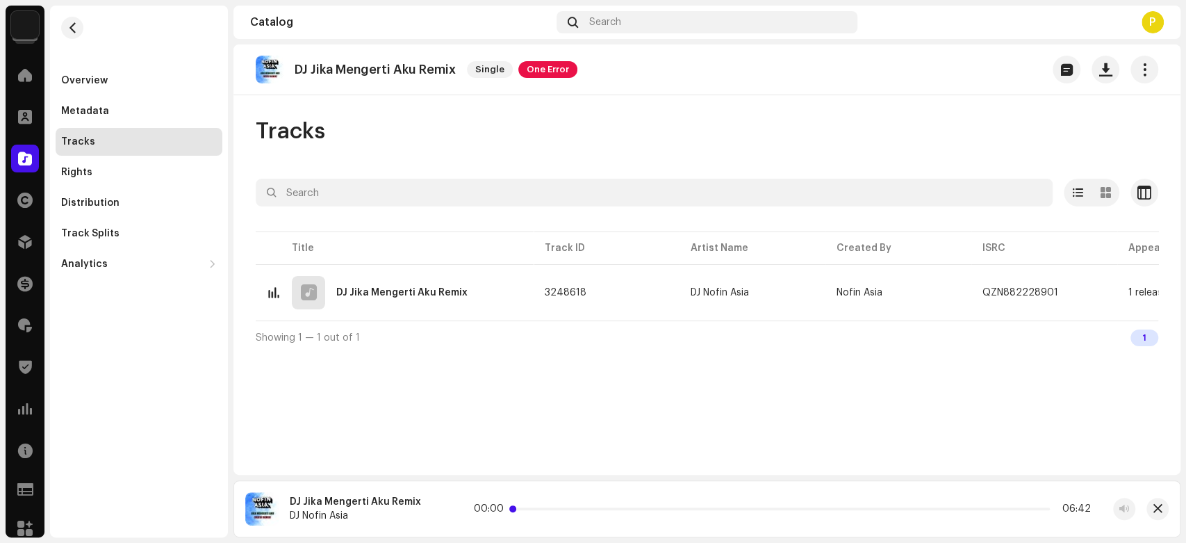
drag, startPoint x: 521, startPoint y: 507, endPoint x: 508, endPoint y: 506, distance: 13.2
click at [509, 506] on span at bounding box center [512, 508] width 7 height 7
click at [439, 507] on span at bounding box center [443, 509] width 8 height 11
click at [448, 508] on div at bounding box center [443, 509] width 22 height 22
click at [1069, 288] on span "button" at bounding box center [1072, 292] width 8 height 11
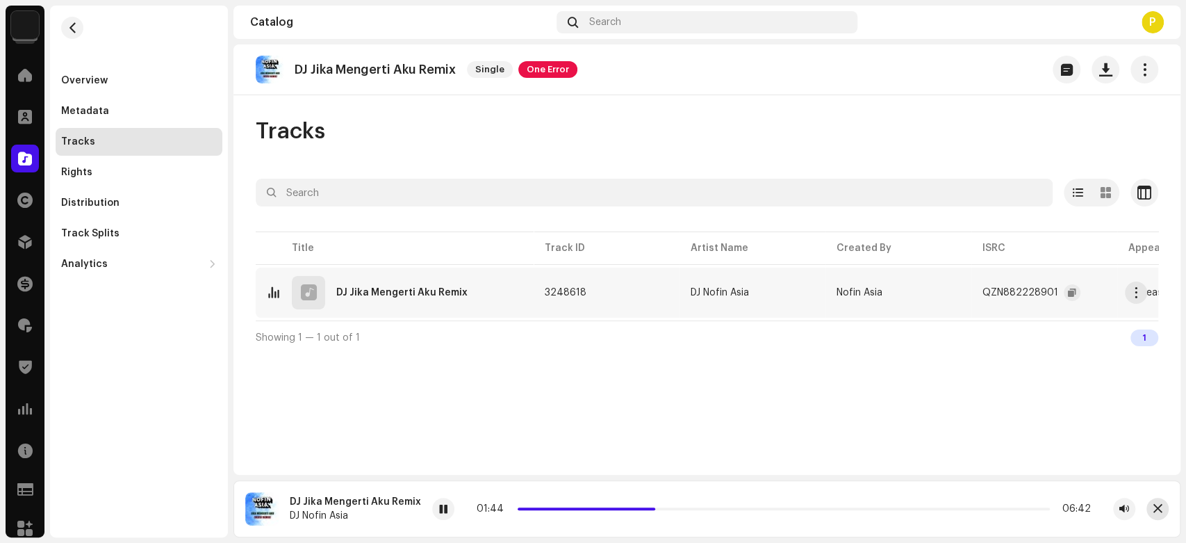
click at [1161, 509] on span "button" at bounding box center [1158, 508] width 9 height 11
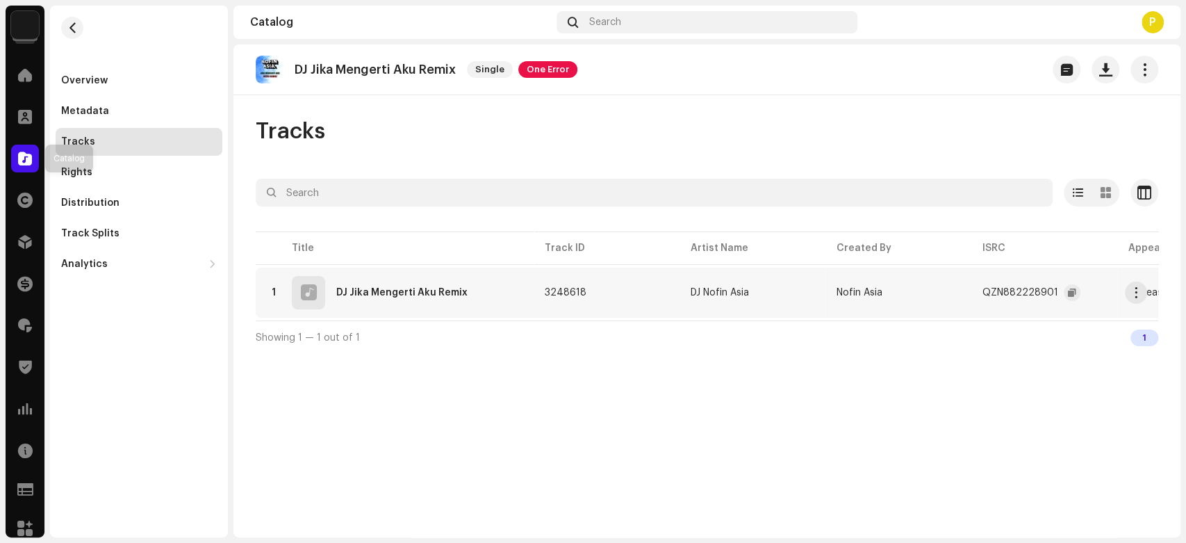
click at [28, 149] on div at bounding box center [25, 159] width 28 height 28
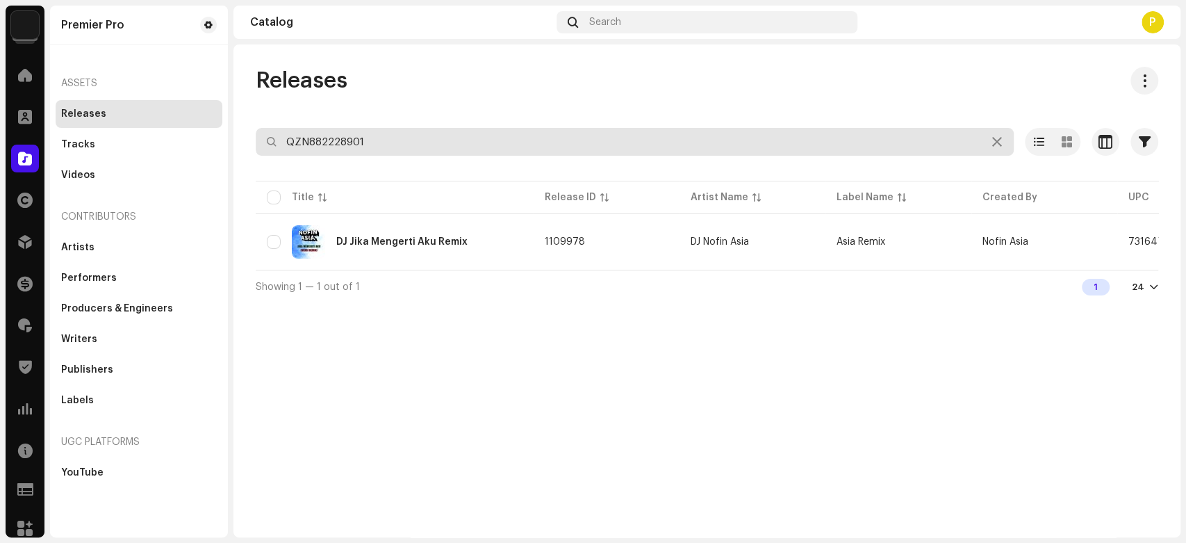
click at [361, 151] on input "QZN882228901" at bounding box center [635, 142] width 758 height 28
paste input "30325"
type input "QZN882230325"
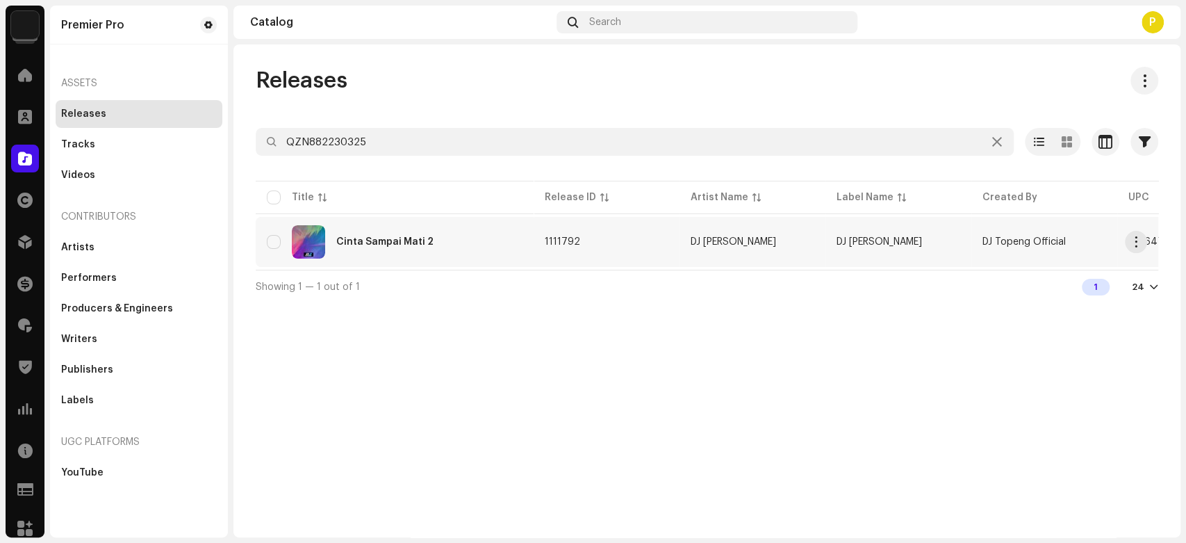
click at [379, 250] on div "Cinta Sampai Mati 2" at bounding box center [395, 241] width 256 height 33
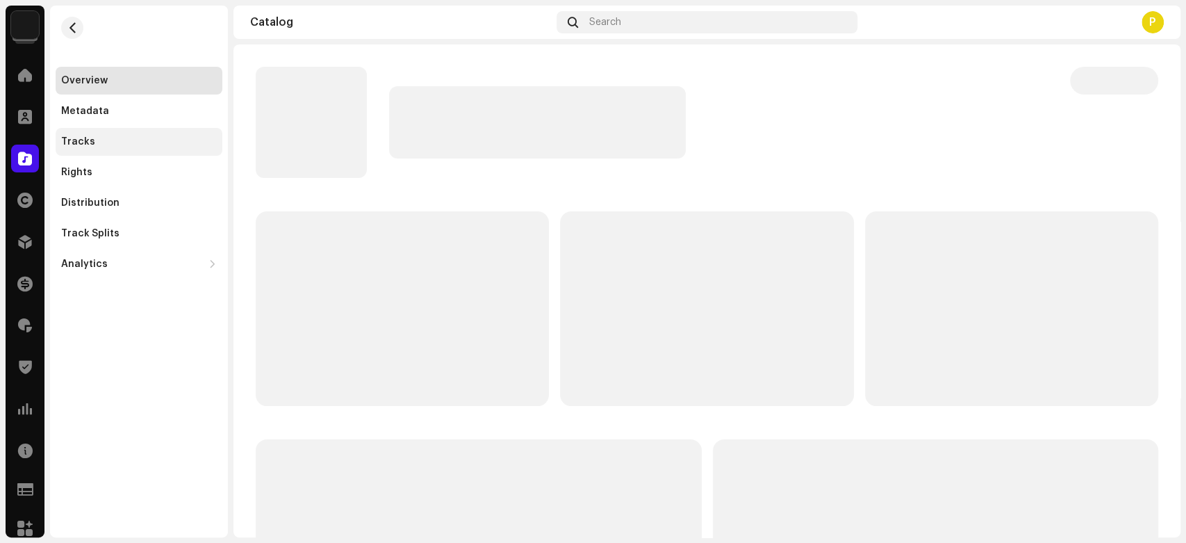
click at [128, 144] on div "Tracks" at bounding box center [139, 141] width 156 height 11
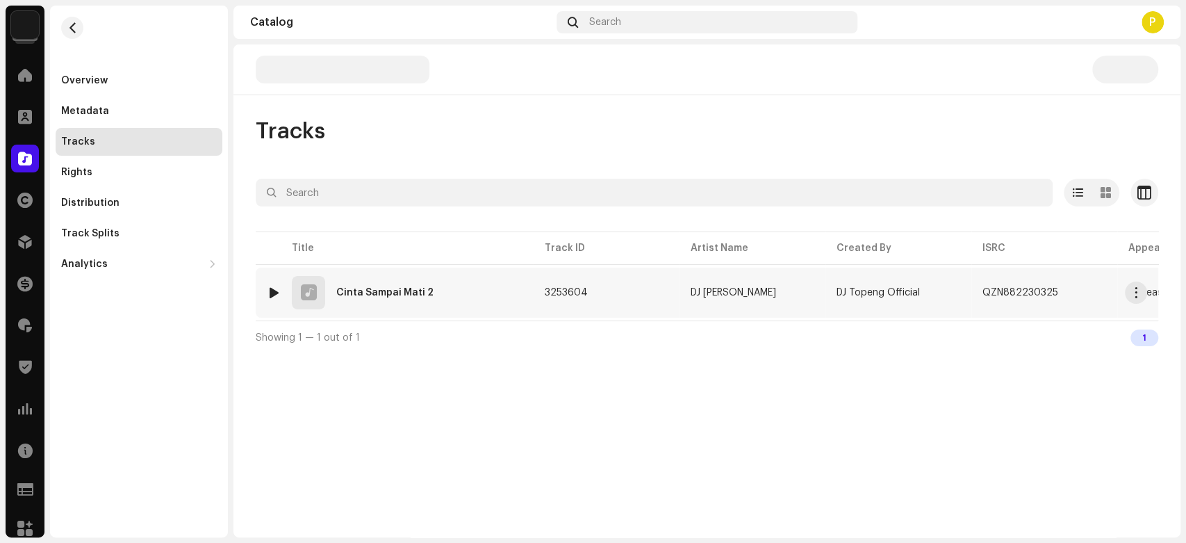
click at [270, 295] on div at bounding box center [274, 292] width 10 height 11
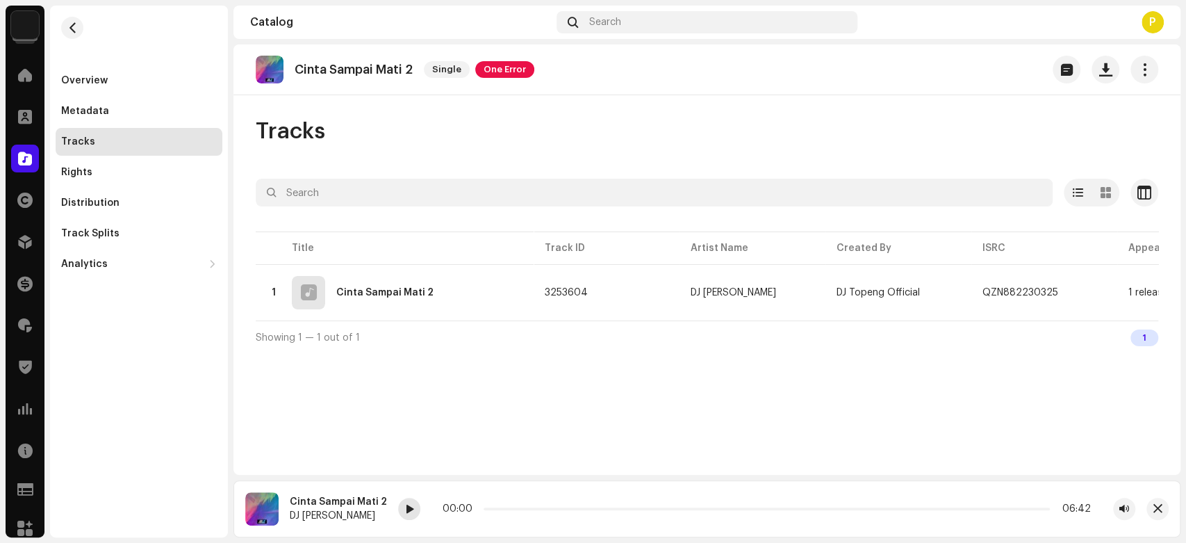
click at [401, 498] on div at bounding box center [409, 509] width 22 height 22
click at [405, 502] on div at bounding box center [409, 509] width 22 height 22
click at [405, 510] on span at bounding box center [409, 509] width 8 height 11
click at [21, 158] on span at bounding box center [25, 158] width 14 height 11
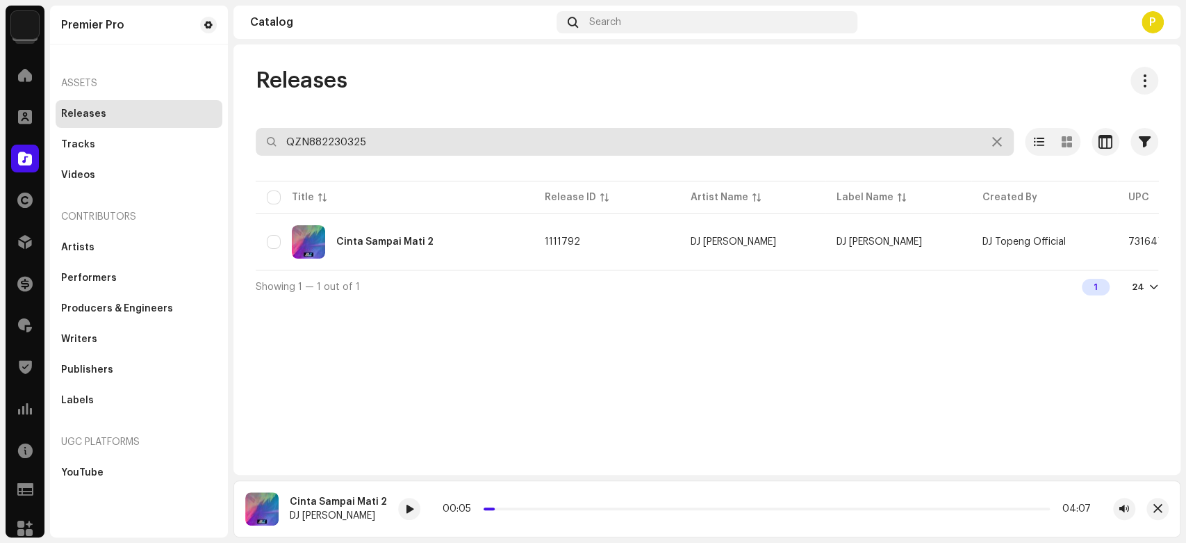
click at [322, 145] on input "QZN882230325" at bounding box center [635, 142] width 758 height 28
paste input "1607"
type input "QZN882231607"
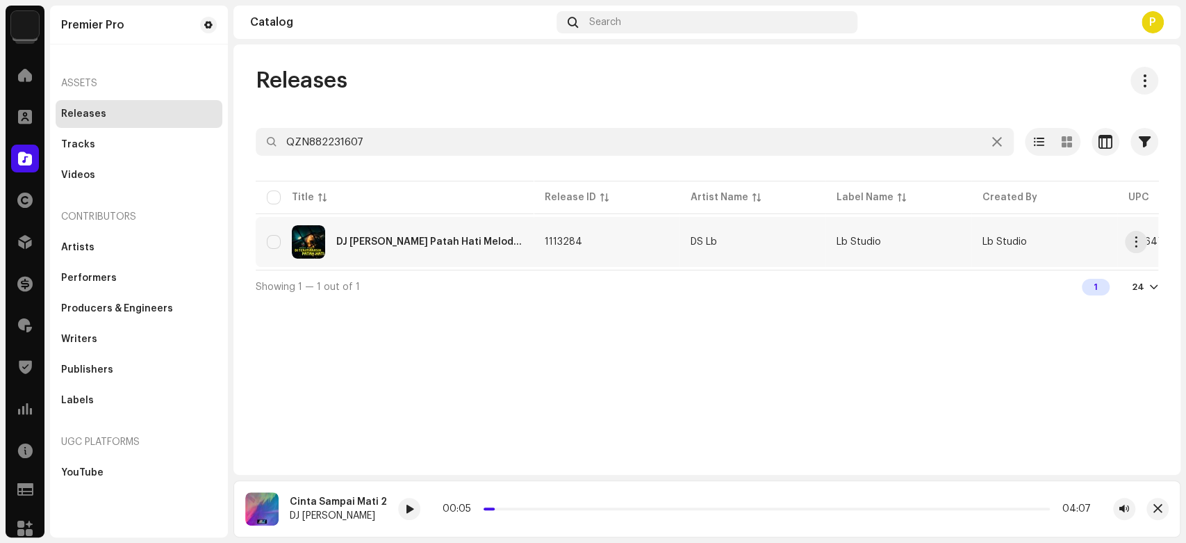
click at [399, 238] on div "DJ Terimakasih Patah Hati Melodi Arabic" at bounding box center [429, 242] width 186 height 10
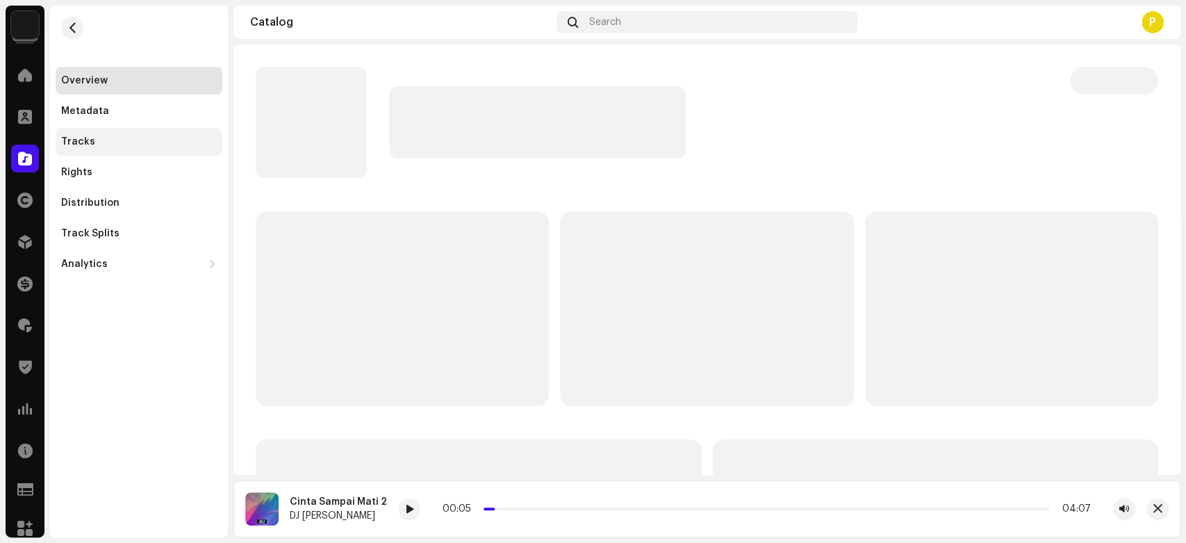
click at [122, 134] on div "Tracks" at bounding box center [139, 142] width 167 height 28
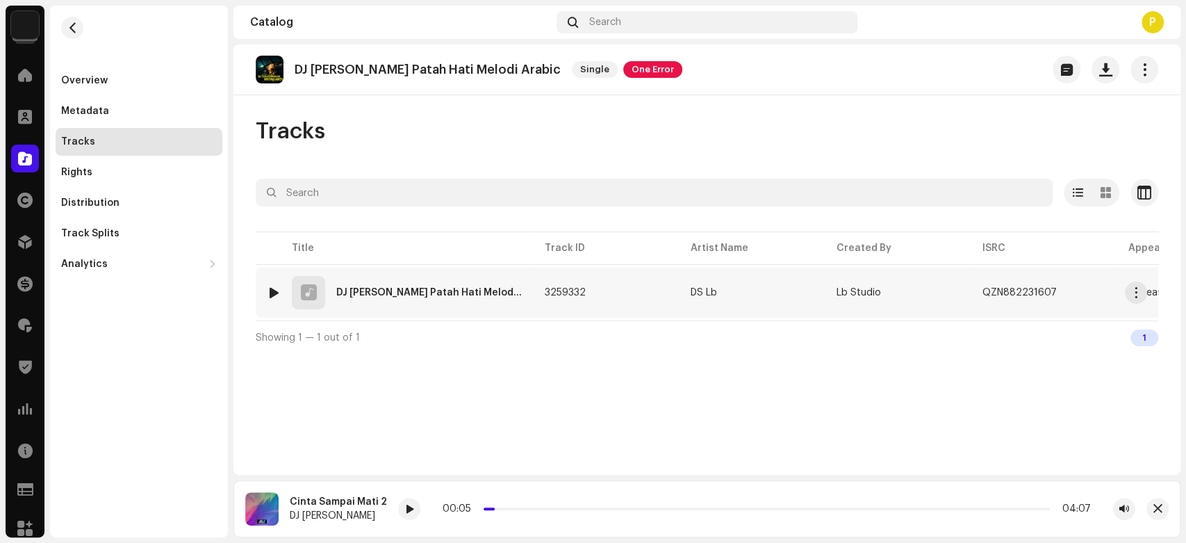
click at [278, 288] on div at bounding box center [274, 292] width 10 height 11
click at [443, 512] on span at bounding box center [445, 509] width 8 height 11
click at [345, 65] on p "DJ Terimakasih Patah Hati Melodi Arabic" at bounding box center [428, 70] width 266 height 15
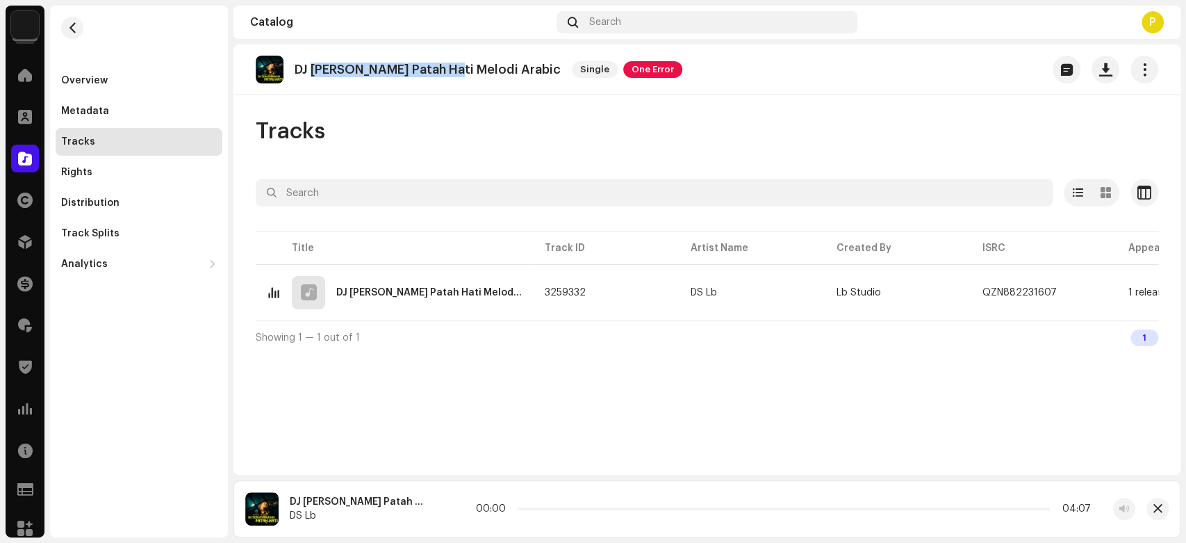
copy p "Terimakasih Patah Hati"
drag, startPoint x: 345, startPoint y: 65, endPoint x: 429, endPoint y: 68, distance: 83.5
click at [429, 68] on p "DJ Terimakasih Patah Hati Melodi Arabic" at bounding box center [428, 70] width 266 height 15
click at [439, 511] on div at bounding box center [445, 509] width 22 height 22
drag, startPoint x: 1162, startPoint y: 514, endPoint x: 1145, endPoint y: 506, distance: 18.6
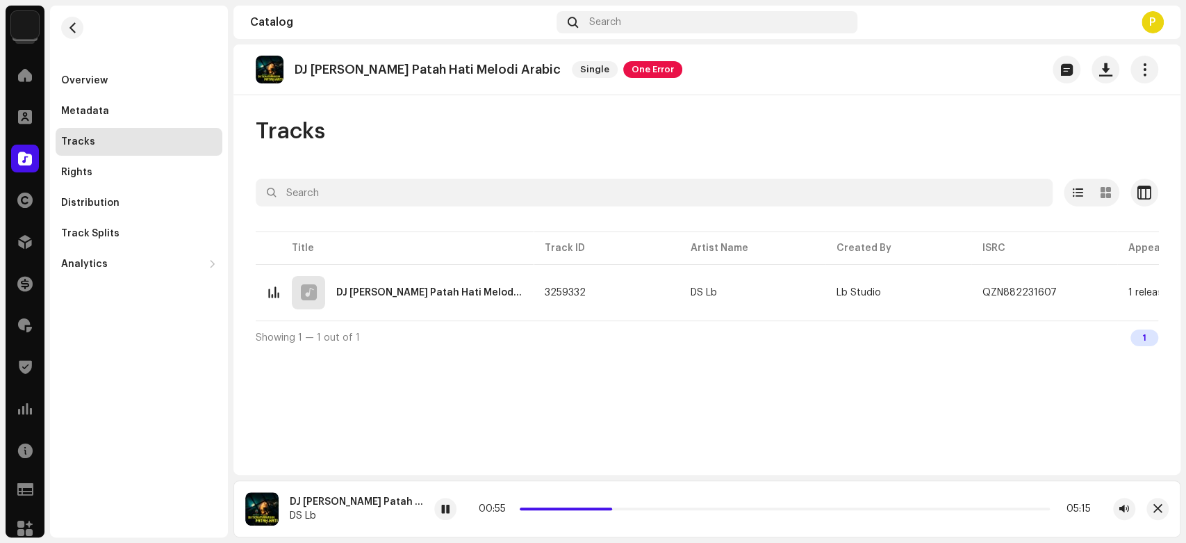
click at [1162, 513] on button "button" at bounding box center [1158, 509] width 22 height 22
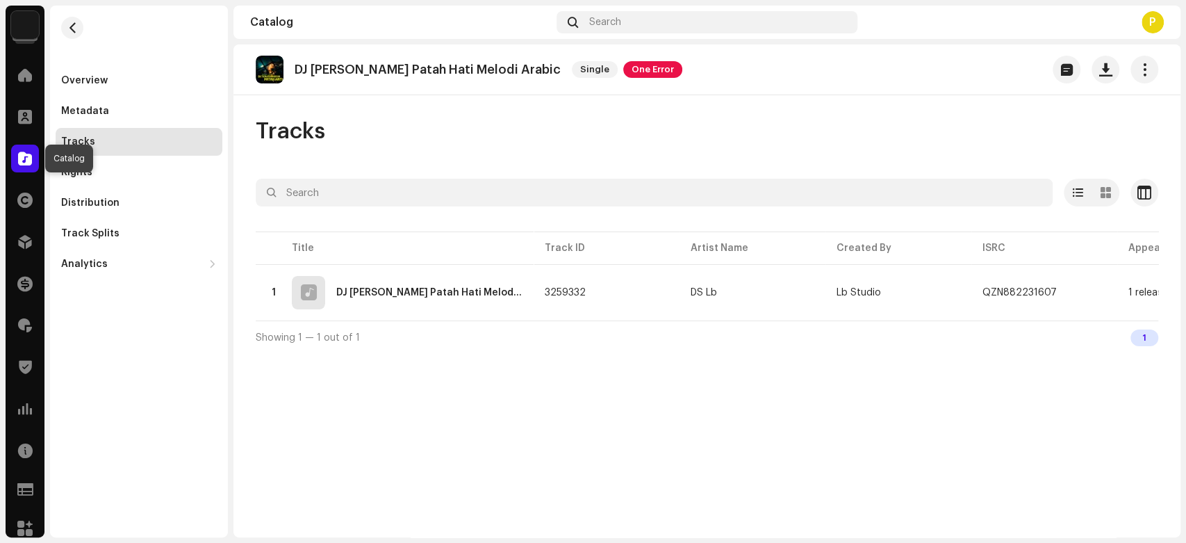
click at [28, 163] on span at bounding box center [25, 158] width 14 height 11
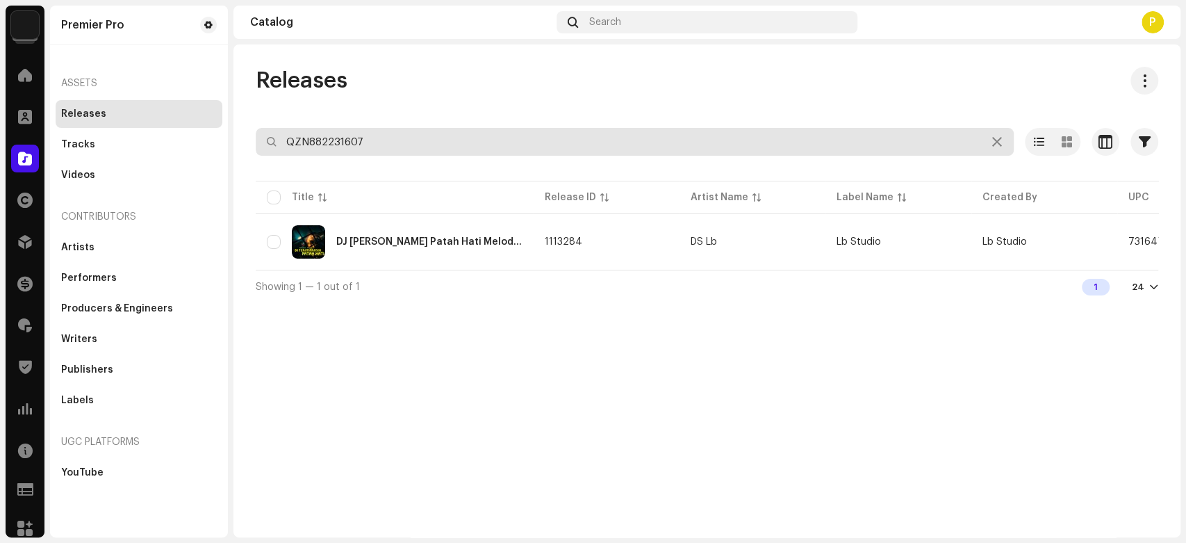
click at [406, 141] on input "QZN882231607" at bounding box center [635, 142] width 758 height 28
paste input "478"
type input "QZN882231478"
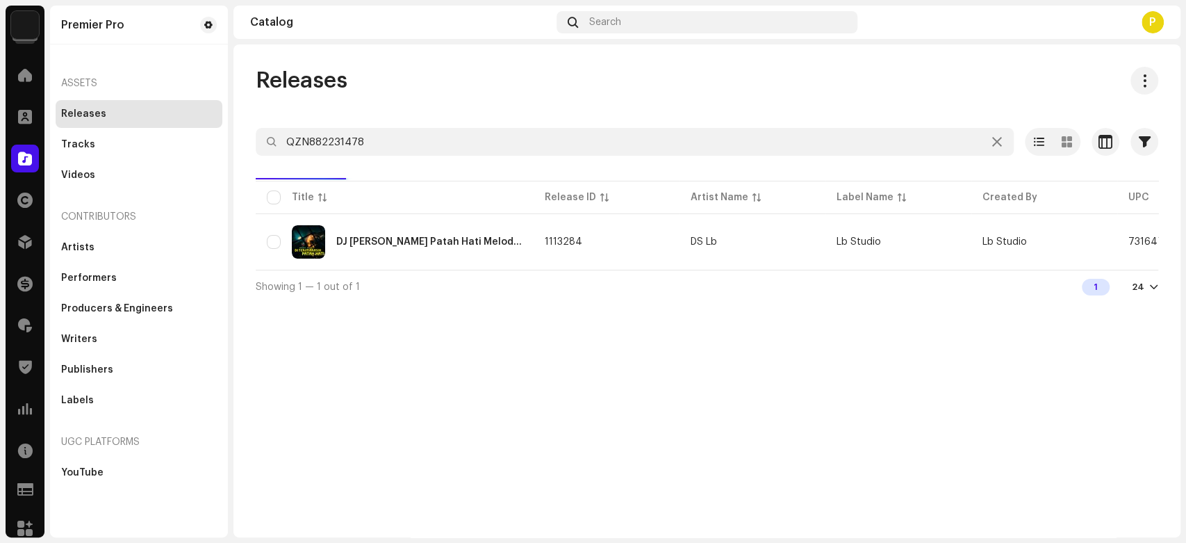
click at [366, 53] on div "Releases QZN882231478 Selected 0 Select all 1 Options Filters Distribution stat…" at bounding box center [707, 290] width 947 height 493
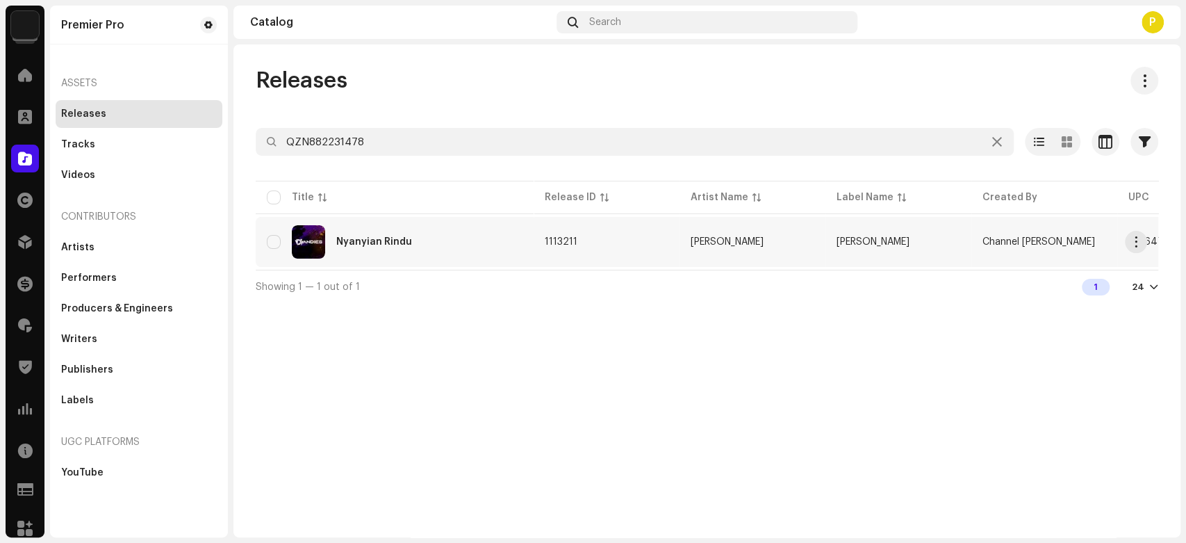
click at [450, 245] on div "Nyanyian Rindu" at bounding box center [395, 241] width 256 height 33
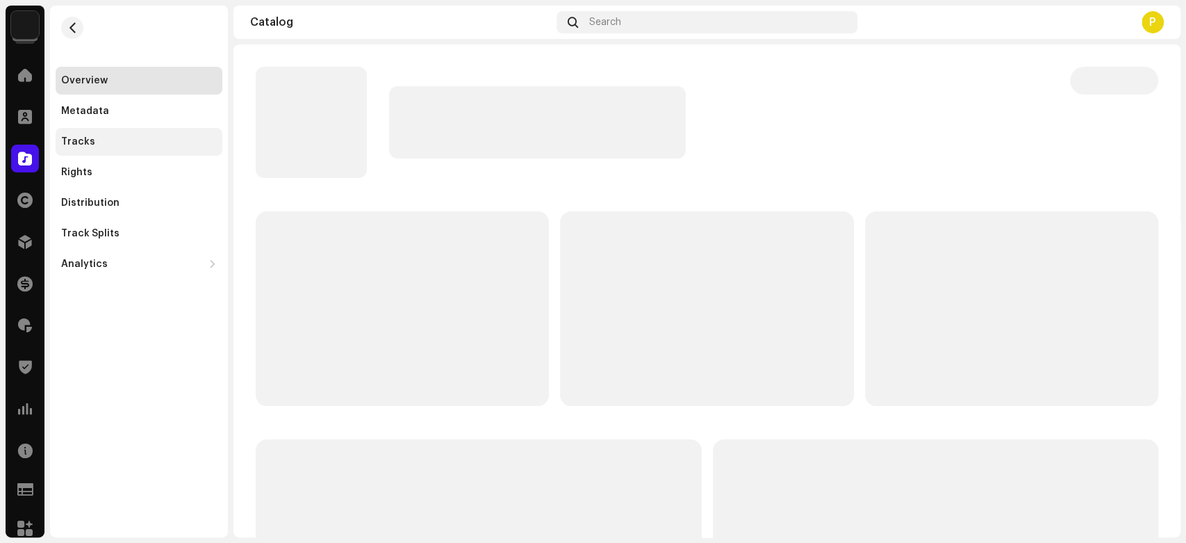
click at [164, 149] on div "Tracks" at bounding box center [139, 142] width 167 height 28
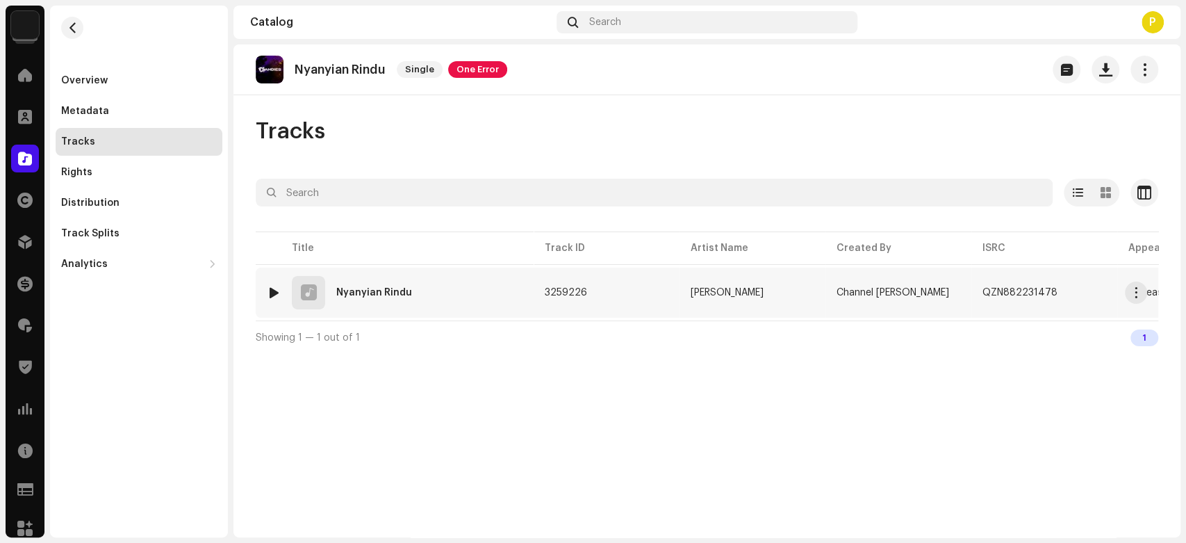
click at [269, 284] on img at bounding box center [274, 293] width 18 height 18
click at [274, 295] on div at bounding box center [274, 292] width 10 height 11
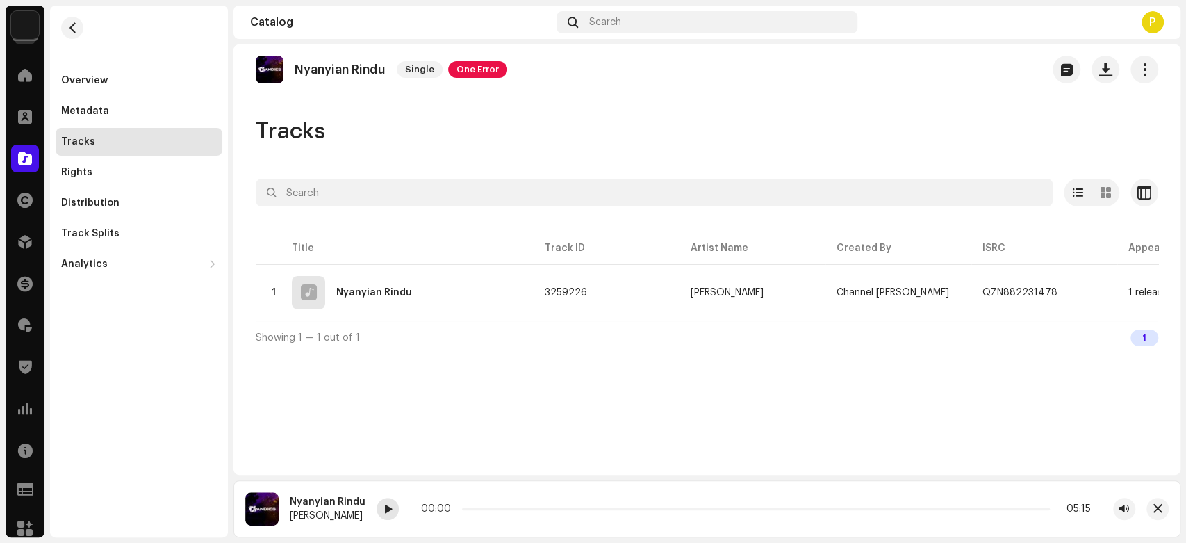
click at [384, 513] on span at bounding box center [388, 509] width 8 height 11
click at [386, 513] on span at bounding box center [388, 509] width 8 height 11
click at [378, 516] on div at bounding box center [388, 509] width 22 height 22
click at [158, 195] on div "Distribution" at bounding box center [139, 203] width 167 height 28
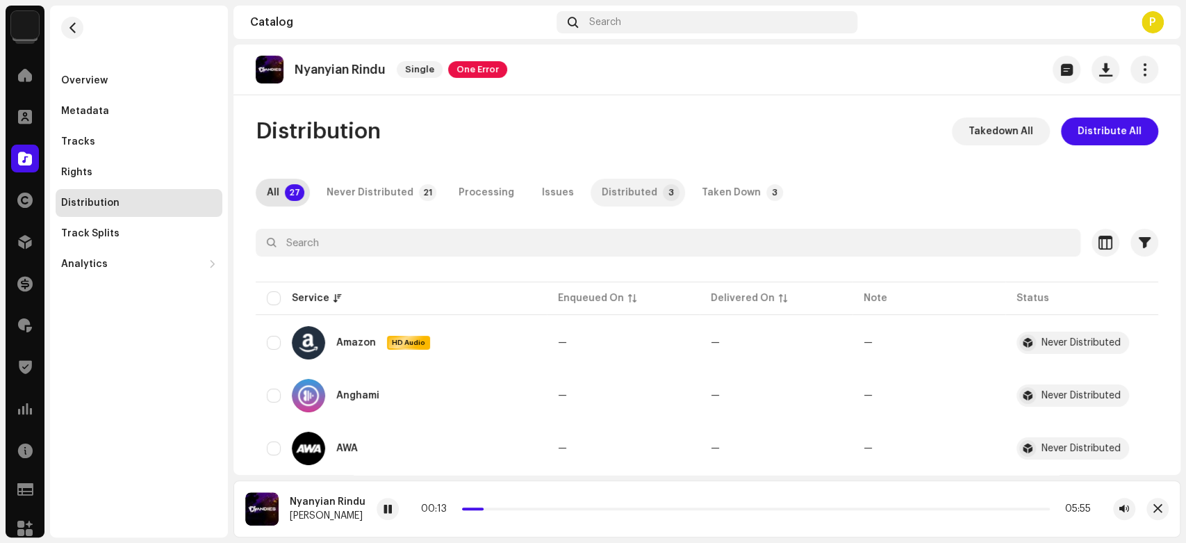
click at [663, 199] on p-badge "3" at bounding box center [671, 192] width 17 height 17
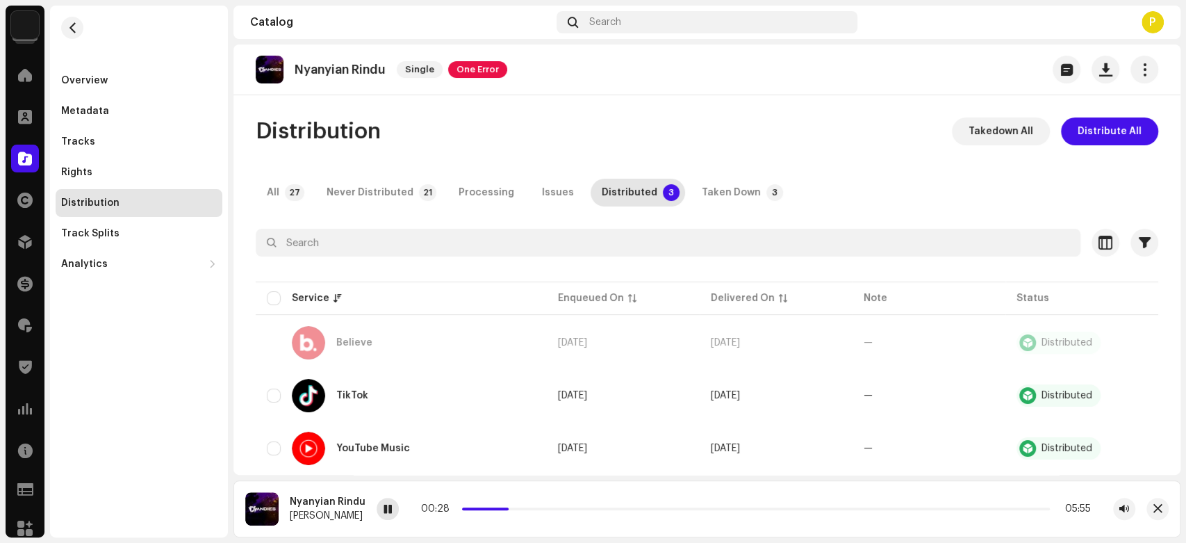
click at [386, 509] on span at bounding box center [388, 509] width 8 height 11
click at [384, 509] on span at bounding box center [388, 509] width 8 height 11
click at [377, 506] on div at bounding box center [388, 509] width 22 height 22
click at [32, 160] on div at bounding box center [25, 159] width 28 height 28
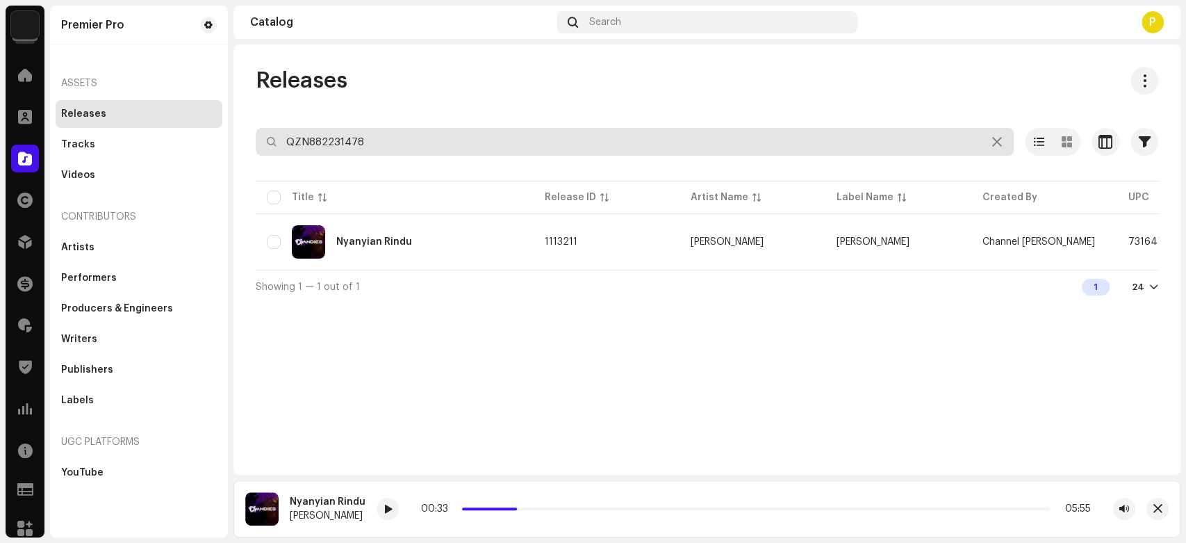
click at [443, 141] on input "QZN882231478" at bounding box center [635, 142] width 758 height 28
paste input "841"
type input "QZN882231841"
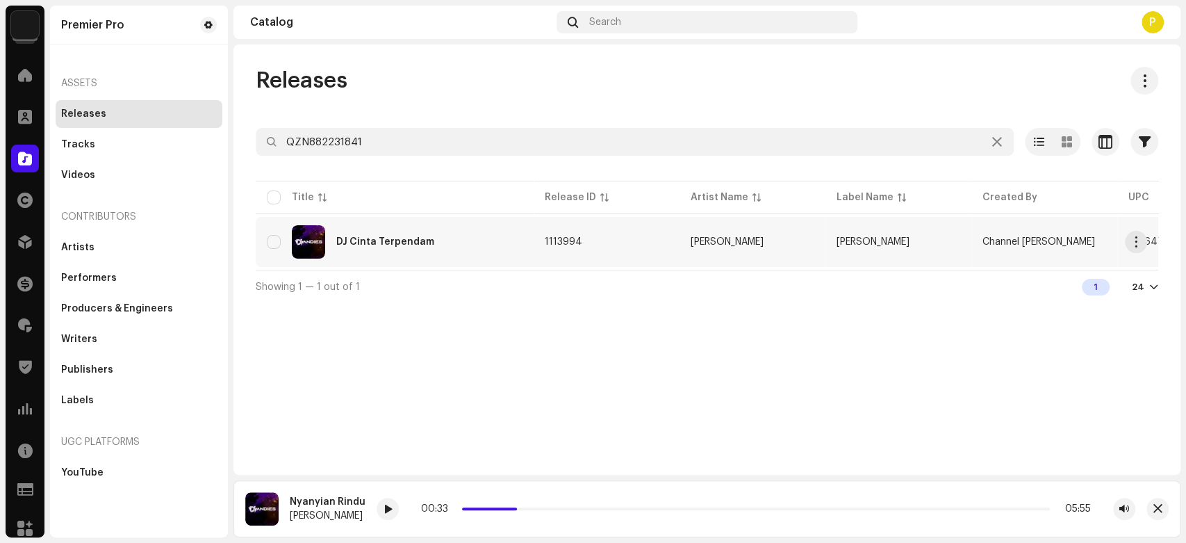
click at [453, 231] on div "DJ Cinta Terpendam" at bounding box center [395, 241] width 256 height 33
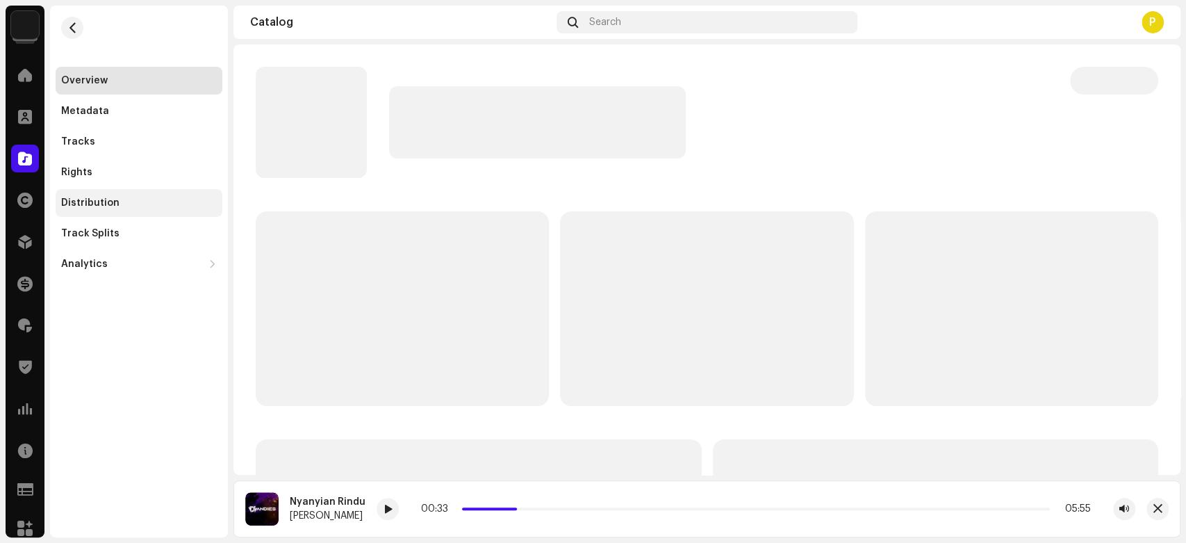
click at [120, 191] on div "Distribution" at bounding box center [139, 203] width 167 height 28
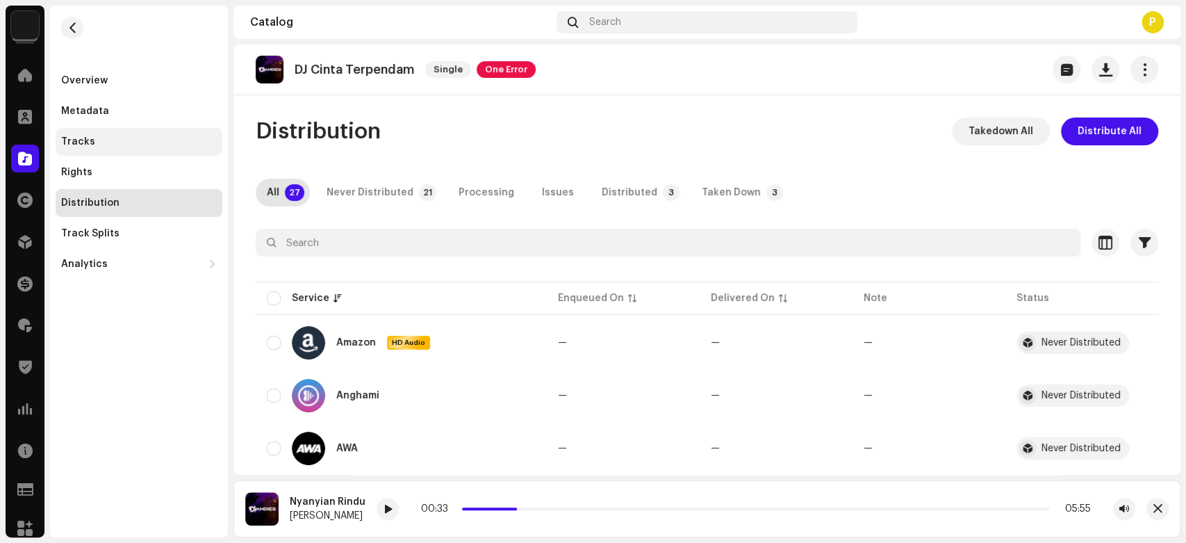
click at [106, 138] on div "Tracks" at bounding box center [139, 141] width 156 height 11
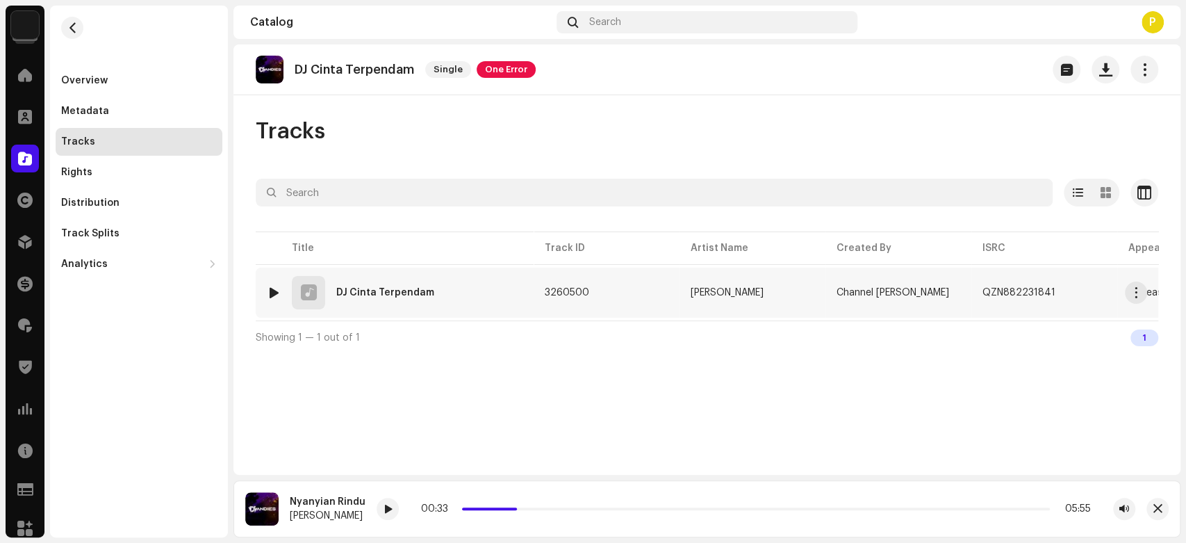
click at [270, 288] on div at bounding box center [274, 292] width 10 height 11
click at [402, 516] on div at bounding box center [410, 509] width 22 height 22
click at [411, 512] on div at bounding box center [410, 509] width 22 height 22
drag, startPoint x: 482, startPoint y: 507, endPoint x: 560, endPoint y: 509, distance: 77.2
click at [563, 509] on span at bounding box center [566, 508] width 7 height 7
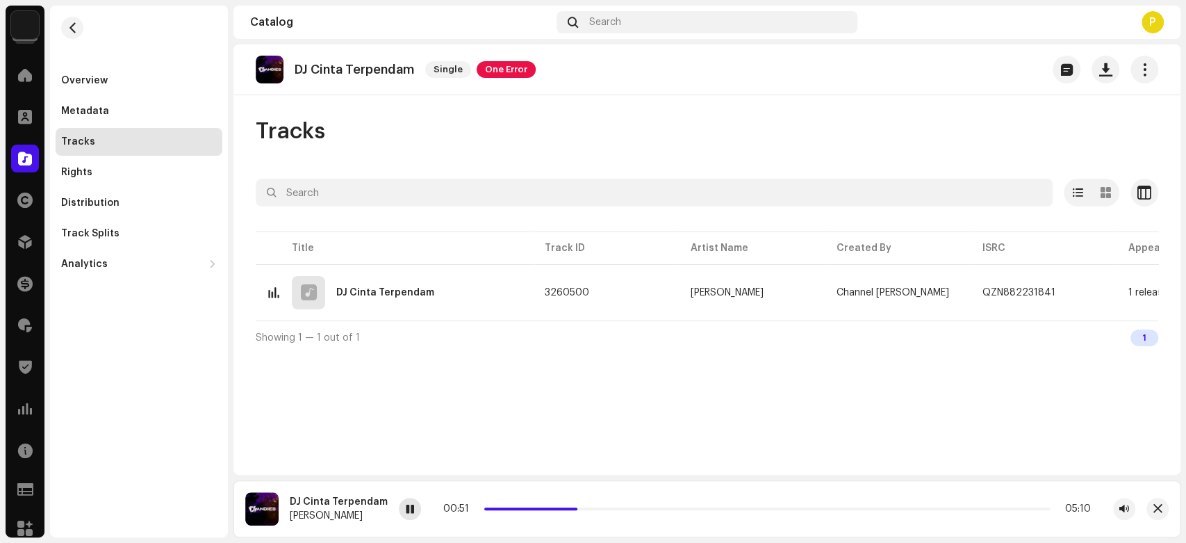
click at [406, 519] on div at bounding box center [410, 509] width 22 height 22
click at [20, 151] on div at bounding box center [25, 159] width 28 height 28
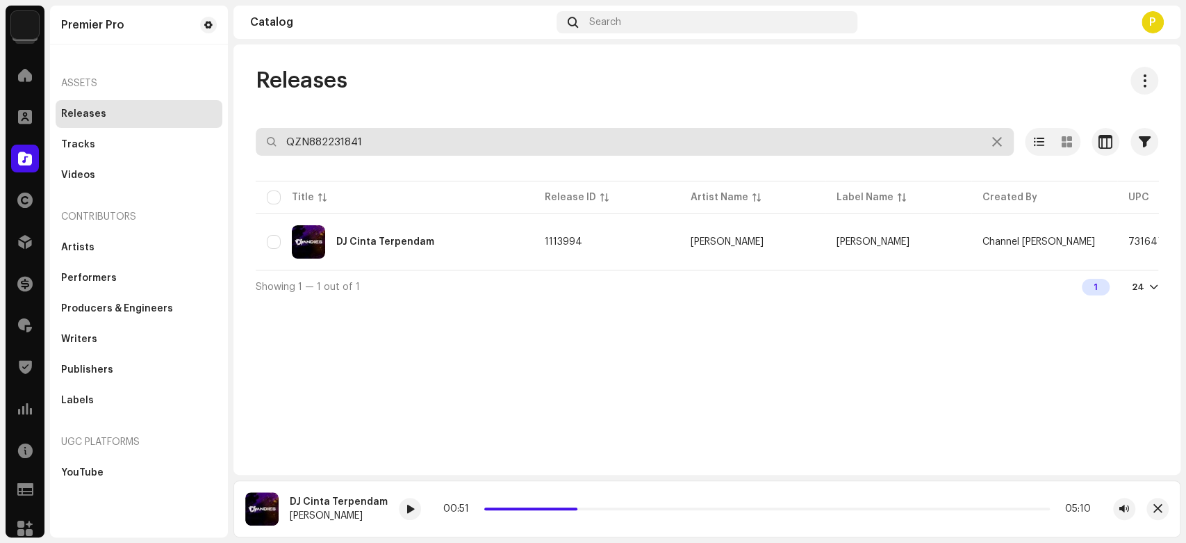
click at [369, 145] on input "QZN882231841" at bounding box center [635, 142] width 758 height 28
paste input "2439"
type input "QZN882232439"
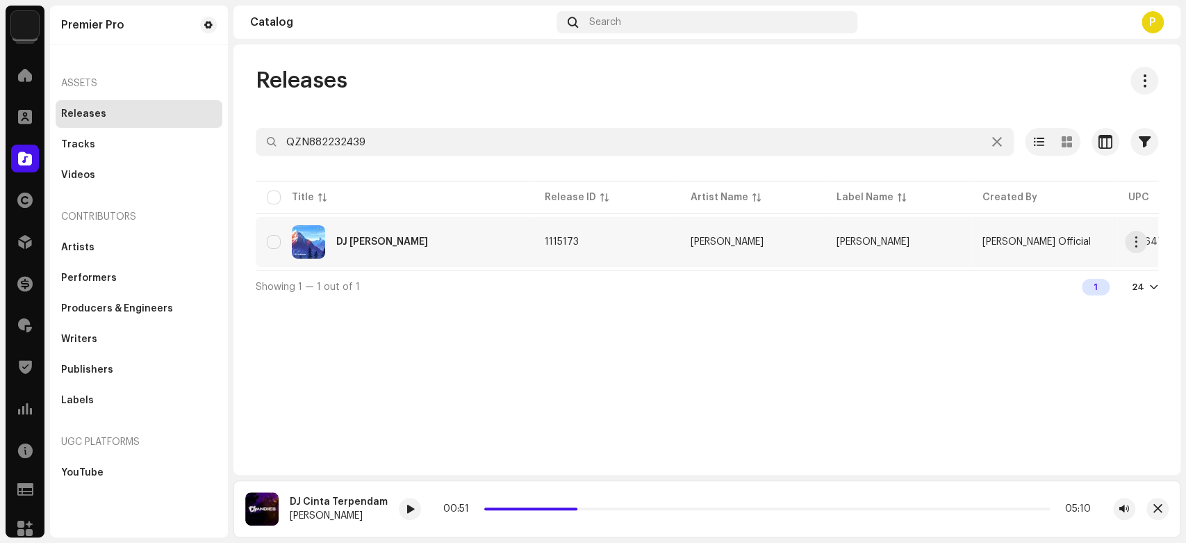
click at [373, 240] on div "DJ Tangkis Dang" at bounding box center [382, 242] width 92 height 10
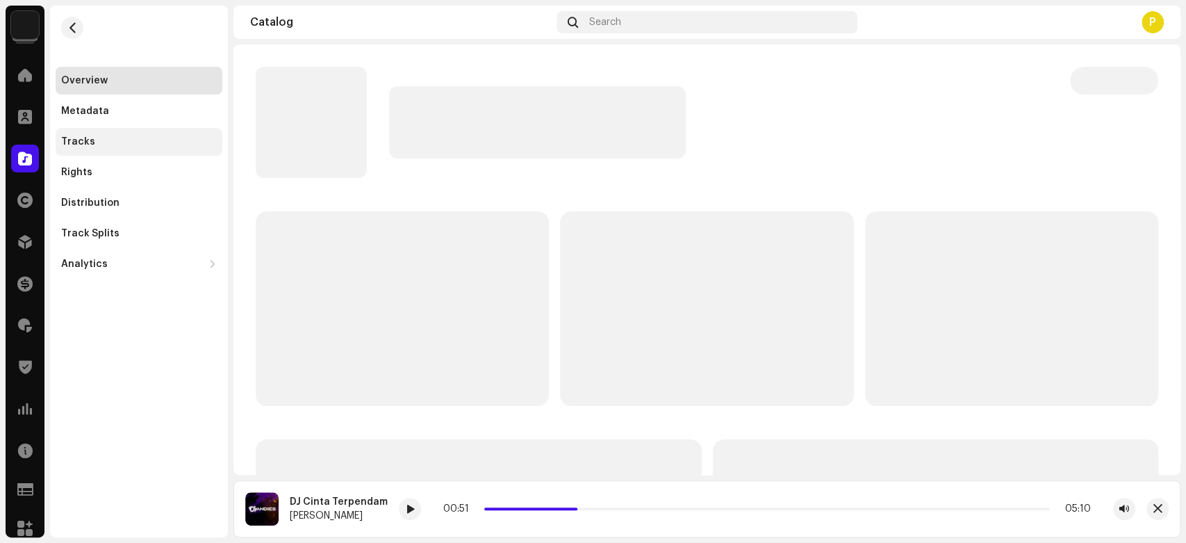
click at [117, 134] on div "Tracks" at bounding box center [139, 142] width 167 height 28
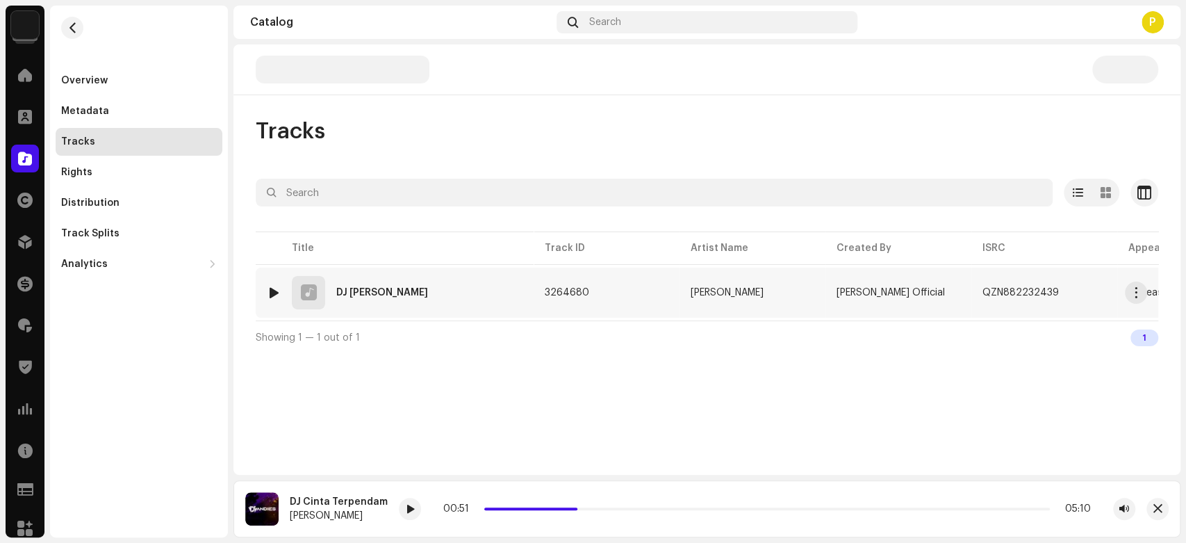
click at [275, 288] on div at bounding box center [274, 292] width 10 height 11
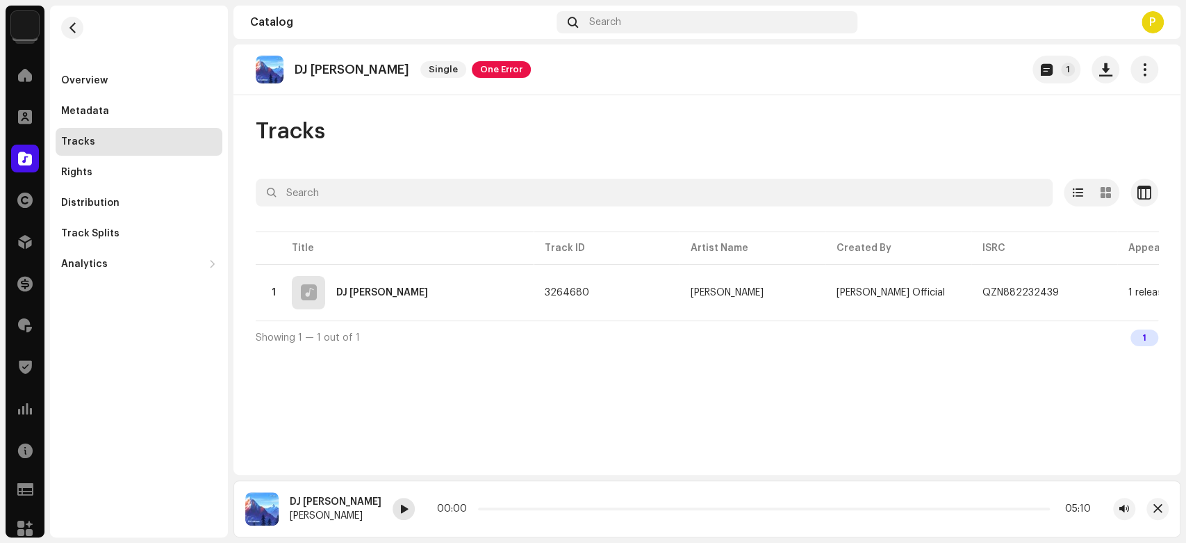
click at [393, 505] on div at bounding box center [404, 509] width 22 height 22
click at [400, 509] on span at bounding box center [404, 509] width 8 height 11
click at [400, 510] on span at bounding box center [404, 509] width 8 height 11
click at [22, 161] on span at bounding box center [25, 158] width 14 height 11
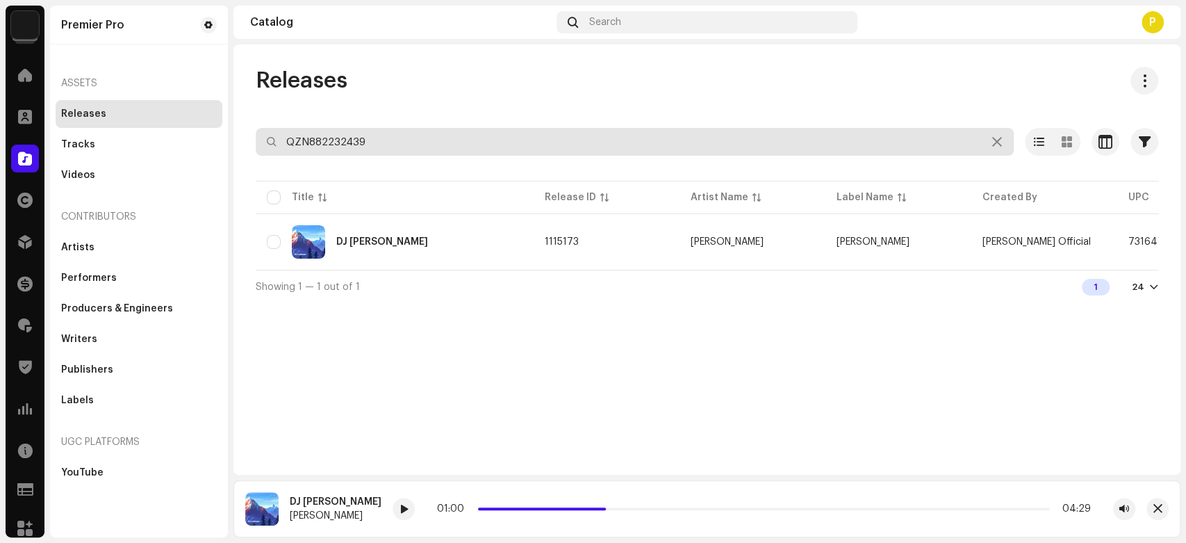
click at [371, 137] on input "QZN882232439" at bounding box center [635, 142] width 758 height 28
paste input "956"
click at [498, 144] on input "QZN882232956" at bounding box center [635, 142] width 758 height 28
paste input "64"
type input "QZN882232964"
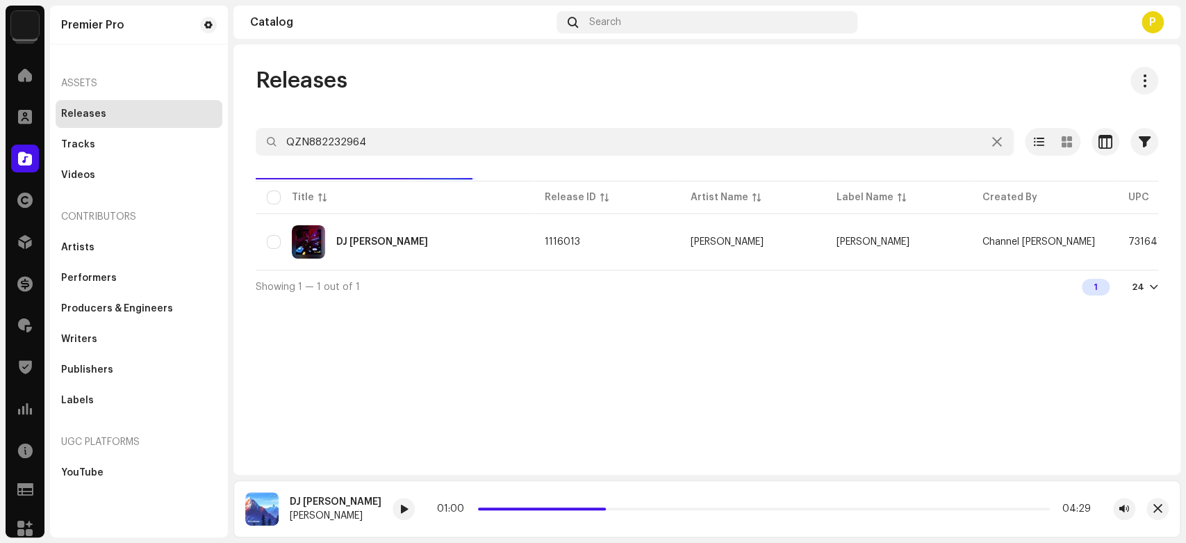
click at [541, 104] on div "Releases QZN882232964 Selected 0 Select all 1 Options Filters Distribution stat…" at bounding box center [707, 185] width 947 height 236
click at [1159, 512] on span "button" at bounding box center [1158, 508] width 9 height 11
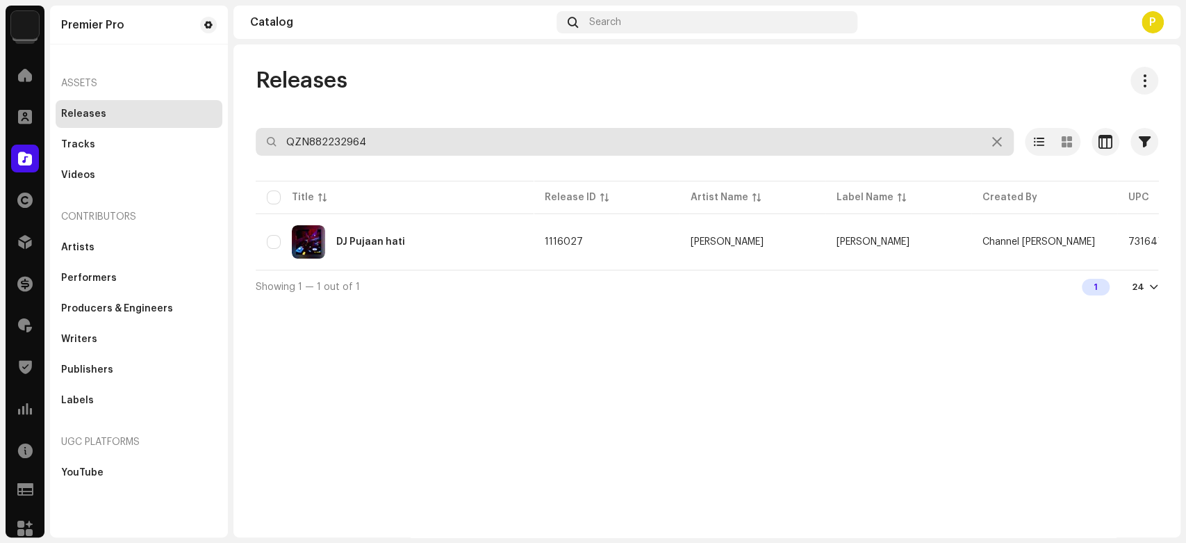
click at [404, 131] on input "QZN882232964" at bounding box center [635, 142] width 758 height 28
paste input "3806"
type input "QZN882233806"
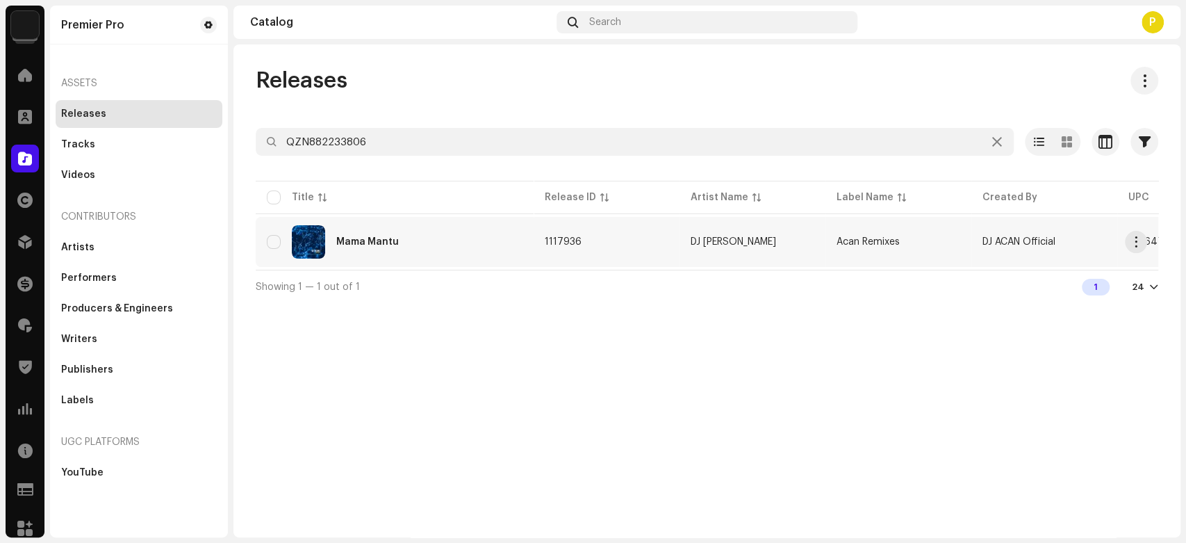
click at [387, 244] on div "Mama Mantu" at bounding box center [367, 242] width 63 height 10
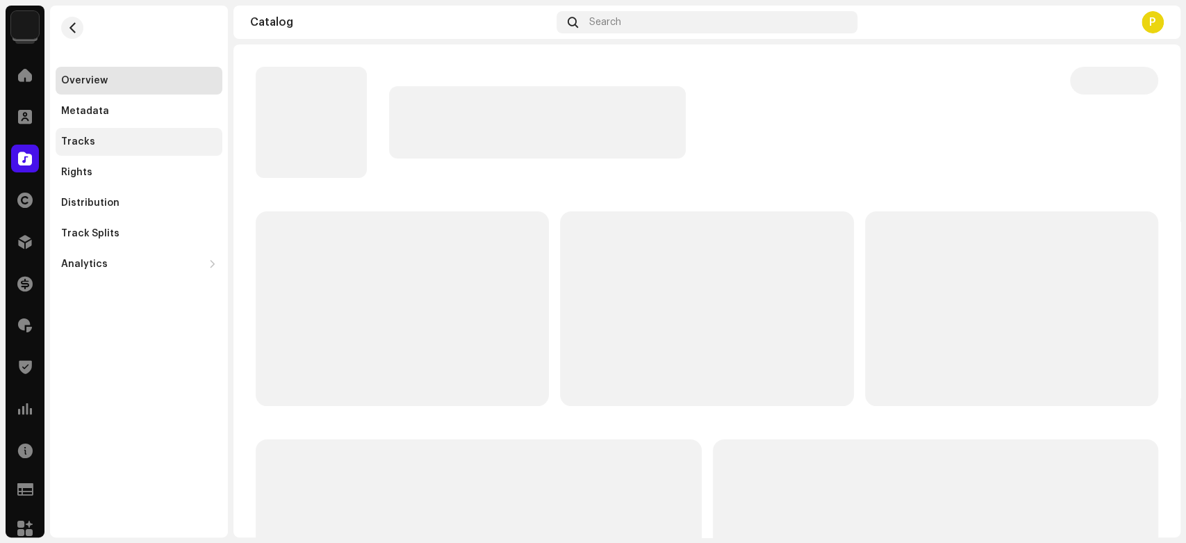
click at [120, 147] on div "Tracks" at bounding box center [139, 141] width 156 height 11
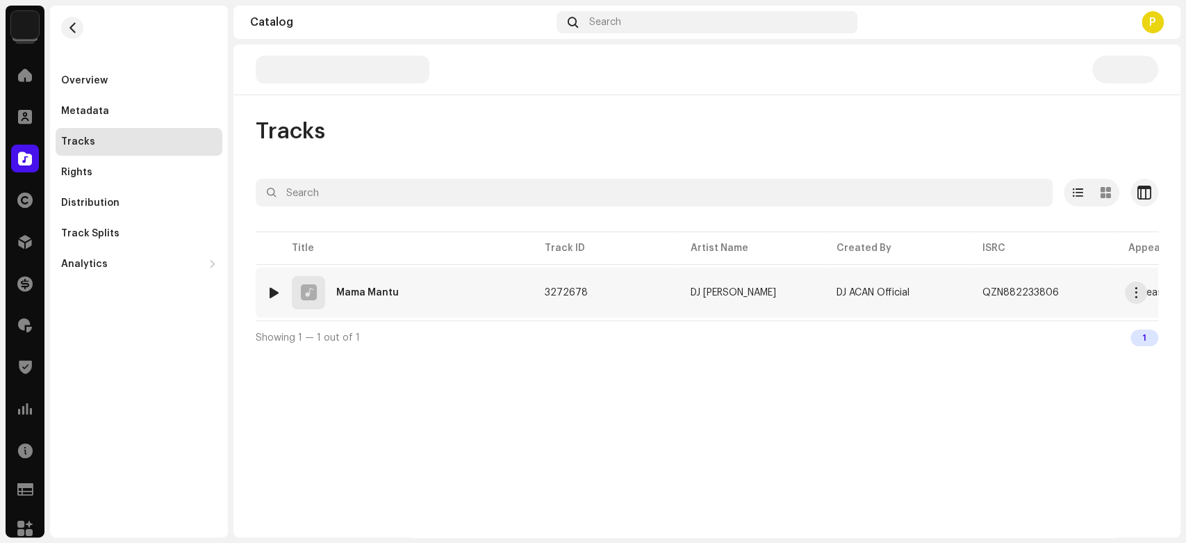
click at [271, 292] on div at bounding box center [274, 292] width 10 height 11
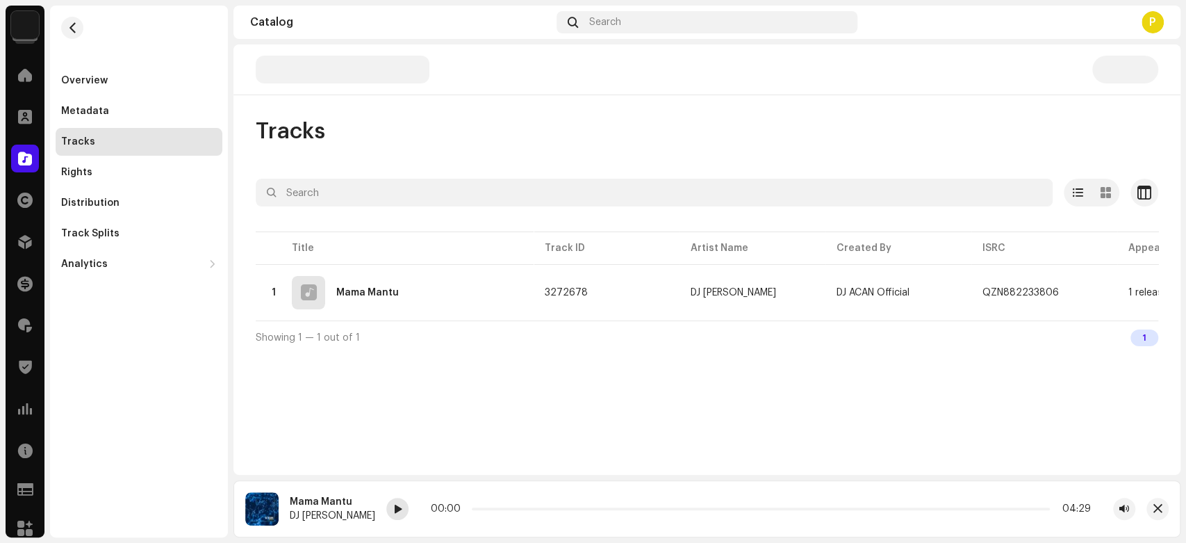
click at [393, 507] on span at bounding box center [397, 509] width 8 height 11
click at [393, 513] on span at bounding box center [397, 509] width 8 height 11
click at [393, 507] on span at bounding box center [397, 509] width 8 height 11
click at [318, 68] on p "Mama Mantu" at bounding box center [333, 70] width 76 height 15
drag, startPoint x: 318, startPoint y: 68, endPoint x: 352, endPoint y: 75, distance: 34.8
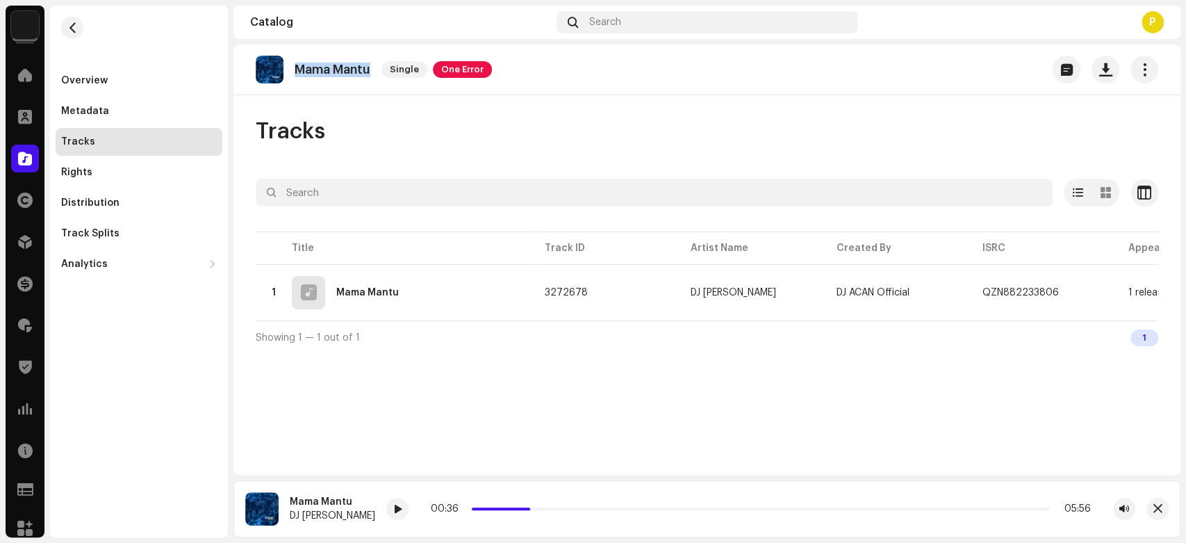
click at [352, 75] on p "Mama Mantu" at bounding box center [333, 70] width 76 height 15
copy p "Mama Mantu"
click at [26, 156] on span at bounding box center [25, 158] width 14 height 11
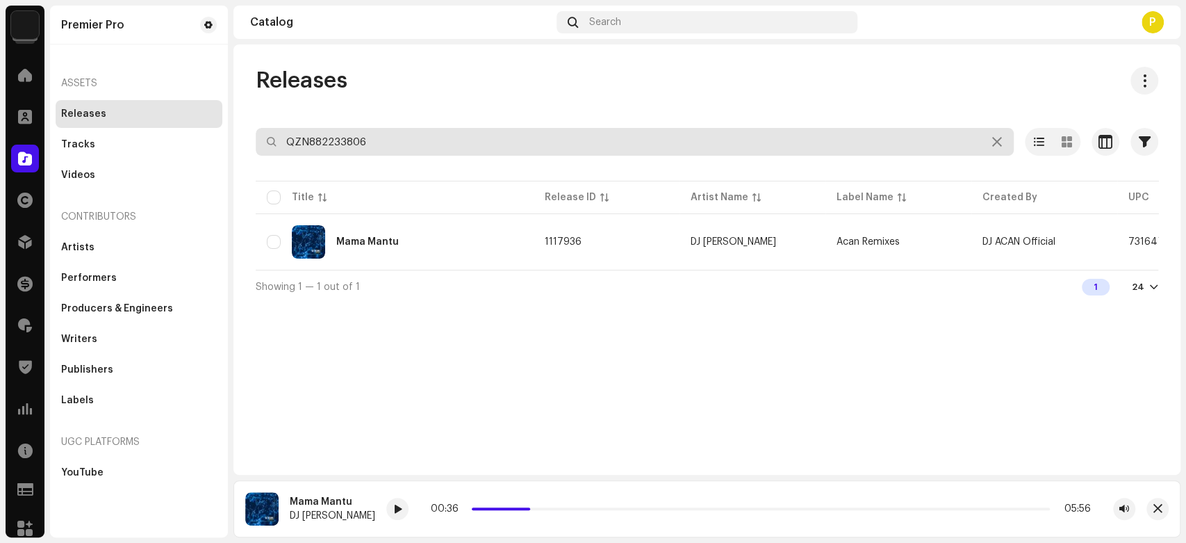
click at [445, 145] on input "QZN882233806" at bounding box center [635, 142] width 758 height 28
paste input "570"
type input "QZN882233570"
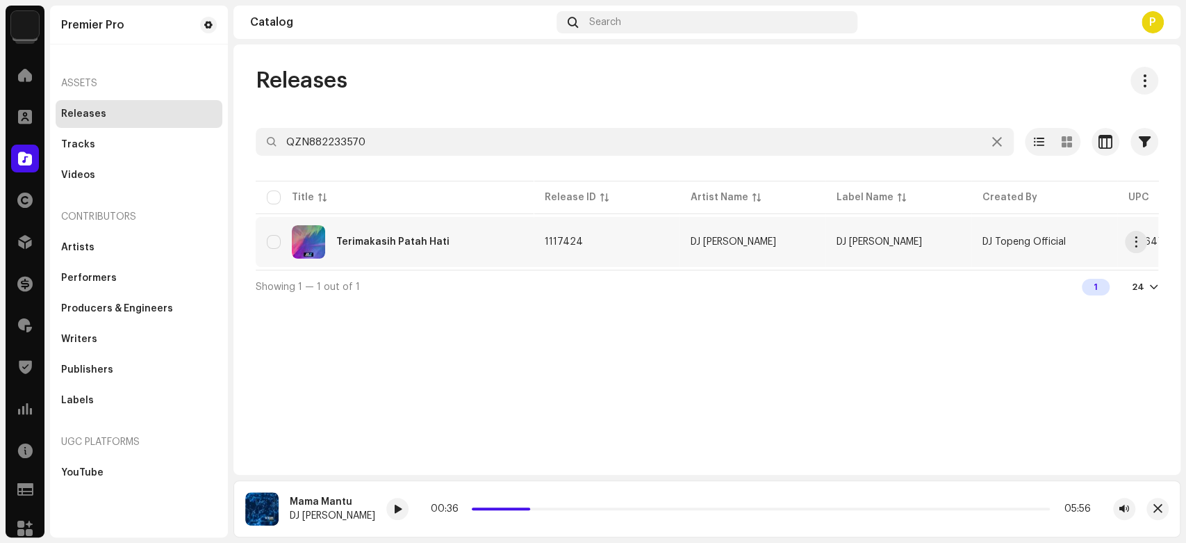
click at [361, 228] on div "Terimakasih Patah Hati" at bounding box center [395, 241] width 256 height 33
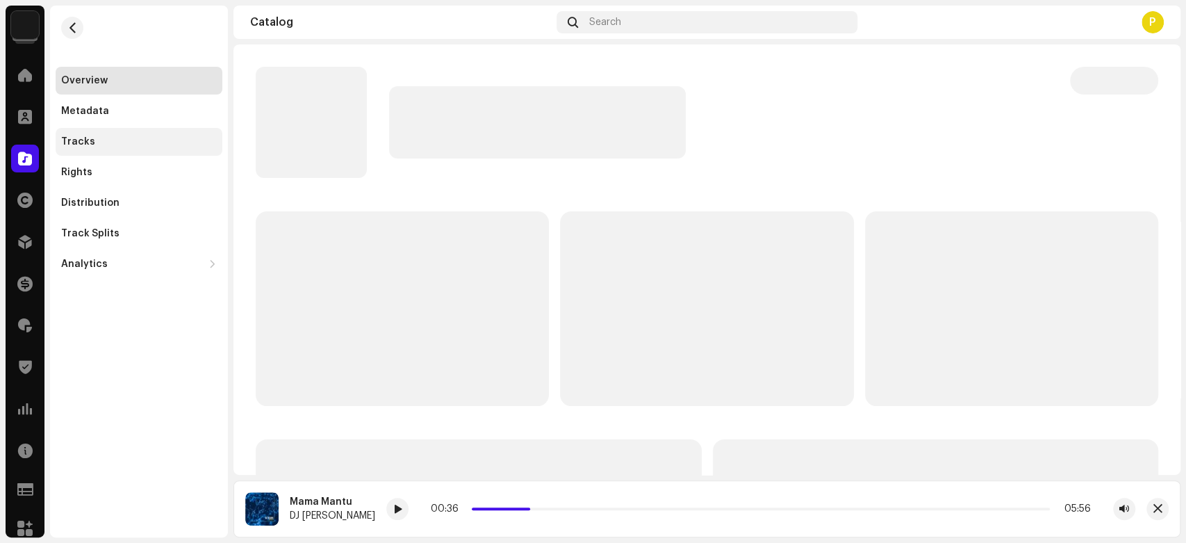
click at [180, 132] on div "Tracks" at bounding box center [139, 142] width 167 height 28
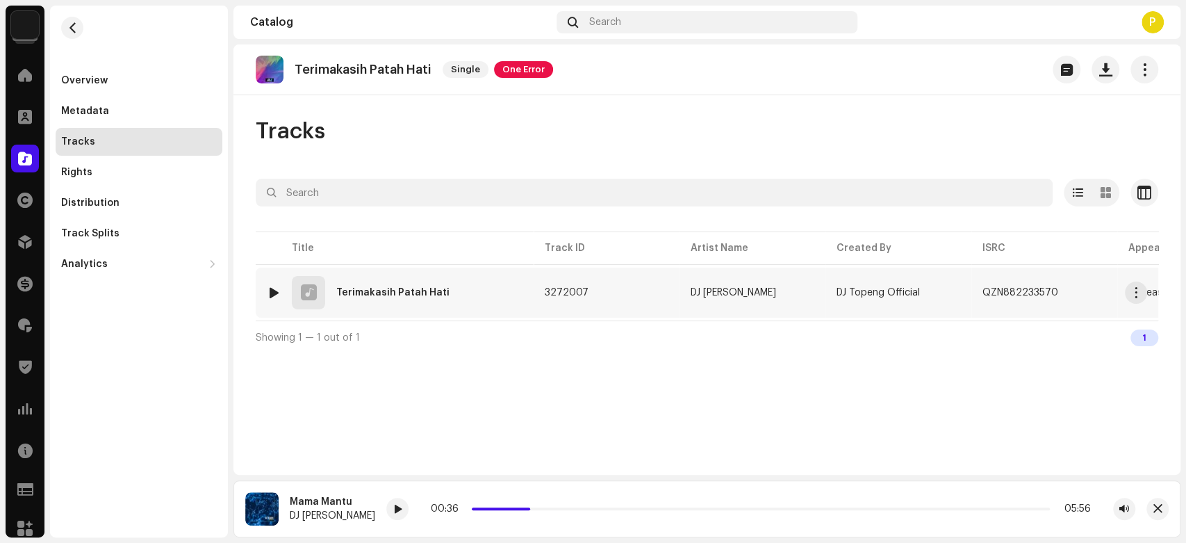
click at [270, 290] on div at bounding box center [274, 292] width 10 height 11
click at [414, 511] on div at bounding box center [425, 509] width 22 height 22
click at [414, 505] on div at bounding box center [425, 509] width 22 height 22
drag, startPoint x: 498, startPoint y: 507, endPoint x: 565, endPoint y: 509, distance: 66.7
click at [565, 509] on p-slider at bounding box center [773, 508] width 553 height 3
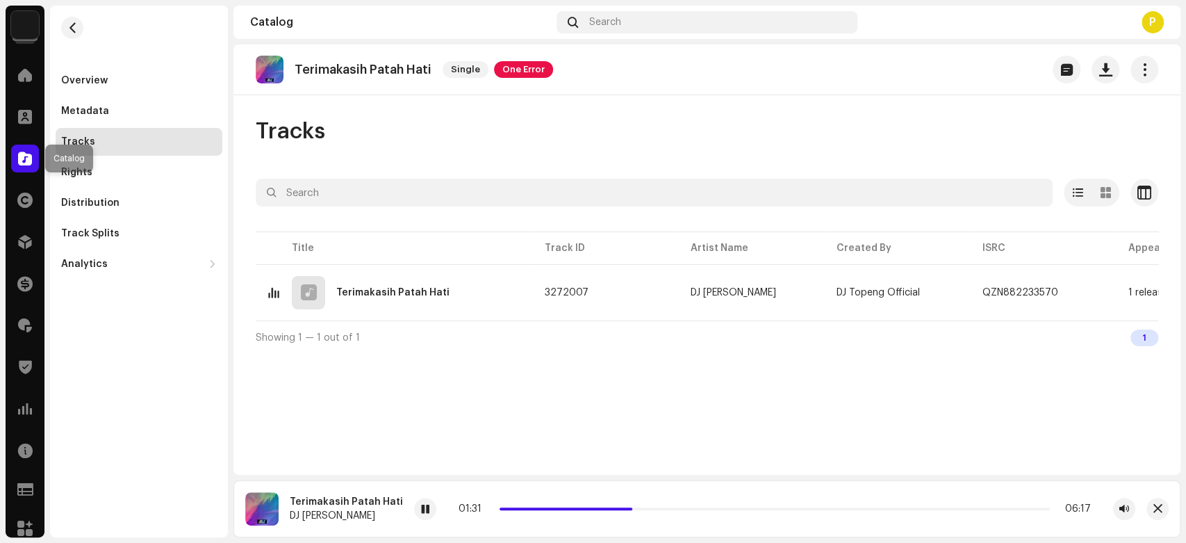
click at [22, 157] on span at bounding box center [25, 158] width 14 height 11
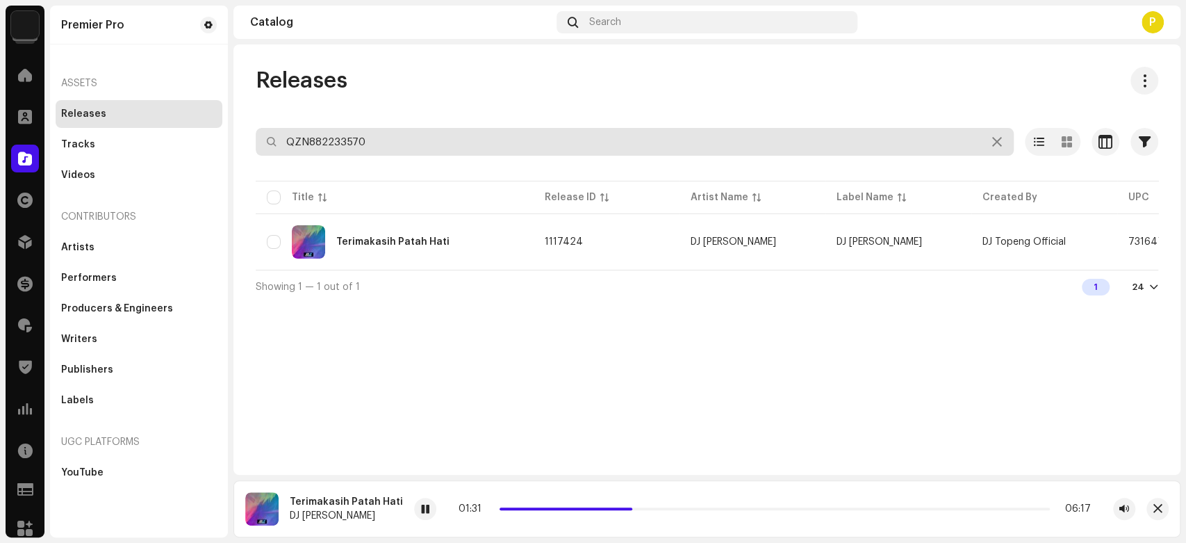
click at [387, 142] on input "QZN882233570" at bounding box center [635, 142] width 758 height 28
paste input "811"
type input "QZN882233811"
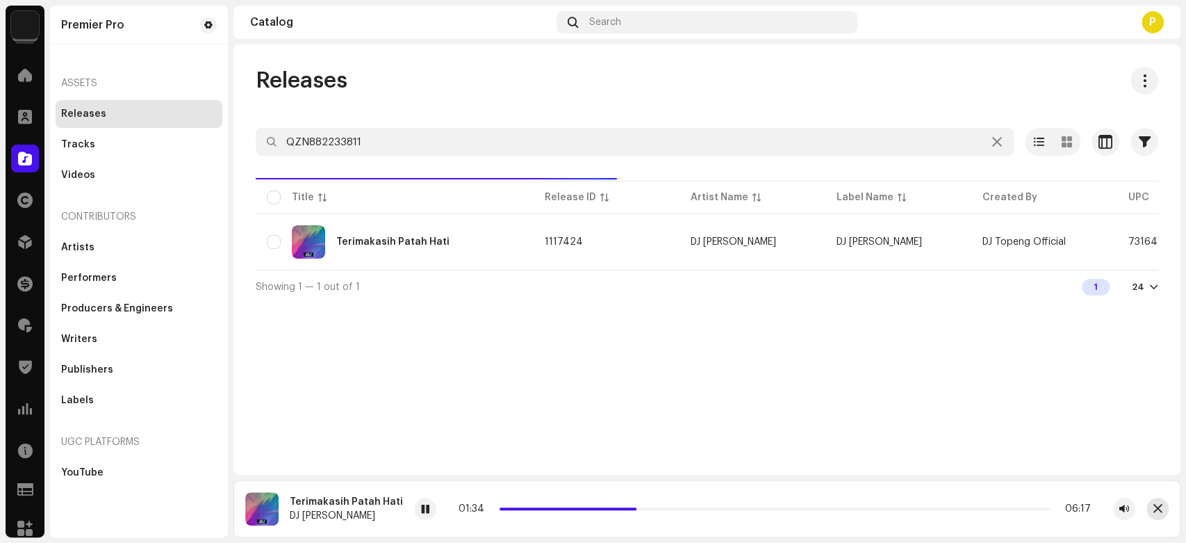
click at [1153, 500] on button "button" at bounding box center [1158, 509] width 22 height 22
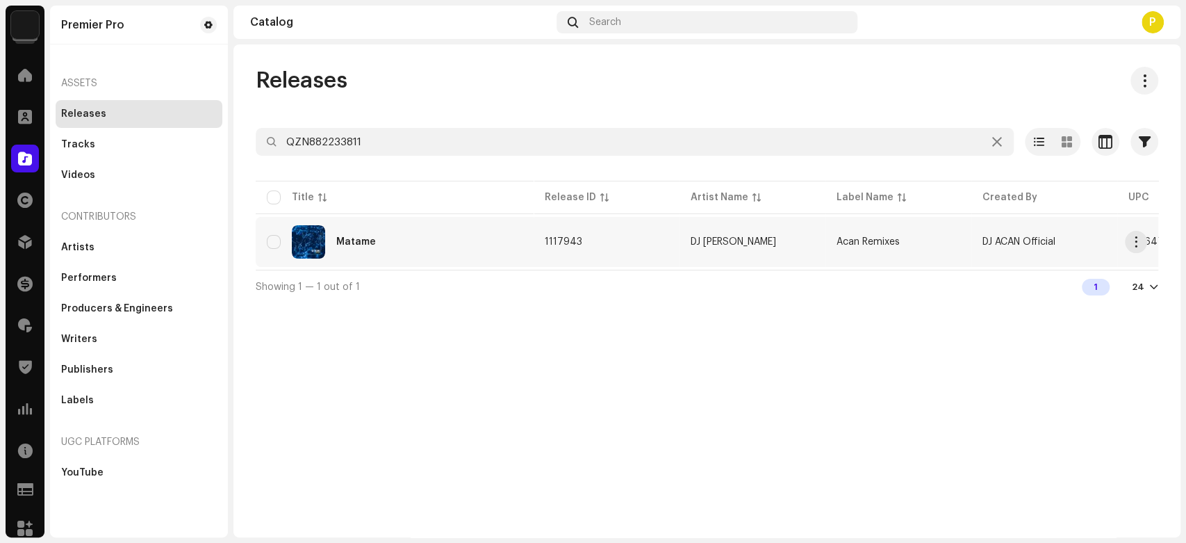
click at [361, 254] on div "Matame" at bounding box center [395, 241] width 256 height 33
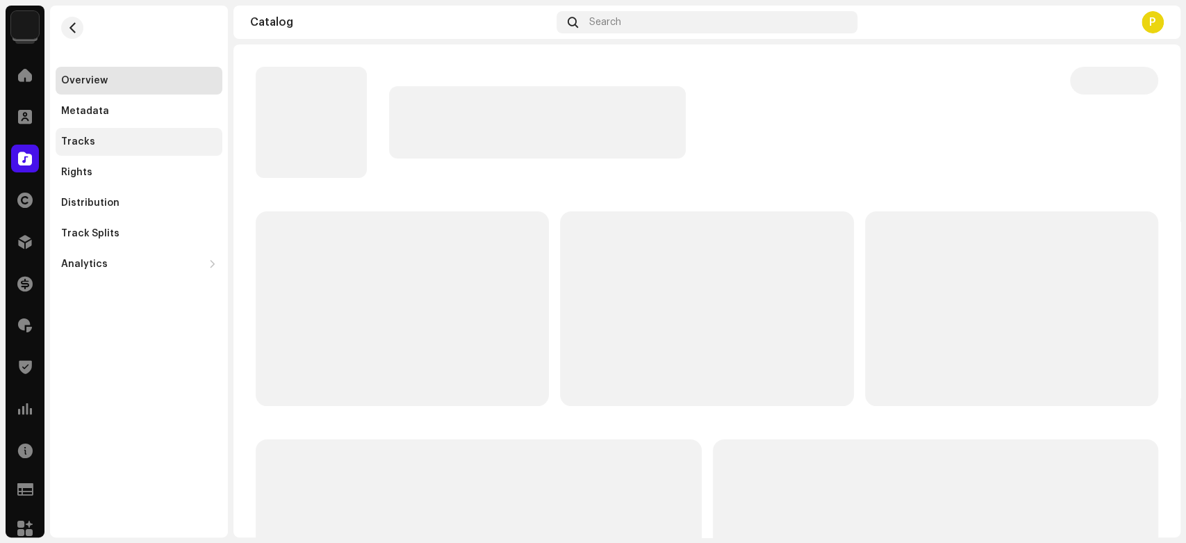
click at [96, 142] on div "Tracks" at bounding box center [139, 141] width 156 height 11
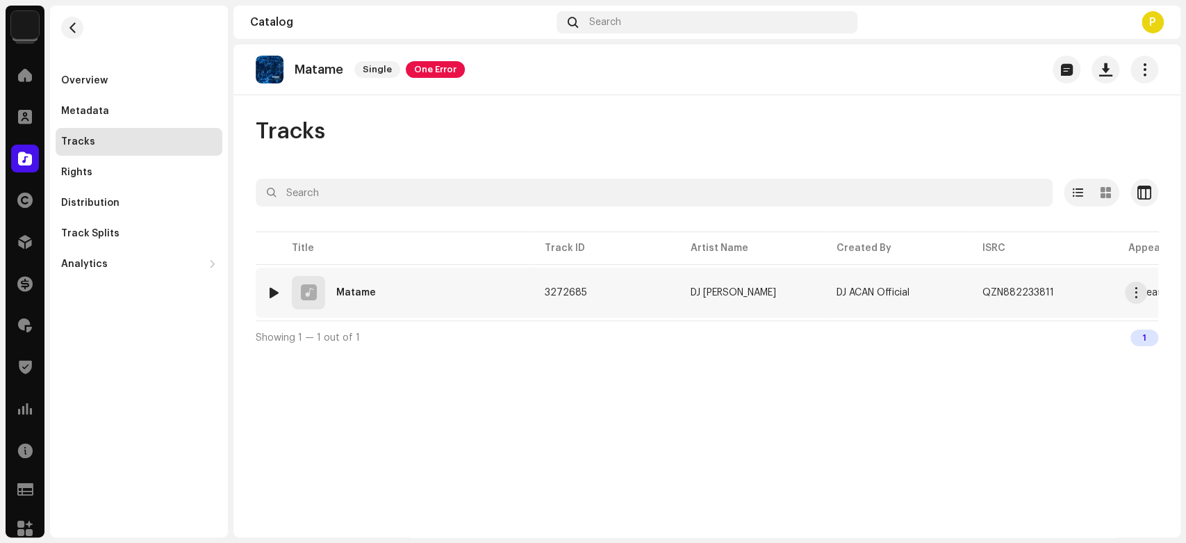
click at [276, 285] on img at bounding box center [274, 293] width 18 height 18
click at [273, 287] on div at bounding box center [274, 292] width 10 height 11
click at [337, 508] on div "Matame DJ Acan 00:00 06:17" at bounding box center [707, 508] width 947 height 57
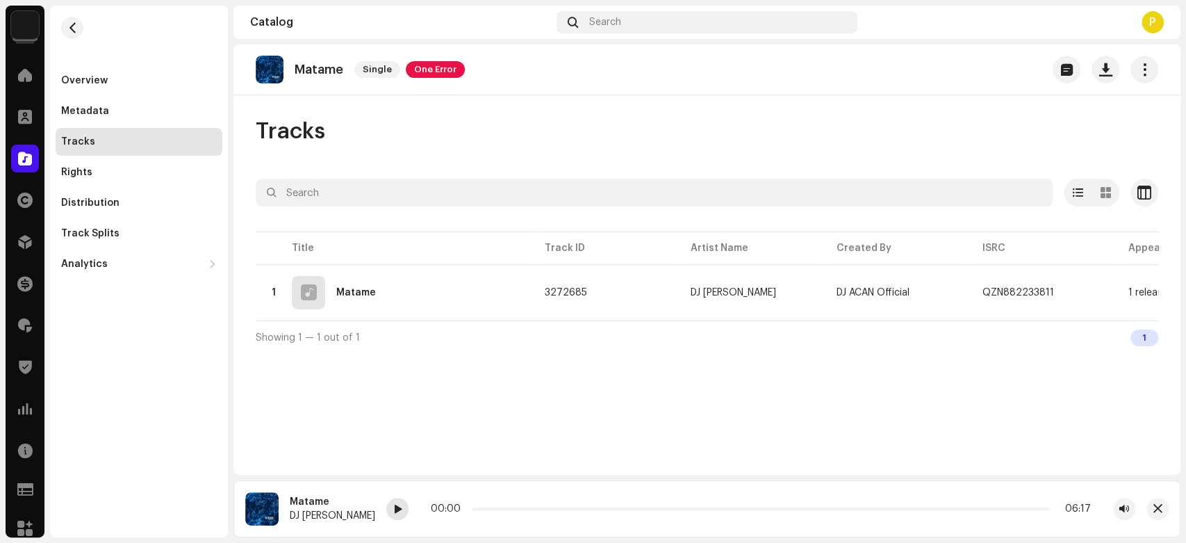
click at [393, 508] on span at bounding box center [397, 509] width 8 height 11
click at [386, 503] on div at bounding box center [397, 509] width 22 height 22
click at [18, 153] on span at bounding box center [25, 158] width 14 height 11
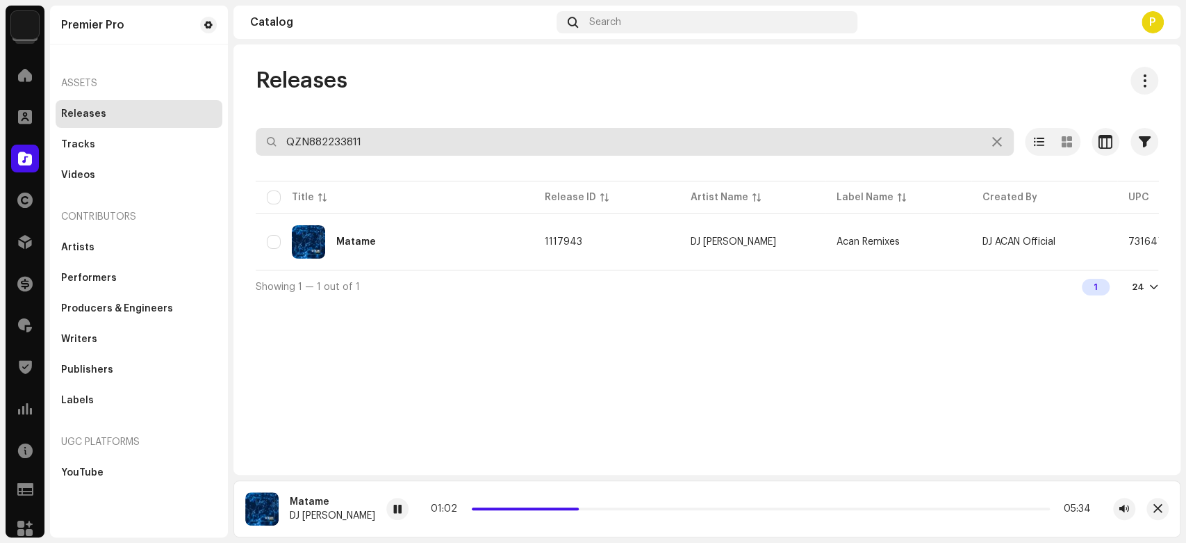
click at [339, 143] on input "QZN882233811" at bounding box center [635, 142] width 758 height 28
paste input "3"
type input "QZN882233831"
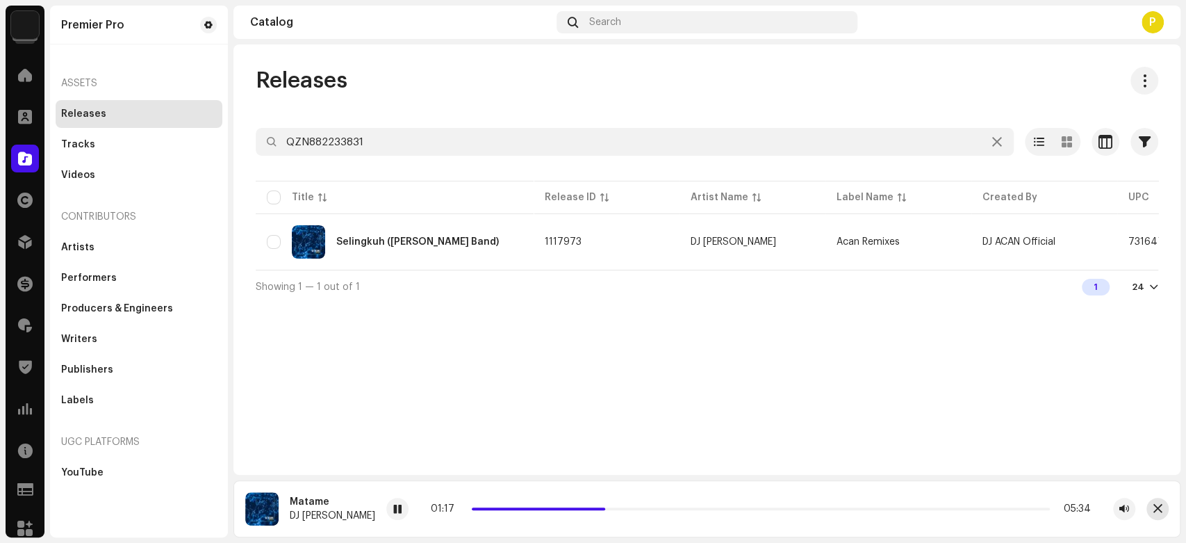
click at [1153, 508] on button "button" at bounding box center [1158, 509] width 22 height 22
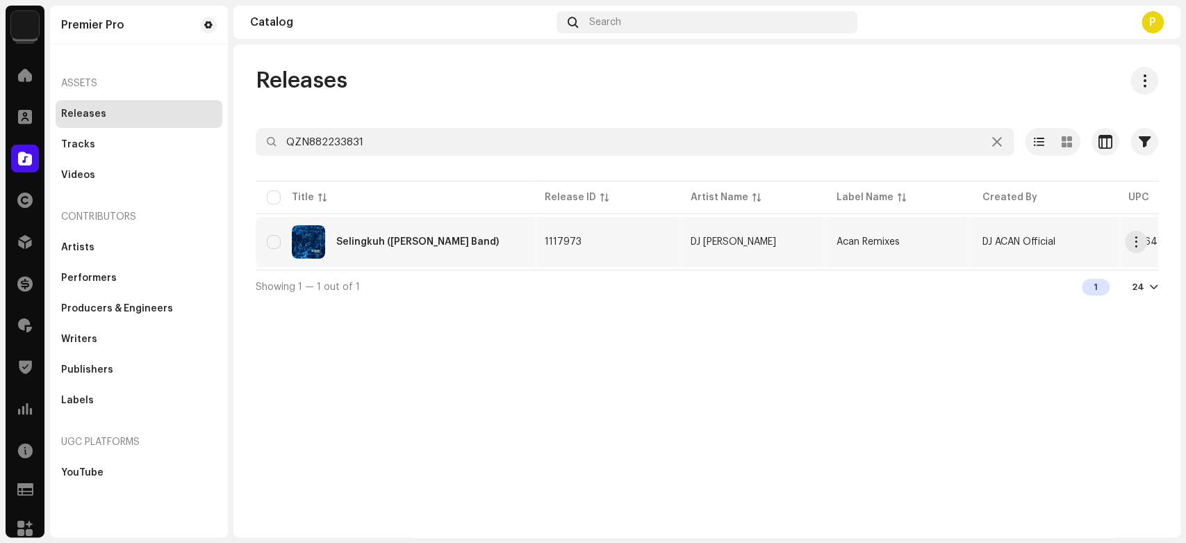
click at [445, 257] on div "Selingkuh (Lacy Band)" at bounding box center [395, 241] width 256 height 33
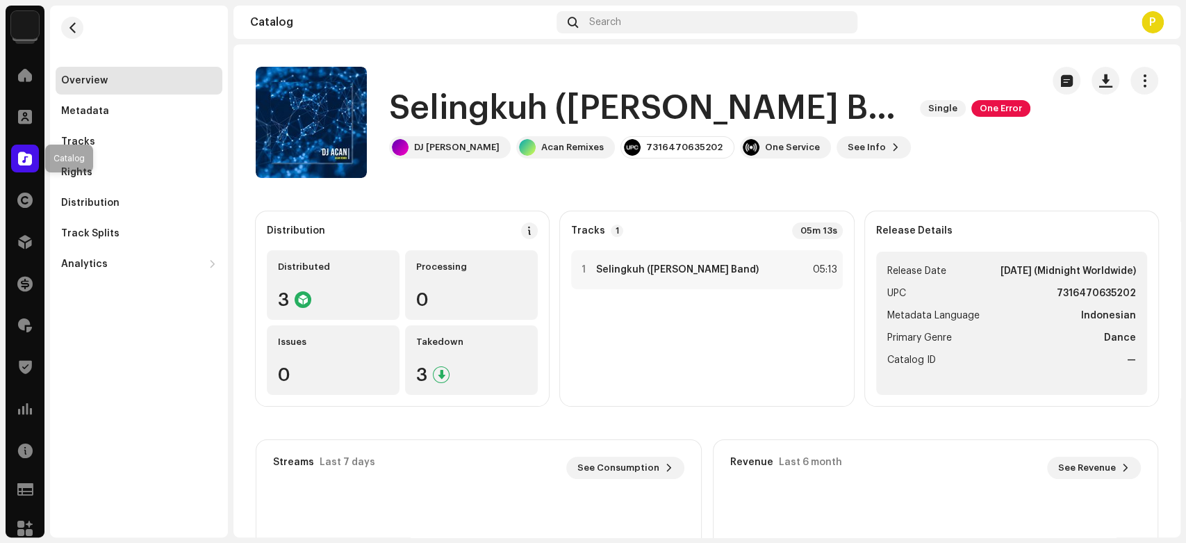
click at [22, 162] on span at bounding box center [25, 158] width 14 height 11
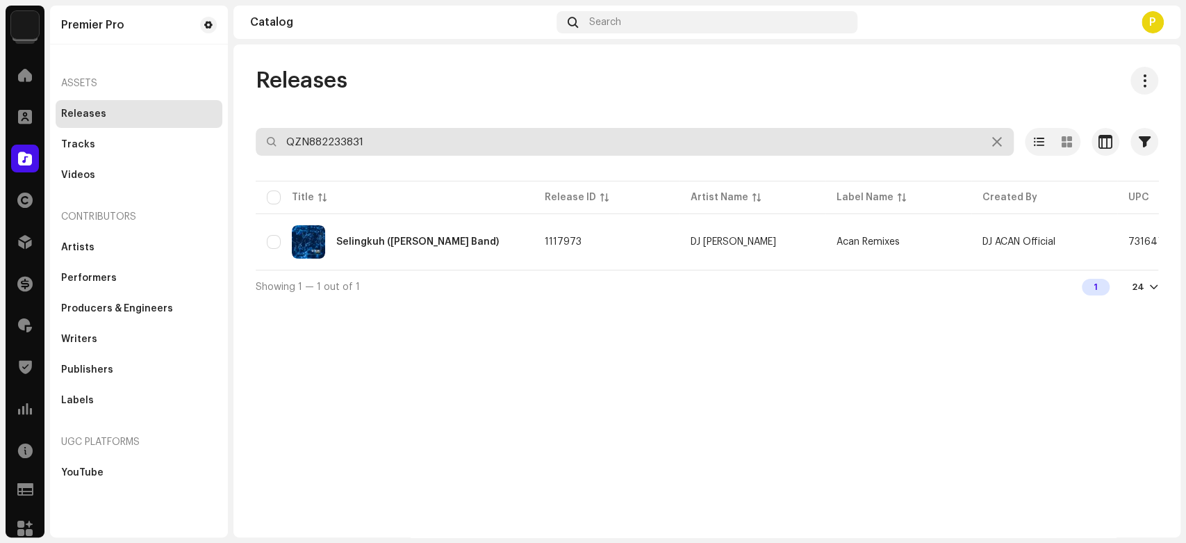
click at [352, 140] on input "QZN882233831" at bounding box center [635, 142] width 758 height 28
paste input "787"
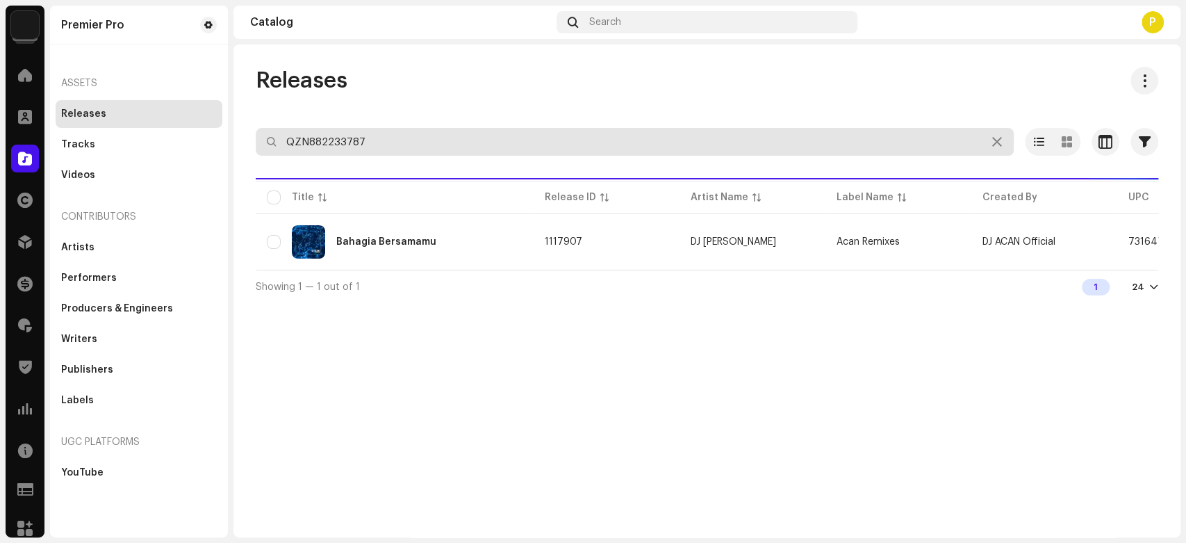
type input "QZN882233787"
click at [395, 408] on div "Releases QZN882233787 Selected 0 Select all 1 Options Filters Distribution stat…" at bounding box center [707, 290] width 947 height 493
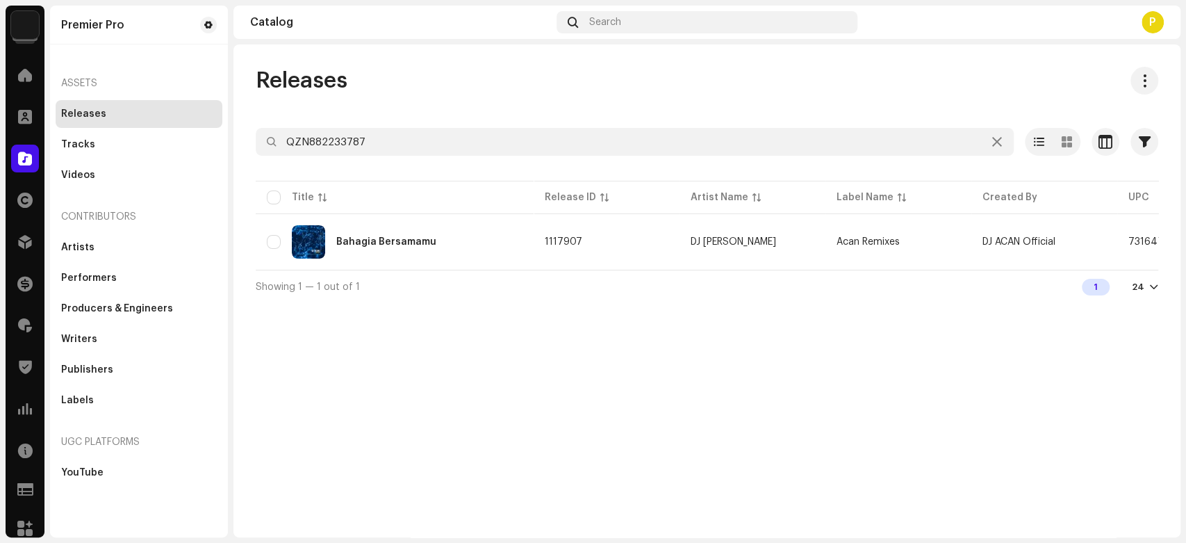
click at [733, 382] on div "Releases QZN882233787 Selected 0 Select all 1 Options Filters Distribution stat…" at bounding box center [707, 290] width 947 height 493
click at [413, 243] on div "Bahagia Bersamamu" at bounding box center [386, 242] width 100 height 10
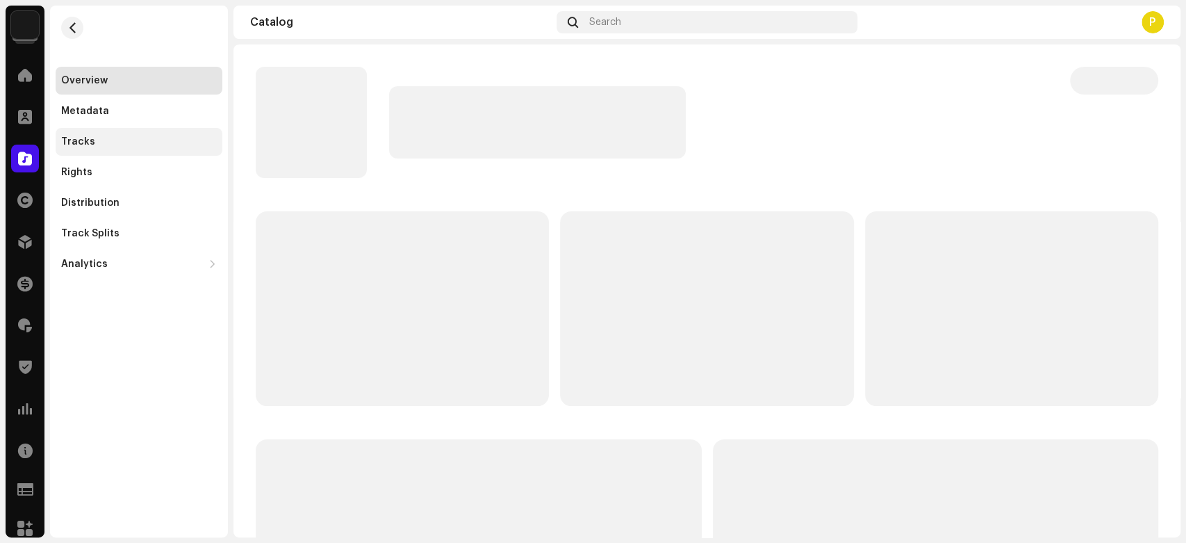
click at [111, 141] on div "Tracks" at bounding box center [139, 141] width 156 height 11
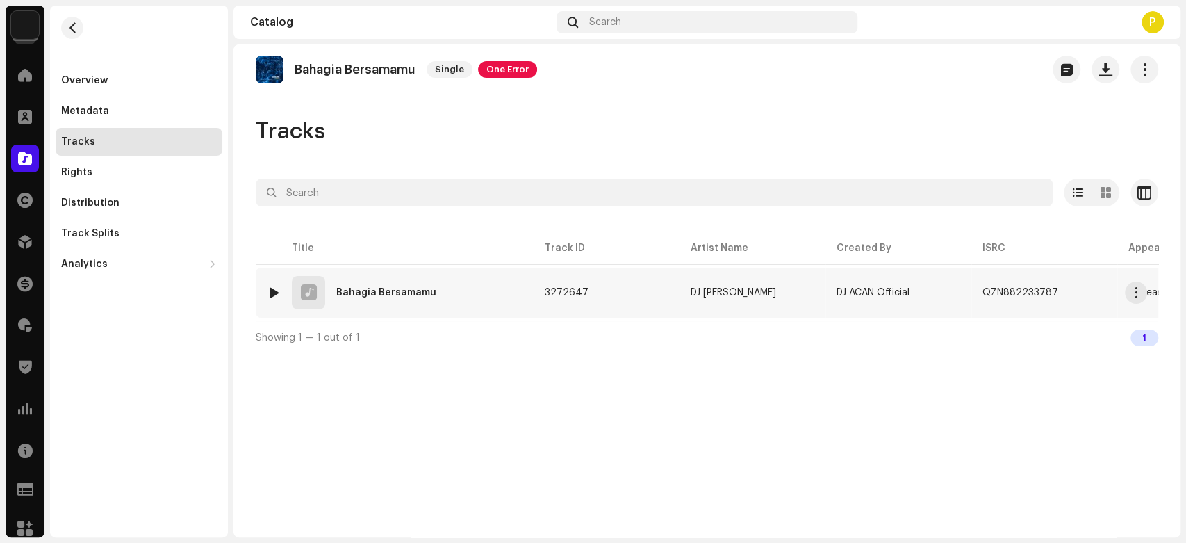
click at [277, 288] on div at bounding box center [274, 292] width 10 height 11
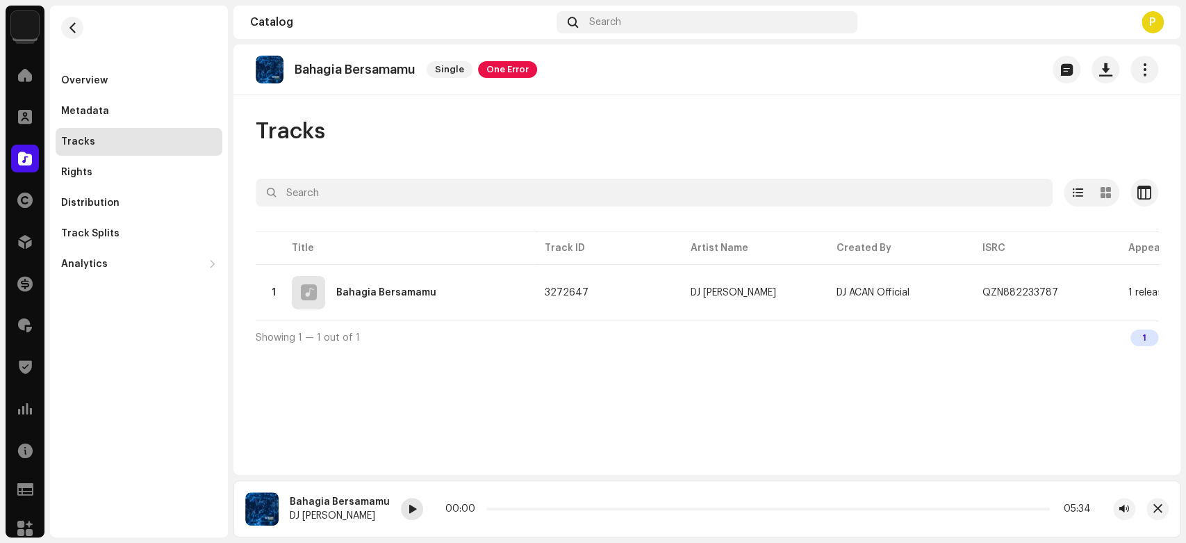
click at [401, 514] on div at bounding box center [412, 509] width 22 height 22
click at [408, 505] on span at bounding box center [412, 509] width 8 height 11
drag, startPoint x: 483, startPoint y: 507, endPoint x: 536, endPoint y: 507, distance: 52.8
click at [536, 507] on div "00:37 06:53" at bounding box center [767, 508] width 648 height 11
click at [408, 510] on span at bounding box center [412, 509] width 8 height 11
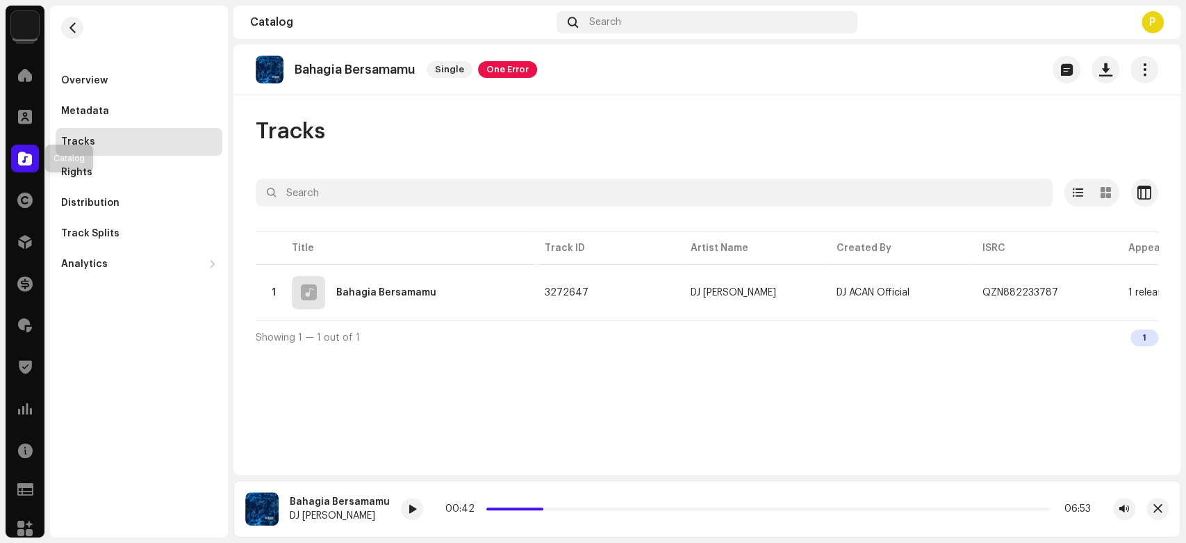
click at [17, 167] on div at bounding box center [25, 159] width 28 height 28
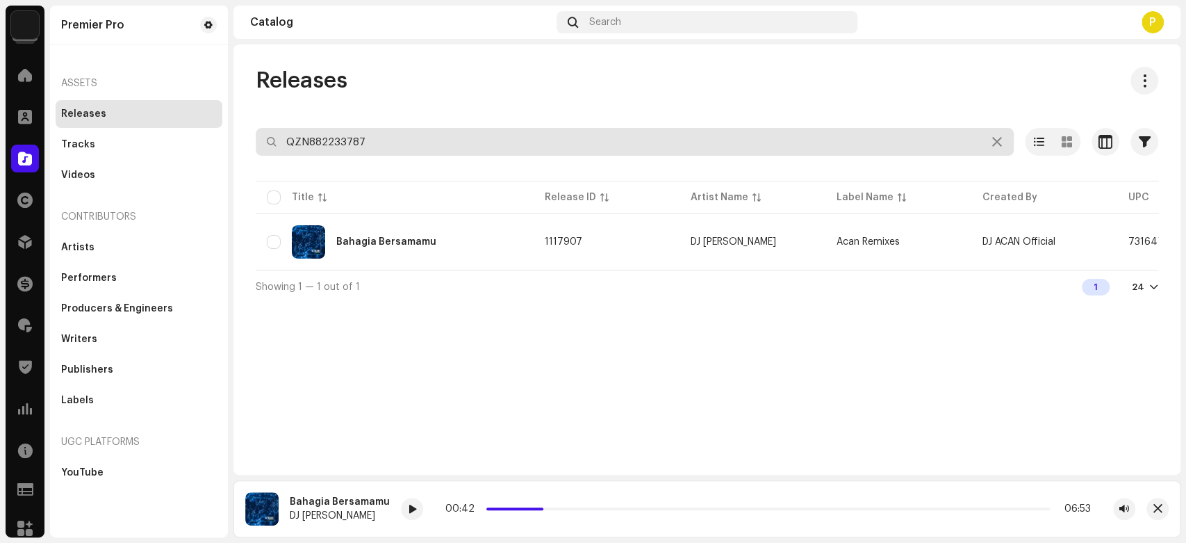
click at [301, 147] on input "QZN882233787" at bounding box center [635, 142] width 758 height 28
paste input "98"
type input "QZN882233798"
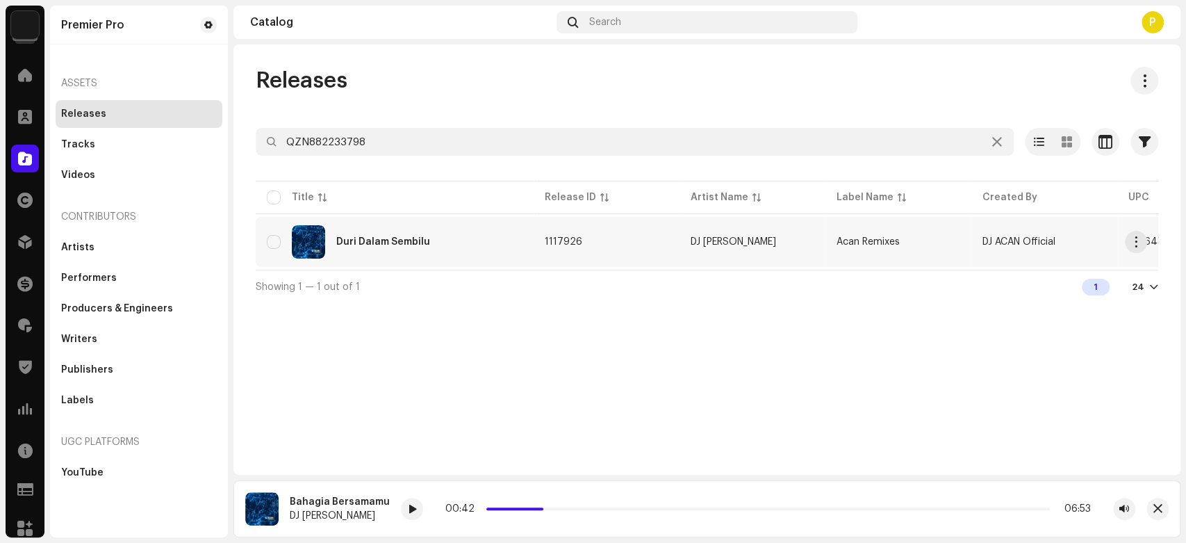
click at [417, 246] on div "Duri Dalam Sembilu" at bounding box center [395, 241] width 256 height 33
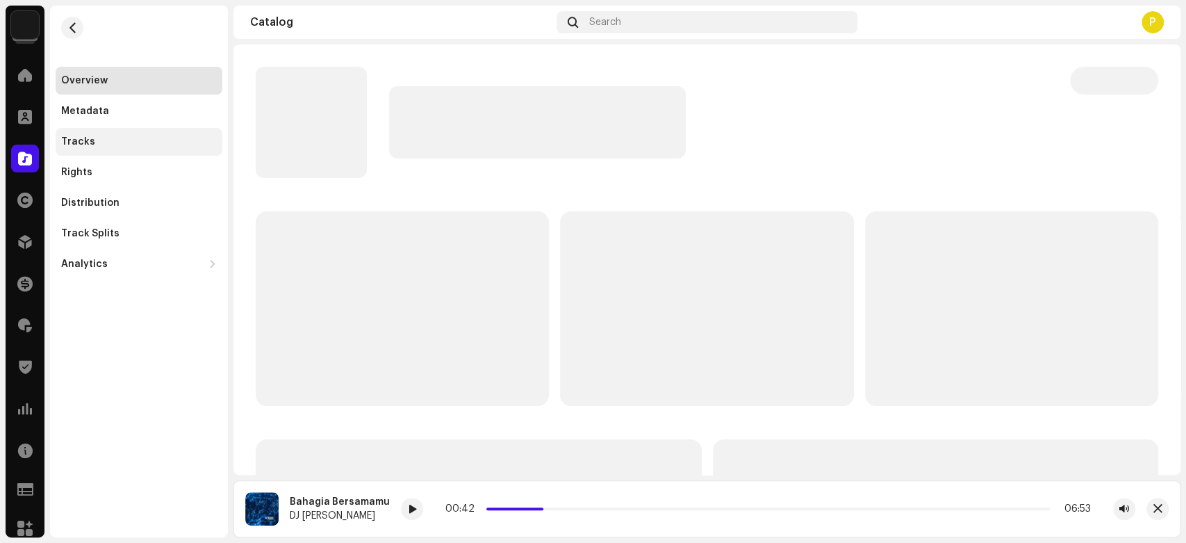
click at [150, 143] on div "Tracks" at bounding box center [139, 141] width 156 height 11
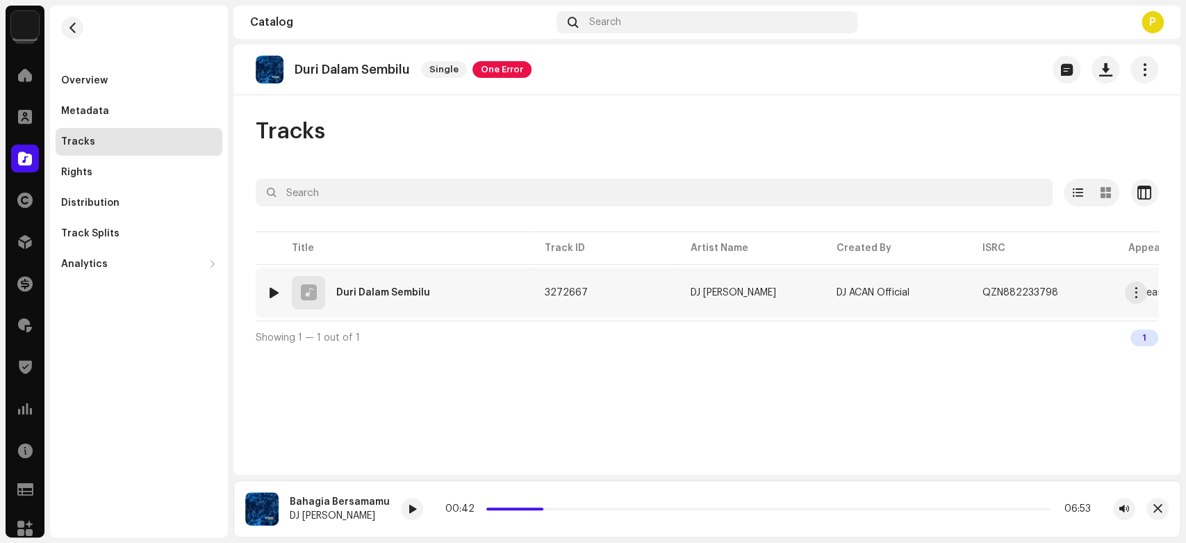
click at [277, 288] on div at bounding box center [274, 292] width 10 height 11
click at [414, 516] on re-a-play-button at bounding box center [406, 509] width 22 height 22
click at [414, 515] on re-a-play-button at bounding box center [406, 509] width 22 height 22
click at [404, 506] on span at bounding box center [406, 509] width 8 height 11
click at [418, 516] on div "00:00 06:32" at bounding box center [765, 509] width 741 height 22
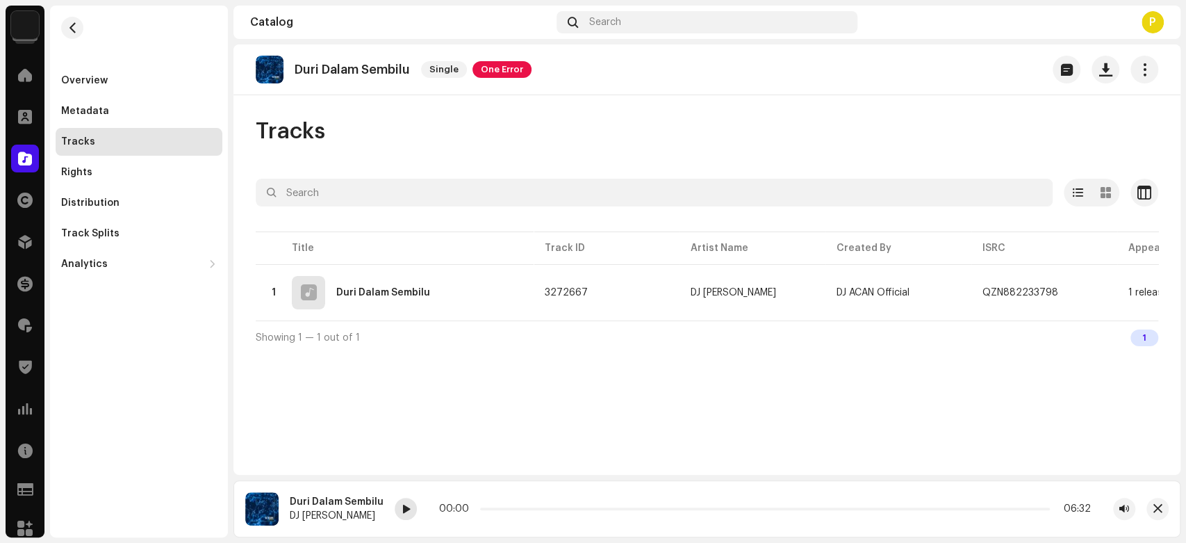
click at [406, 510] on span at bounding box center [406, 509] width 8 height 11
click at [25, 160] on span at bounding box center [25, 158] width 14 height 11
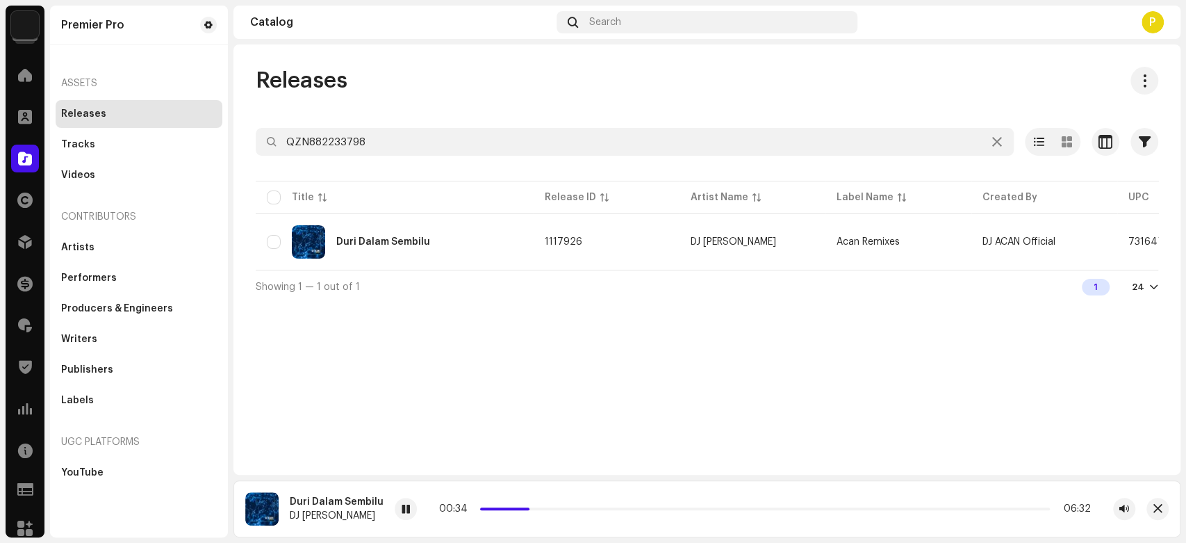
click at [416, 162] on div at bounding box center [707, 167] width 903 height 22
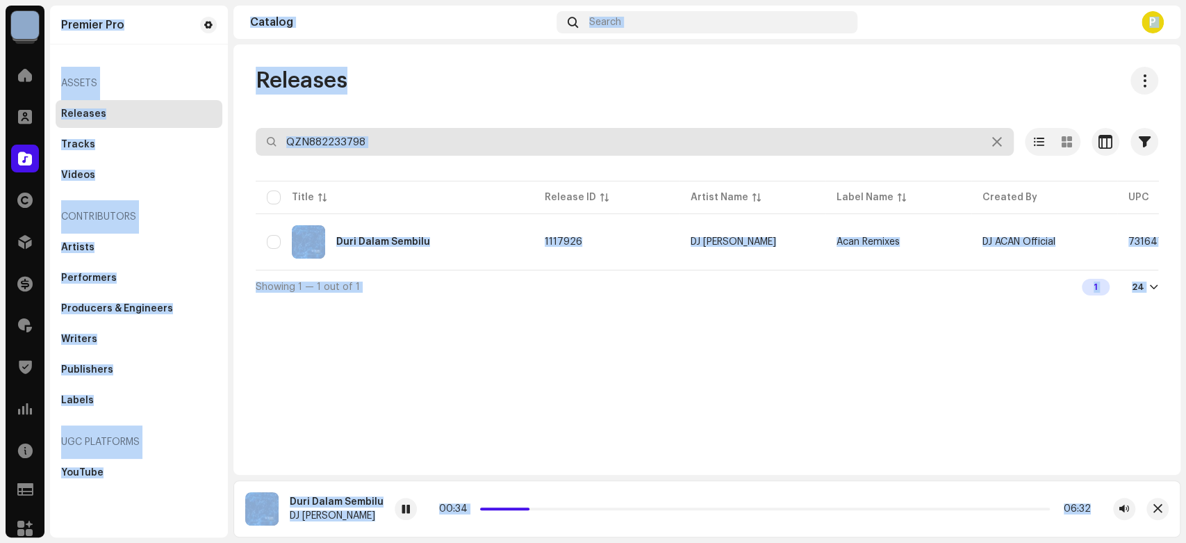
click at [418, 151] on input "QZN882233798" at bounding box center [635, 142] width 758 height 28
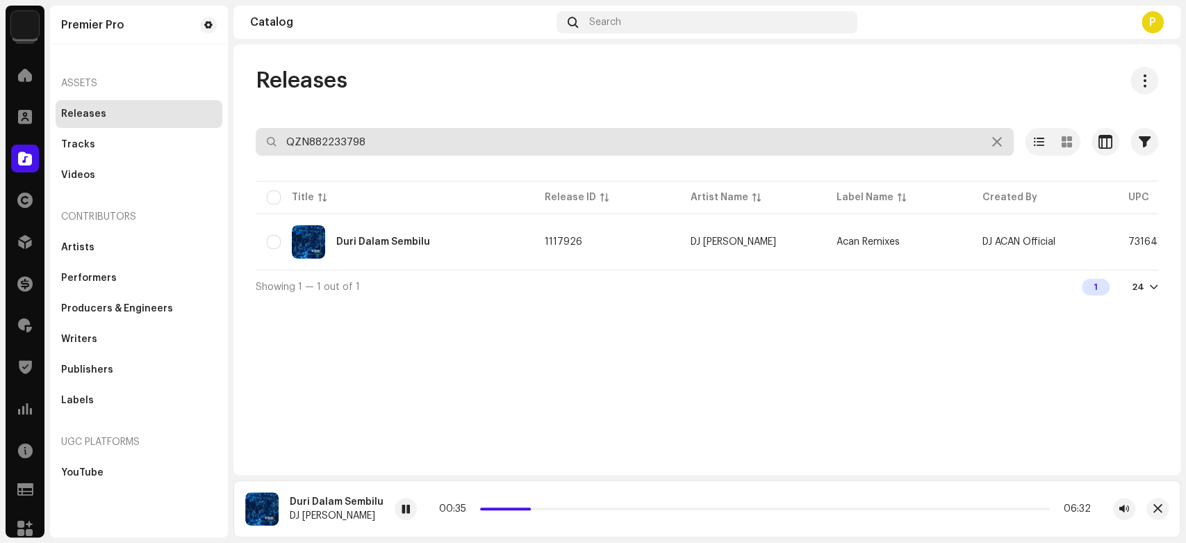
paste input "QZN882233804"
paste input "text"
type input "QZN882233804"
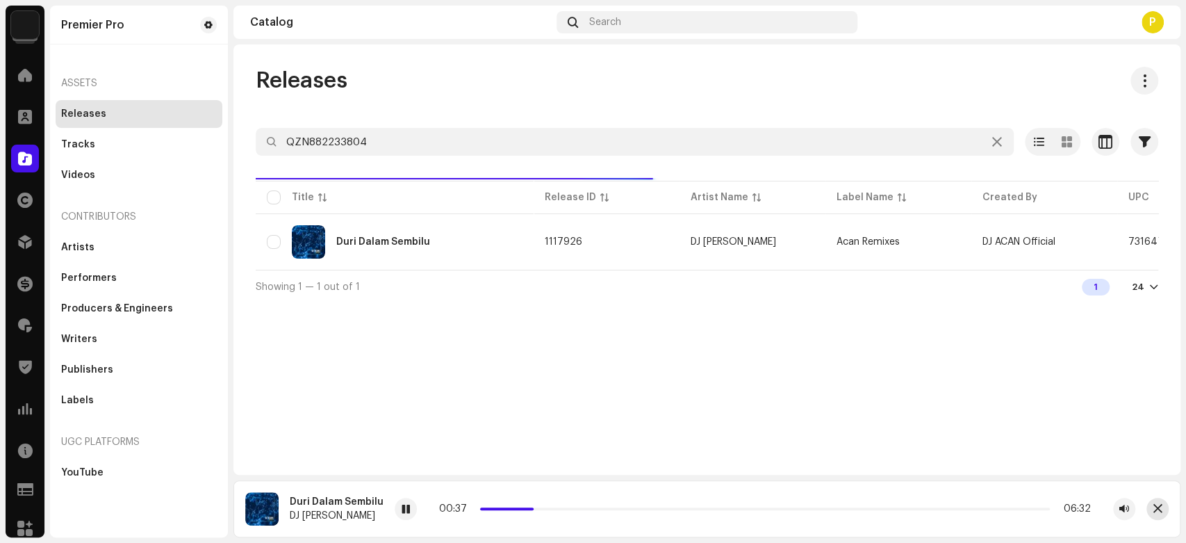
click at [1162, 505] on span "button" at bounding box center [1158, 508] width 9 height 11
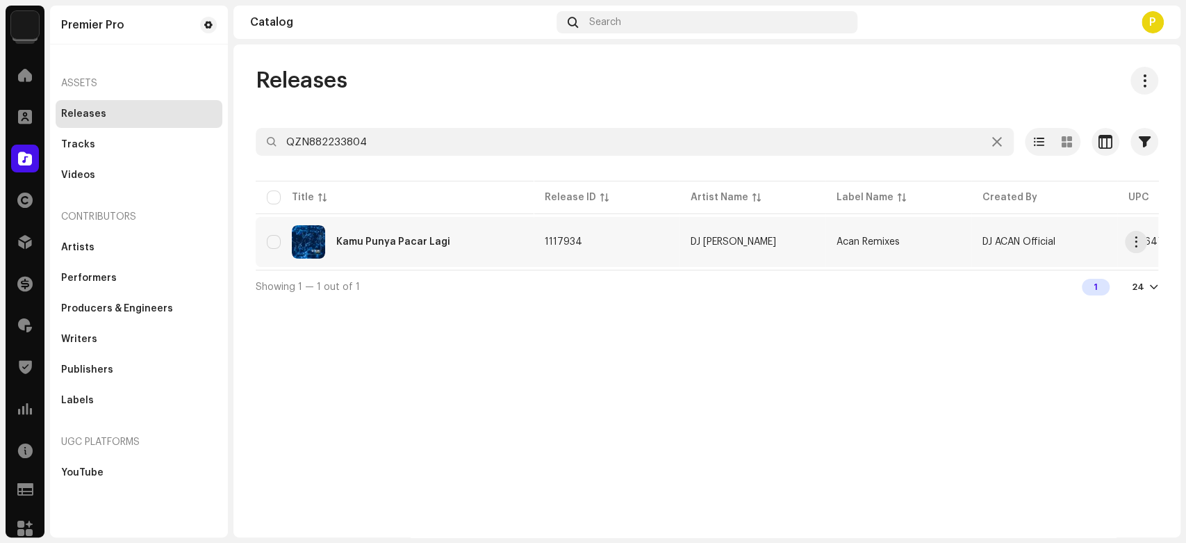
click at [413, 249] on div "Kamu Punya Pacar Lagi" at bounding box center [395, 241] width 256 height 33
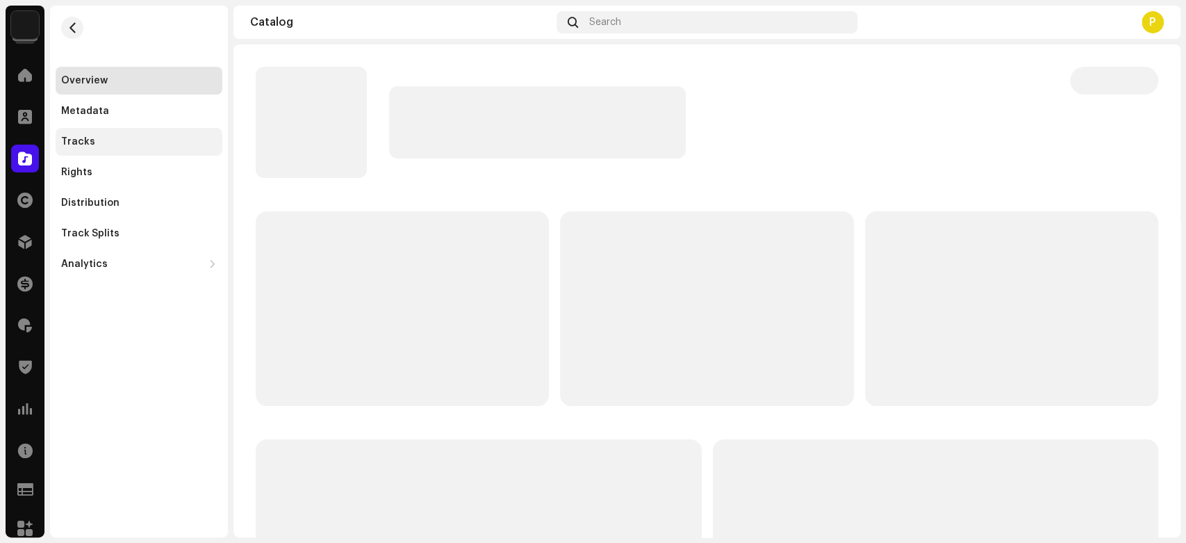
click at [136, 154] on div "Tracks" at bounding box center [139, 142] width 167 height 28
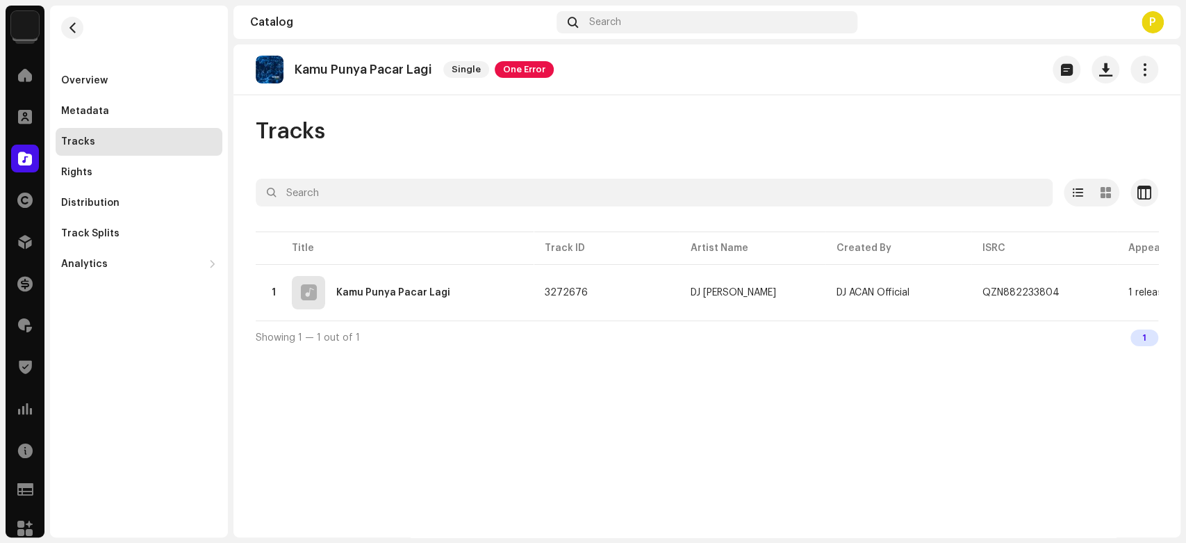
click at [7, 146] on div "Catalog" at bounding box center [25, 158] width 39 height 39
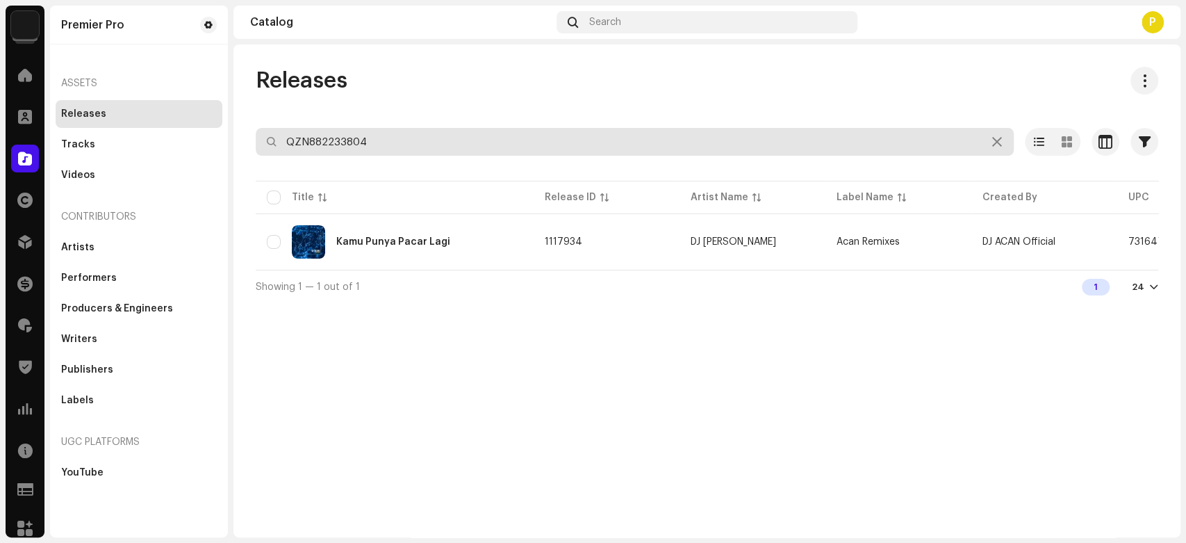
click at [409, 145] on input "QZN882233804" at bounding box center [635, 142] width 758 height 28
paste input "4165"
type input "QZN882234165"
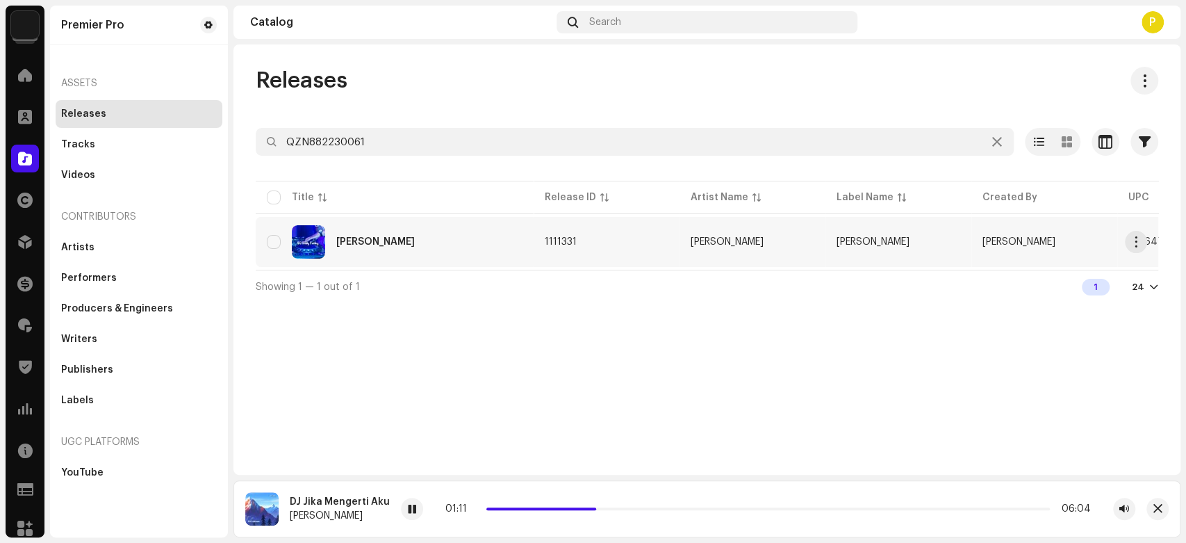
click at [341, 237] on div "[PERSON_NAME]" at bounding box center [375, 242] width 79 height 10
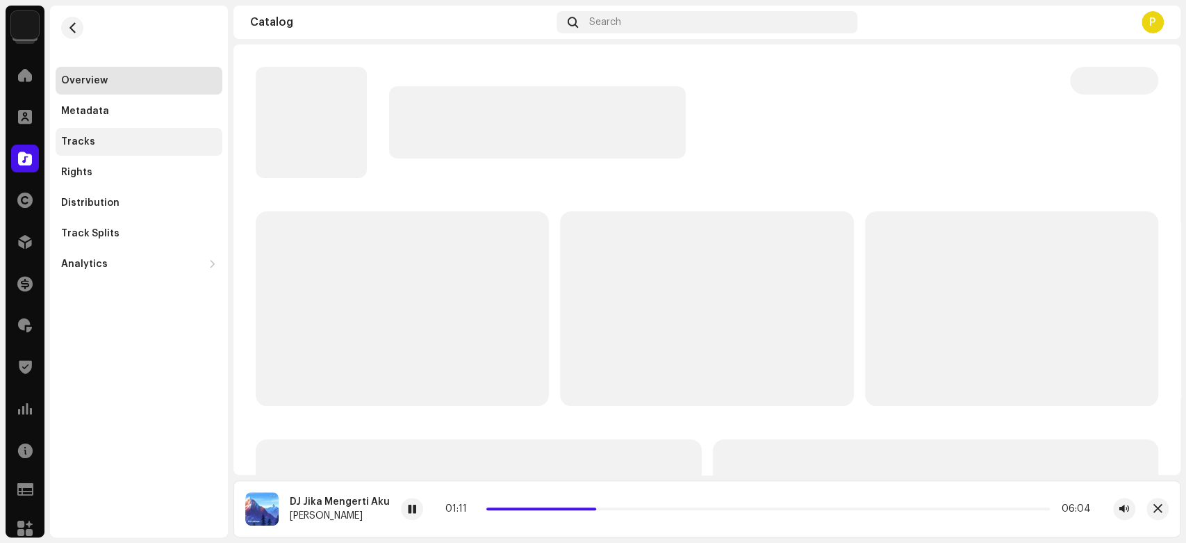
click at [177, 142] on div "Tracks" at bounding box center [139, 141] width 156 height 11
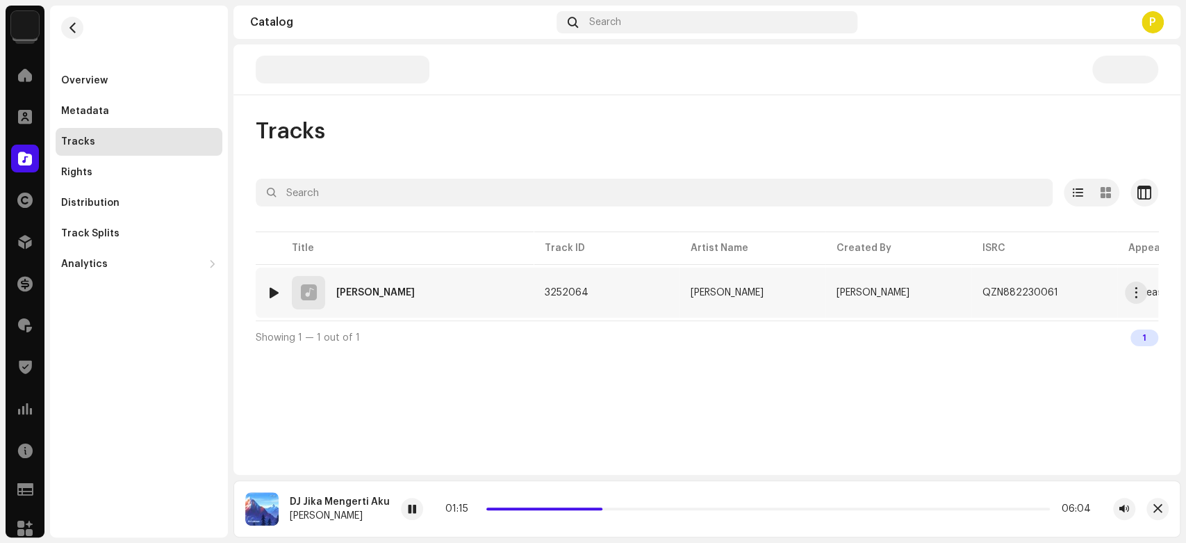
click at [273, 288] on div at bounding box center [274, 292] width 10 height 11
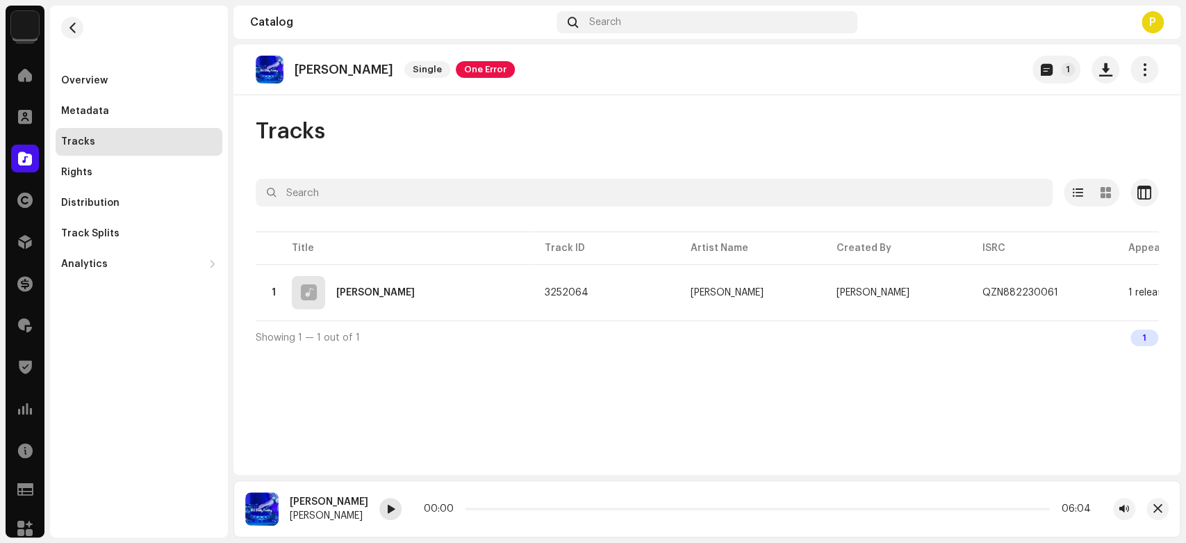
click at [391, 507] on span at bounding box center [390, 509] width 8 height 11
click at [398, 505] on div at bounding box center [390, 509] width 22 height 22
drag, startPoint x: 464, startPoint y: 508, endPoint x: 475, endPoint y: 508, distance: 11.1
click at [475, 508] on p-slider at bounding box center [757, 508] width 585 height 3
drag, startPoint x: 475, startPoint y: 508, endPoint x: 482, endPoint y: 506, distance: 7.3
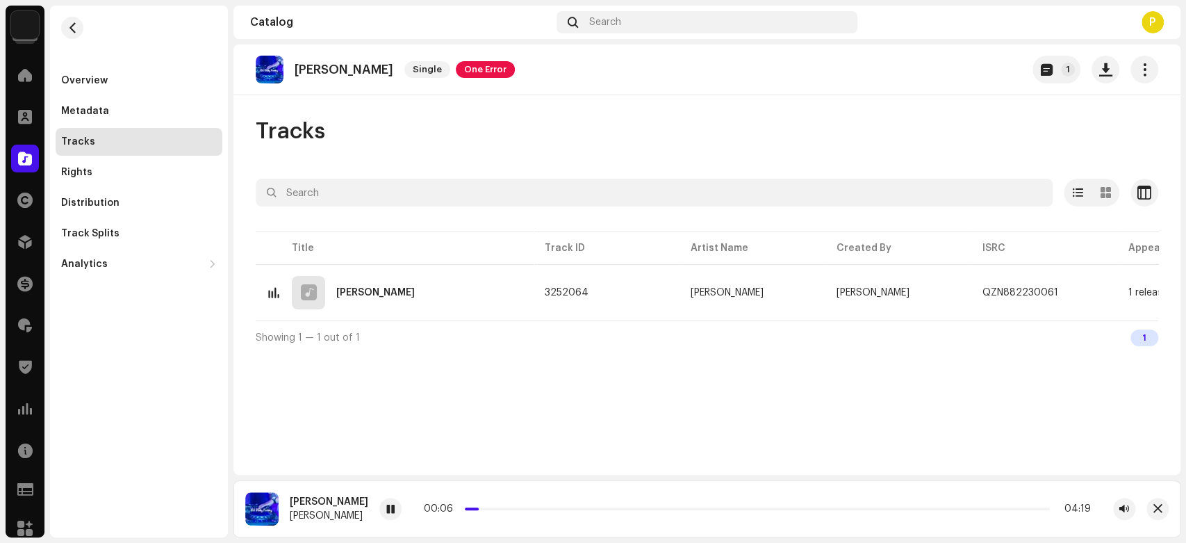
click at [480, 506] on span at bounding box center [476, 508] width 7 height 7
click at [34, 155] on div at bounding box center [25, 159] width 28 height 28
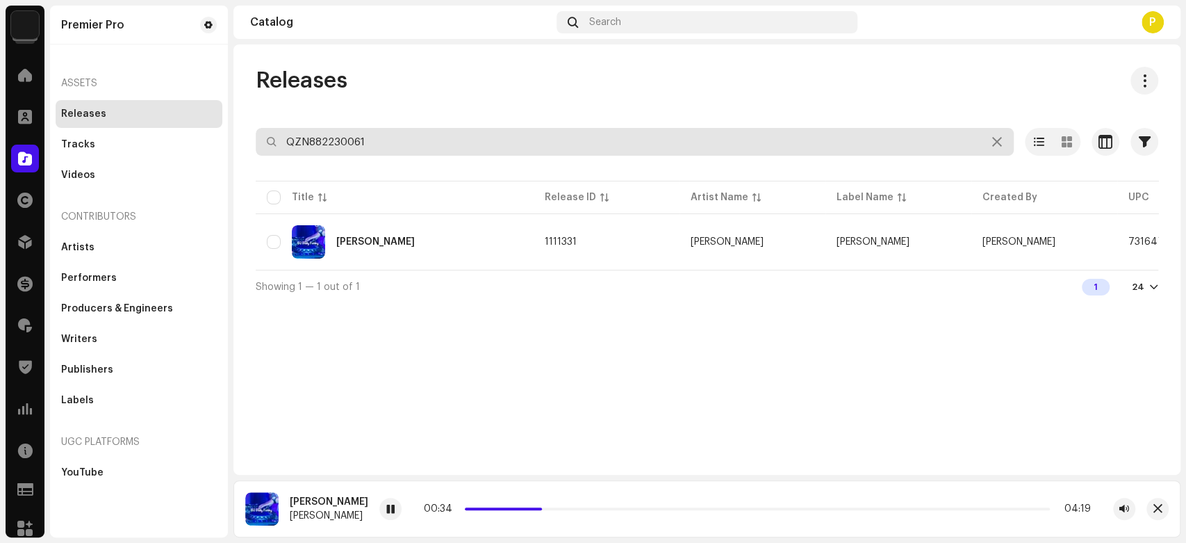
click at [419, 149] on input "QZN882230061" at bounding box center [635, 142] width 758 height 28
paste input "312"
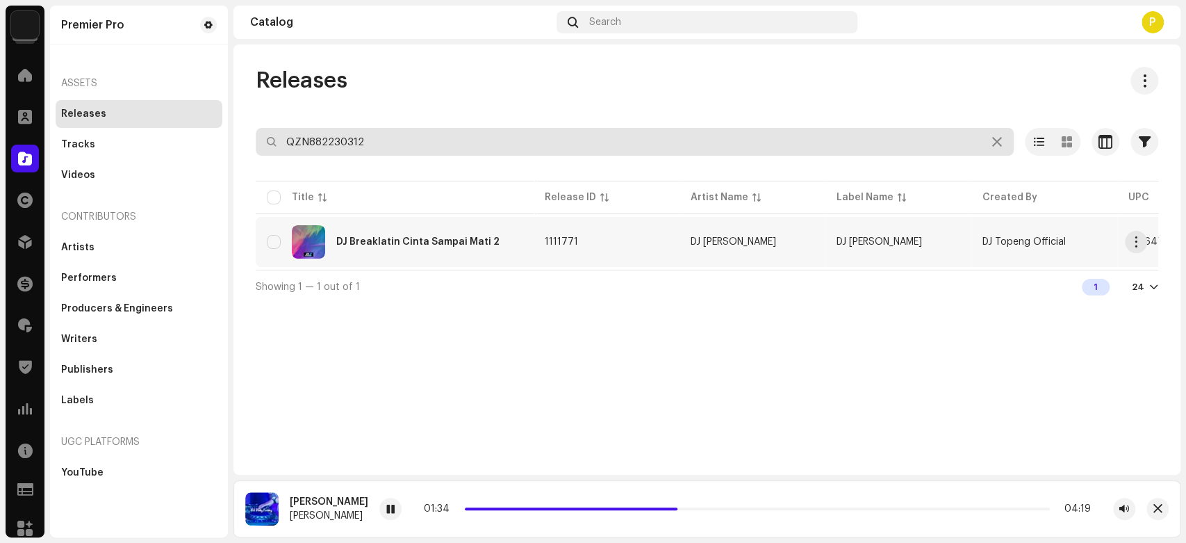
type input "QZN882230312"
click at [430, 237] on div "DJ Breaklatin Cinta Sampai Mati 2" at bounding box center [417, 242] width 163 height 10
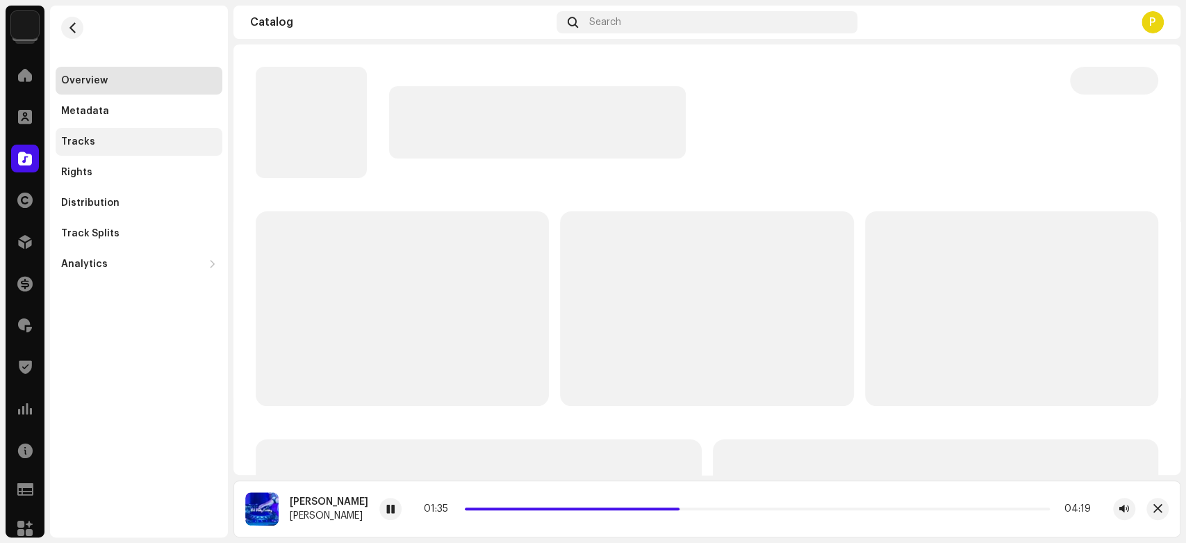
click at [163, 152] on div "Tracks" at bounding box center [139, 142] width 167 height 28
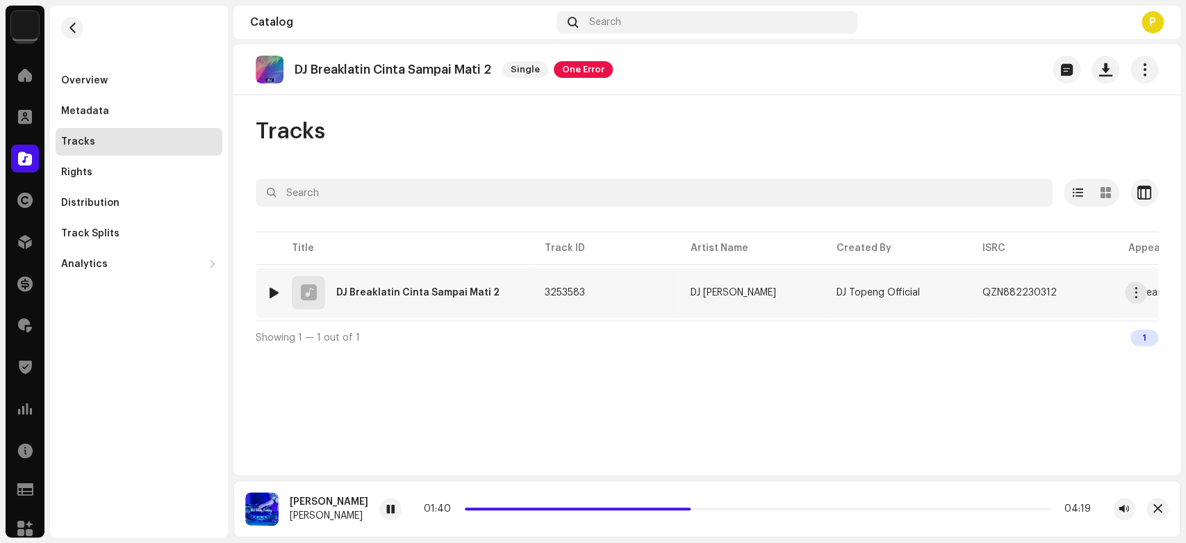
click at [272, 287] on div at bounding box center [274, 292] width 10 height 11
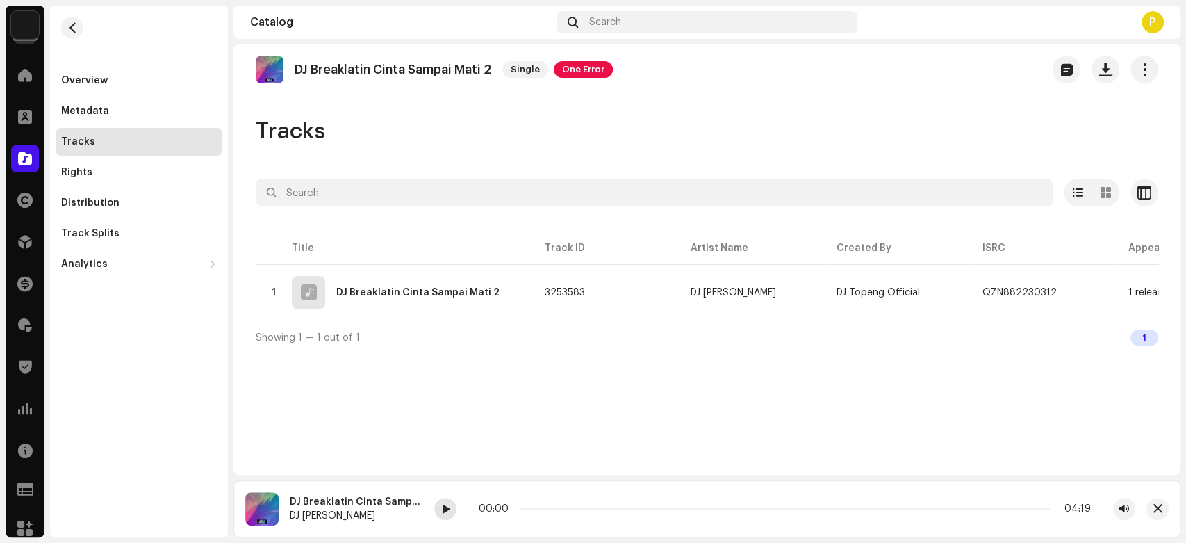
click at [450, 510] on div at bounding box center [445, 509] width 22 height 22
click at [449, 511] on span at bounding box center [445, 509] width 8 height 11
click at [20, 156] on span at bounding box center [25, 158] width 14 height 11
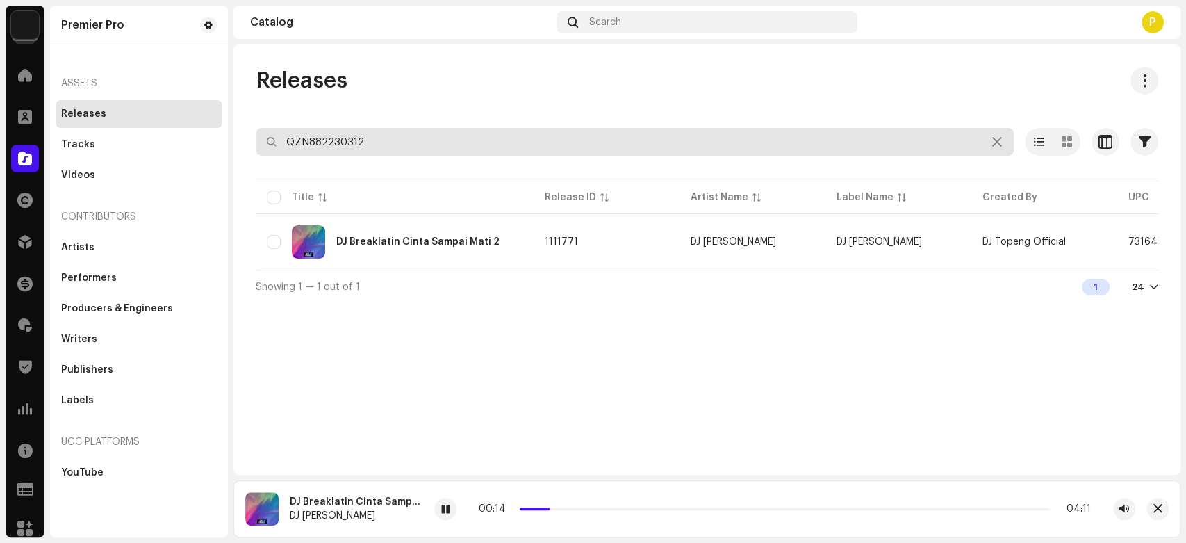
click at [379, 136] on input "QZN882230312" at bounding box center [635, 142] width 758 height 28
paste input "25"
drag, startPoint x: 379, startPoint y: 136, endPoint x: 363, endPoint y: 140, distance: 16.4
click at [363, 140] on input "QZN882230325" at bounding box center [635, 142] width 758 height 28
type input "QZN882230325"
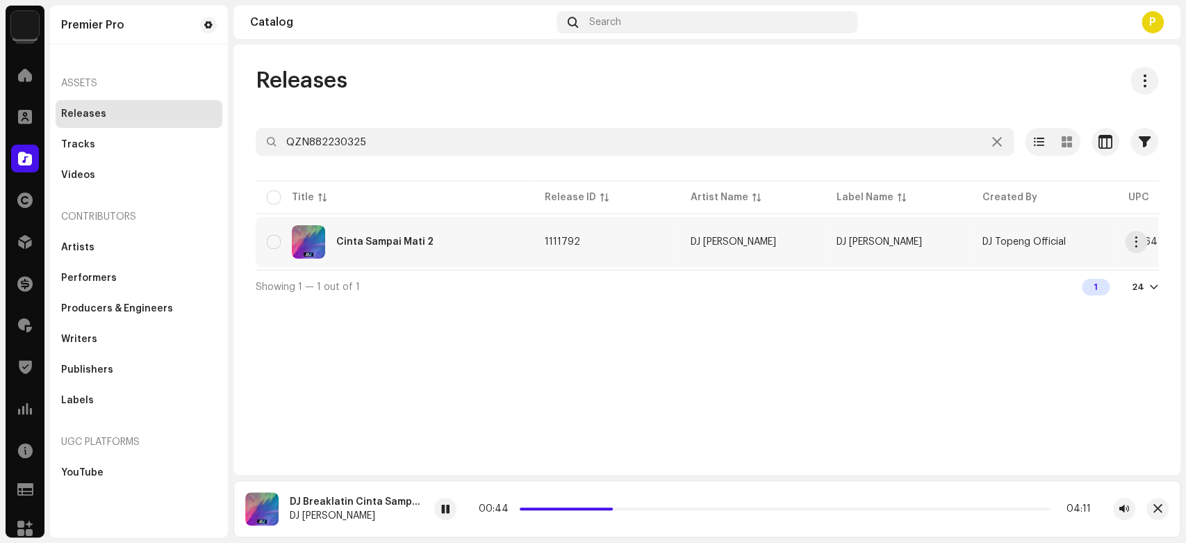
click at [404, 254] on div "Cinta Sampai Mati 2" at bounding box center [395, 241] width 256 height 33
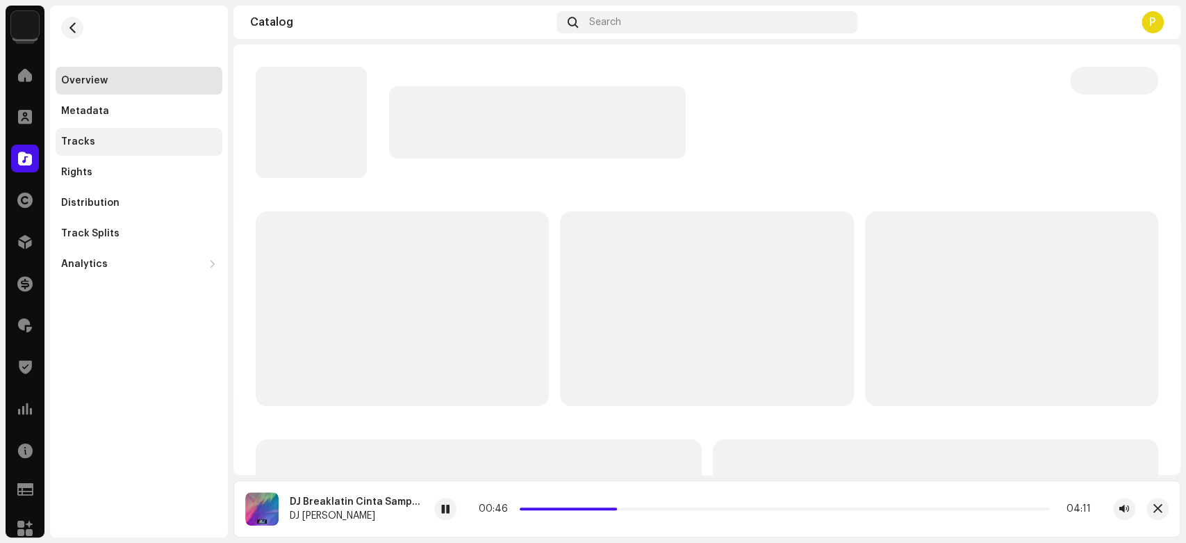
click at [156, 144] on div "Tracks" at bounding box center [139, 141] width 156 height 11
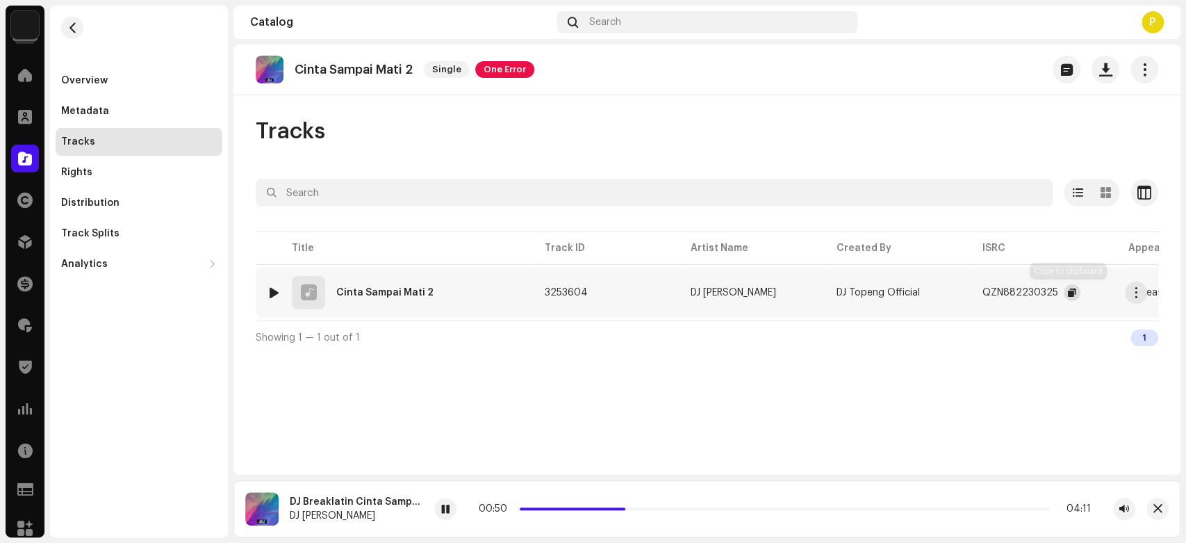
click at [1068, 289] on span "button" at bounding box center [1072, 292] width 8 height 11
click at [441, 510] on span at bounding box center [445, 509] width 8 height 11
drag, startPoint x: 744, startPoint y: 505, endPoint x: 436, endPoint y: 453, distance: 312.9
click at [436, 453] on section "Catalog Search P Cinta Sampai Mati 2 Single One Error Tracks Selected 0 Select …" at bounding box center [707, 272] width 947 height 532
click at [29, 160] on span at bounding box center [25, 158] width 14 height 11
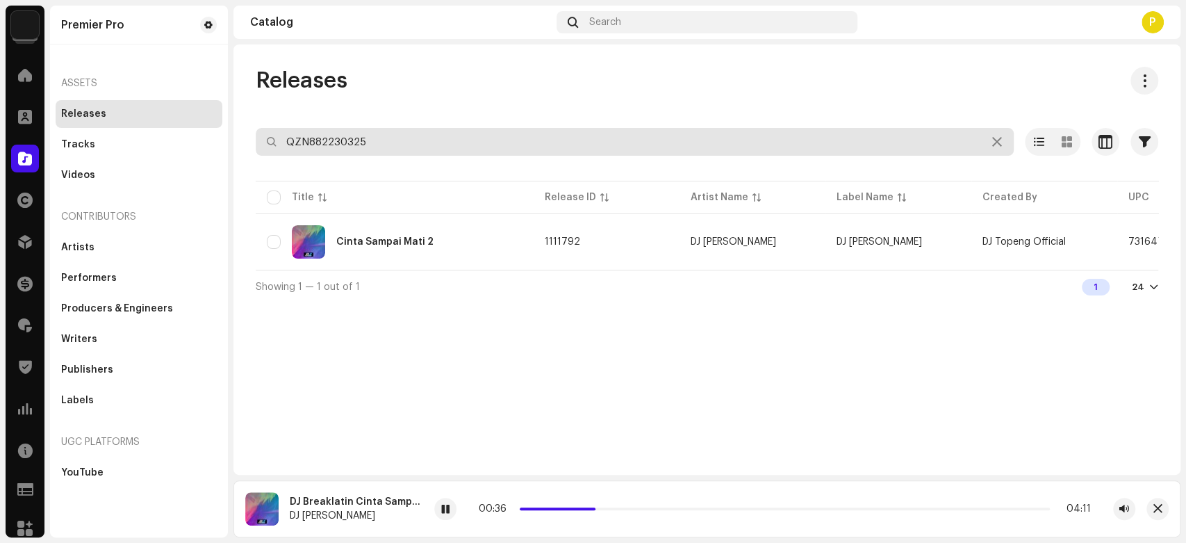
click at [346, 134] on input "QZN882230325" at bounding box center [635, 142] width 758 height 28
paste input "3"
type input "QZN882230335"
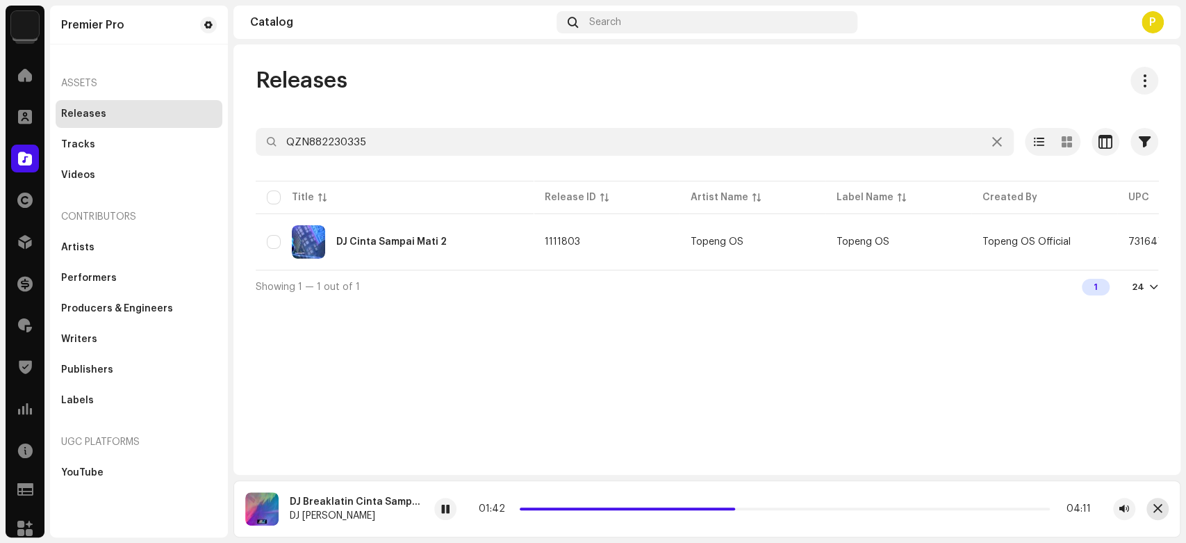
click at [1154, 512] on span "button" at bounding box center [1158, 508] width 9 height 11
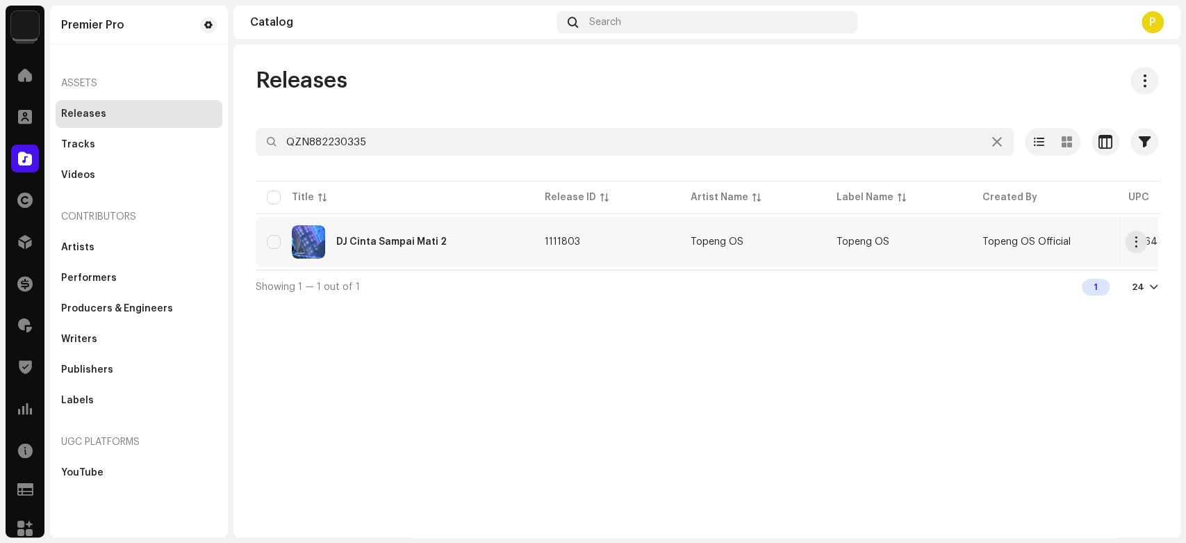
click at [387, 238] on div "DJ Cinta Sampai Mati 2" at bounding box center [391, 242] width 111 height 10
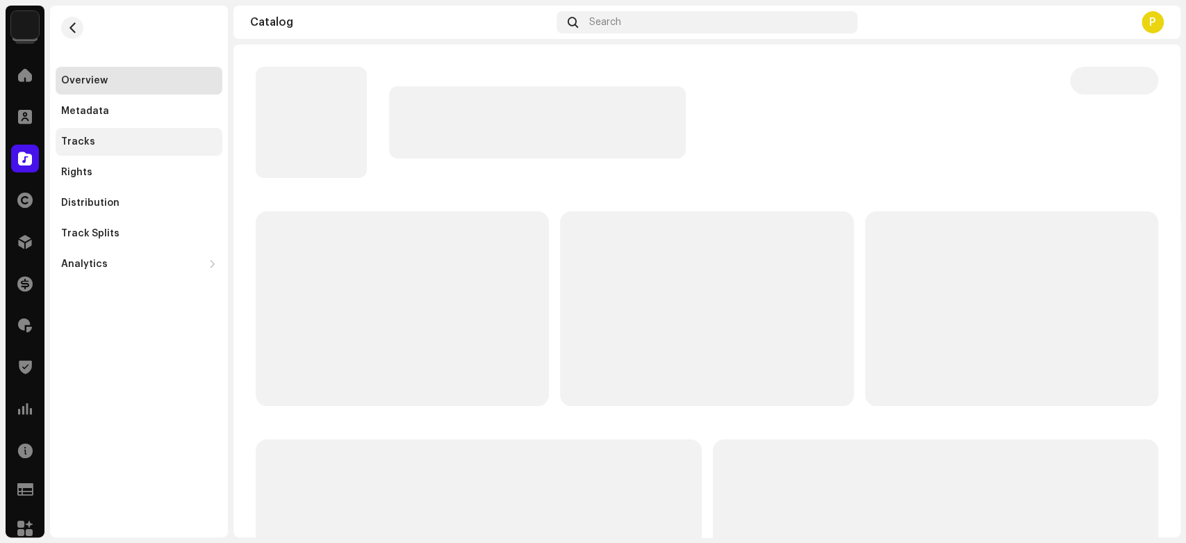
click at [152, 142] on div "Tracks" at bounding box center [139, 141] width 156 height 11
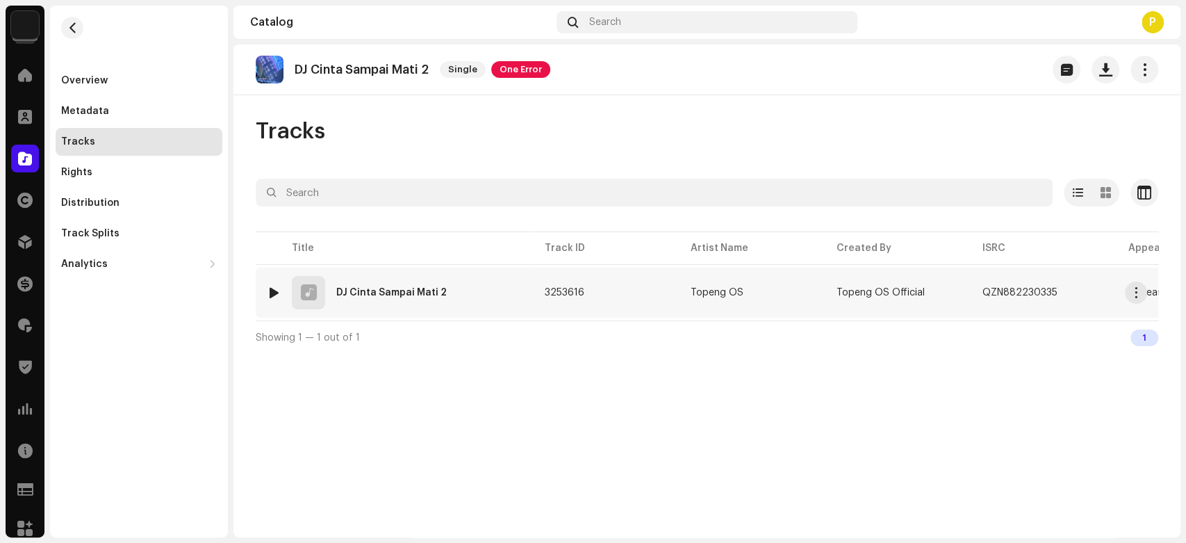
click at [272, 287] on div at bounding box center [274, 292] width 10 height 11
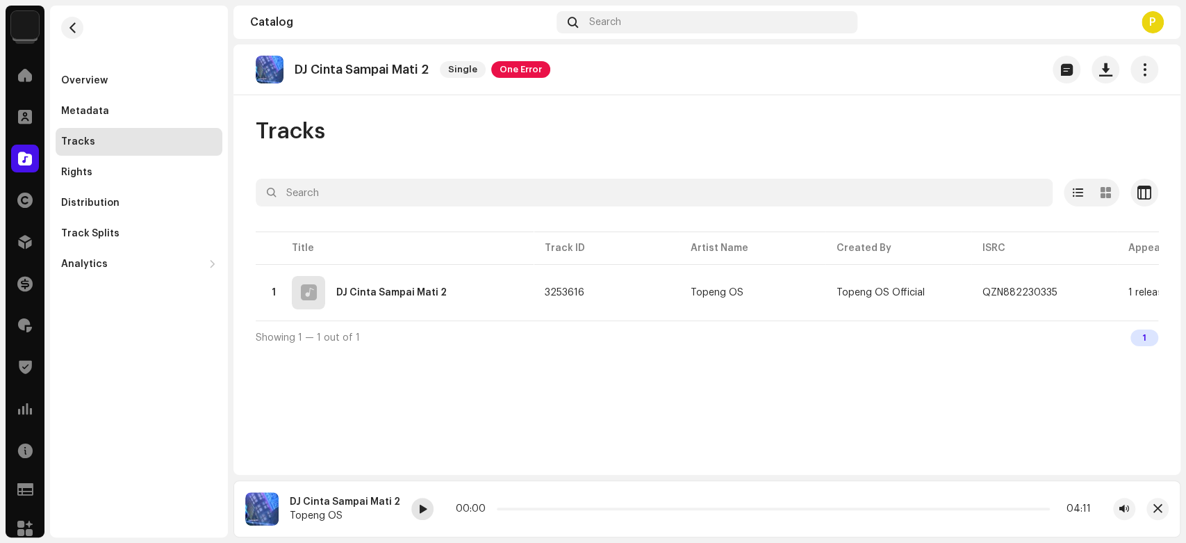
click at [420, 507] on span at bounding box center [422, 509] width 8 height 11
click at [418, 505] on span at bounding box center [422, 509] width 8 height 11
click at [418, 514] on span at bounding box center [422, 509] width 8 height 11
click at [411, 510] on div at bounding box center [422, 509] width 22 height 22
drag, startPoint x: 509, startPoint y: 507, endPoint x: 473, endPoint y: 513, distance: 36.0
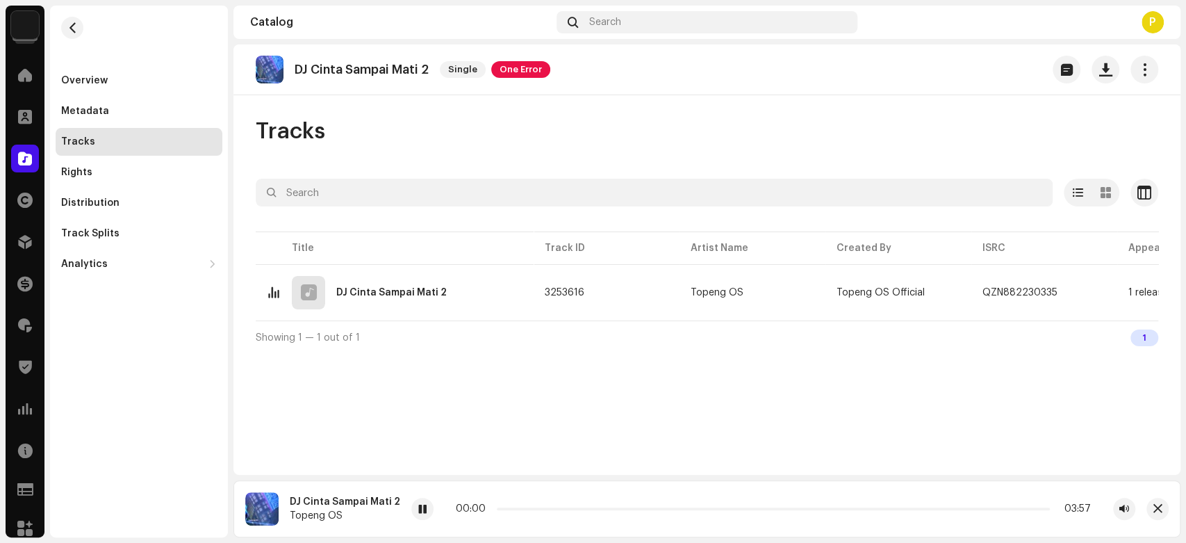
click at [473, 513] on div "00:00 03:57" at bounding box center [773, 508] width 635 height 11
click at [411, 505] on div at bounding box center [422, 509] width 22 height 22
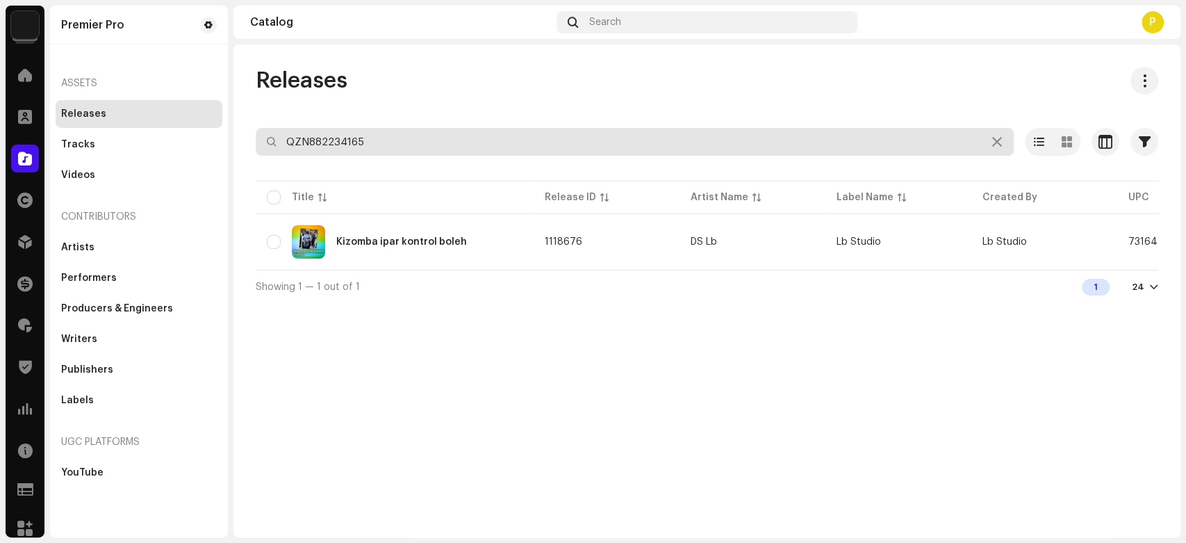
paste input "FR26V2007577"
type input "FR26V2007577"
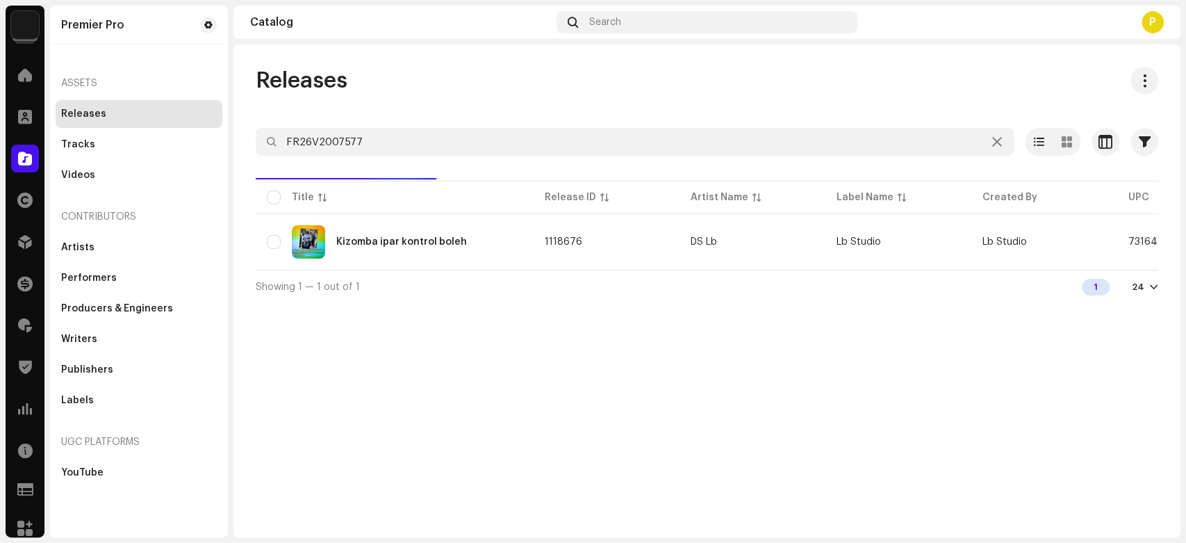
click at [417, 71] on div "Releases" at bounding box center [707, 81] width 903 height 28
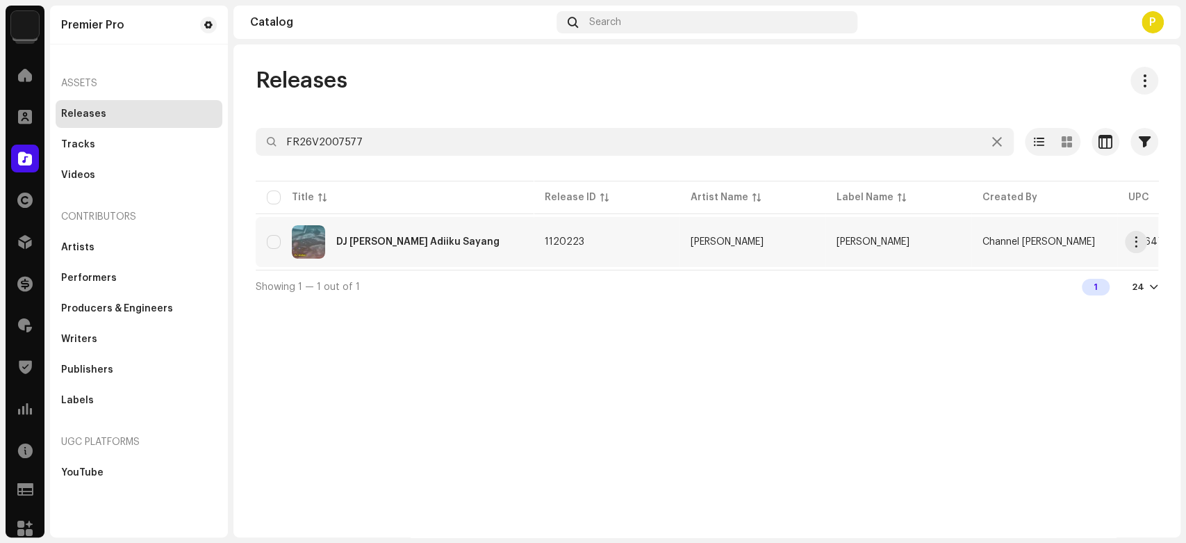
click at [396, 249] on div "DJ [PERSON_NAME] Adiiku Sayang" at bounding box center [395, 241] width 256 height 33
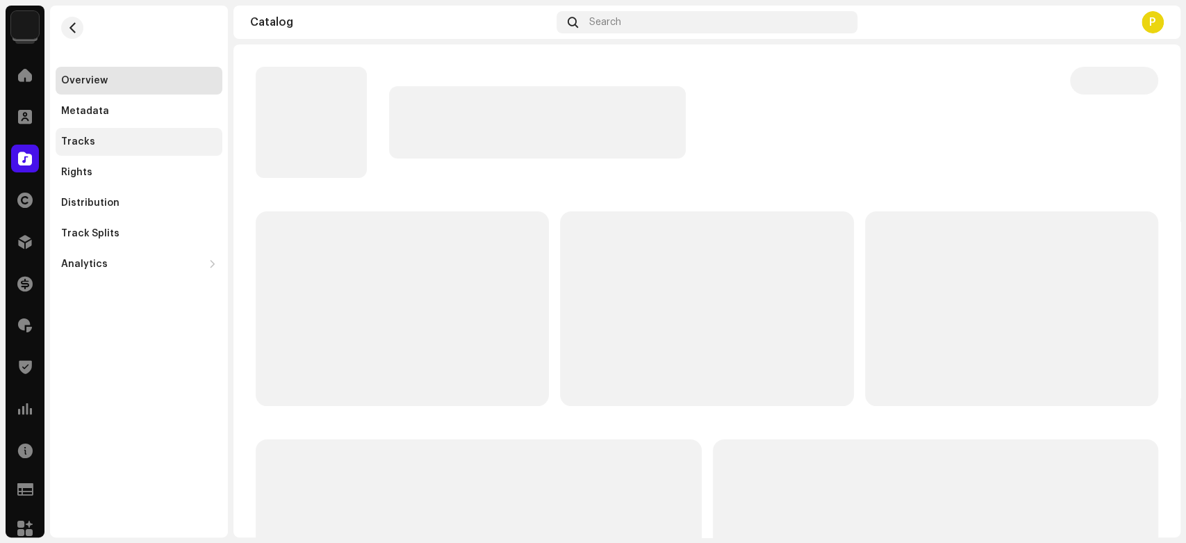
click at [131, 133] on div "Tracks" at bounding box center [139, 142] width 167 height 28
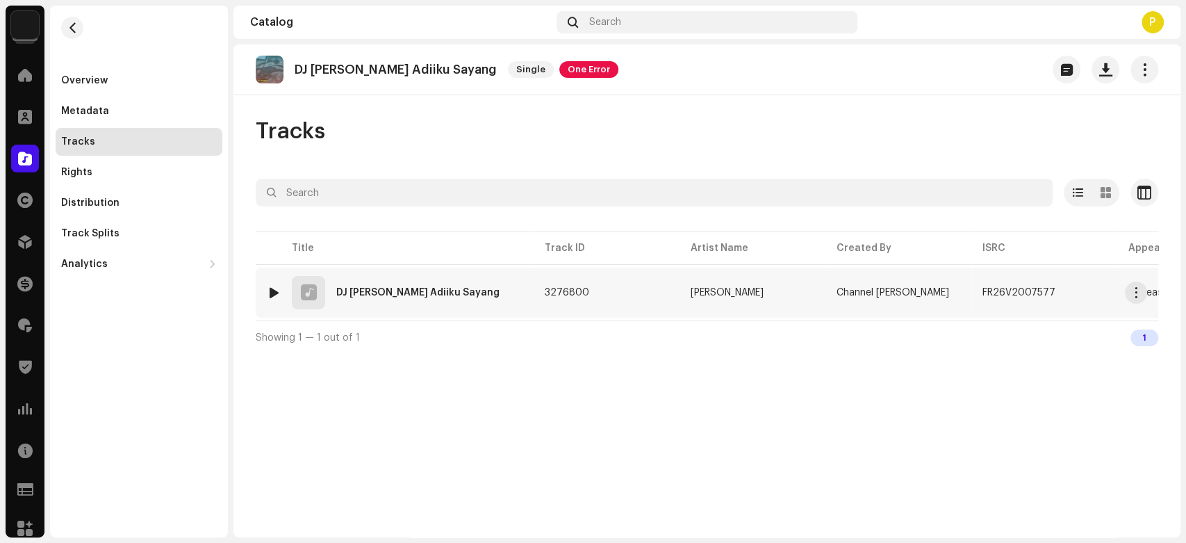
click at [263, 284] on td "1 DJ [PERSON_NAME] Adiiku Sayang" at bounding box center [395, 293] width 278 height 50
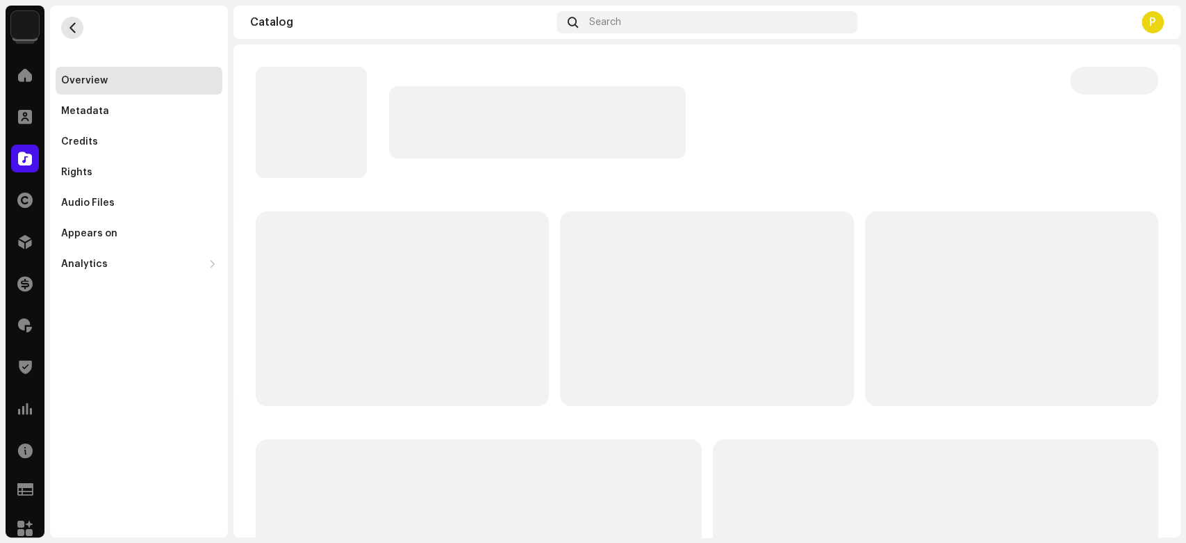
click at [64, 22] on button "button" at bounding box center [72, 28] width 22 height 22
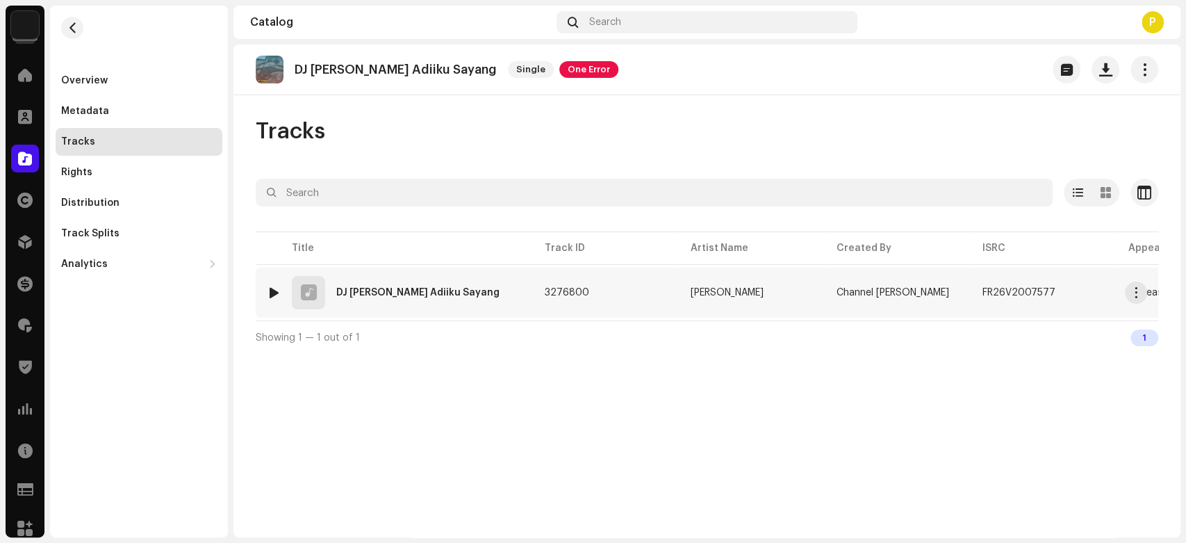
click at [272, 293] on div at bounding box center [274, 292] width 10 height 11
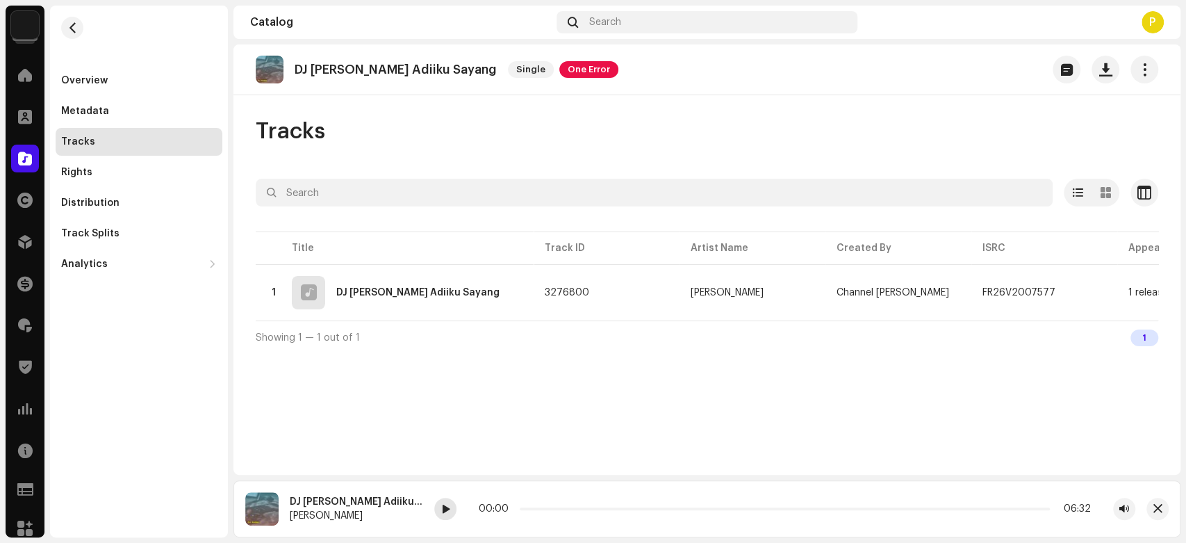
click at [439, 505] on div at bounding box center [445, 509] width 22 height 22
click at [459, 514] on div "00:00 06:52" at bounding box center [784, 509] width 701 height 22
click at [450, 509] on span at bounding box center [445, 509] width 8 height 11
drag, startPoint x: 523, startPoint y: 509, endPoint x: 559, endPoint y: 507, distance: 35.5
click at [559, 507] on p-slider at bounding box center [783, 508] width 533 height 3
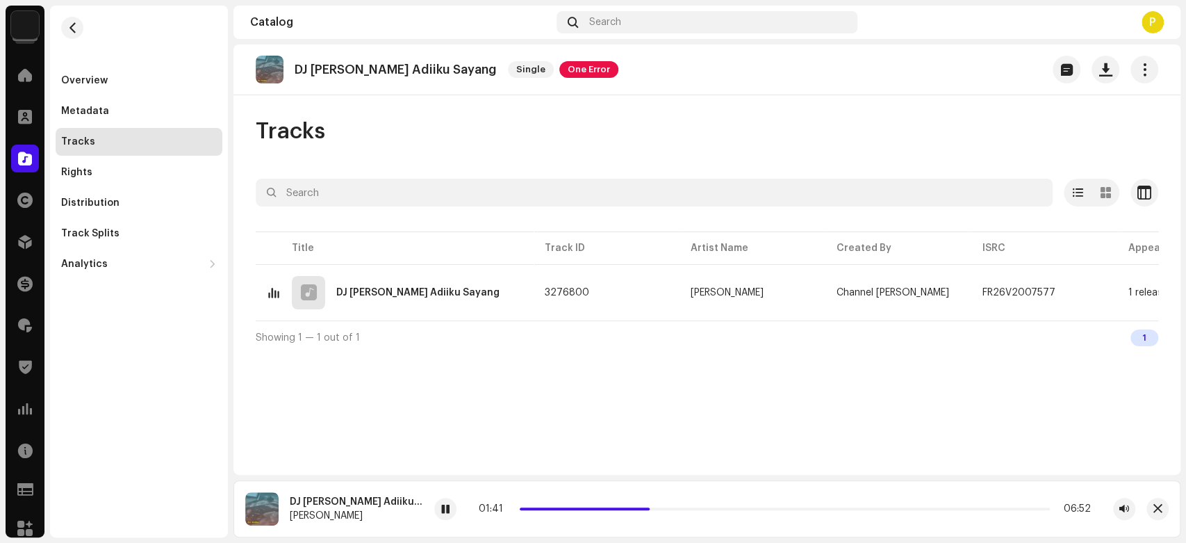
click at [31, 147] on div at bounding box center [25, 159] width 28 height 28
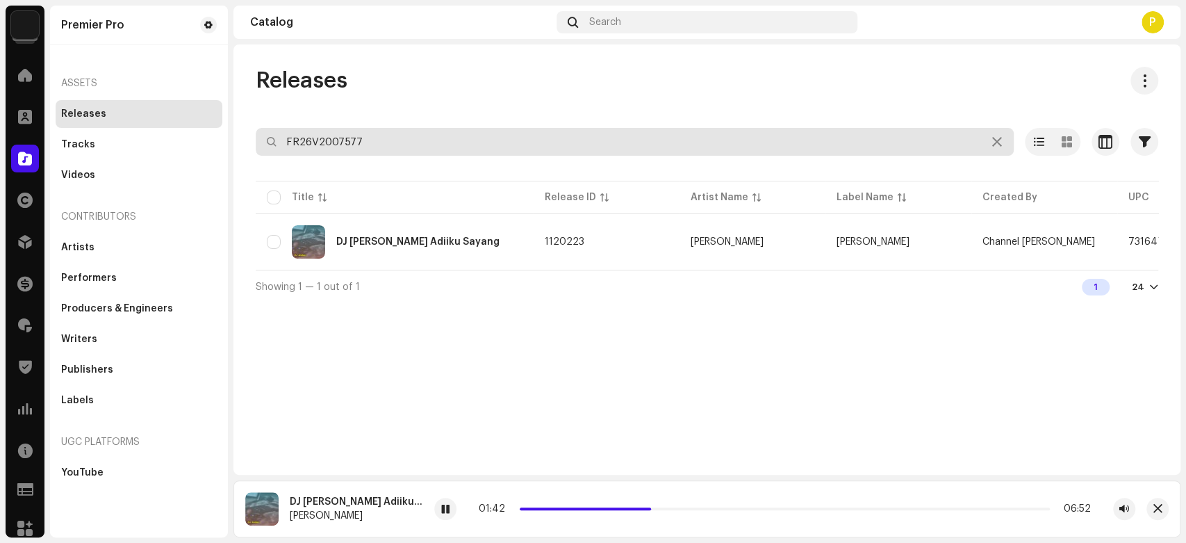
click at [571, 147] on input "FR26V2007577" at bounding box center [635, 142] width 758 height 28
paste input "QZN882234978"
type input "QZN882234978"
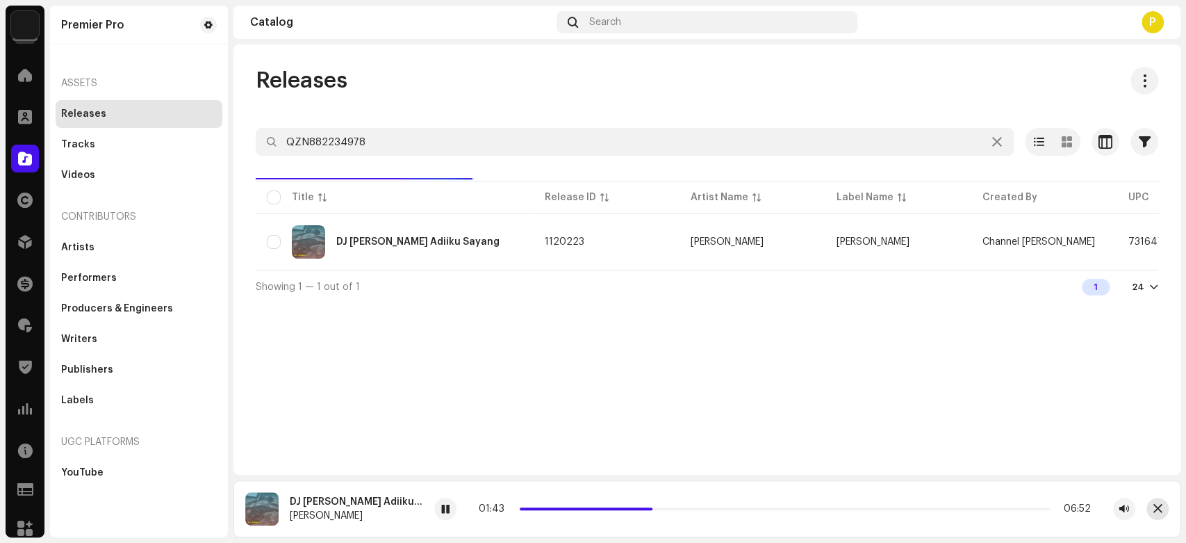
click at [1154, 511] on span "button" at bounding box center [1158, 508] width 9 height 11
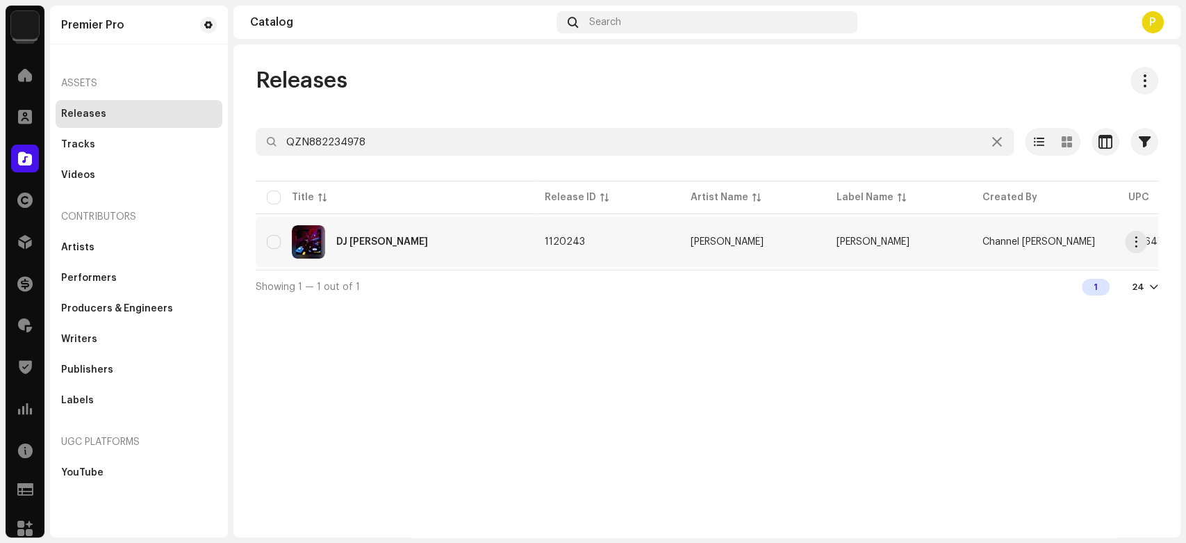
click at [385, 246] on div "DJ [PERSON_NAME]" at bounding box center [395, 241] width 256 height 33
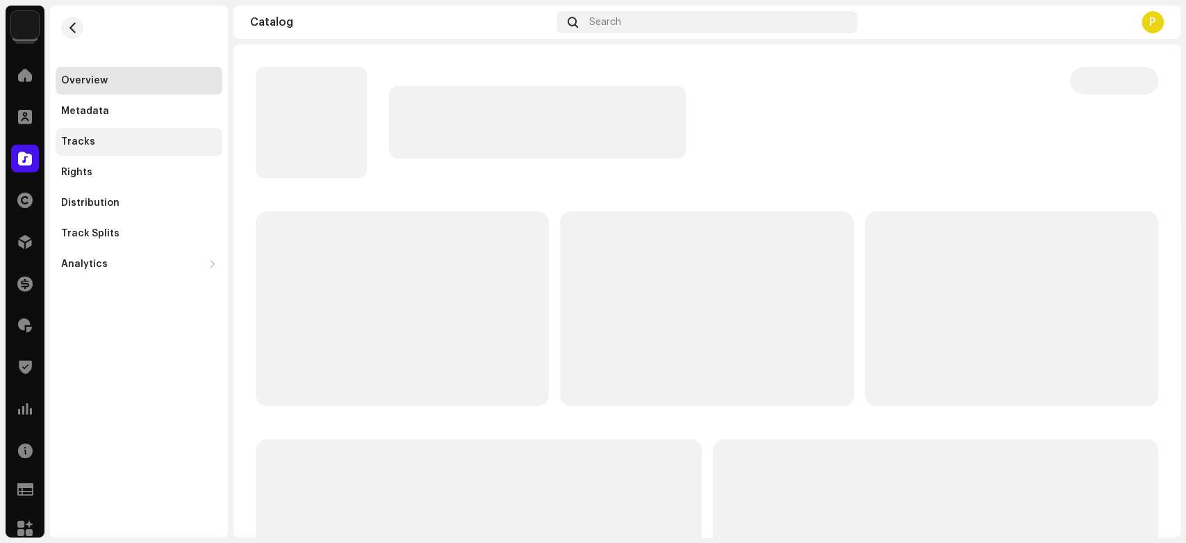
click at [163, 149] on div "Tracks" at bounding box center [139, 142] width 167 height 28
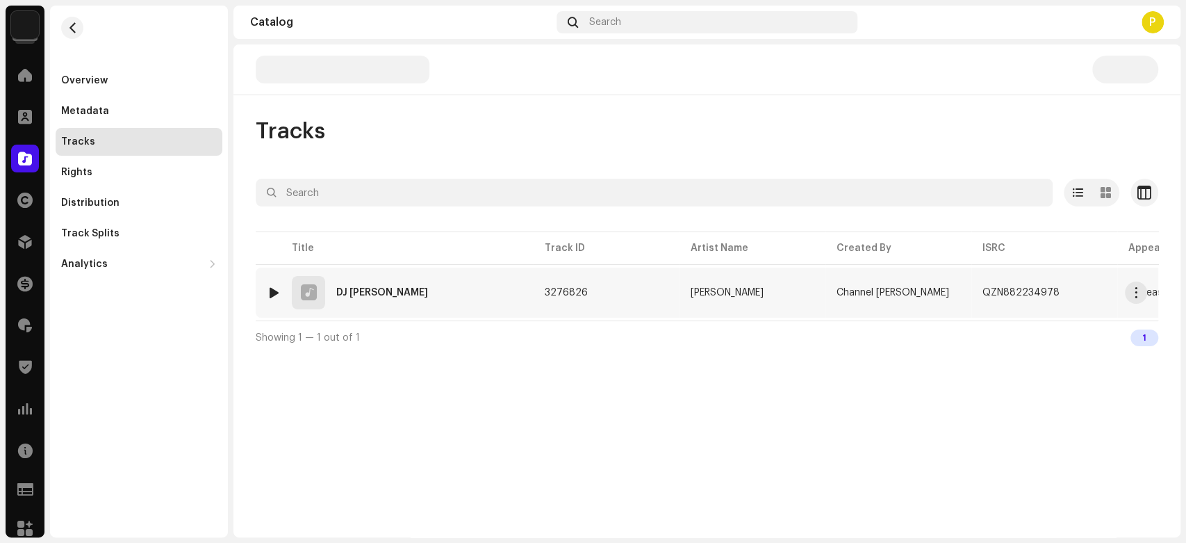
click at [277, 299] on img at bounding box center [274, 293] width 18 height 18
click at [275, 293] on div at bounding box center [274, 292] width 10 height 11
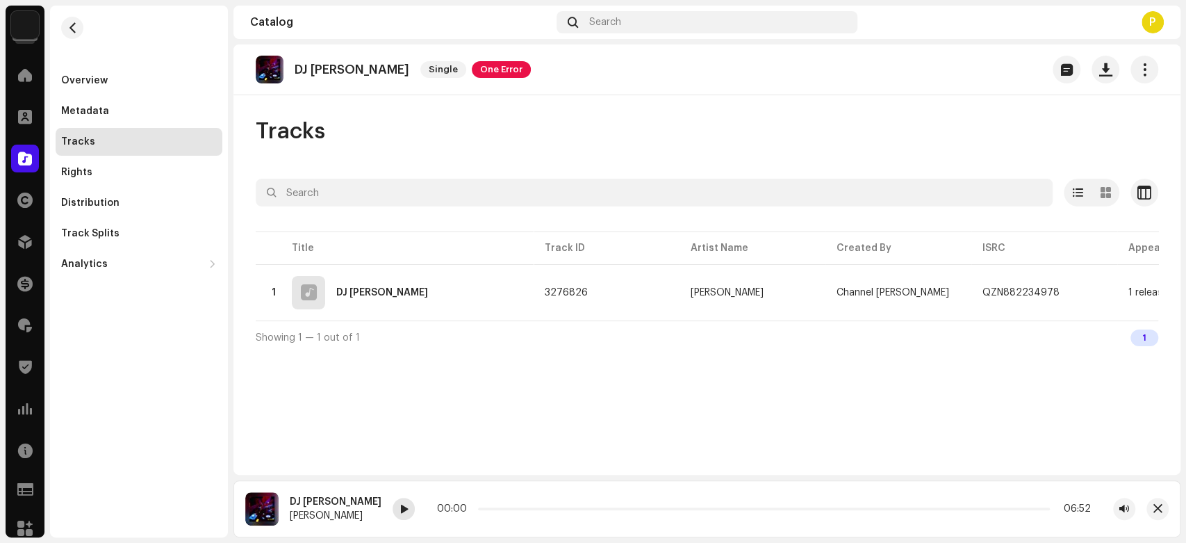
click at [408, 514] on span at bounding box center [404, 509] width 8 height 11
click at [408, 509] on span at bounding box center [404, 509] width 8 height 11
drag, startPoint x: 512, startPoint y: 507, endPoint x: 525, endPoint y: 507, distance: 12.5
click at [525, 507] on div "00:02 08:33" at bounding box center [764, 508] width 654 height 11
drag, startPoint x: 512, startPoint y: 507, endPoint x: 542, endPoint y: 508, distance: 30.6
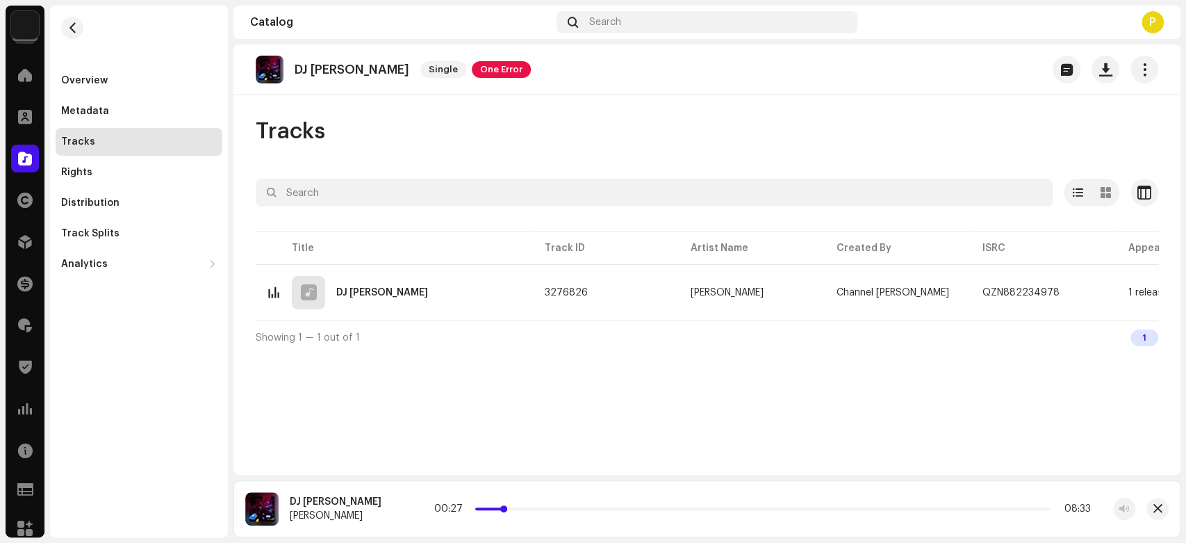
click at [542, 508] on p-slider at bounding box center [762, 508] width 575 height 3
click at [415, 508] on div at bounding box center [404, 509] width 22 height 22
click at [20, 143] on div "Catalog" at bounding box center [25, 158] width 39 height 39
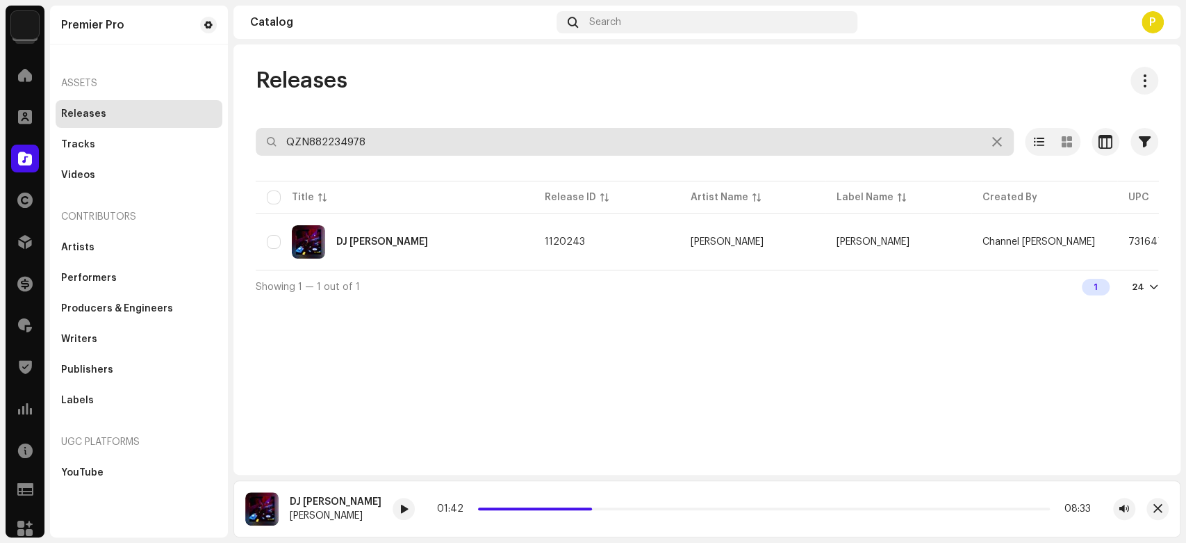
click at [350, 138] on input "QZN882234978" at bounding box center [635, 142] width 758 height 28
paste input "5145"
type input "QZN882235145"
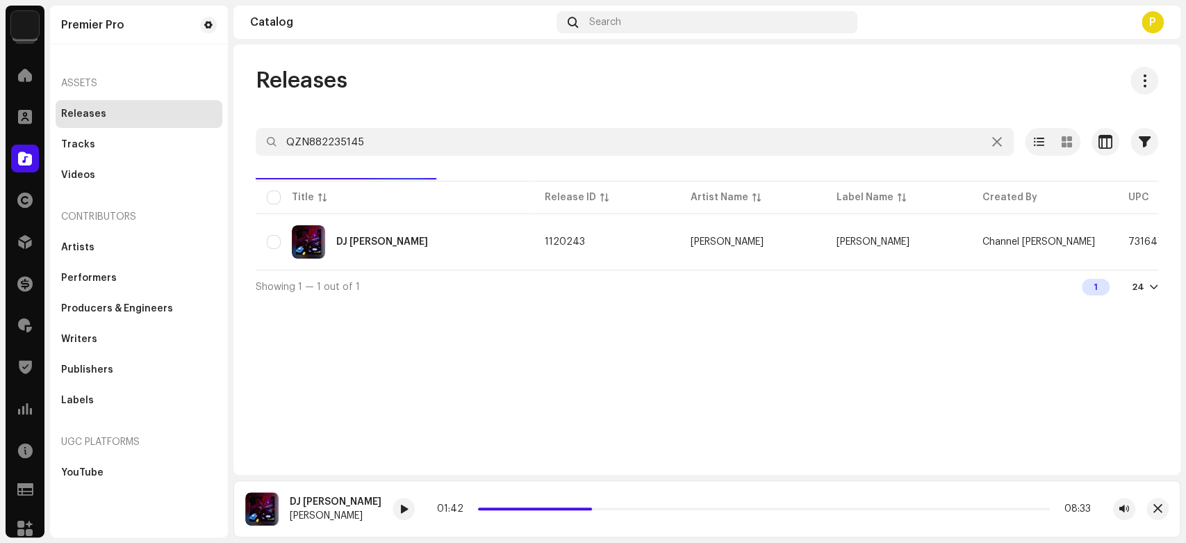
click at [420, 104] on div "Releases QZN882235145 Selected 0 Select all 1 Options Filters Distribution stat…" at bounding box center [707, 185] width 947 height 236
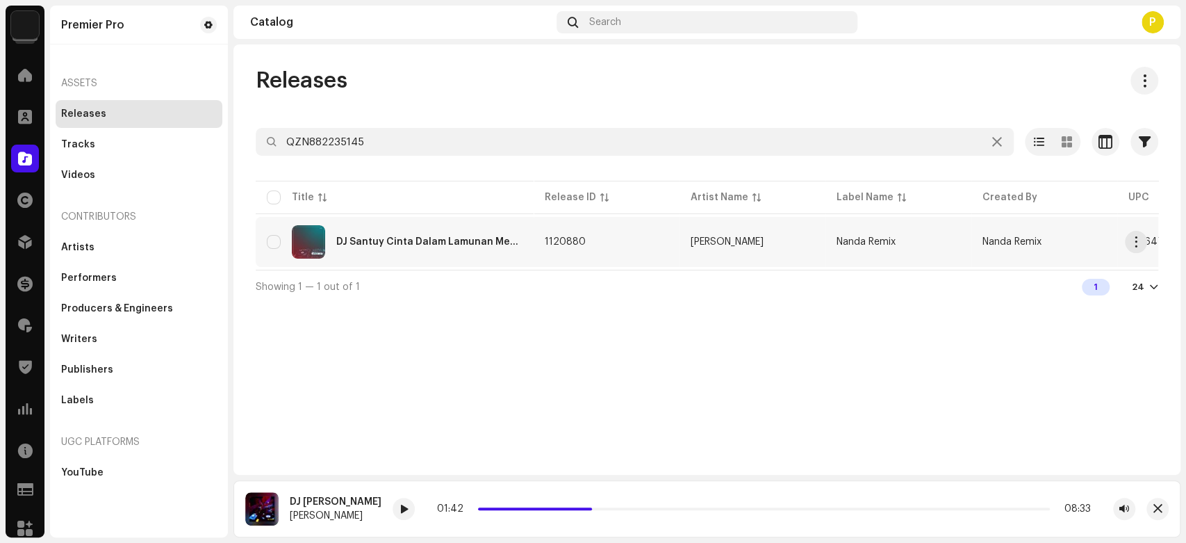
click at [403, 254] on div "DJ Santuy Cinta Dalam Lamunan Mengkane" at bounding box center [395, 241] width 256 height 33
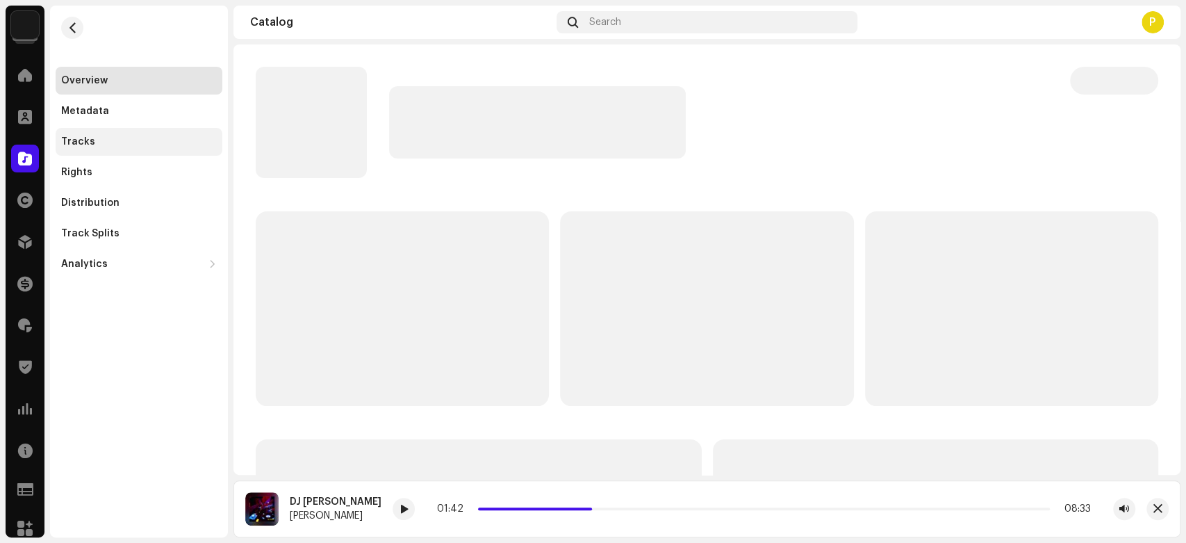
click at [143, 140] on div "Tracks" at bounding box center [139, 141] width 156 height 11
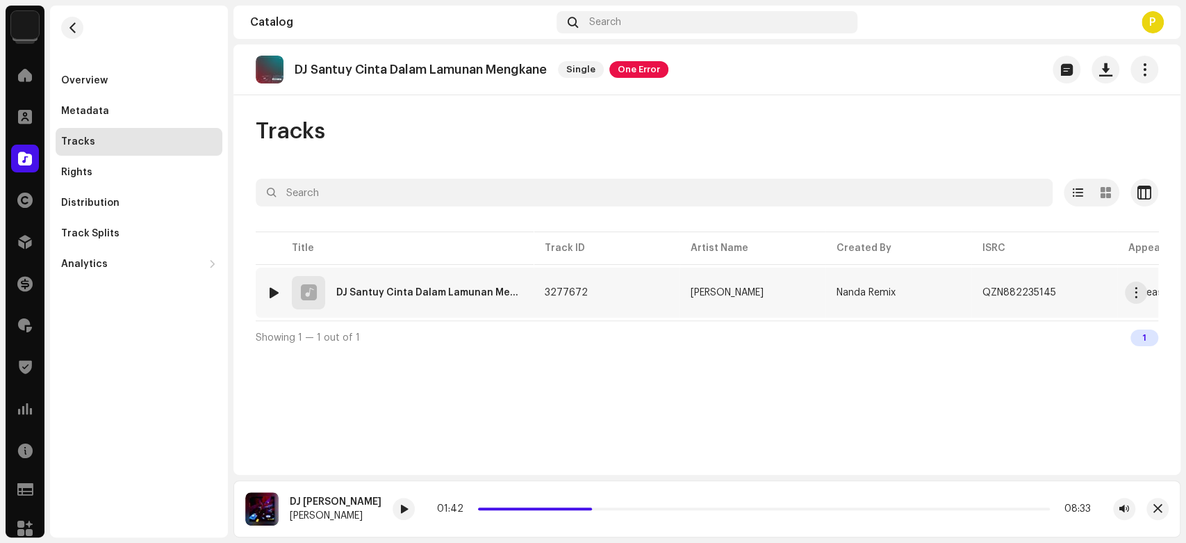
click at [270, 288] on div at bounding box center [274, 292] width 10 height 11
click at [450, 514] on div at bounding box center [445, 509] width 22 height 22
click at [1066, 287] on span "button" at bounding box center [1070, 292] width 8 height 11
click at [443, 496] on div "DJ Santuy Cinta Dalam Lamunan Mengkane Nanda Lia 00:54 05:20" at bounding box center [707, 508] width 947 height 57
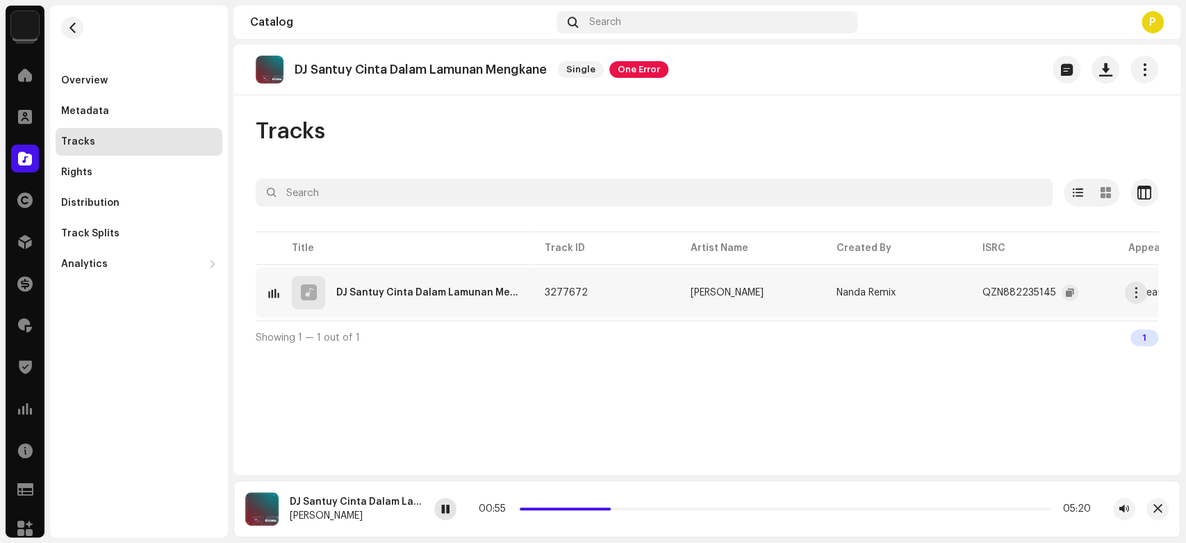
click at [445, 502] on div at bounding box center [445, 509] width 22 height 22
click at [18, 163] on div at bounding box center [25, 159] width 28 height 28
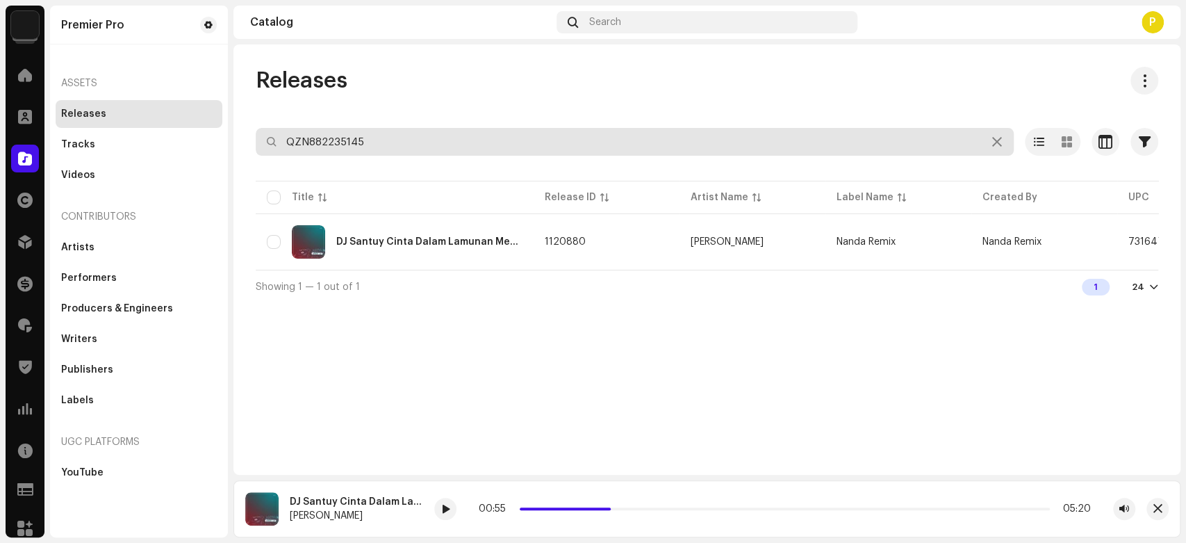
click at [385, 136] on input "QZN882235145" at bounding box center [635, 142] width 758 height 28
paste input "602"
type input "QZN882235602"
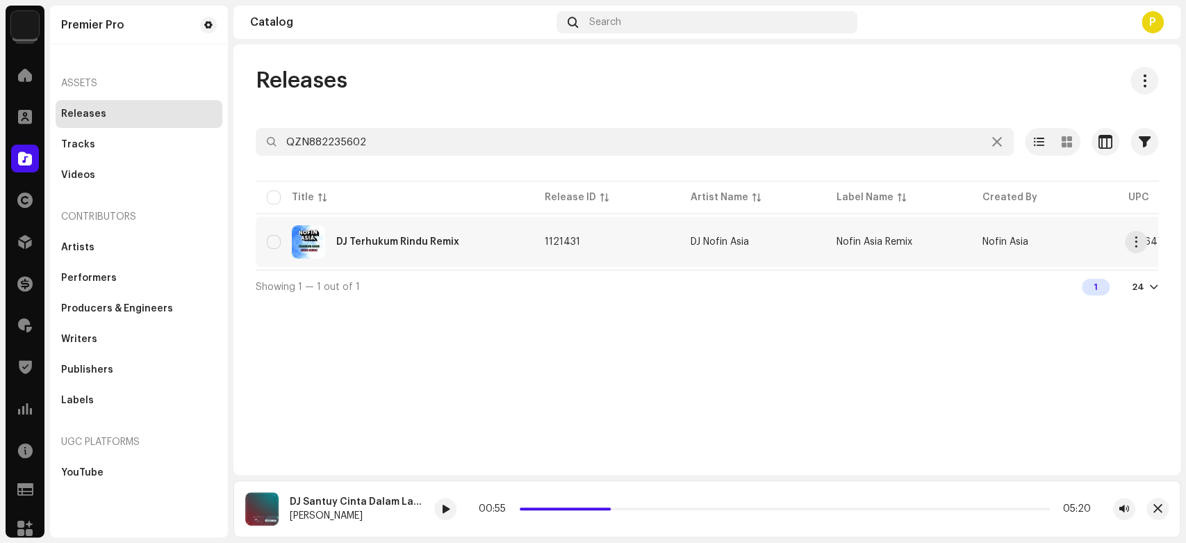
click at [446, 250] on div "DJ Terhukum Rindu Remix" at bounding box center [395, 241] width 256 height 33
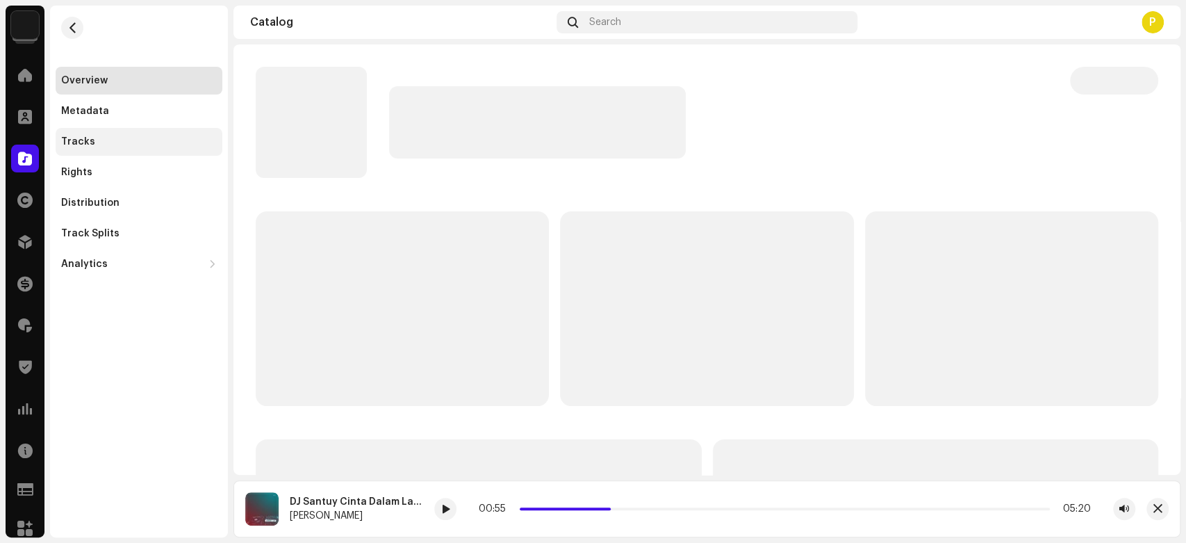
click at [80, 147] on div "Tracks" at bounding box center [78, 141] width 34 height 11
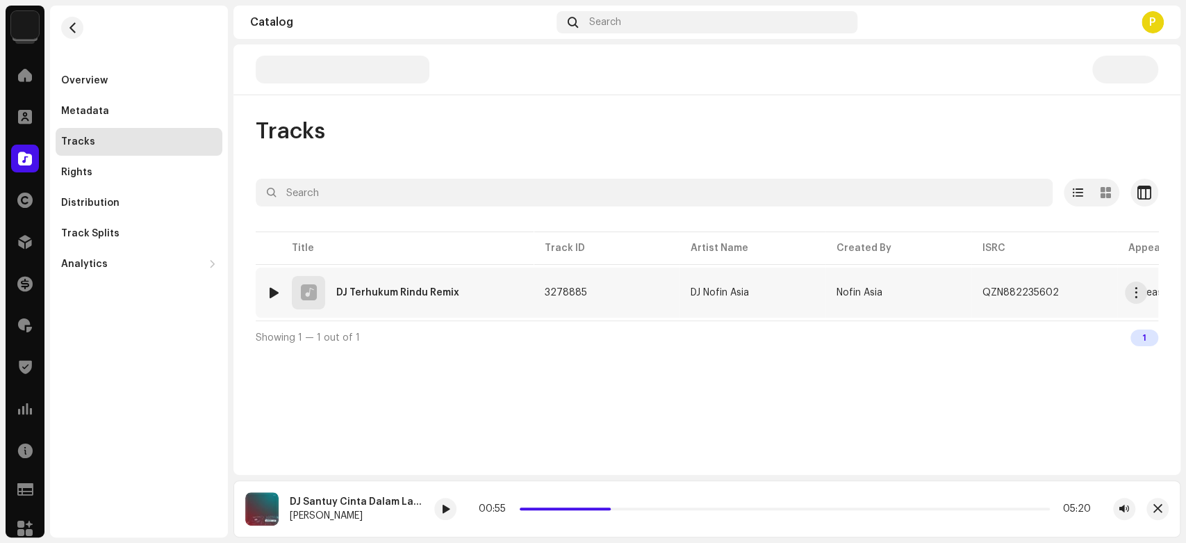
click at [272, 289] on div at bounding box center [274, 292] width 10 height 11
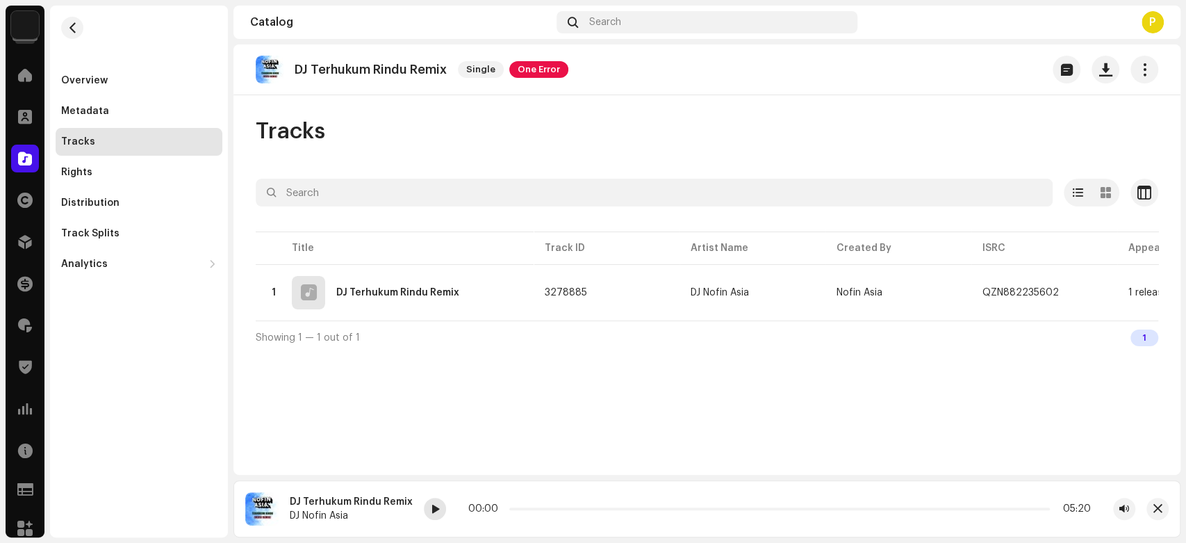
click at [432, 505] on span at bounding box center [435, 509] width 8 height 11
click at [434, 509] on span at bounding box center [435, 509] width 8 height 11
click at [436, 505] on span at bounding box center [435, 509] width 8 height 11
click at [14, 157] on div at bounding box center [25, 159] width 28 height 28
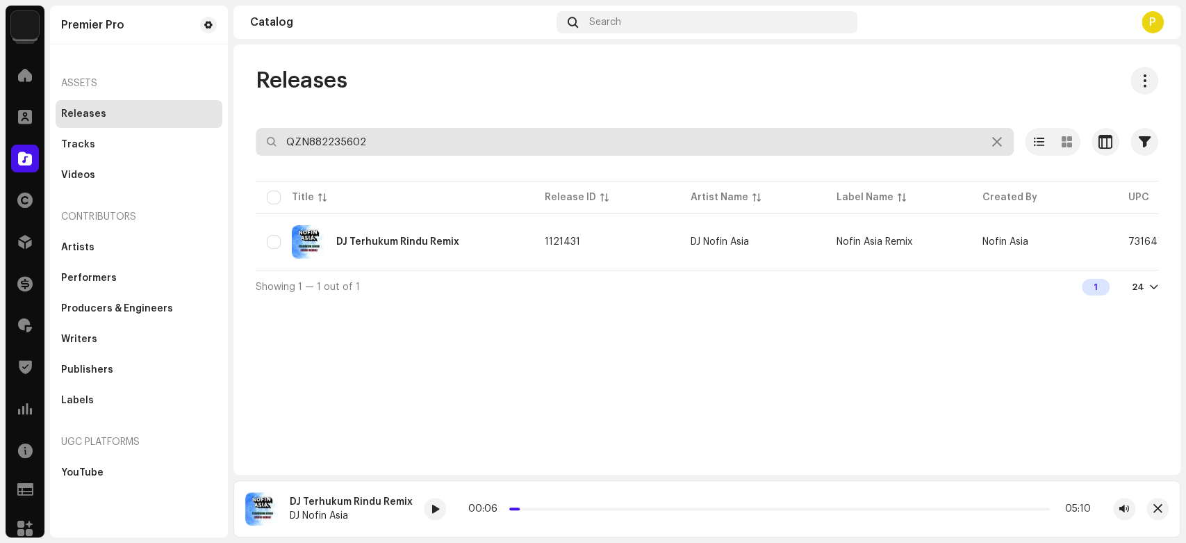
click at [334, 149] on input "QZN882235602" at bounding box center [635, 142] width 758 height 28
paste input "FR26V2004420"
type input "FR26V2004420"
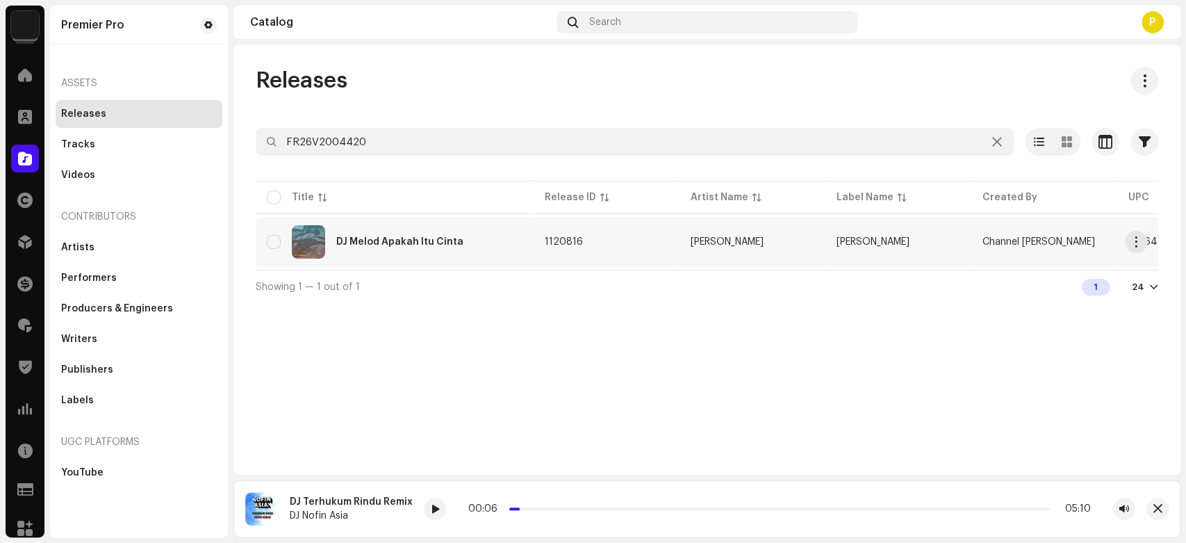
click at [410, 237] on div "DJ Melod Apakah Itu Cinta" at bounding box center [399, 242] width 127 height 10
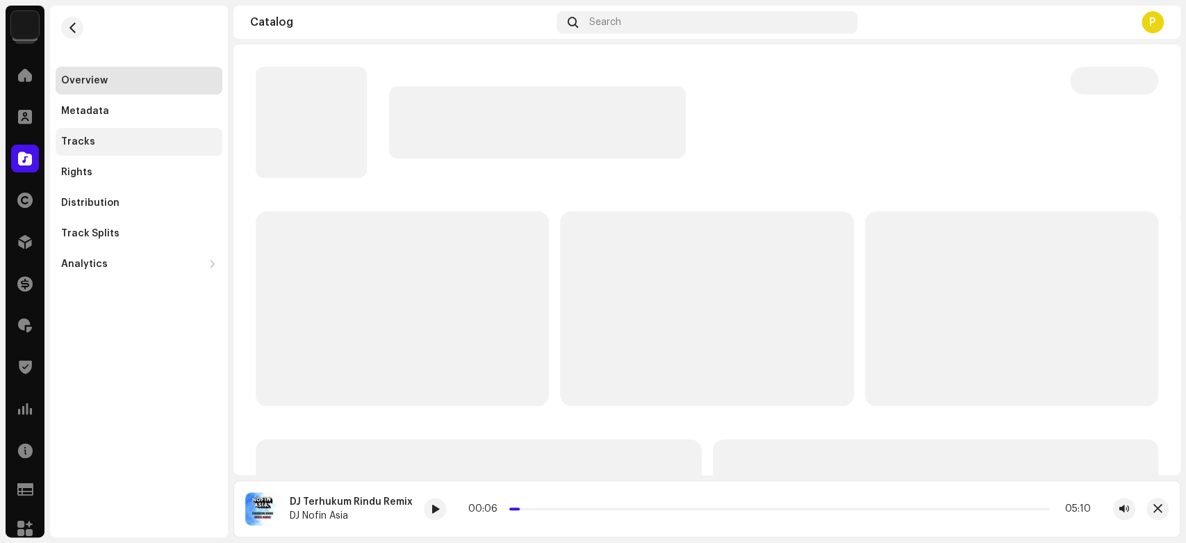
click at [105, 144] on div "Tracks" at bounding box center [139, 141] width 156 height 11
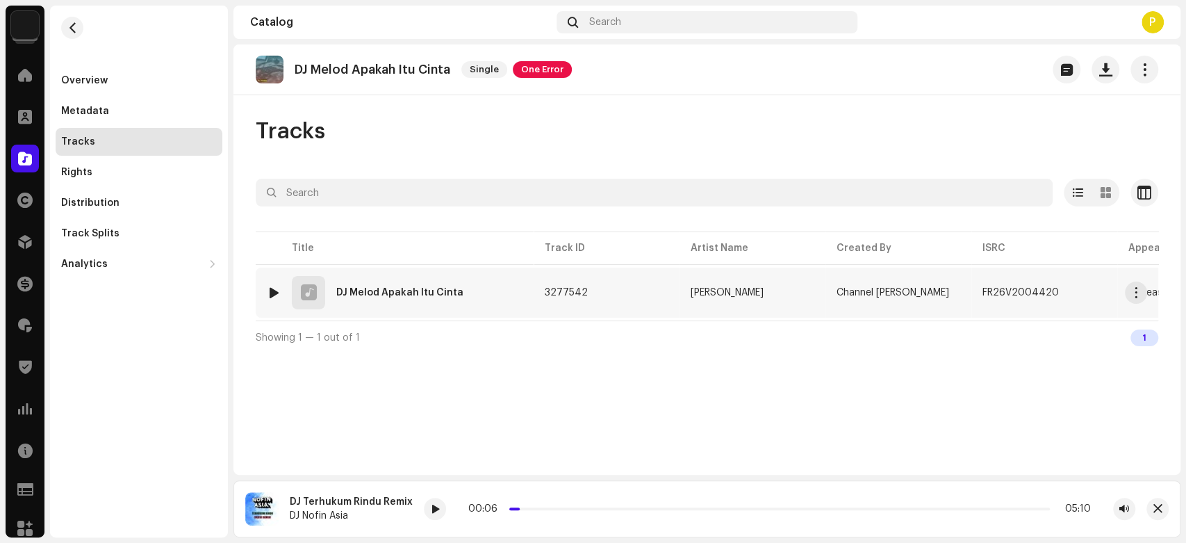
click at [269, 291] on div at bounding box center [274, 292] width 10 height 11
click at [438, 503] on div at bounding box center [439, 509] width 22 height 22
click at [436, 509] on span at bounding box center [439, 509] width 8 height 11
drag, startPoint x: 508, startPoint y: 509, endPoint x: 634, endPoint y: 512, distance: 125.8
click at [632, 503] on div "01:13 07:25" at bounding box center [780, 508] width 621 height 11
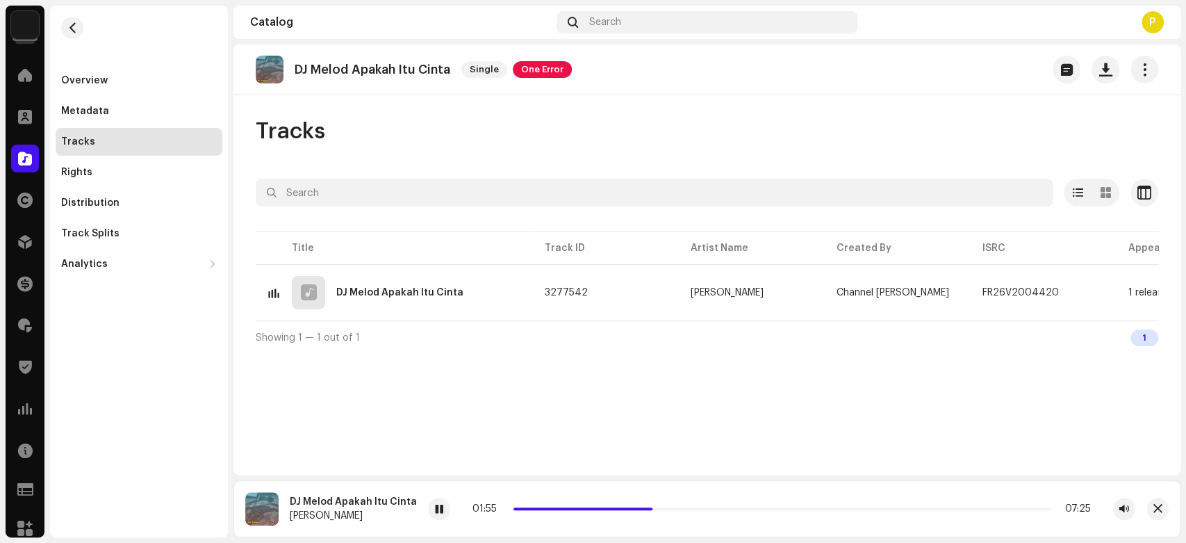
click at [28, 142] on div "Catalog" at bounding box center [25, 158] width 39 height 39
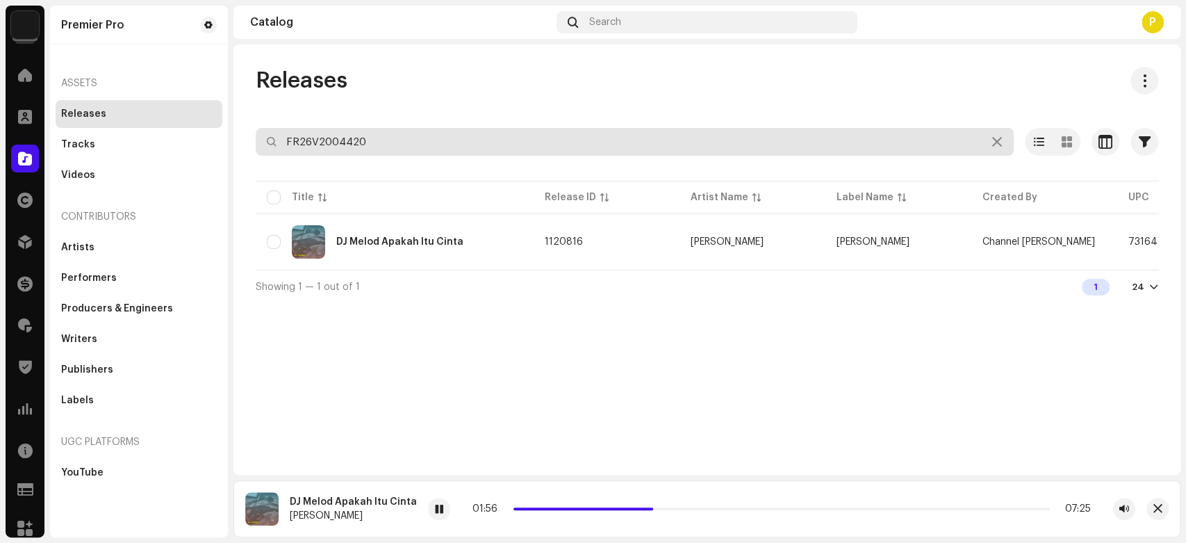
click at [428, 138] on input "FR26V2004420" at bounding box center [635, 142] width 758 height 28
paste input "QZN882235118"
type input "QZN882235118"
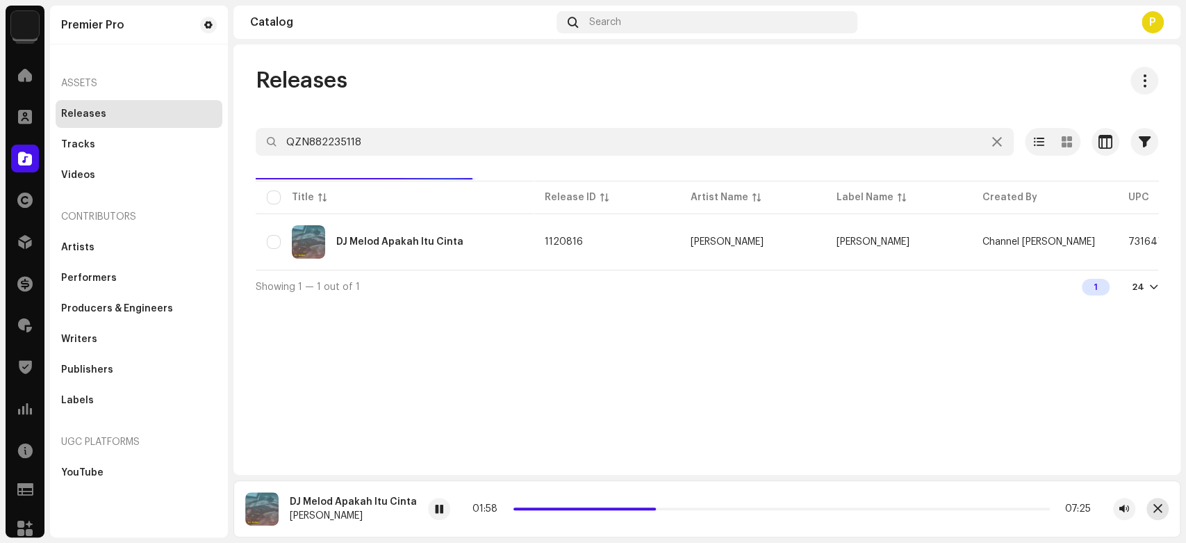
click at [1159, 498] on button "button" at bounding box center [1158, 509] width 22 height 22
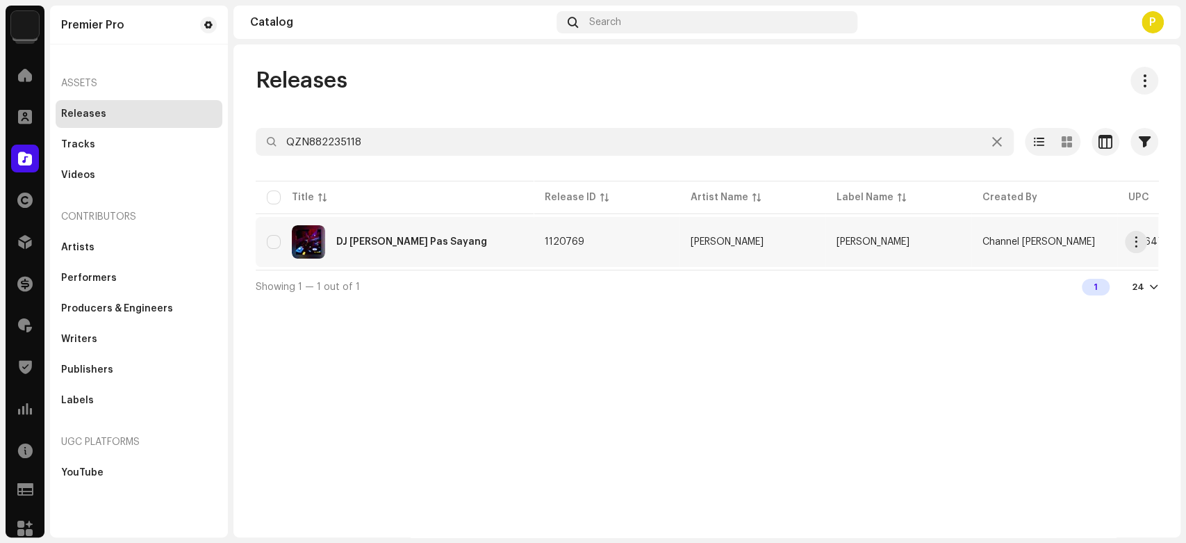
click at [365, 231] on div "DJ [PERSON_NAME] Pas Sayang" at bounding box center [395, 241] width 256 height 33
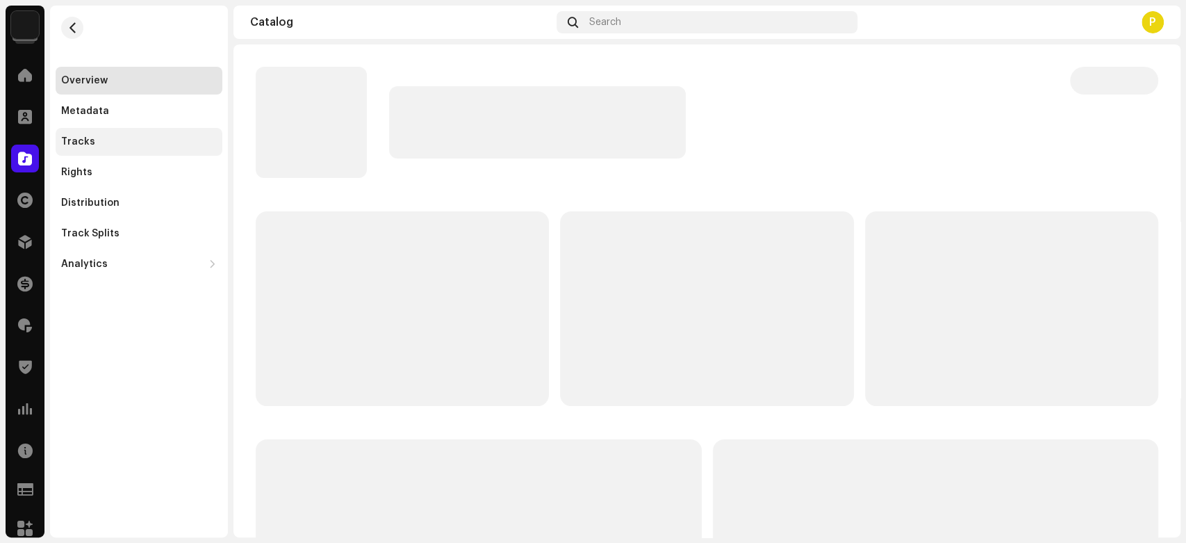
click at [169, 145] on div "Tracks" at bounding box center [139, 141] width 156 height 11
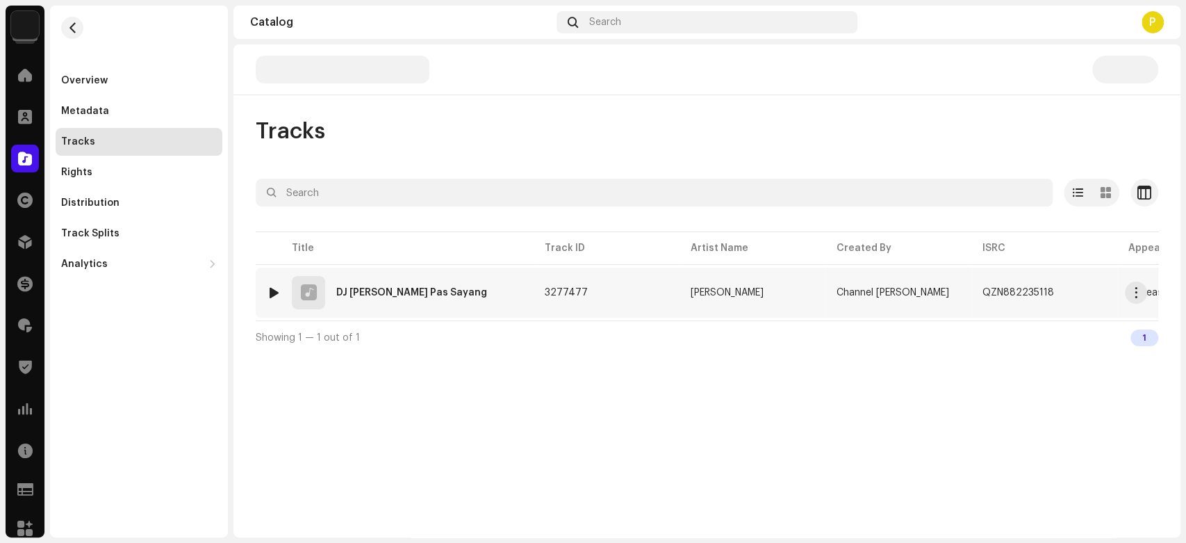
click at [272, 287] on div at bounding box center [274, 292] width 10 height 11
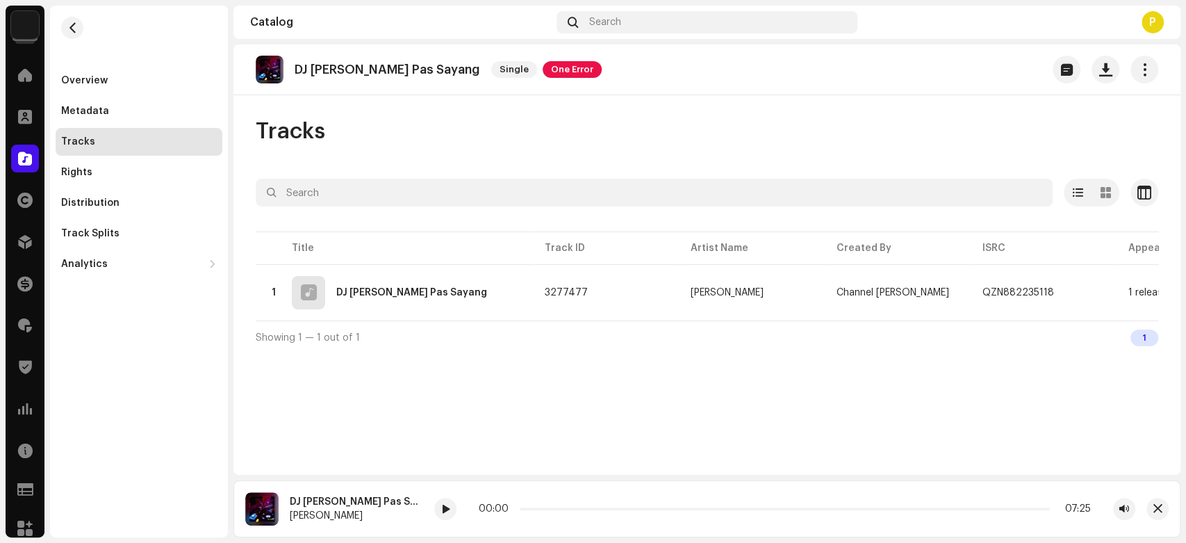
click at [435, 500] on re-a-play-button at bounding box center [445, 509] width 22 height 22
click at [447, 509] on span at bounding box center [445, 509] width 8 height 11
click at [451, 512] on div at bounding box center [445, 509] width 22 height 22
drag, startPoint x: 522, startPoint y: 509, endPoint x: 539, endPoint y: 506, distance: 17.0
click at [537, 506] on span at bounding box center [533, 508] width 7 height 7
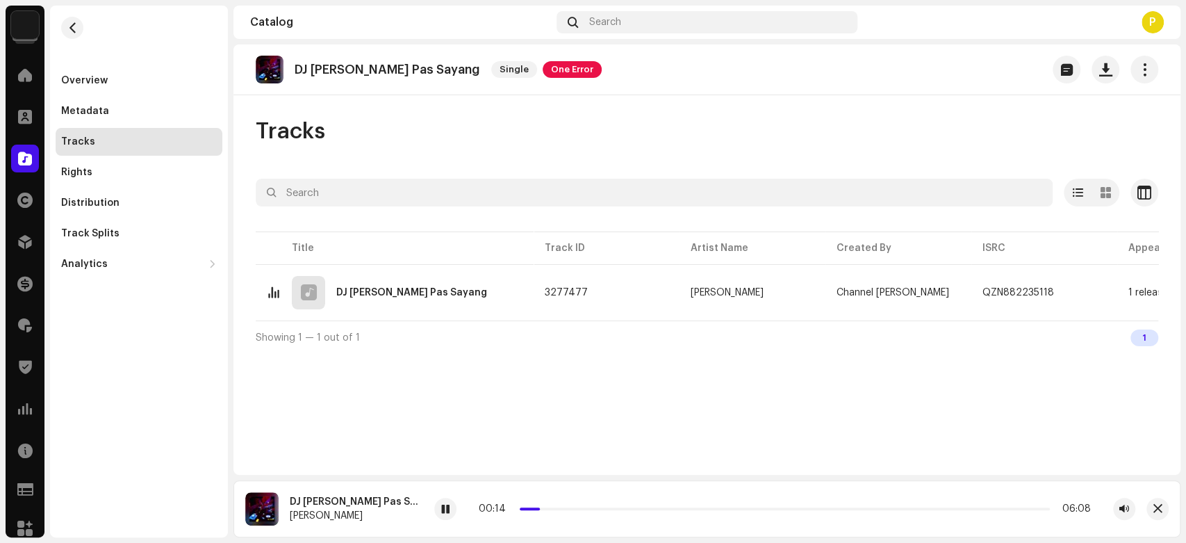
click at [541, 505] on div "00:14 06:08" at bounding box center [785, 508] width 612 height 11
drag, startPoint x: 569, startPoint y: 498, endPoint x: 591, endPoint y: 491, distance: 22.6
click at [591, 491] on div "DJ [PERSON_NAME] Pas Sayang [PERSON_NAME] 00:15 06:08" at bounding box center [707, 508] width 947 height 57
drag, startPoint x: 540, startPoint y: 507, endPoint x: 594, endPoint y: 517, distance: 55.1
click at [594, 517] on div "00:51 06:08" at bounding box center [784, 509] width 701 height 22
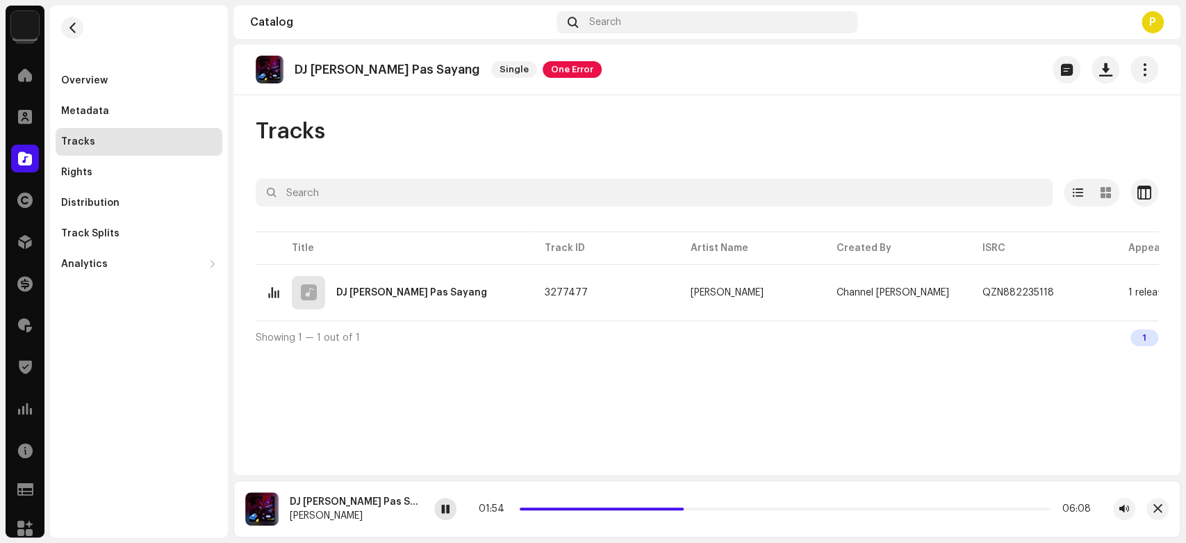
click at [446, 514] on span at bounding box center [445, 509] width 8 height 11
click at [441, 515] on div at bounding box center [445, 509] width 22 height 22
click at [442, 511] on span at bounding box center [445, 509] width 8 height 11
click at [32, 154] on div at bounding box center [25, 159] width 28 height 28
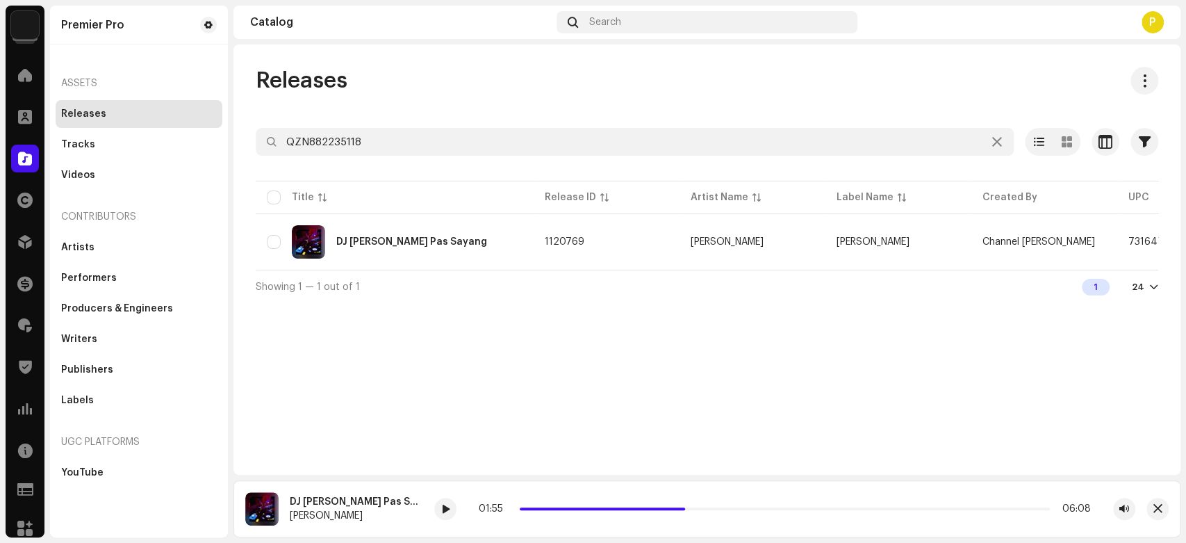
click at [440, 161] on div at bounding box center [707, 167] width 903 height 22
click at [445, 149] on input "QZN882235118" at bounding box center [635, 142] width 758 height 28
paste input "FR26V2004426"
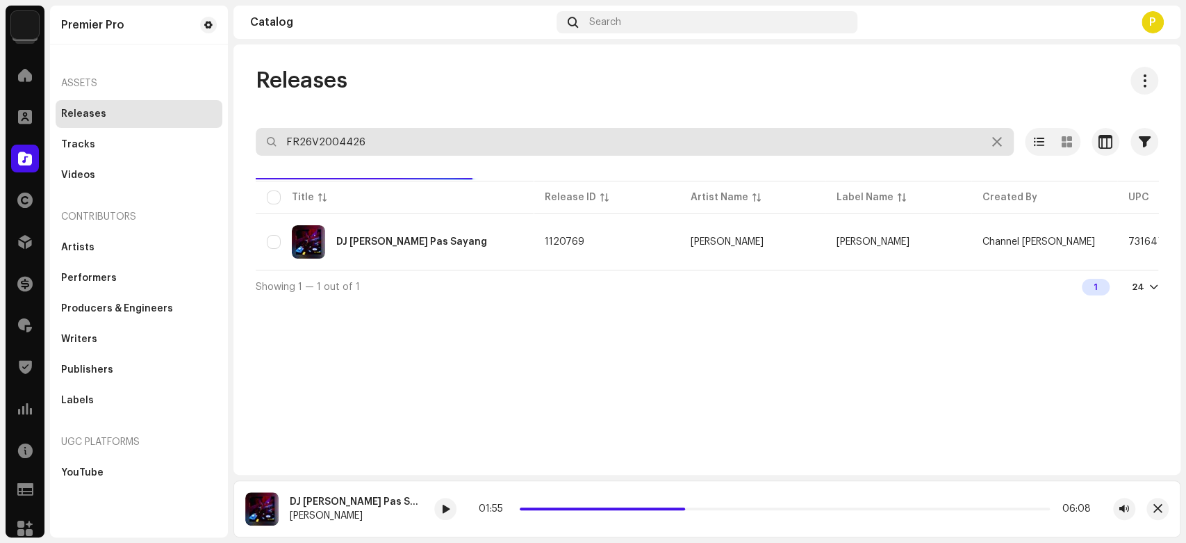
type input "FR26V2004426"
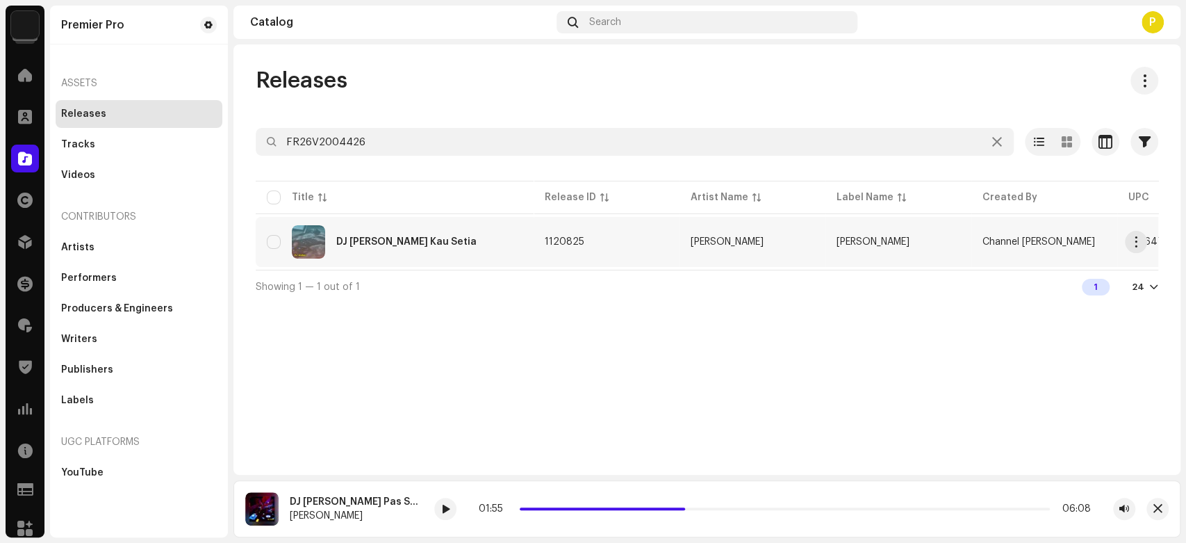
click at [399, 242] on div "DJ [PERSON_NAME] Kau Setia" at bounding box center [406, 242] width 140 height 10
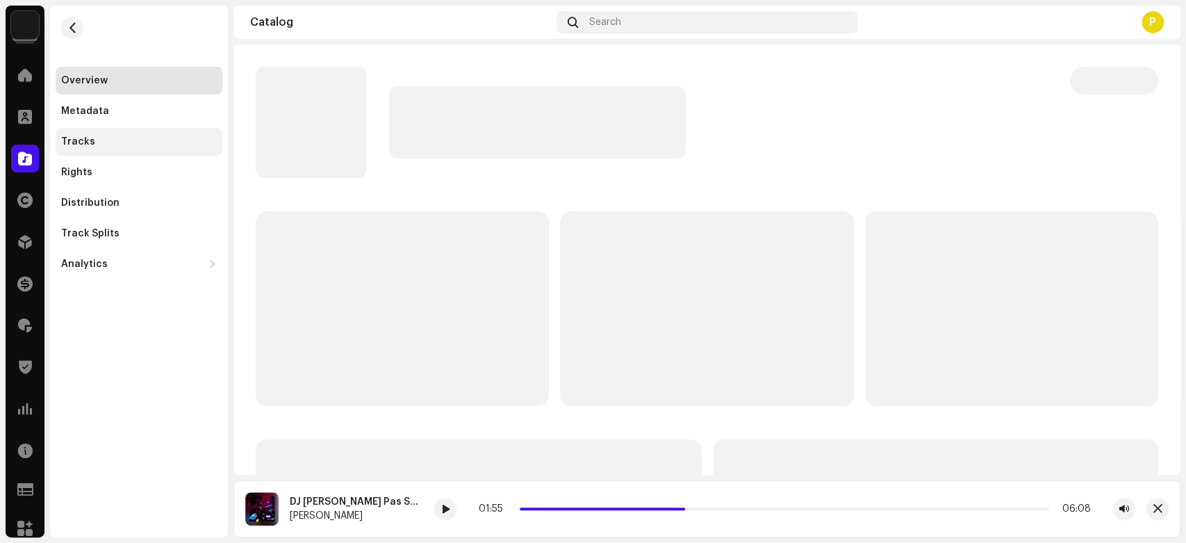
click at [176, 154] on div "Tracks" at bounding box center [139, 142] width 167 height 28
